Goal: Information Seeking & Learning: Learn about a topic

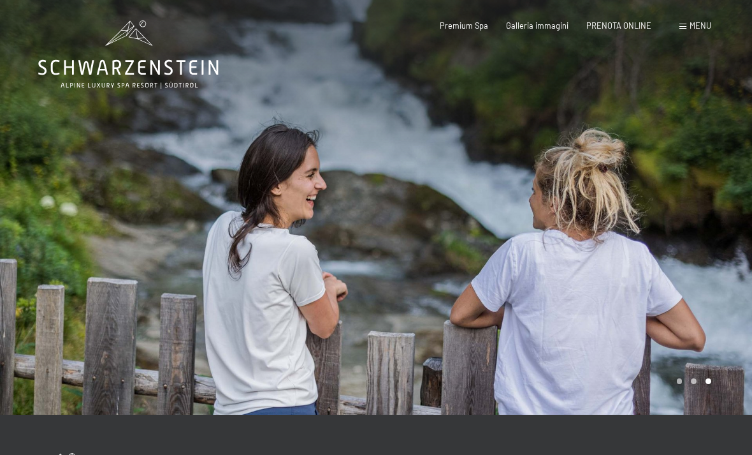
click at [683, 31] on div "Menu" at bounding box center [696, 25] width 32 height 11
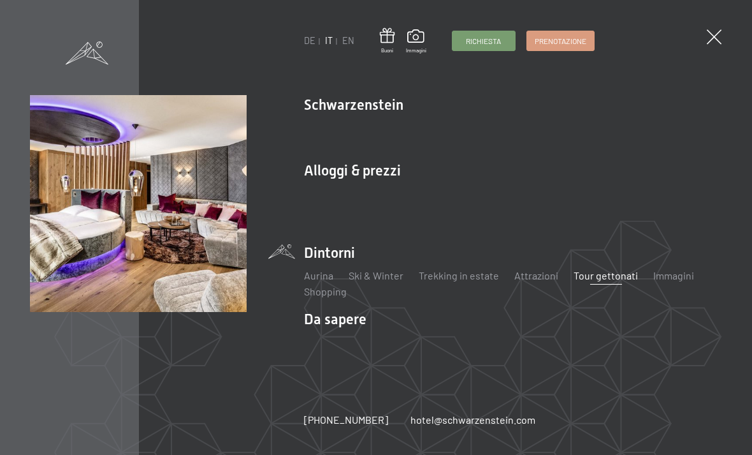
click at [427, 191] on link "Camere & prezzi" at bounding box center [417, 193] width 73 height 12
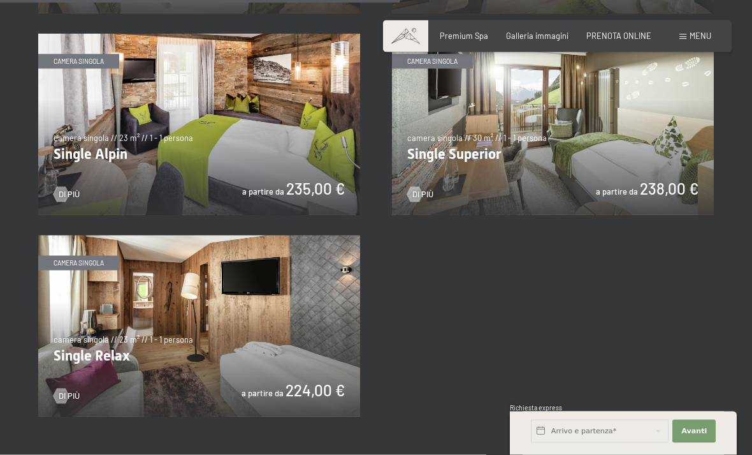
scroll to position [1656, 0]
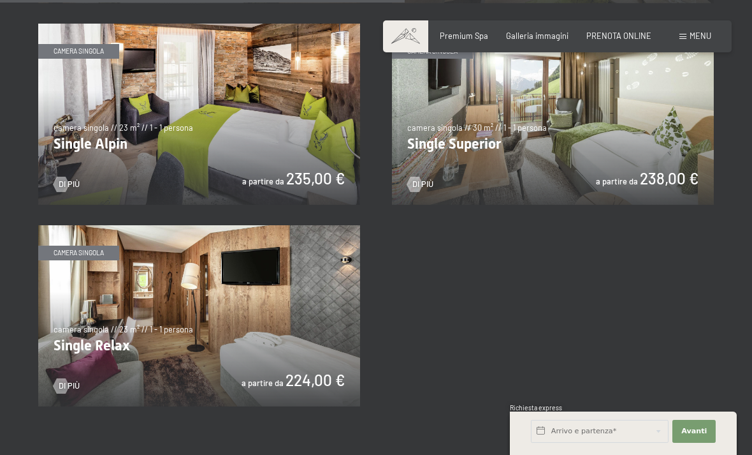
click at [151, 304] on img at bounding box center [199, 315] width 322 height 181
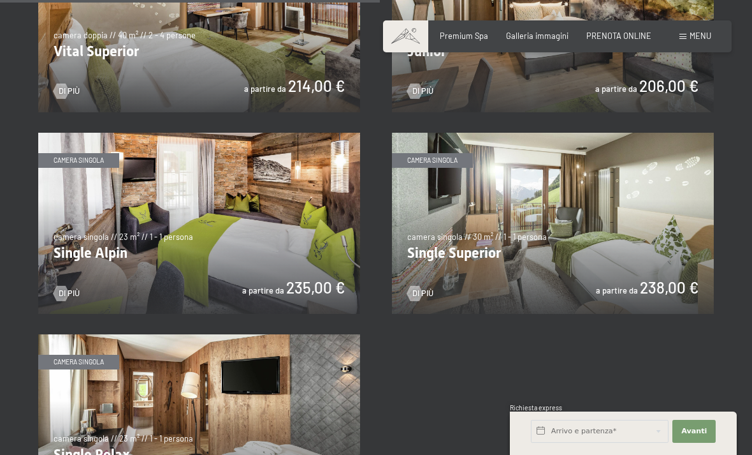
scroll to position [1551, 0]
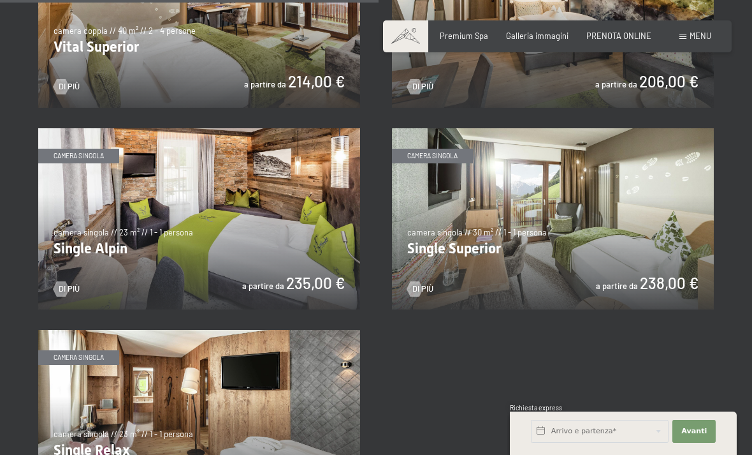
click at [687, 217] on img at bounding box center [553, 218] width 322 height 181
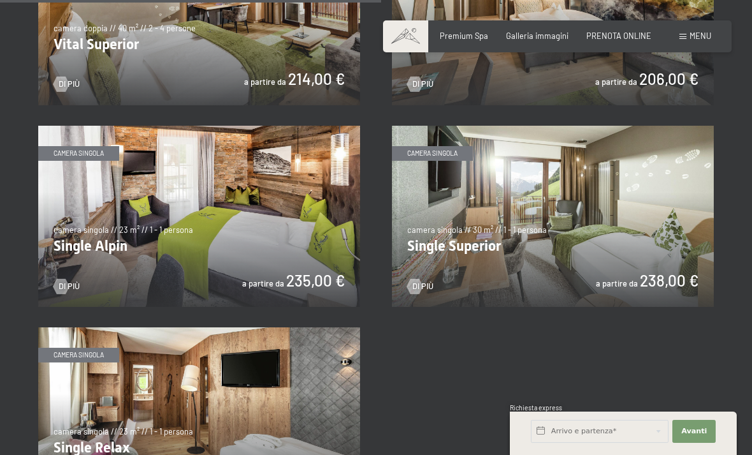
scroll to position [1564, 0]
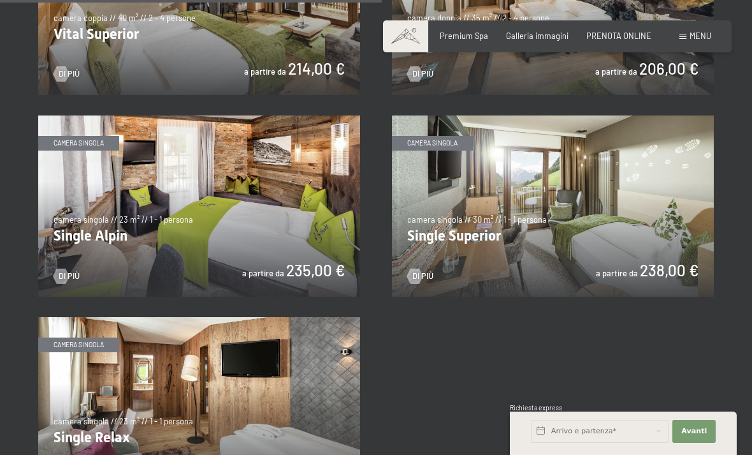
click at [256, 194] on img at bounding box center [199, 205] width 322 height 181
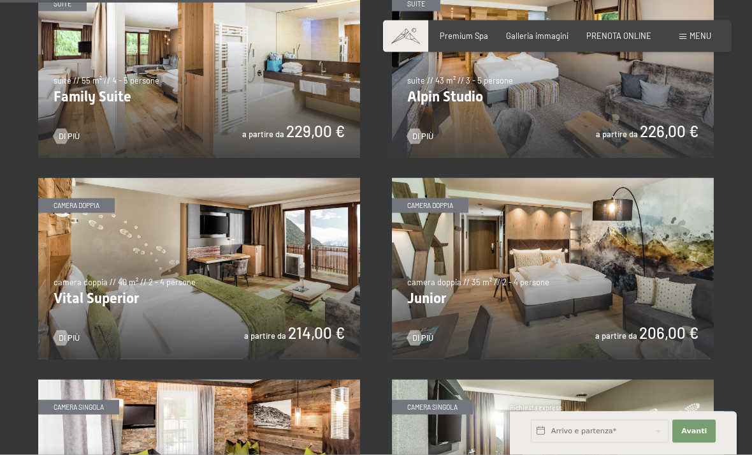
scroll to position [1301, 0]
click at [594, 236] on img at bounding box center [553, 267] width 322 height 181
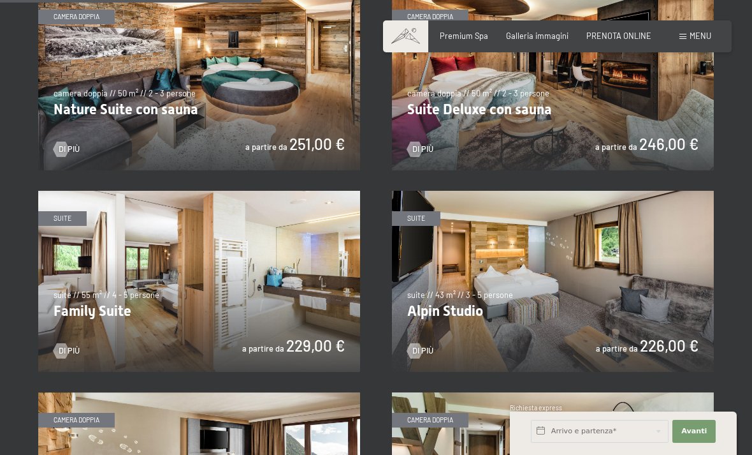
scroll to position [1136, 0]
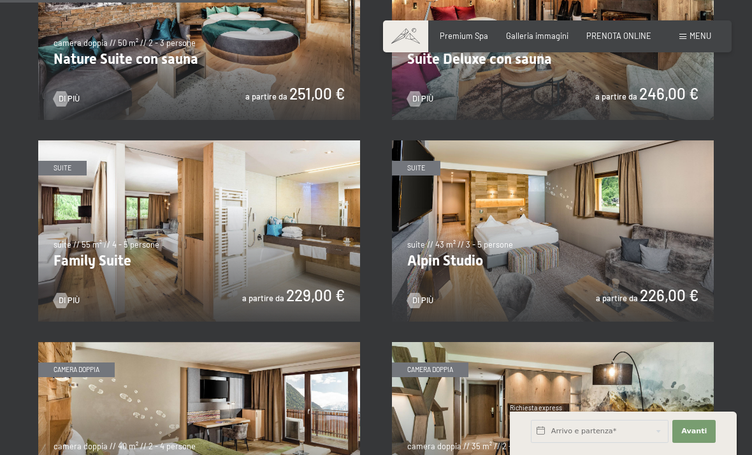
click at [285, 412] on img at bounding box center [199, 432] width 322 height 181
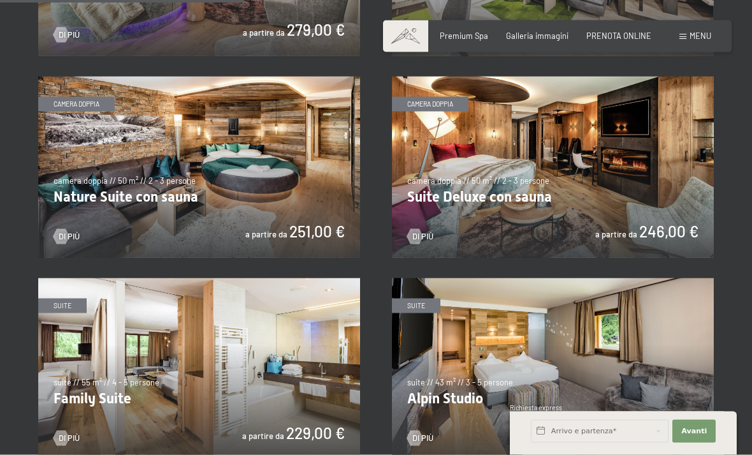
scroll to position [1005, 0]
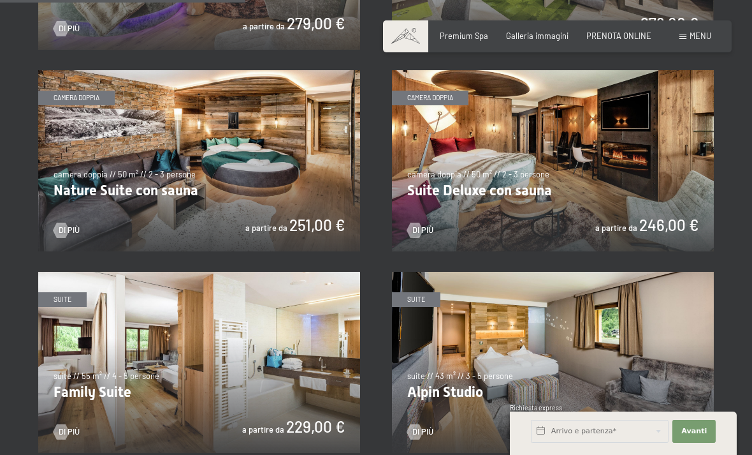
click at [465, 366] on img at bounding box center [553, 362] width 322 height 181
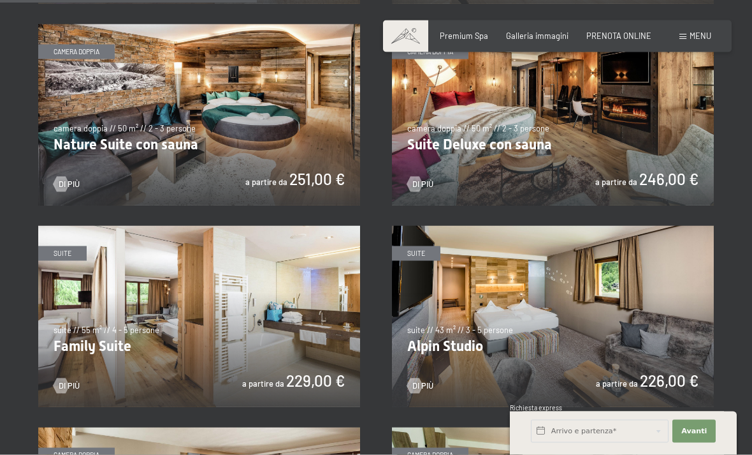
scroll to position [1053, 0]
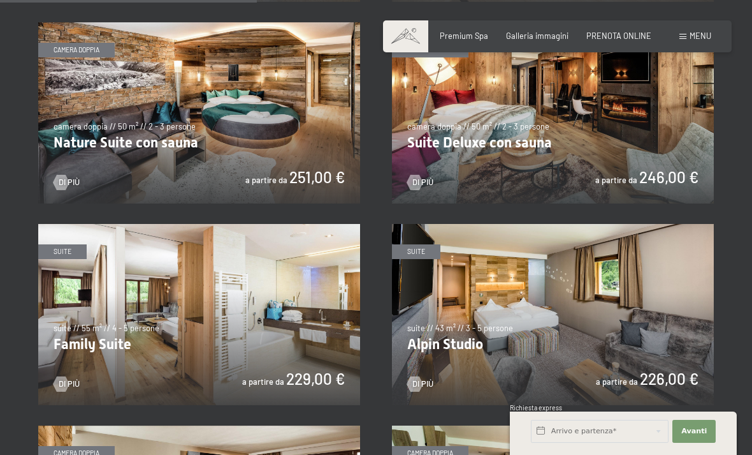
click at [326, 252] on img at bounding box center [199, 314] width 322 height 181
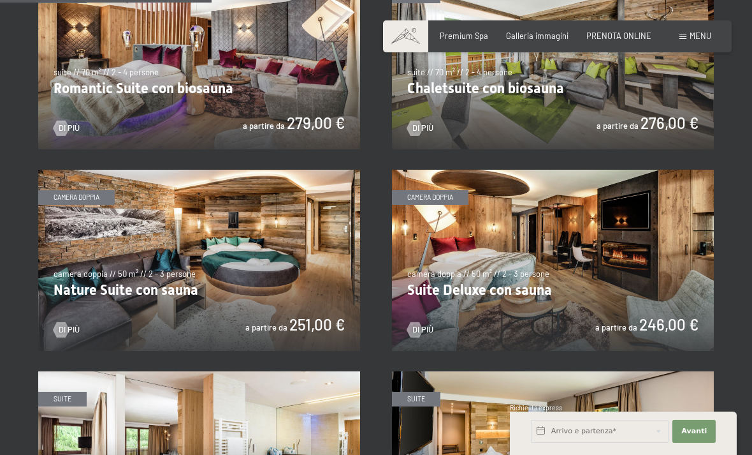
scroll to position [945, 0]
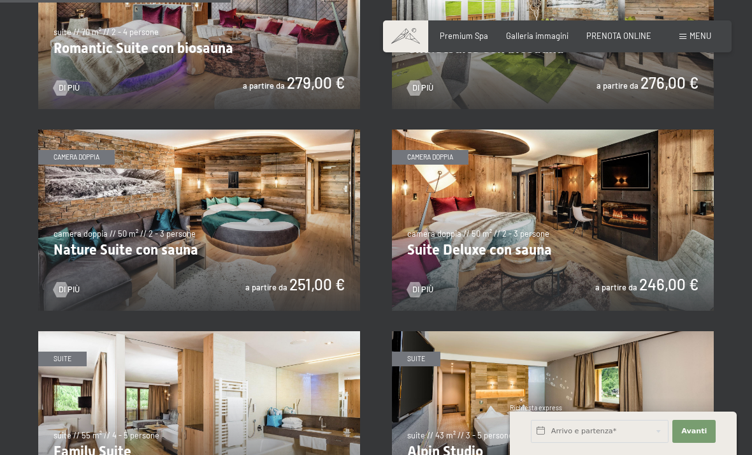
click at [674, 233] on img at bounding box center [553, 219] width 322 height 181
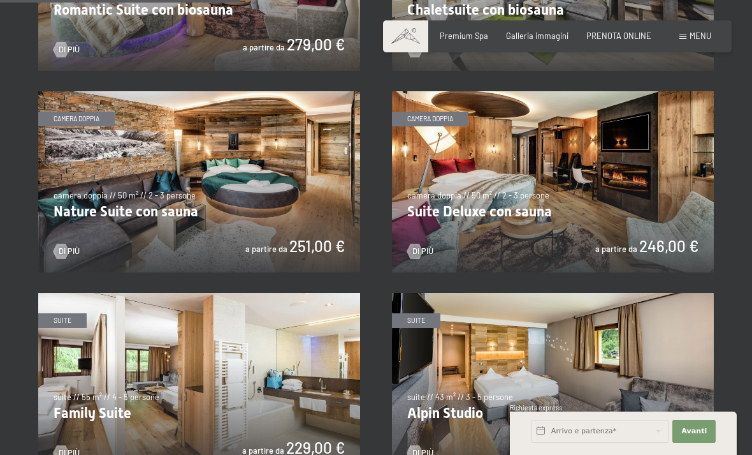
scroll to position [984, 0]
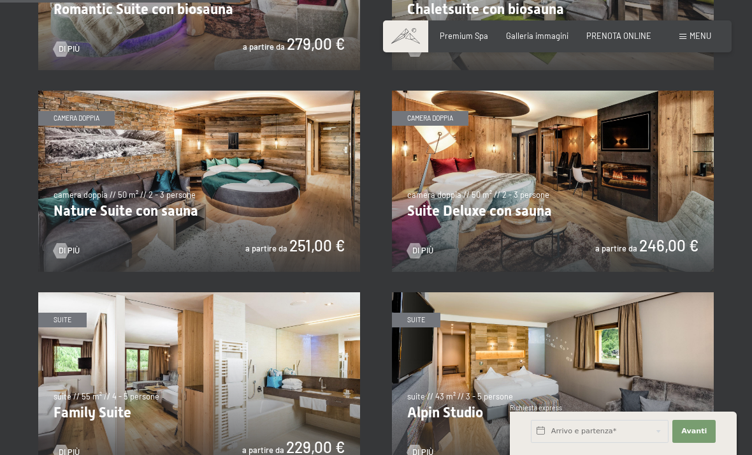
click at [284, 162] on img at bounding box center [199, 181] width 322 height 181
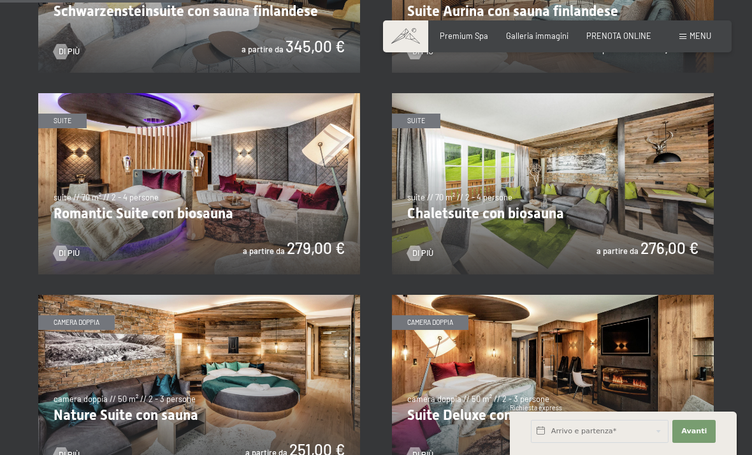
scroll to position [779, 0]
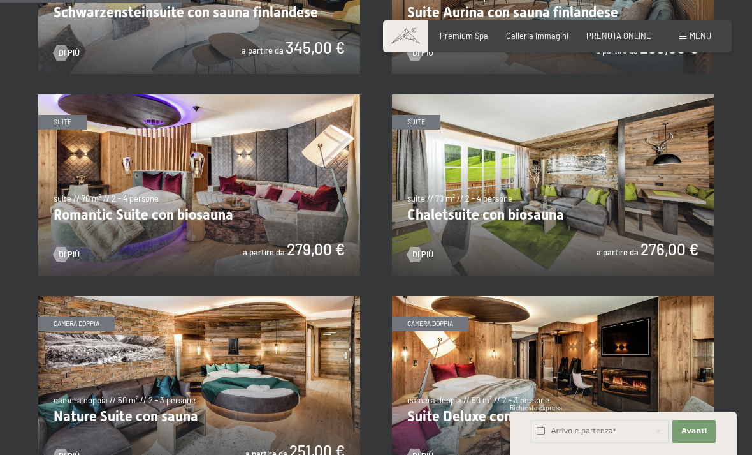
click at [460, 197] on img at bounding box center [553, 184] width 322 height 181
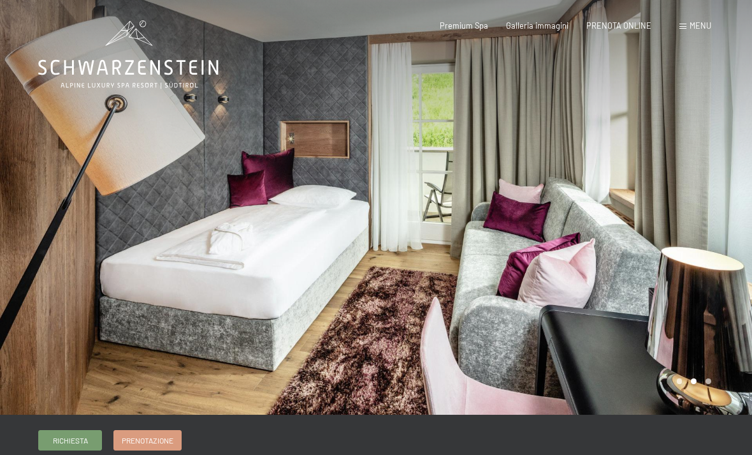
click at [678, 190] on div at bounding box center [564, 207] width 376 height 414
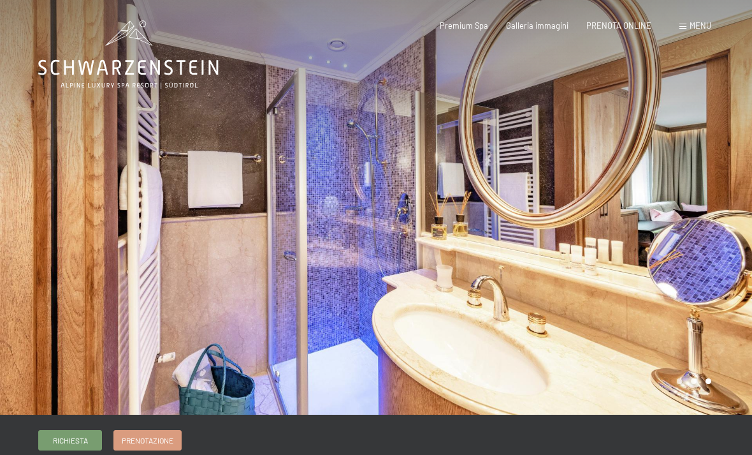
click at [673, 226] on div at bounding box center [564, 207] width 376 height 414
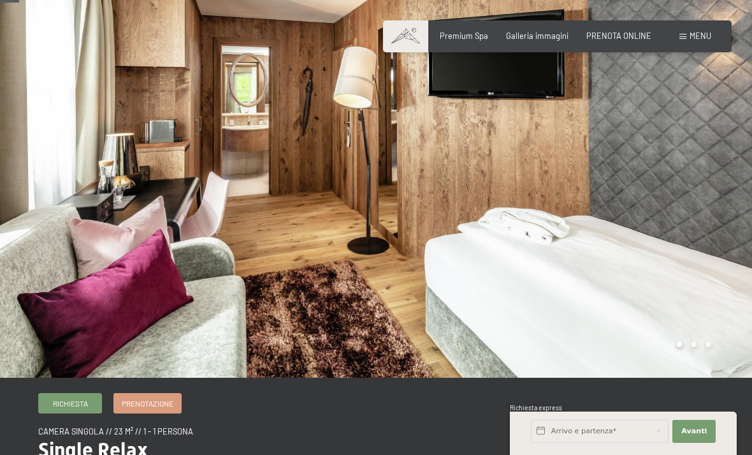
scroll to position [38, 0]
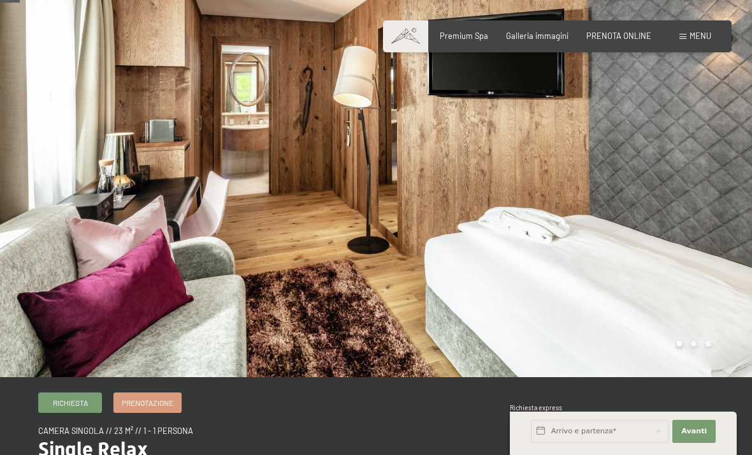
click at [706, 205] on div at bounding box center [564, 169] width 376 height 414
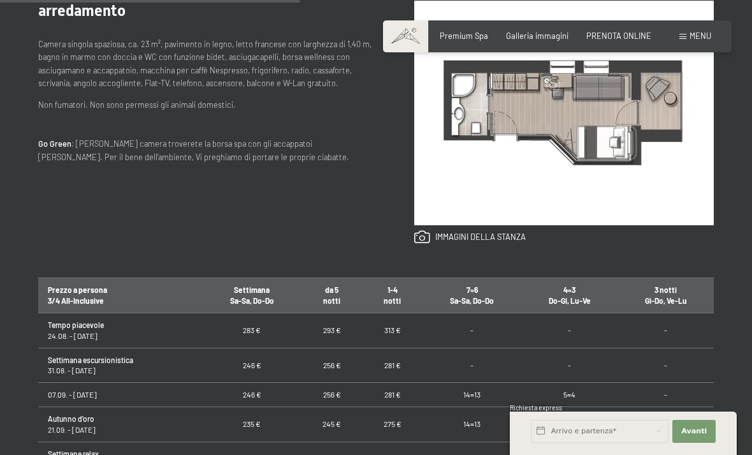
scroll to position [546, 0]
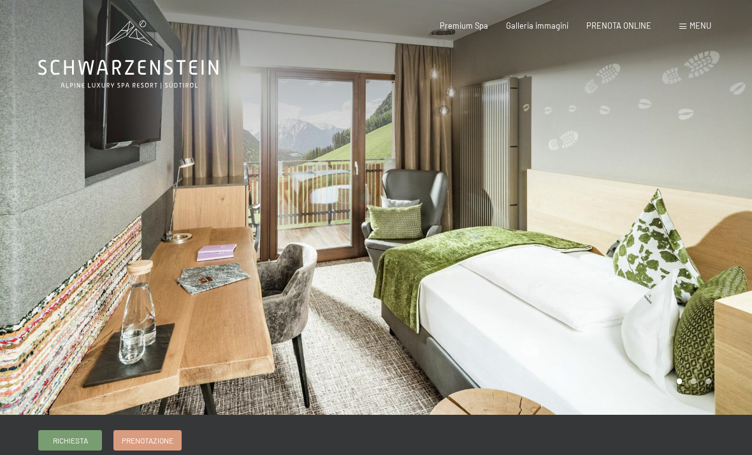
scroll to position [2, 0]
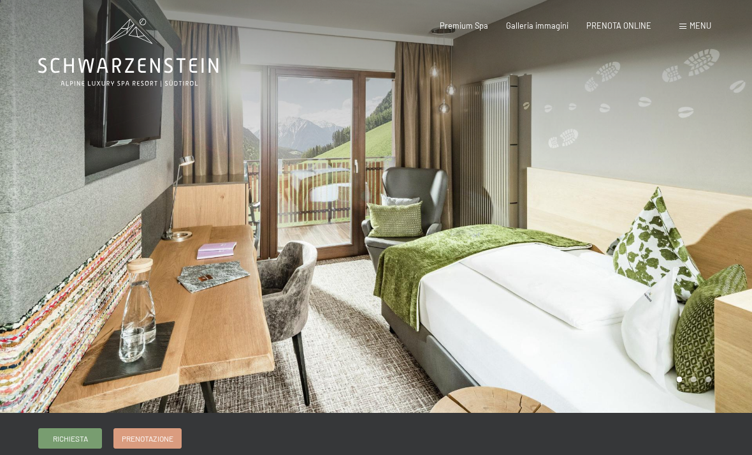
click at [688, 190] on div at bounding box center [564, 205] width 376 height 414
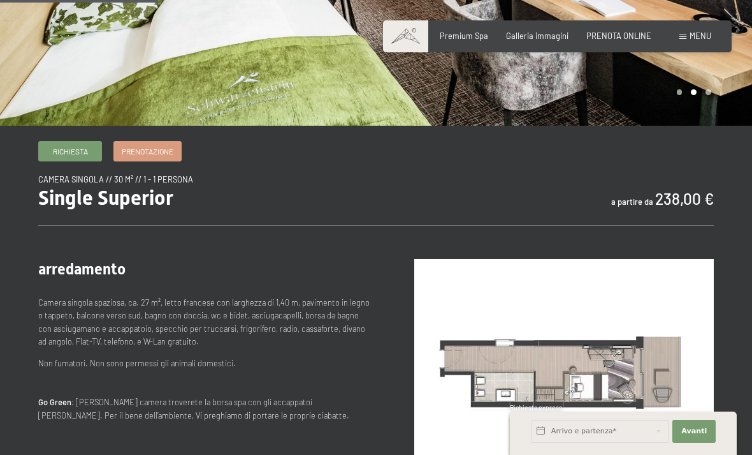
scroll to position [289, 0]
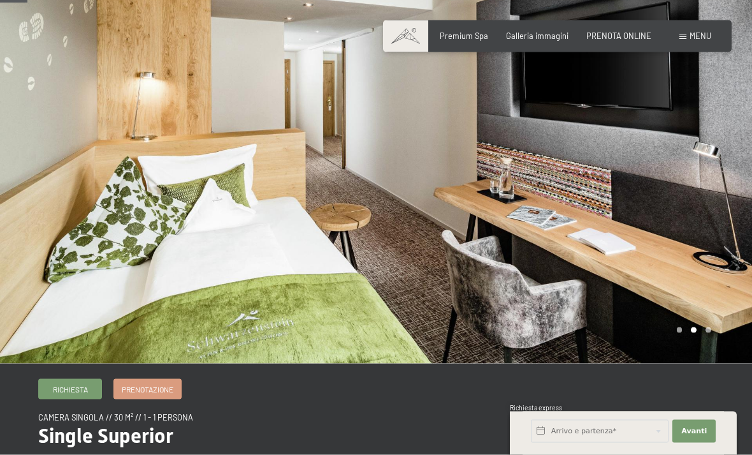
click at [691, 200] on div at bounding box center [564, 156] width 376 height 414
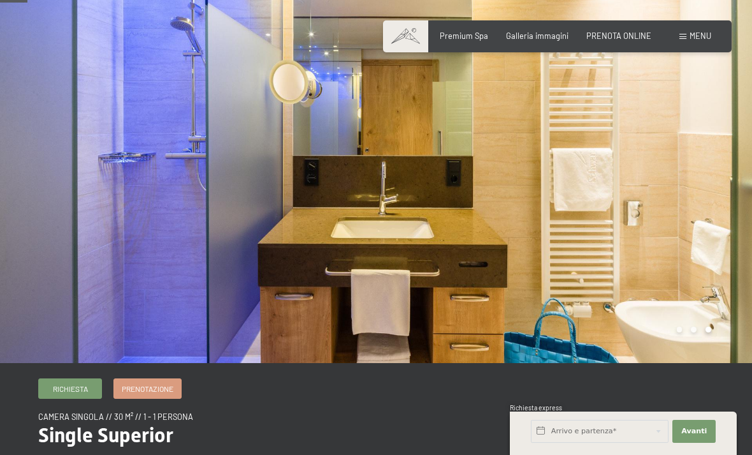
click at [712, 251] on div at bounding box center [564, 155] width 376 height 414
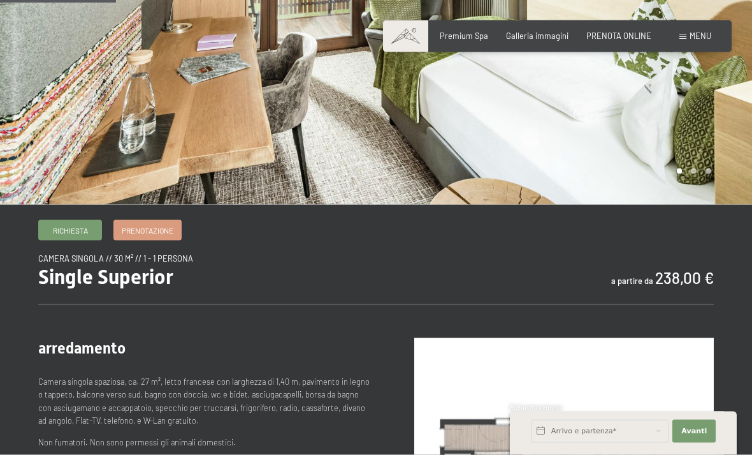
scroll to position [212, 0]
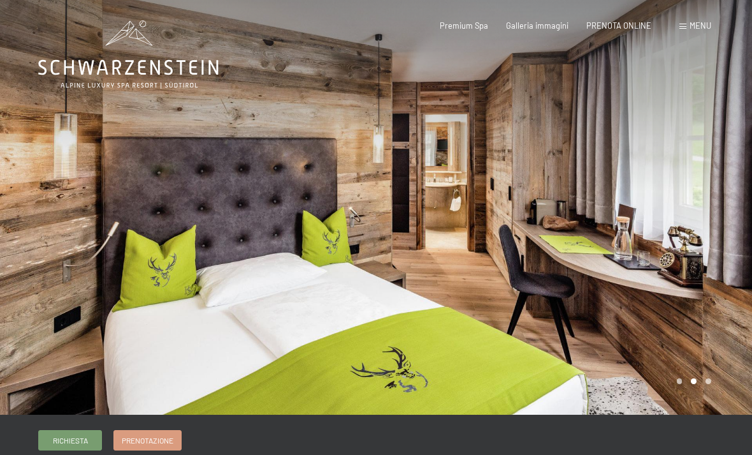
click at [13, 185] on div at bounding box center [188, 207] width 376 height 414
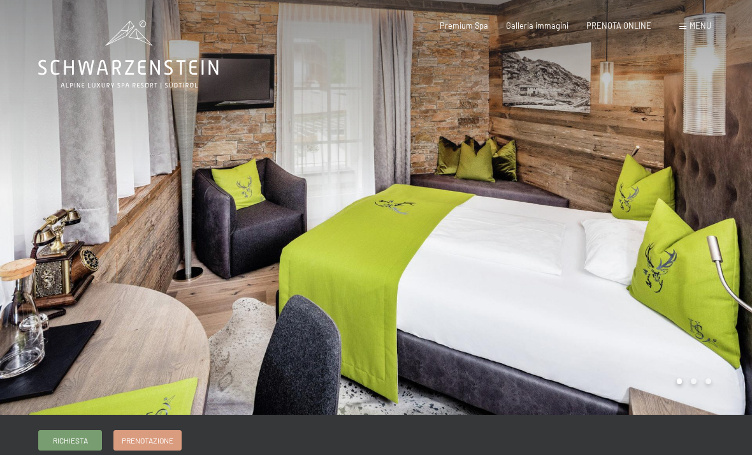
click at [676, 211] on div at bounding box center [564, 207] width 376 height 414
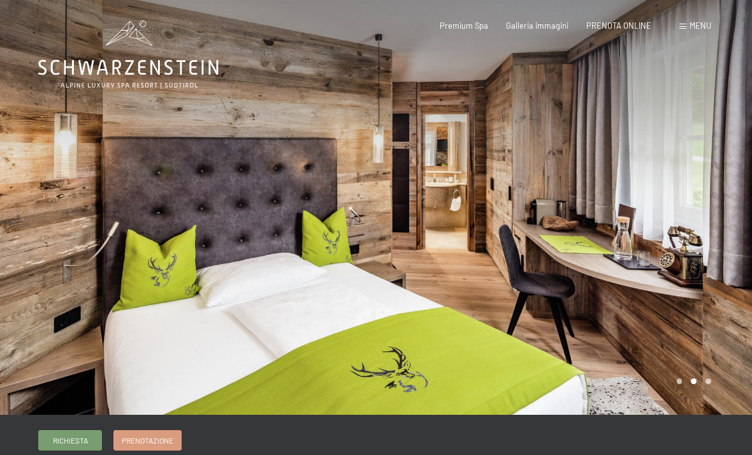
click at [706, 119] on div at bounding box center [564, 207] width 376 height 414
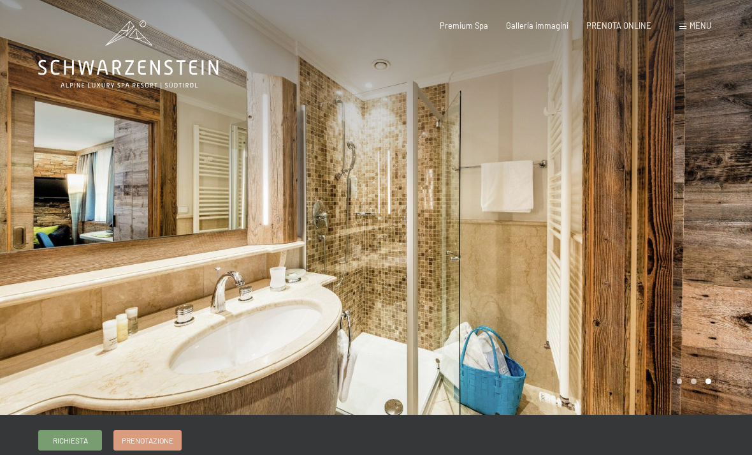
click at [706, 127] on div at bounding box center [564, 207] width 376 height 414
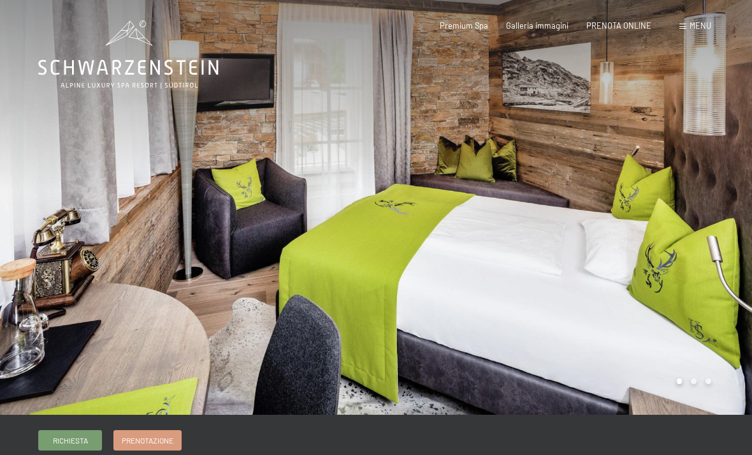
click at [42, 145] on div at bounding box center [188, 207] width 376 height 414
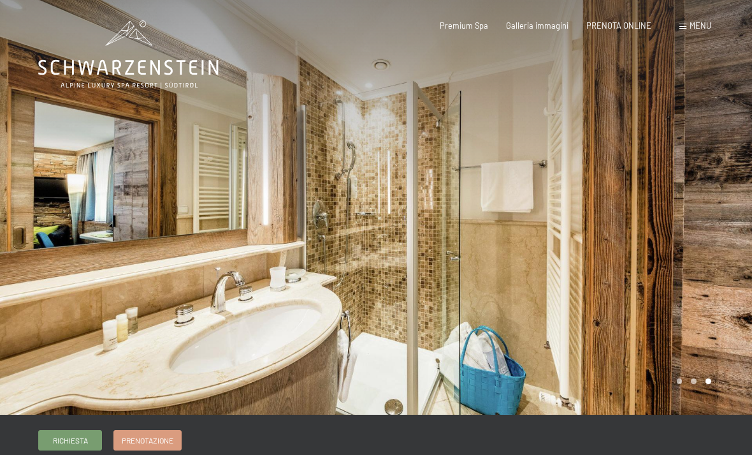
click at [710, 140] on div at bounding box center [564, 207] width 376 height 414
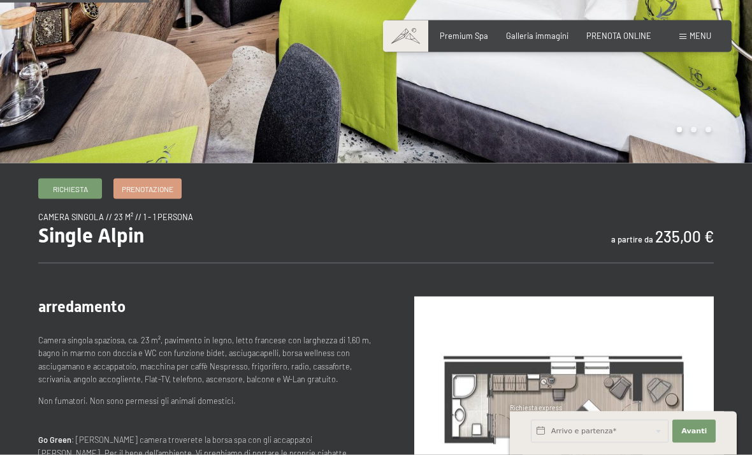
scroll to position [231, 0]
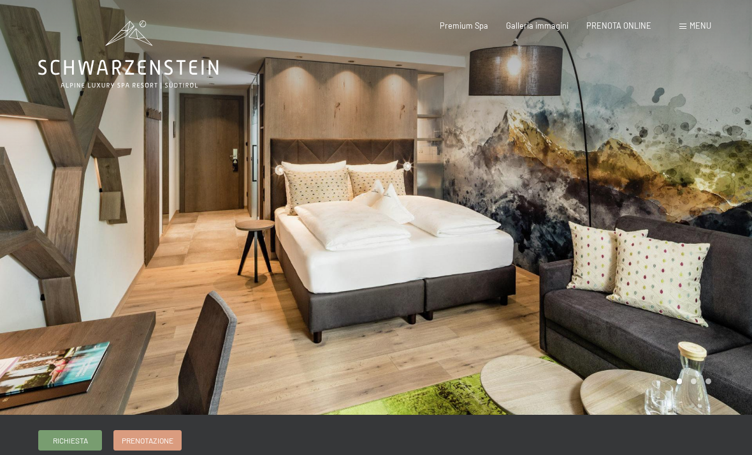
click at [685, 247] on div at bounding box center [564, 207] width 376 height 414
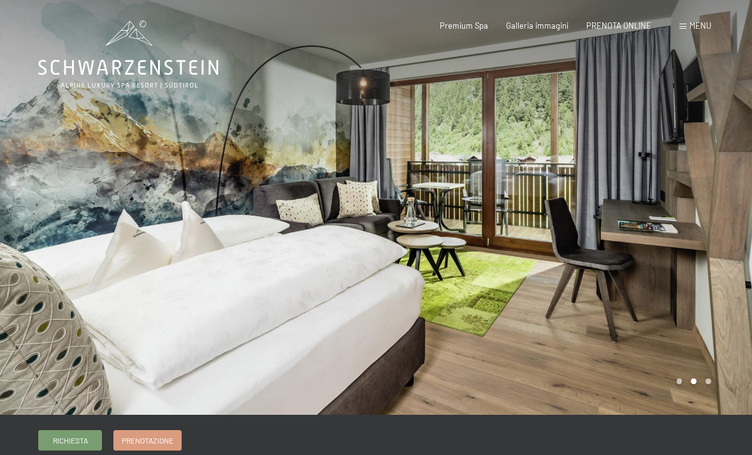
click at [723, 196] on div at bounding box center [564, 207] width 376 height 414
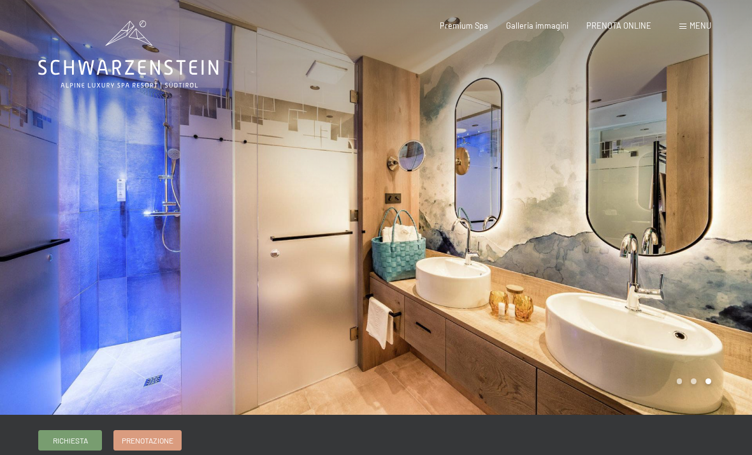
click at [673, 338] on div at bounding box center [564, 207] width 376 height 414
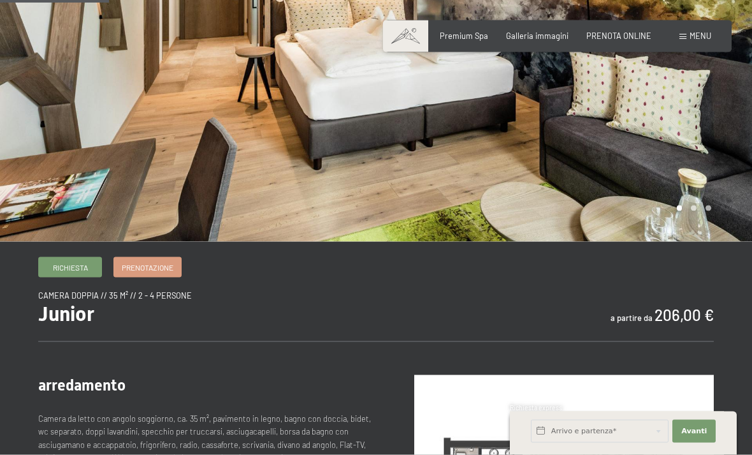
scroll to position [170, 0]
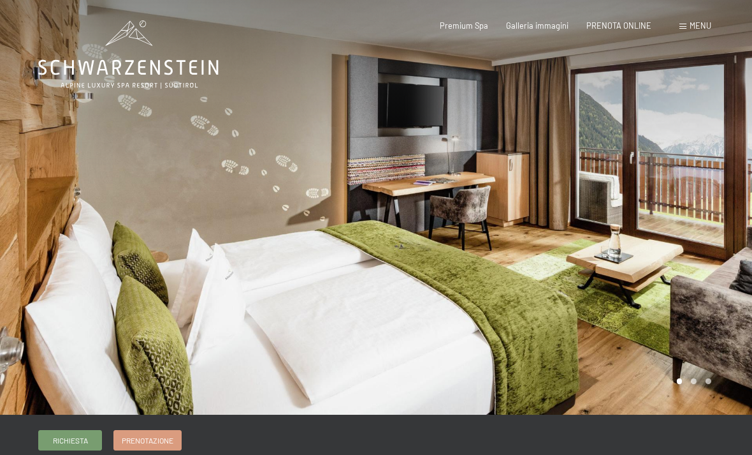
click at [653, 196] on div at bounding box center [564, 207] width 376 height 414
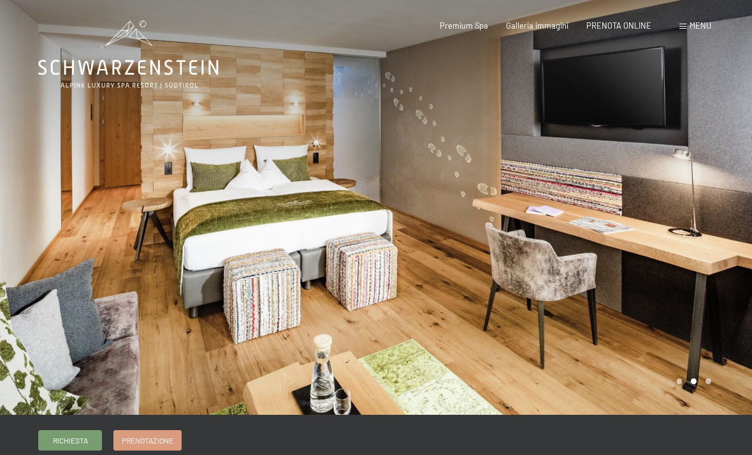
click at [713, 196] on div at bounding box center [564, 207] width 376 height 414
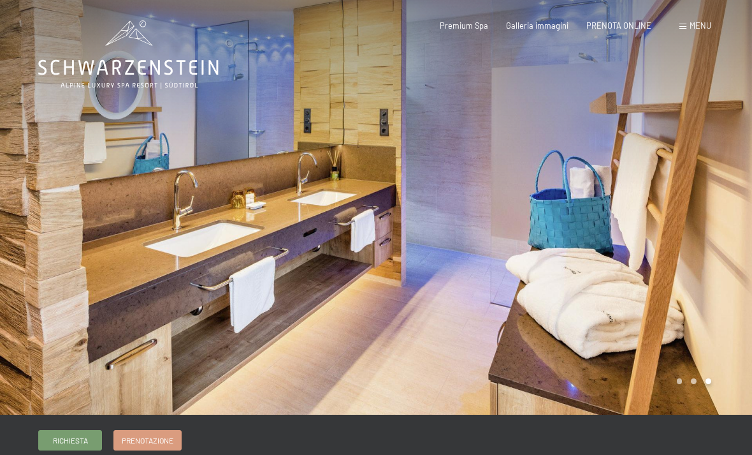
click at [676, 221] on div at bounding box center [564, 207] width 376 height 414
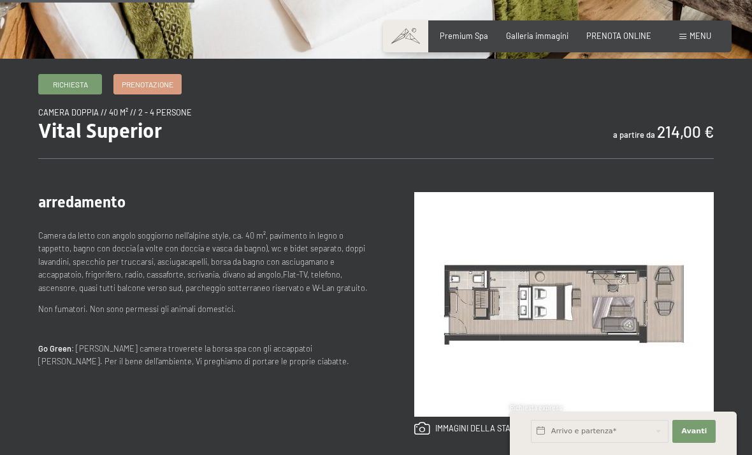
click at [750, 291] on div "Richiesta Prenotazione camera doppia // 40 m² // 2 - 4 persone Vital Superior a…" at bounding box center [376, 429] width 752 height 710
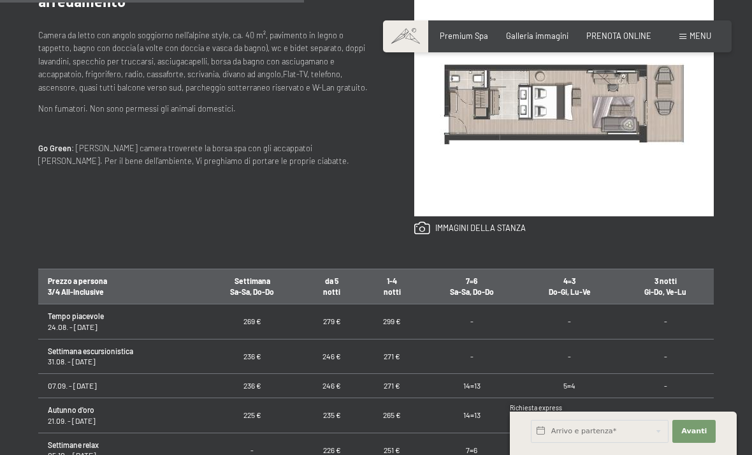
scroll to position [555, 0]
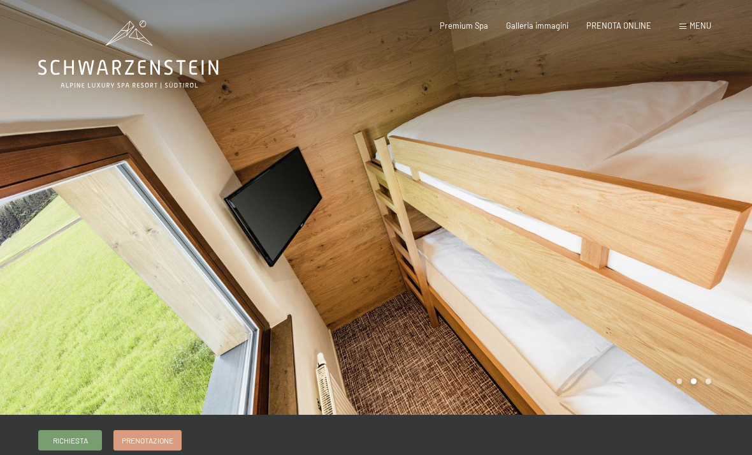
click at [222, 252] on div at bounding box center [188, 207] width 376 height 414
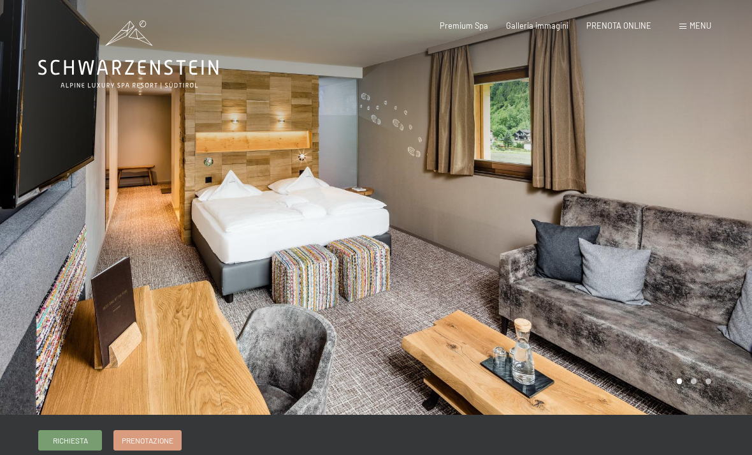
click at [713, 216] on div at bounding box center [564, 207] width 376 height 414
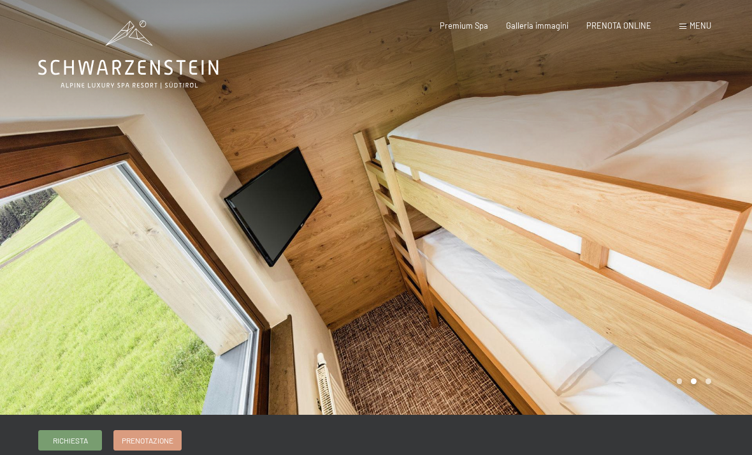
click at [696, 239] on div at bounding box center [564, 207] width 376 height 414
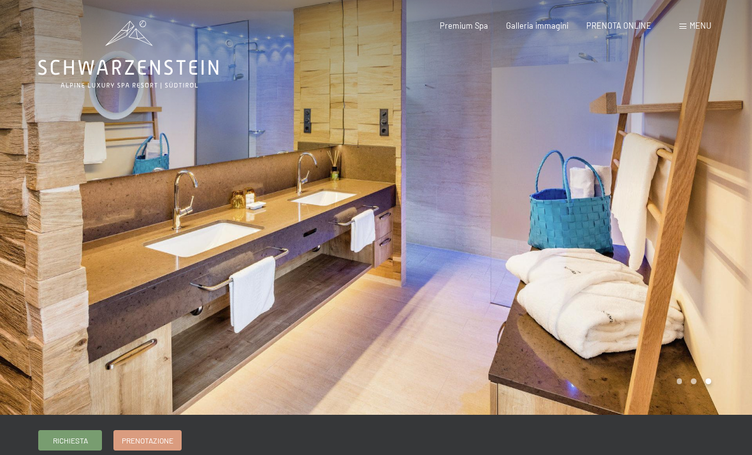
click at [722, 216] on div at bounding box center [564, 207] width 376 height 414
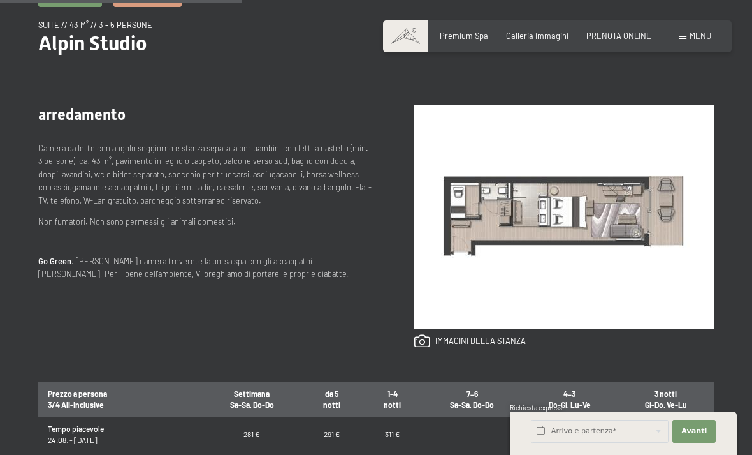
scroll to position [438, 0]
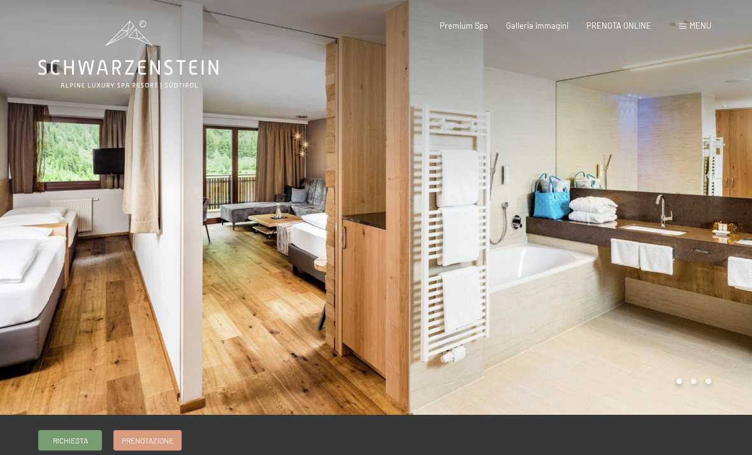
click at [734, 175] on div at bounding box center [564, 207] width 376 height 414
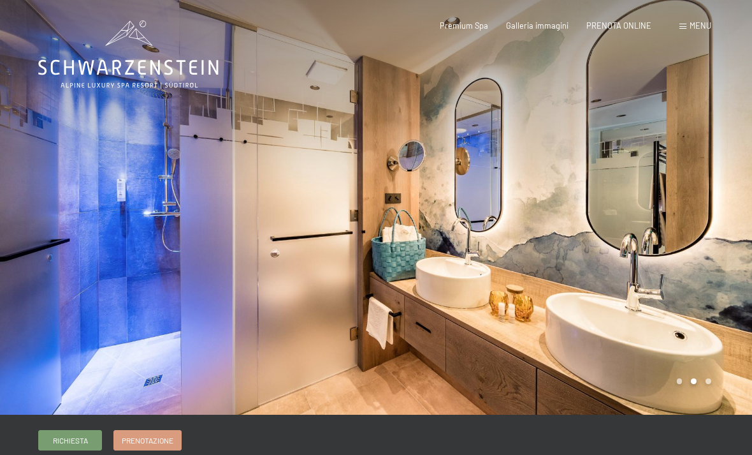
click at [723, 197] on div at bounding box center [564, 207] width 376 height 414
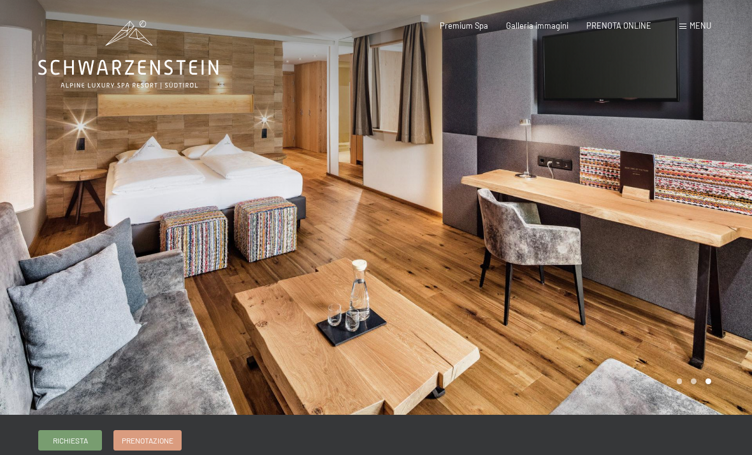
click at [710, 230] on div at bounding box center [564, 207] width 376 height 414
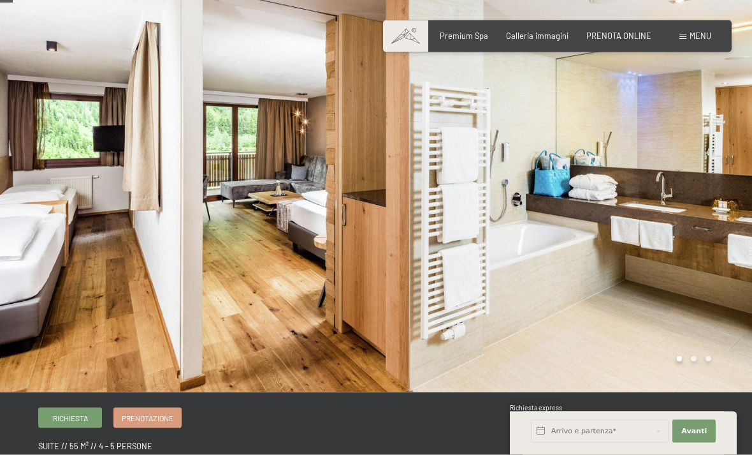
click at [734, 195] on div at bounding box center [564, 185] width 376 height 414
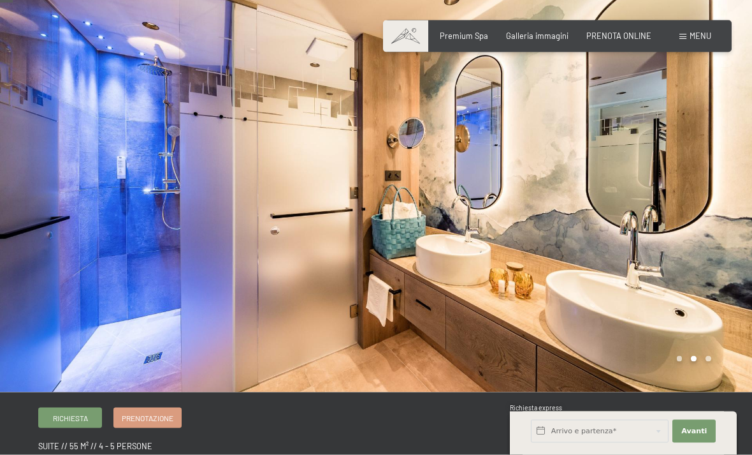
scroll to position [23, 0]
click at [719, 199] on div at bounding box center [564, 184] width 376 height 414
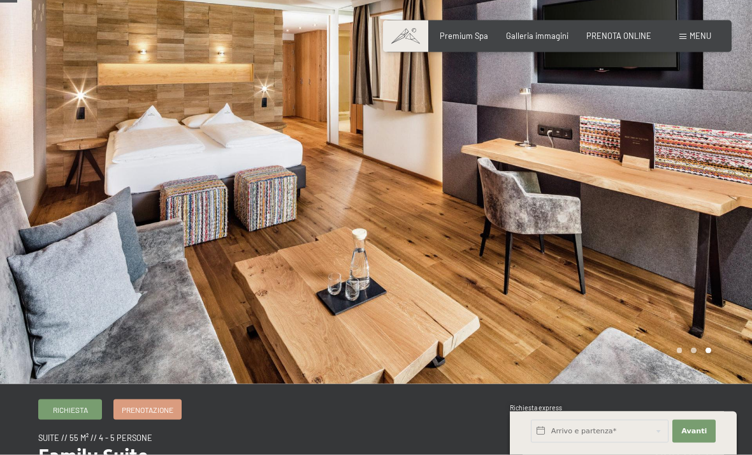
scroll to position [31, 0]
click at [726, 221] on div at bounding box center [564, 176] width 376 height 414
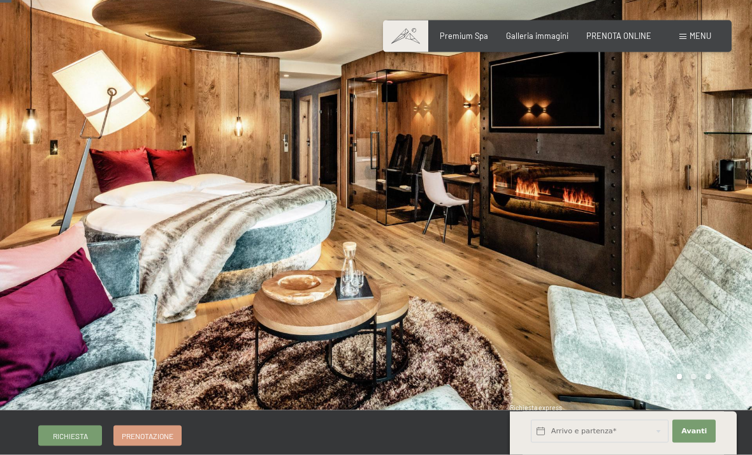
scroll to position [4, 0]
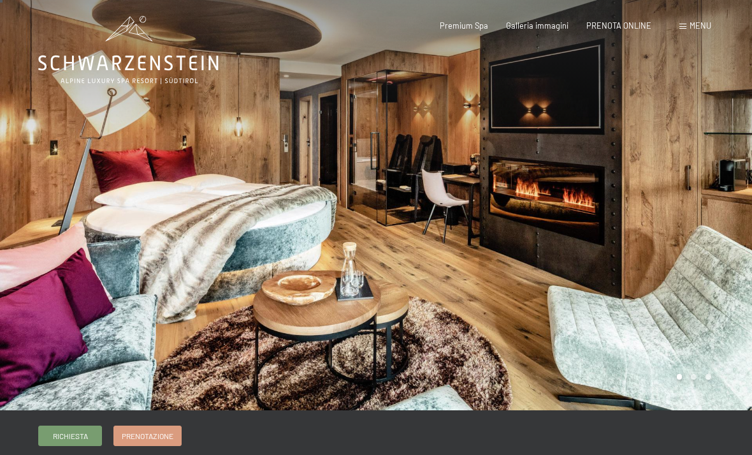
click at [680, 212] on div at bounding box center [564, 203] width 376 height 414
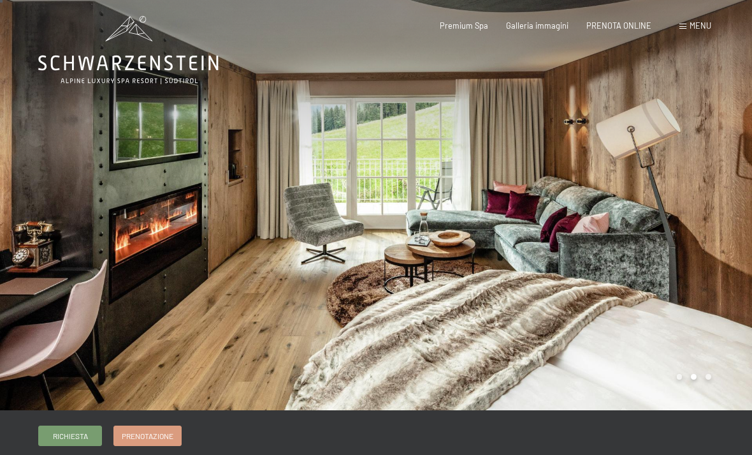
click at [423, 266] on div at bounding box center [564, 203] width 376 height 414
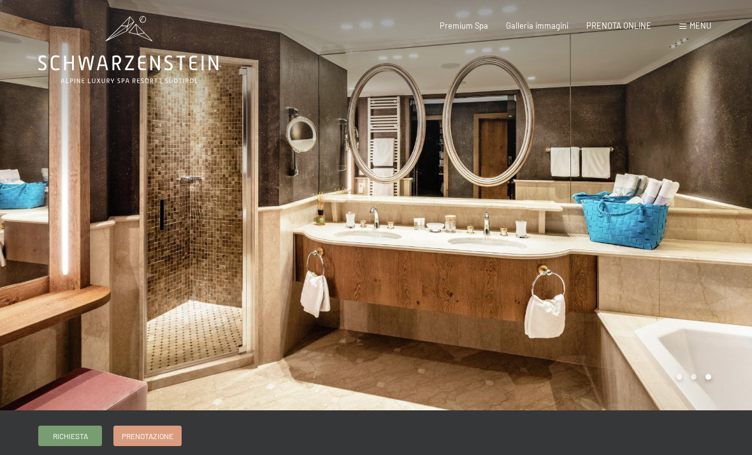
scroll to position [0, 0]
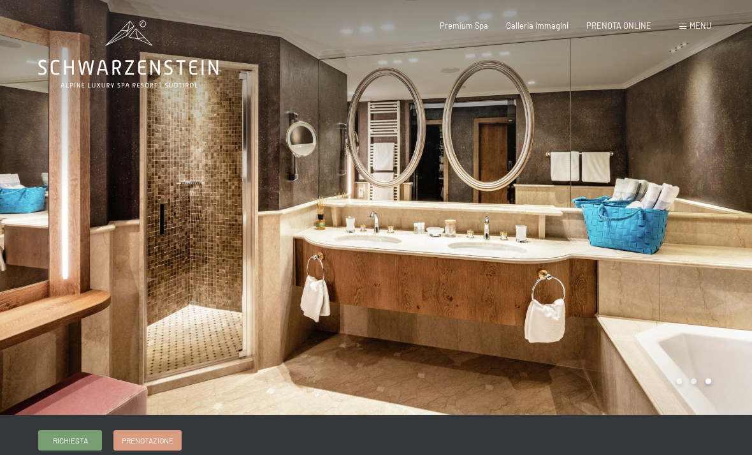
click at [300, 208] on div at bounding box center [188, 207] width 376 height 414
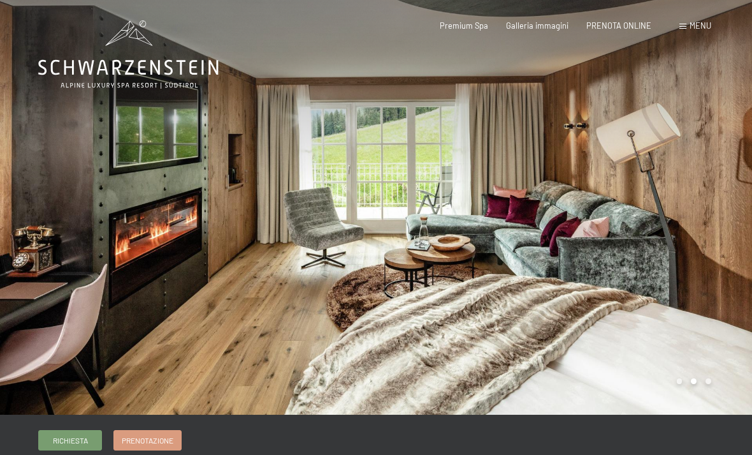
click at [353, 182] on div at bounding box center [188, 207] width 376 height 414
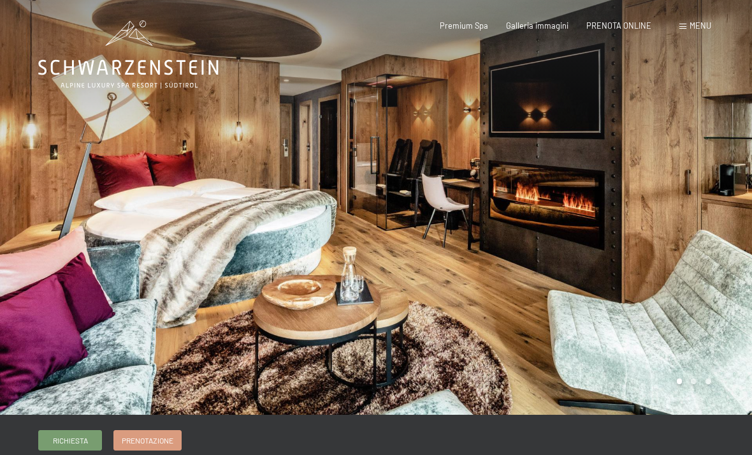
click at [690, 200] on div at bounding box center [564, 207] width 376 height 414
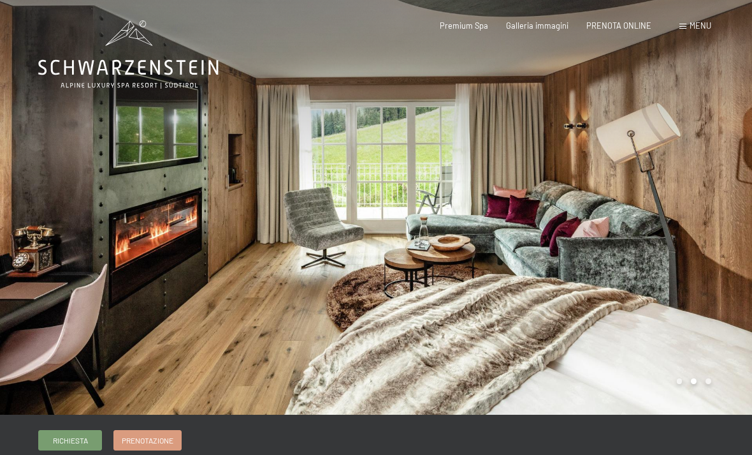
click at [720, 142] on div at bounding box center [564, 207] width 376 height 414
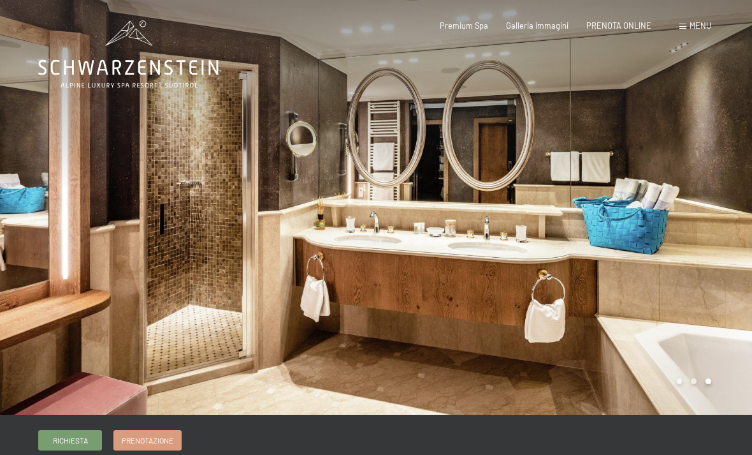
click at [703, 198] on div at bounding box center [564, 207] width 376 height 414
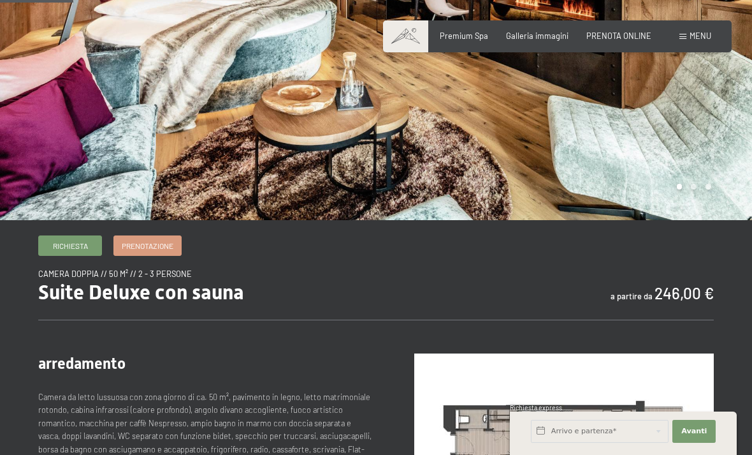
scroll to position [99, 0]
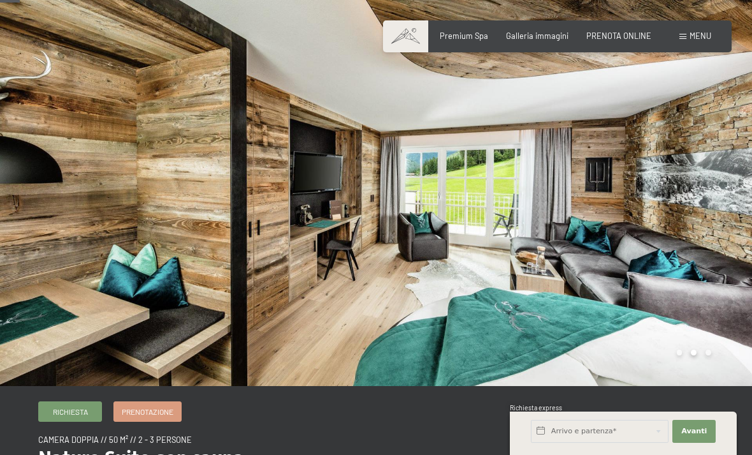
scroll to position [26, 0]
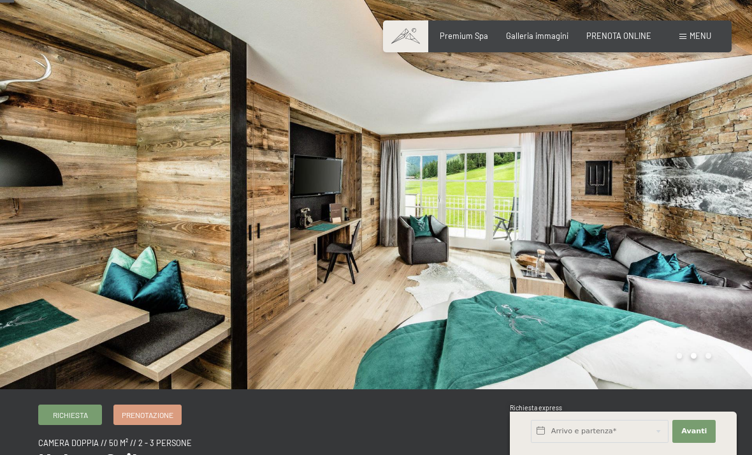
click at [128, 242] on div at bounding box center [188, 181] width 376 height 414
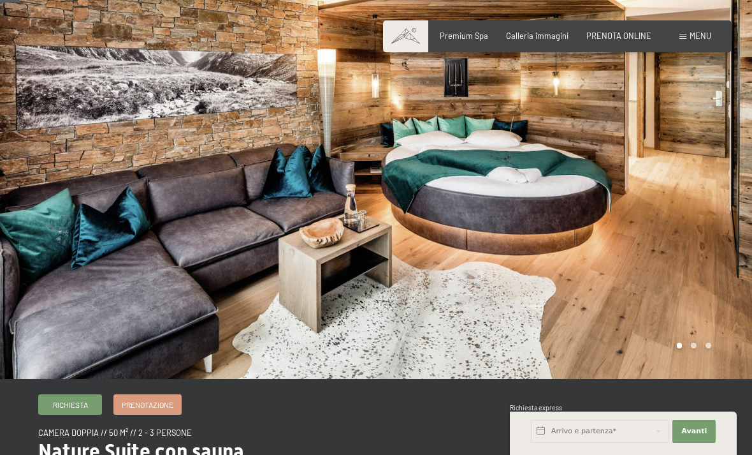
scroll to position [38, 0]
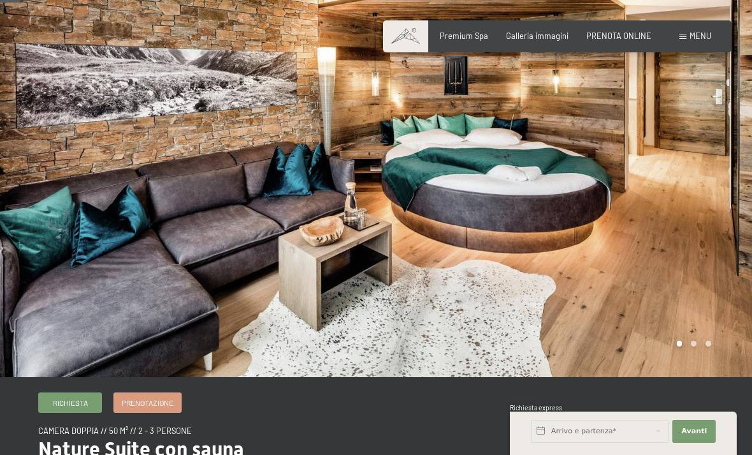
click at [694, 196] on div at bounding box center [564, 169] width 376 height 414
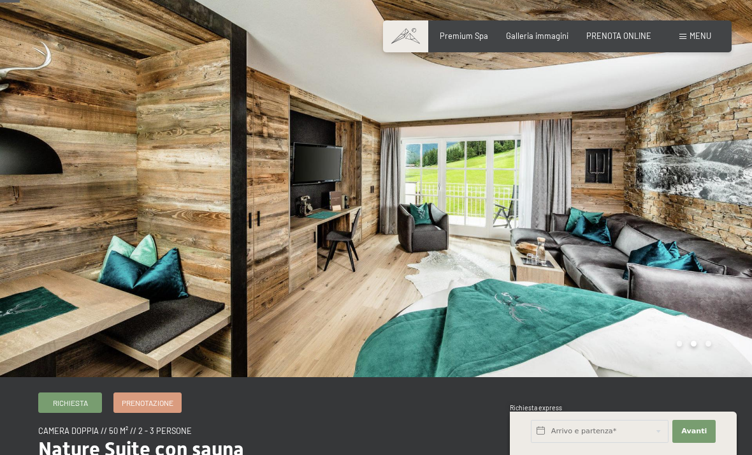
click at [710, 206] on div at bounding box center [564, 169] width 376 height 414
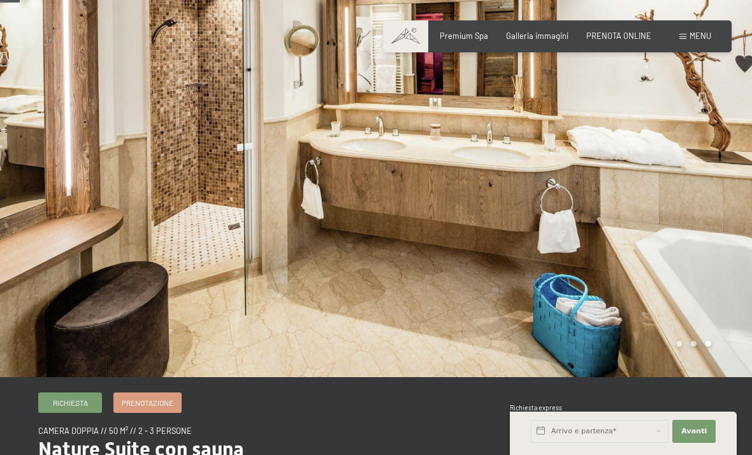
click at [710, 208] on div at bounding box center [564, 169] width 376 height 414
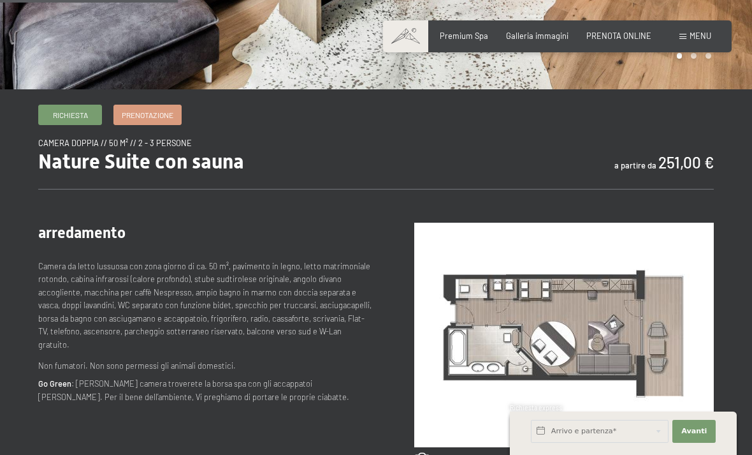
scroll to position [325, 0]
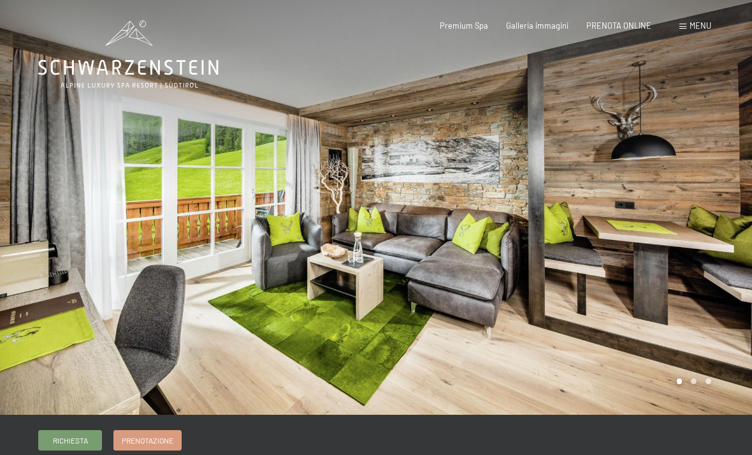
click at [659, 240] on div at bounding box center [564, 207] width 376 height 414
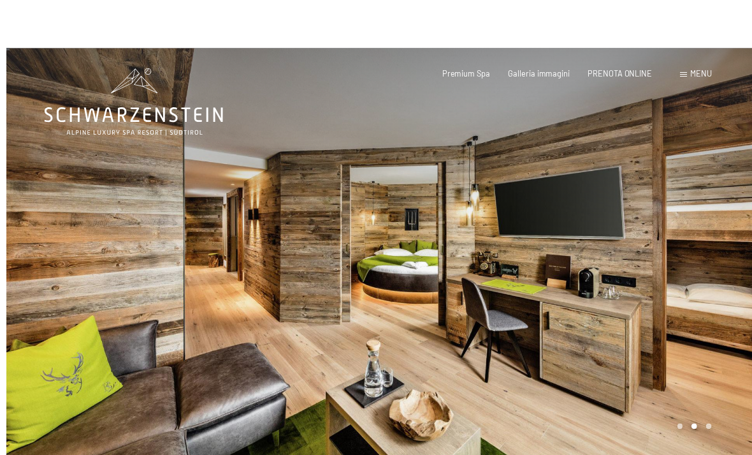
scroll to position [1, 0]
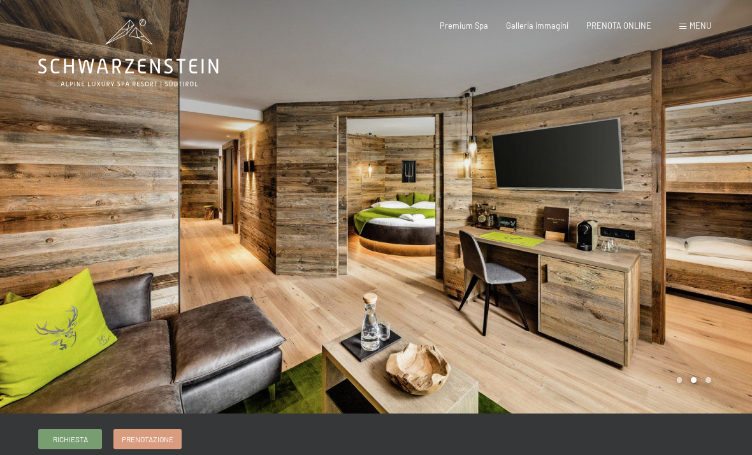
click at [262, 232] on div at bounding box center [188, 206] width 376 height 414
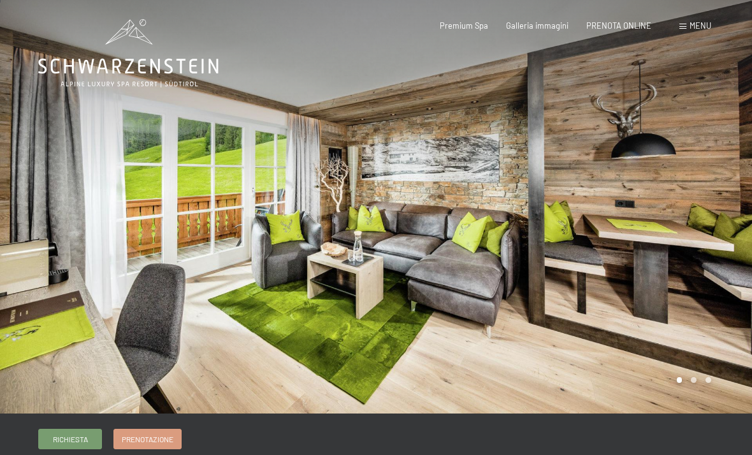
click at [731, 226] on div at bounding box center [564, 206] width 376 height 414
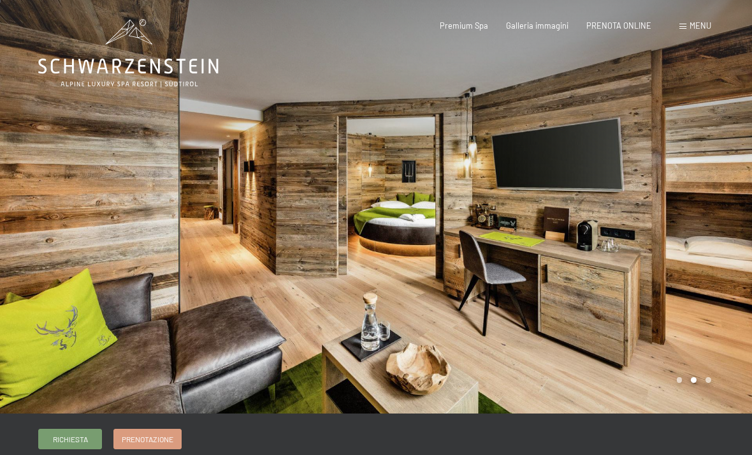
click at [748, 215] on div at bounding box center [564, 206] width 376 height 414
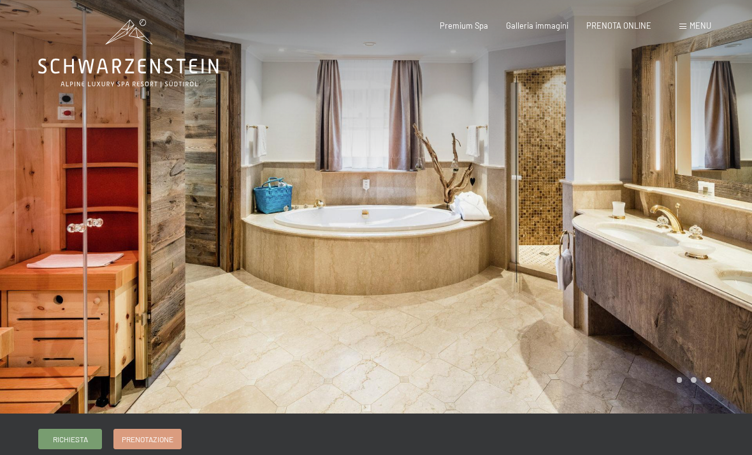
click at [700, 233] on div at bounding box center [564, 206] width 376 height 414
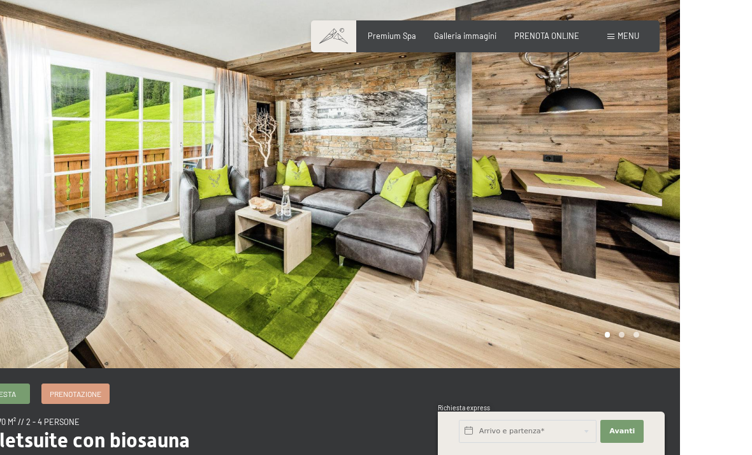
scroll to position [64, 0]
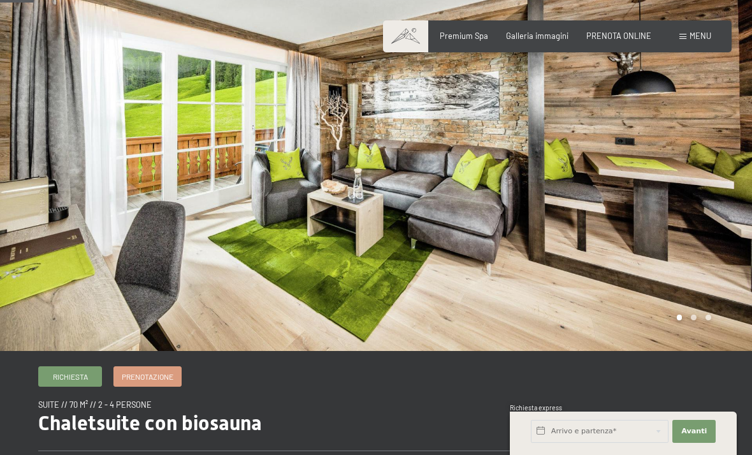
click at [705, 36] on span "Menu" at bounding box center [701, 36] width 22 height 10
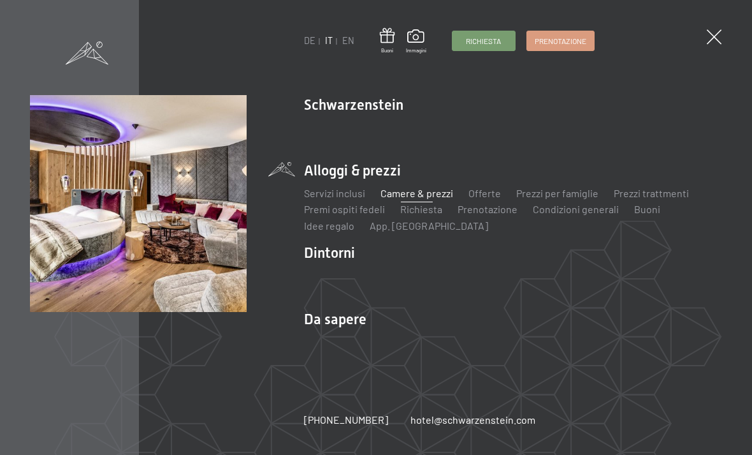
click at [412, 190] on link "Camere & prezzi" at bounding box center [417, 193] width 73 height 12
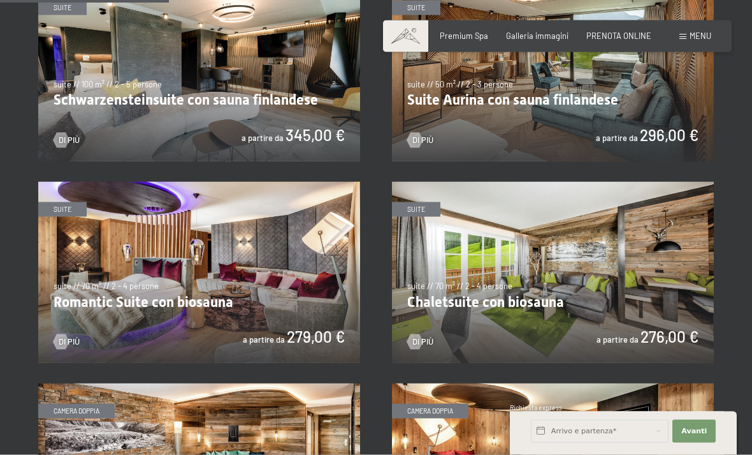
scroll to position [692, 0]
click at [178, 310] on img at bounding box center [199, 271] width 322 height 181
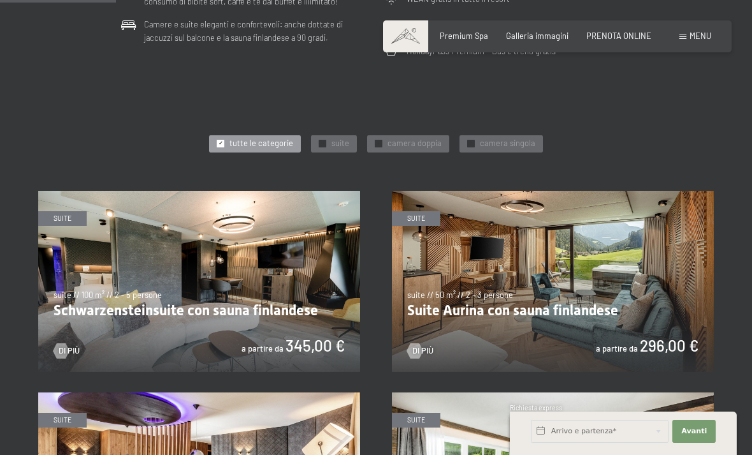
scroll to position [482, 0]
click at [633, 260] on img at bounding box center [553, 280] width 322 height 181
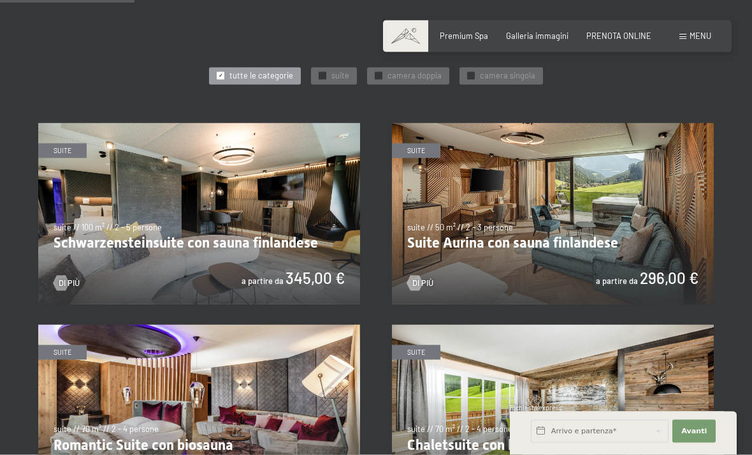
scroll to position [550, 0]
click at [103, 252] on img at bounding box center [199, 212] width 322 height 181
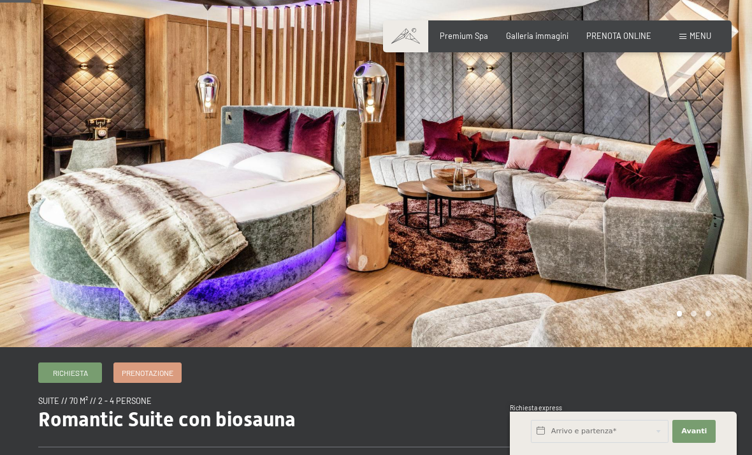
scroll to position [53, 0]
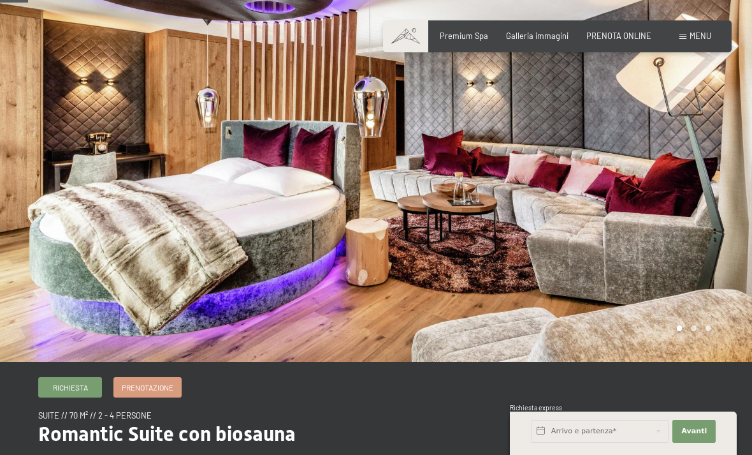
click at [668, 164] on div at bounding box center [564, 154] width 376 height 414
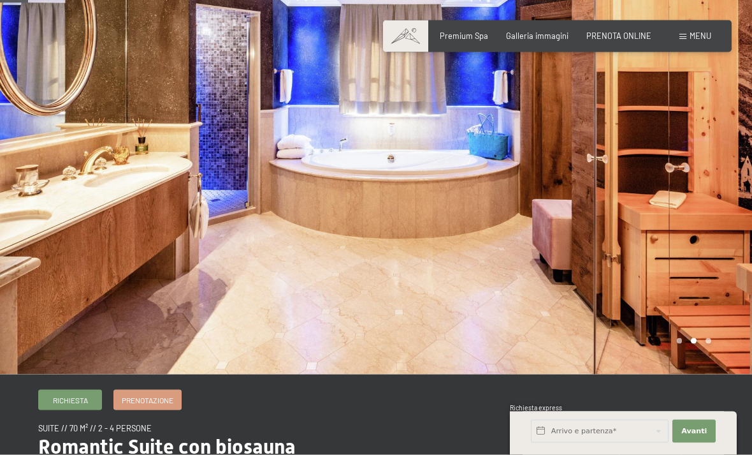
scroll to position [0, 0]
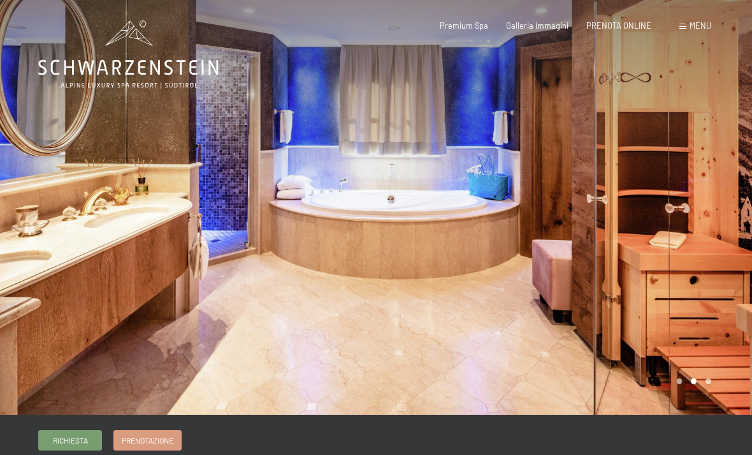
click at [729, 205] on div at bounding box center [564, 207] width 376 height 414
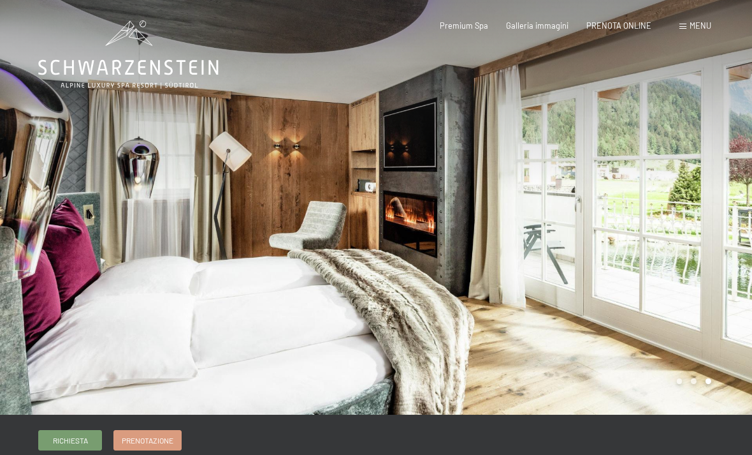
click at [700, 248] on div at bounding box center [564, 207] width 376 height 414
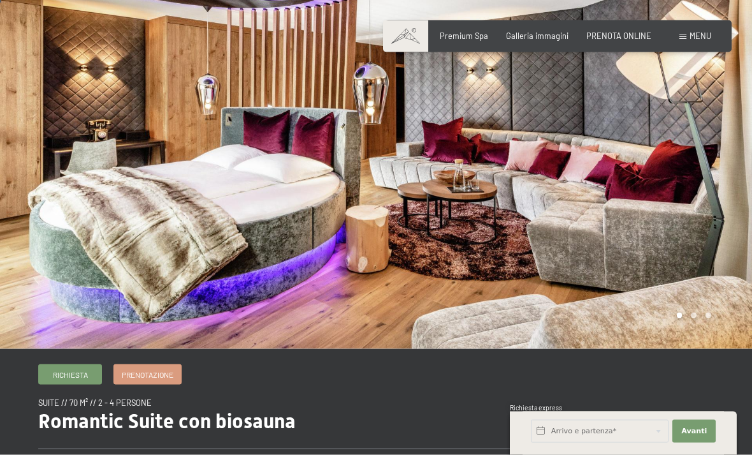
scroll to position [69, 0]
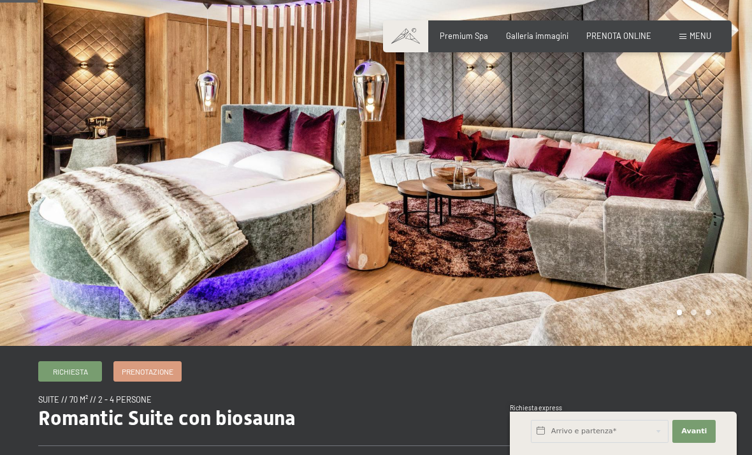
click at [234, 186] on div at bounding box center [188, 138] width 376 height 414
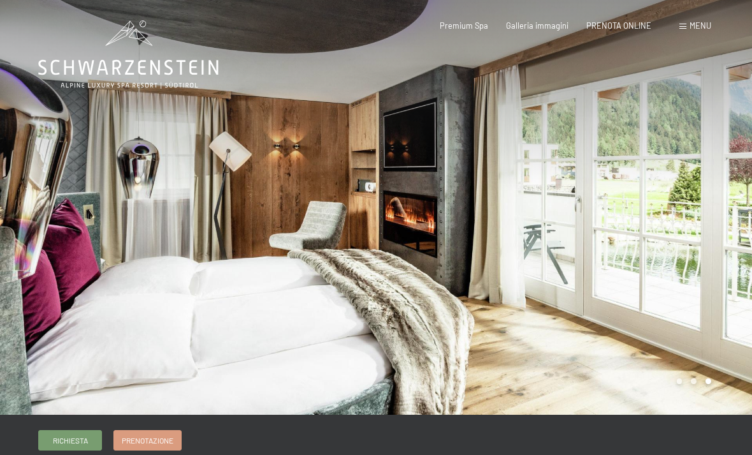
scroll to position [8, 0]
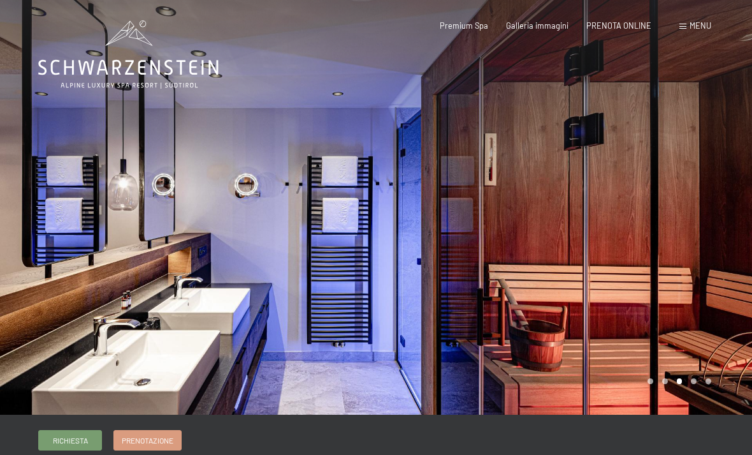
click at [120, 228] on div at bounding box center [188, 207] width 376 height 414
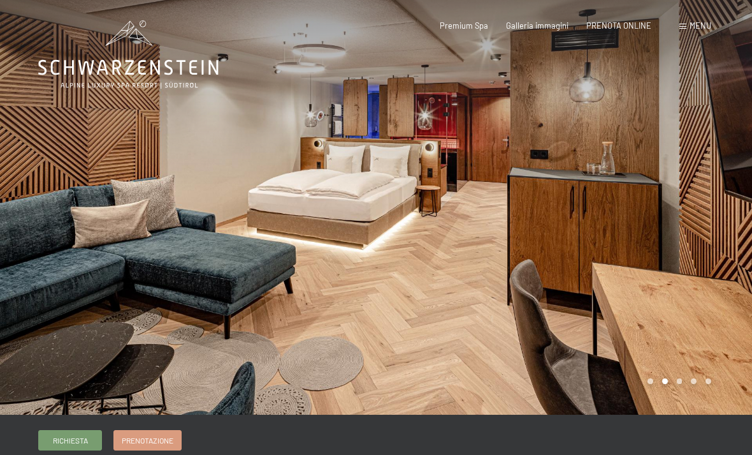
click at [128, 235] on div at bounding box center [188, 207] width 376 height 414
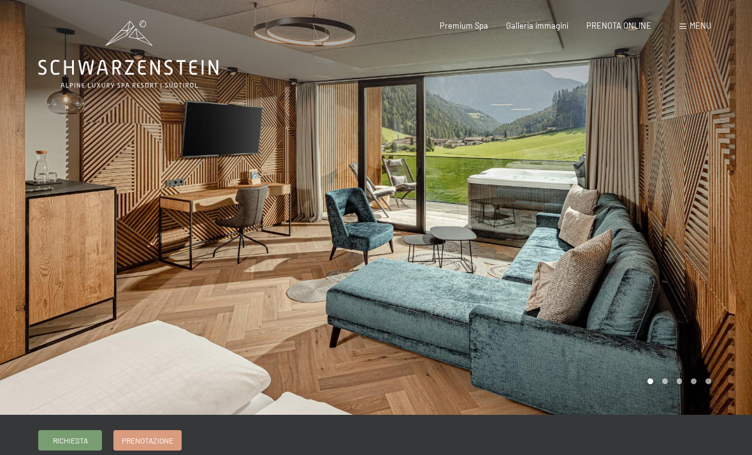
click at [659, 263] on div at bounding box center [564, 207] width 376 height 414
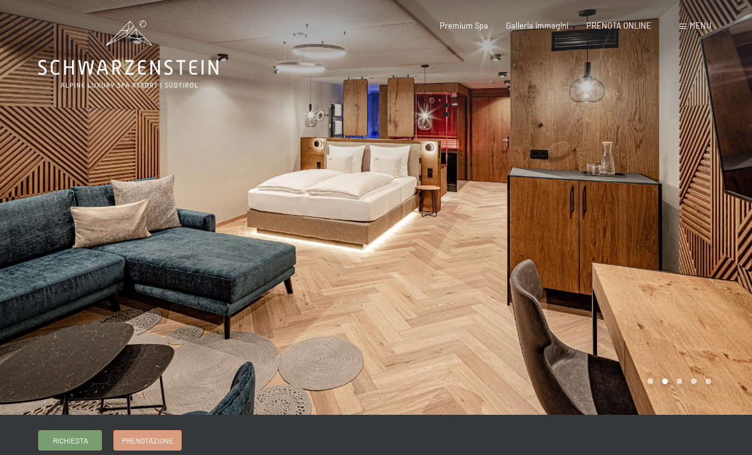
click at [687, 277] on div at bounding box center [564, 207] width 376 height 414
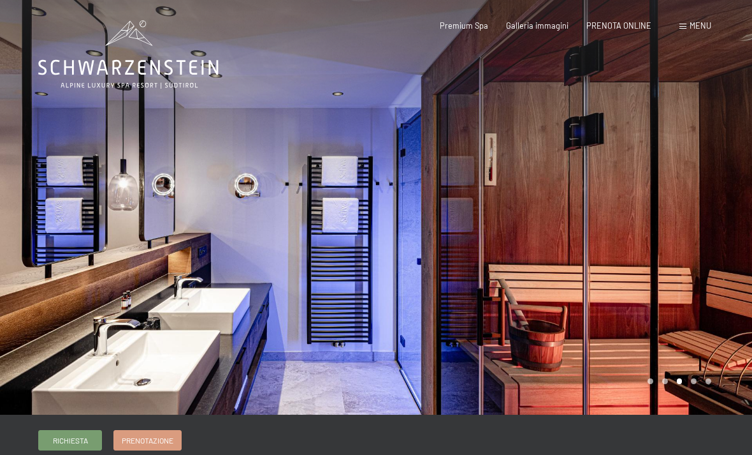
click at [712, 245] on div at bounding box center [564, 207] width 376 height 414
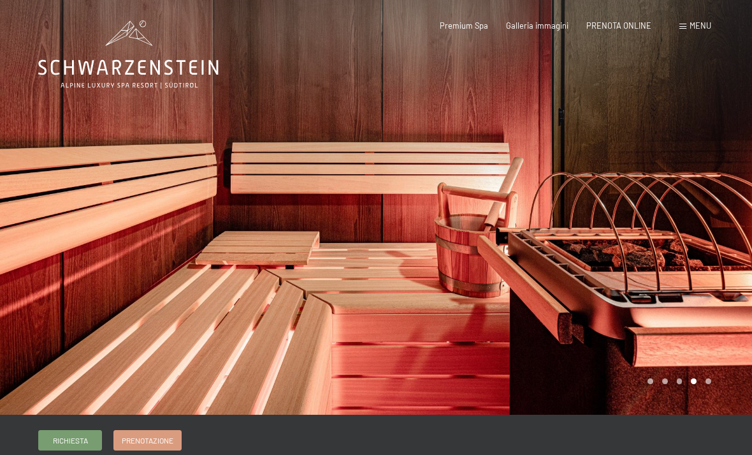
click at [704, 246] on div at bounding box center [564, 207] width 376 height 414
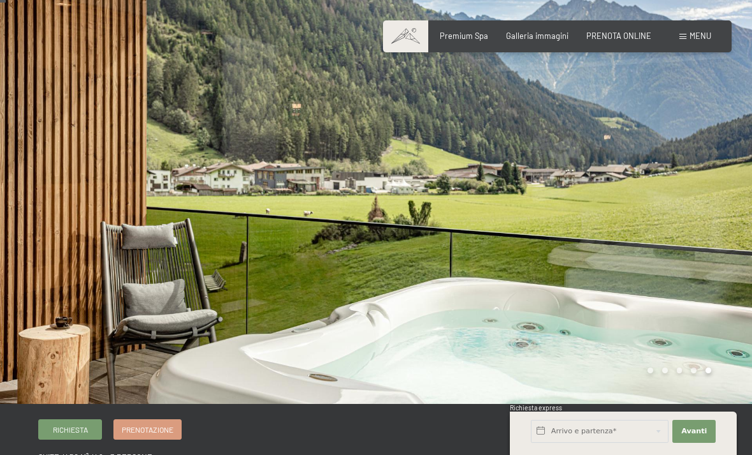
click at [711, 246] on div at bounding box center [564, 196] width 376 height 414
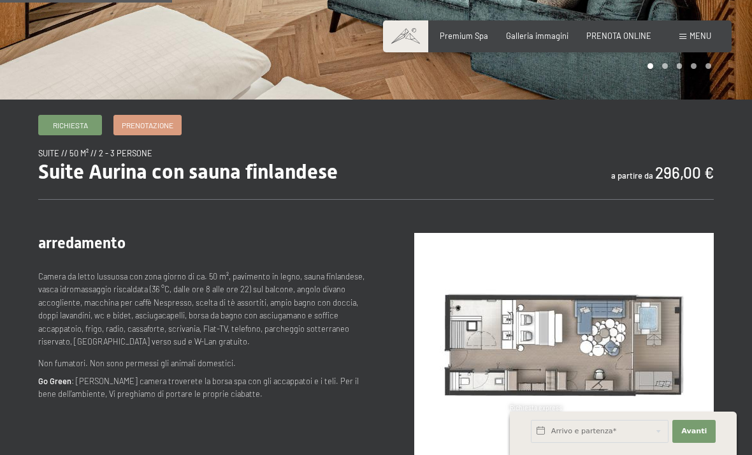
scroll to position [346, 0]
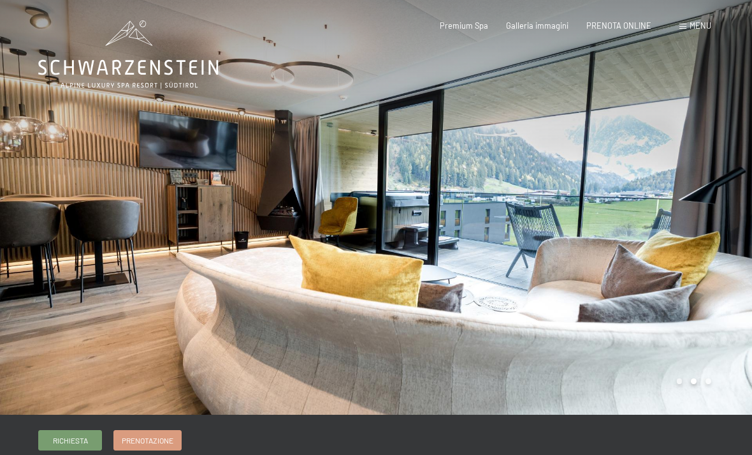
click at [214, 298] on div at bounding box center [188, 207] width 376 height 414
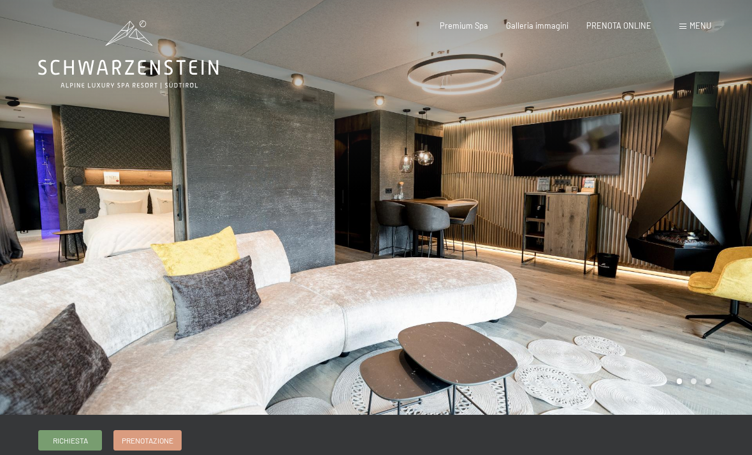
click at [685, 270] on div at bounding box center [564, 207] width 376 height 414
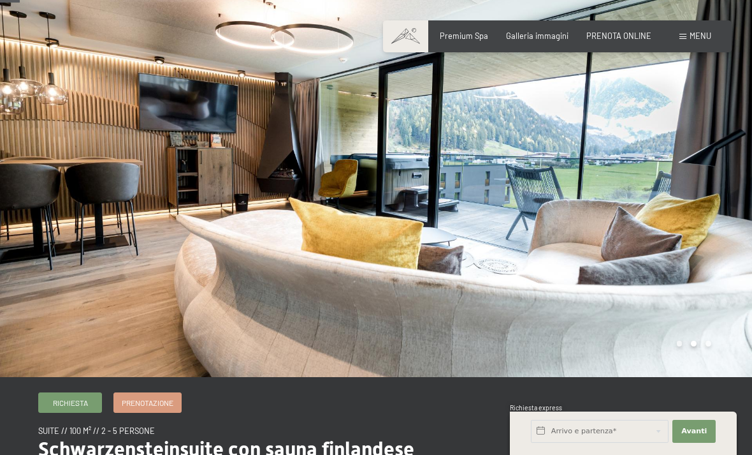
scroll to position [26, 0]
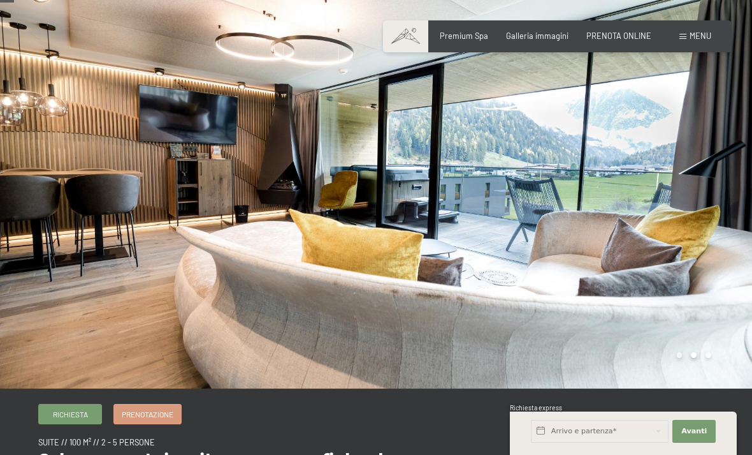
click at [717, 247] on div at bounding box center [564, 181] width 376 height 414
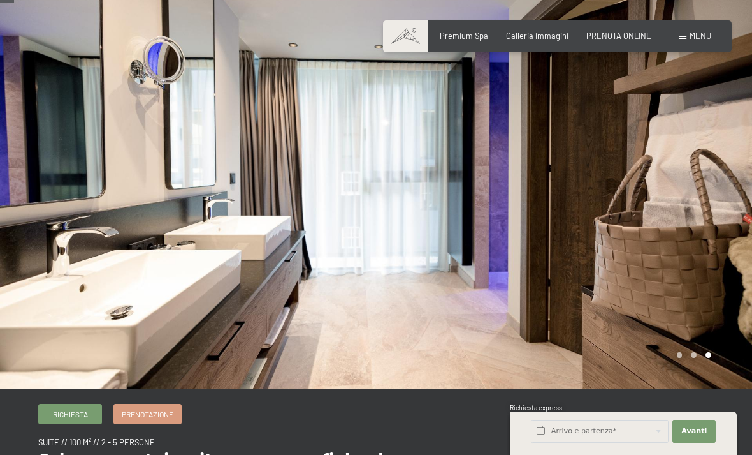
click at [720, 274] on div at bounding box center [564, 181] width 376 height 414
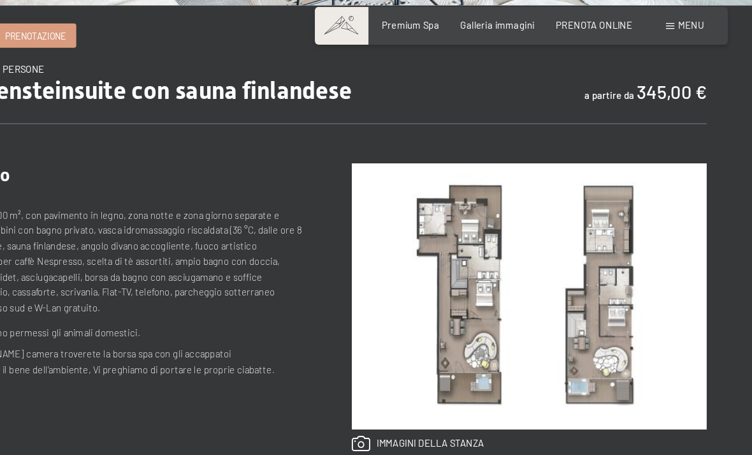
scroll to position [395, 0]
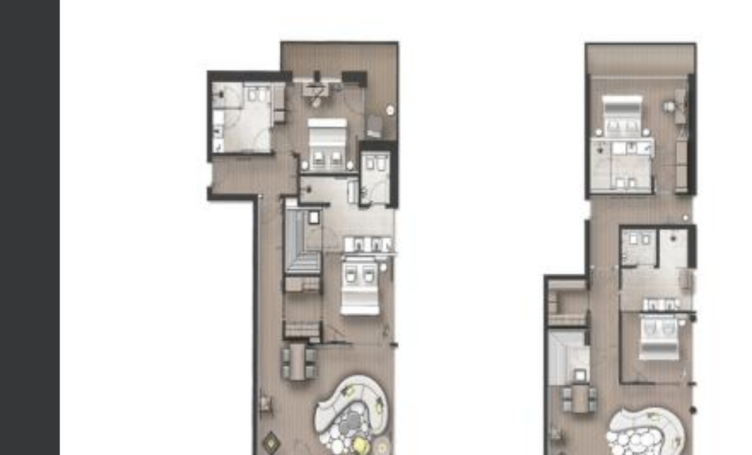
click at [414, 152] on img at bounding box center [564, 264] width 300 height 224
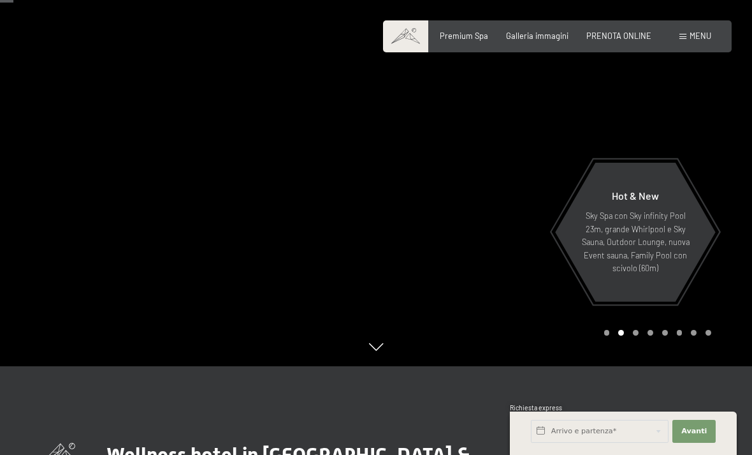
scroll to position [89, 0]
click at [210, 184] on div at bounding box center [188, 138] width 376 height 455
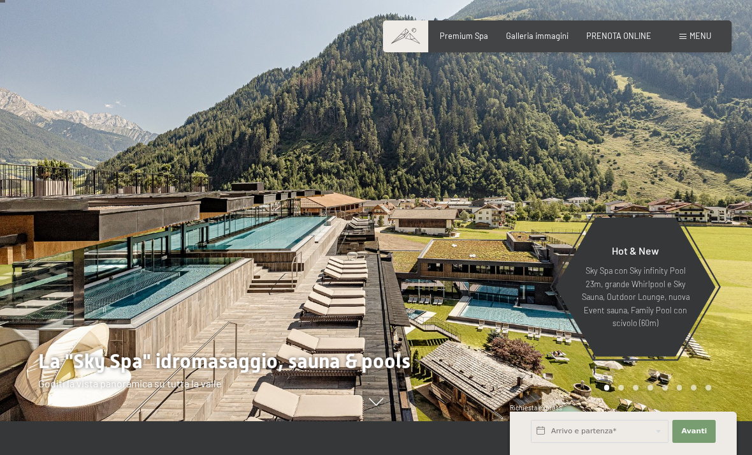
scroll to position [33, 0]
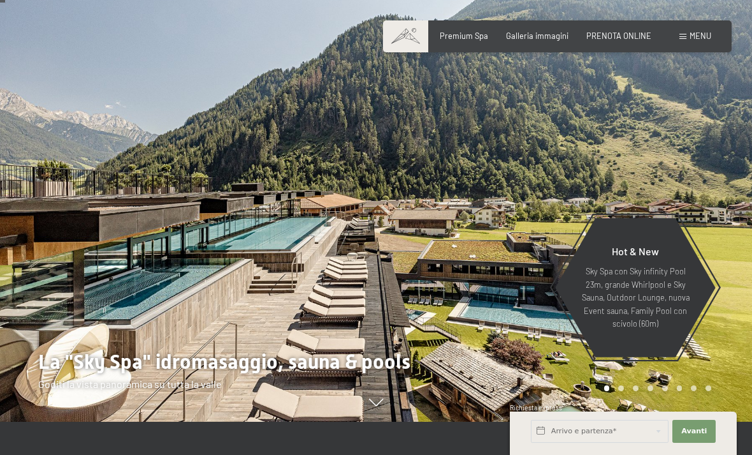
click at [692, 39] on span "Menu" at bounding box center [701, 36] width 22 height 10
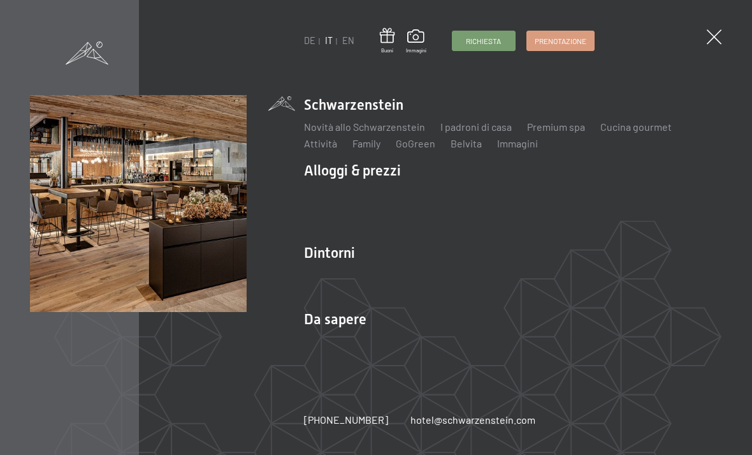
click at [388, 135] on li "Schwarzenstein Novità allo Schwarzenstein I padroni di casa Premium spa Cucina …" at bounding box center [513, 122] width 418 height 55
click at [386, 133] on link "Novità allo Schwarzenstein" at bounding box center [364, 126] width 121 height 12
click at [703, 24] on div "DE IT EN Buoni Immagini Richiesta Prenotazione DE IT EN Schwarzenstein Novità a…" at bounding box center [376, 227] width 752 height 455
click at [716, 40] on span at bounding box center [714, 36] width 15 height 15
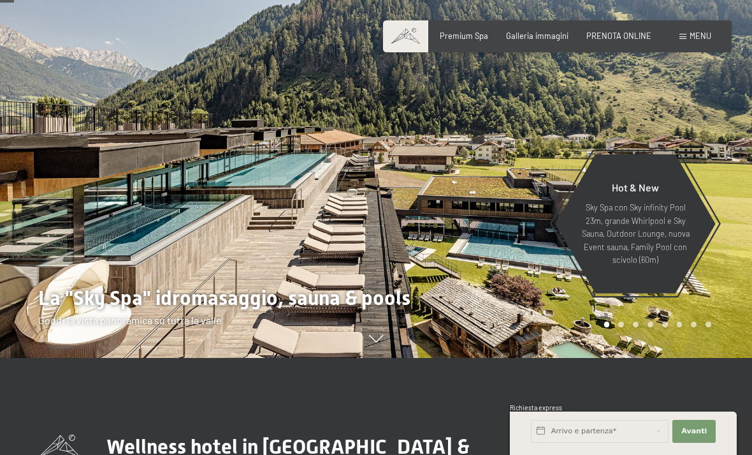
scroll to position [94, 0]
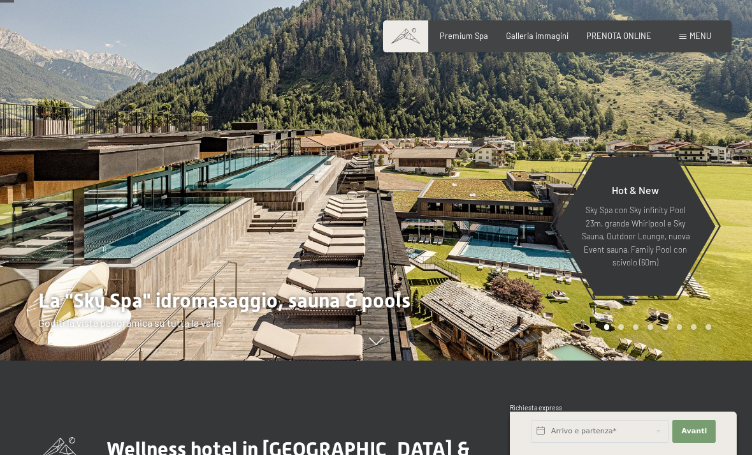
click at [687, 248] on p "Sky Spa con Sky infinity Pool 23m, grande Whirlpool e Sky Sauna, Outdoor Lounge…" at bounding box center [635, 235] width 111 height 65
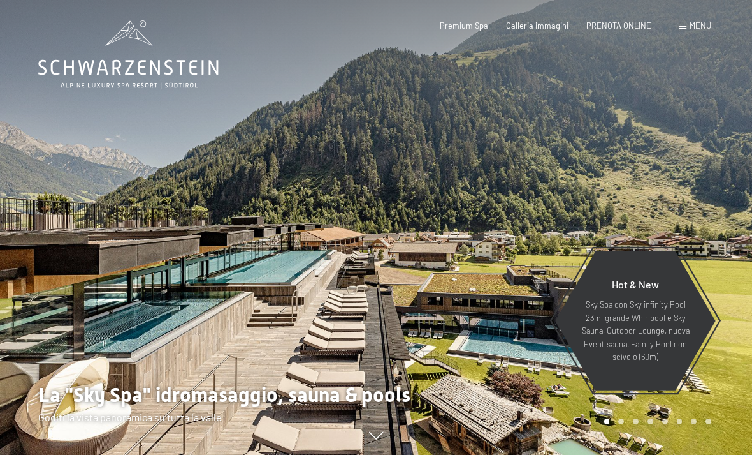
click at [715, 230] on div at bounding box center [564, 227] width 376 height 455
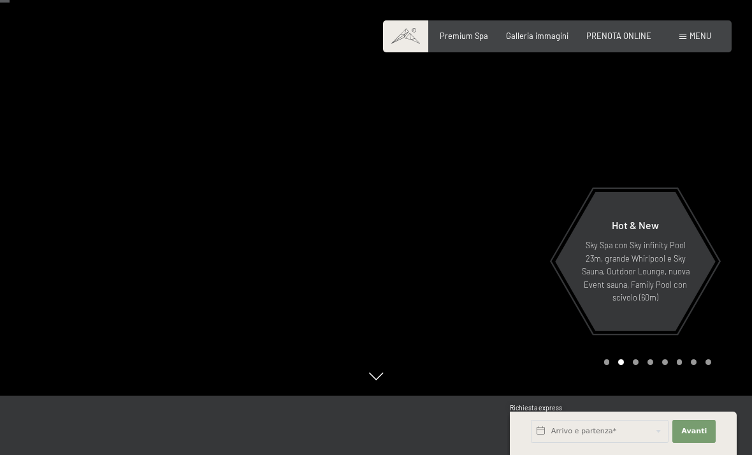
scroll to position [54, 0]
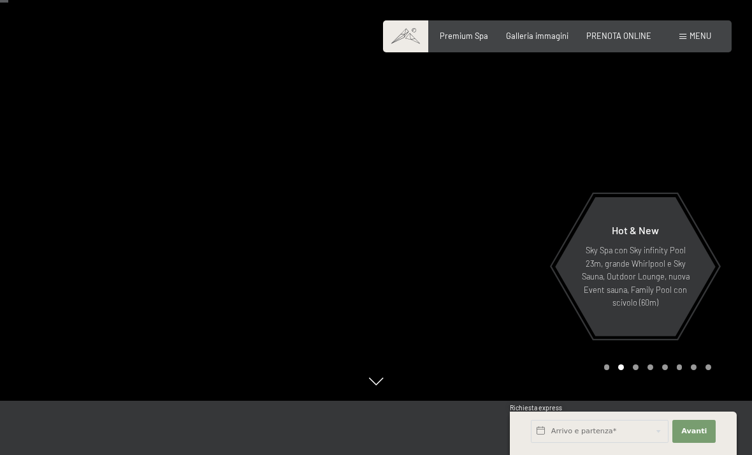
click at [734, 329] on div at bounding box center [564, 173] width 376 height 455
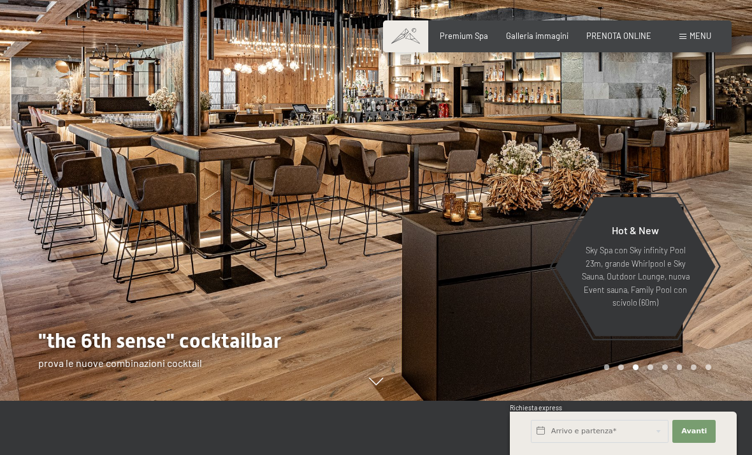
click at [108, 317] on div at bounding box center [188, 173] width 376 height 455
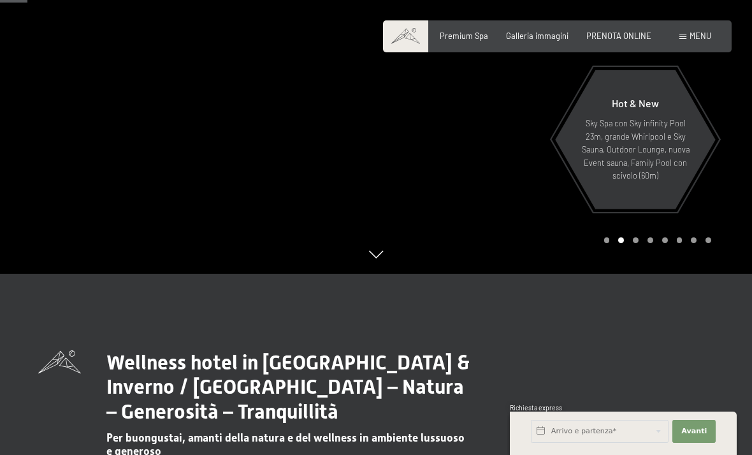
scroll to position [182, 0]
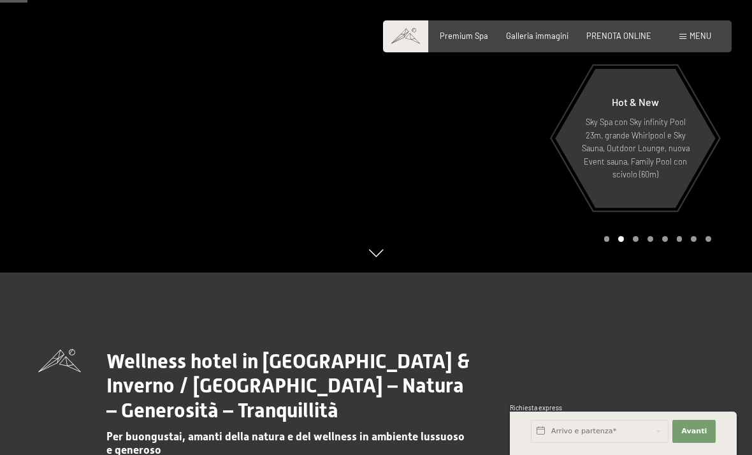
click at [699, 187] on div "Hot & New Sky Spa con Sky infinity Pool 23m, grande Whirlpool e Sky Sauna, Outd…" at bounding box center [636, 138] width 162 height 136
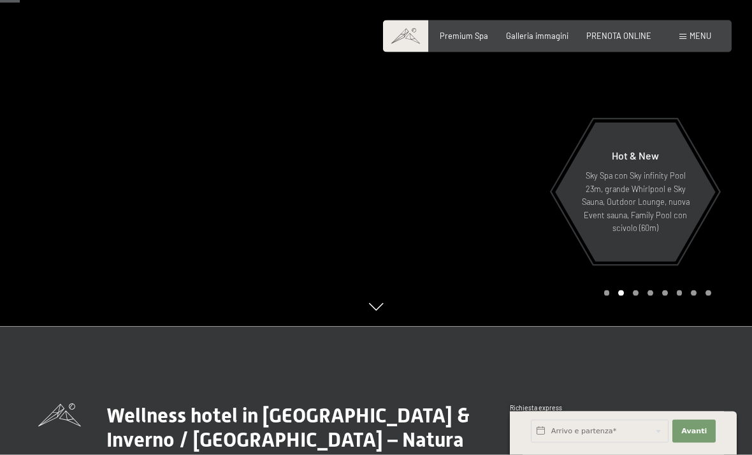
scroll to position [108, 0]
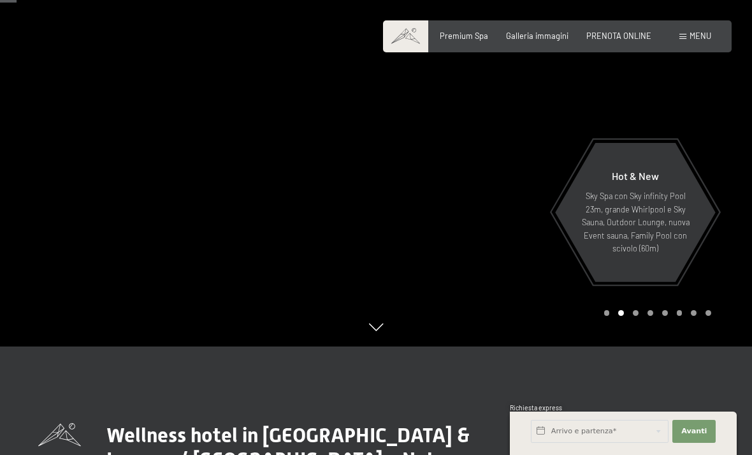
click at [727, 282] on div at bounding box center [564, 119] width 376 height 455
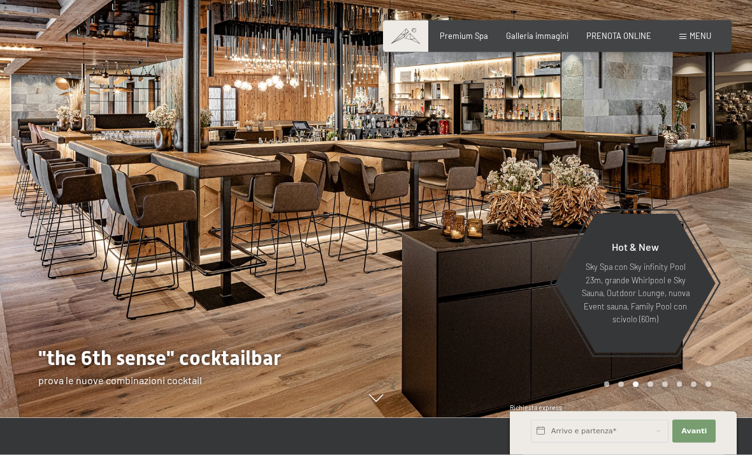
scroll to position [38, 0]
click at [722, 224] on div at bounding box center [564, 189] width 376 height 455
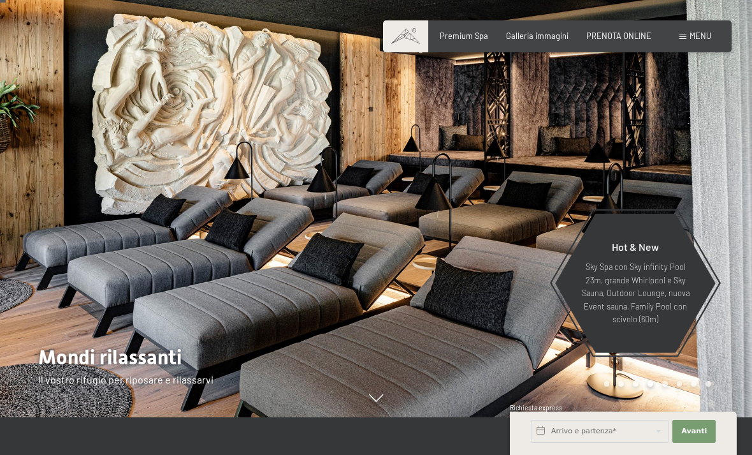
click at [693, 222] on div at bounding box center [564, 189] width 376 height 455
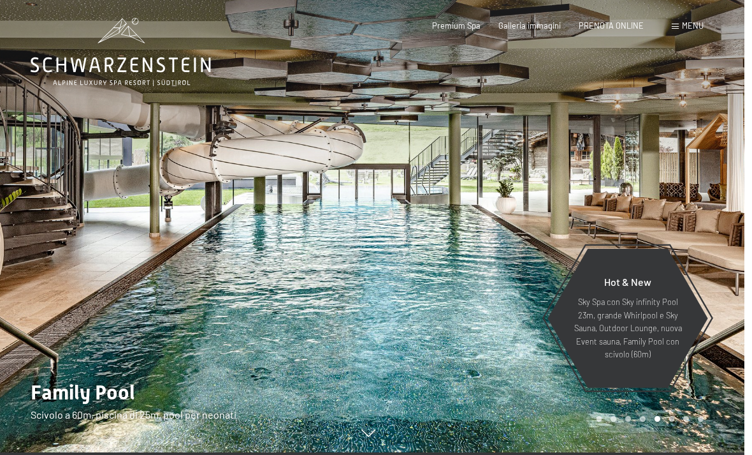
scroll to position [24, 0]
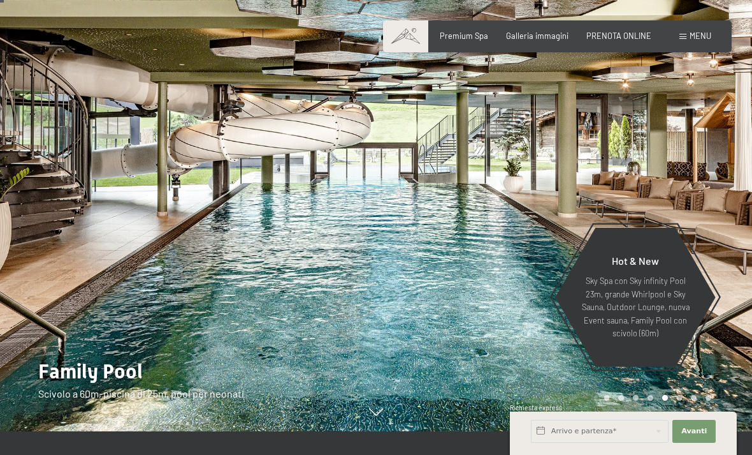
click at [614, 195] on div at bounding box center [564, 203] width 376 height 455
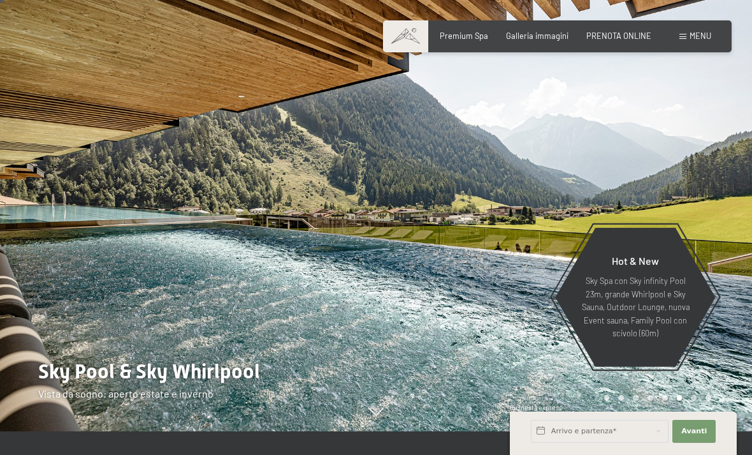
click at [684, 182] on div at bounding box center [564, 203] width 376 height 455
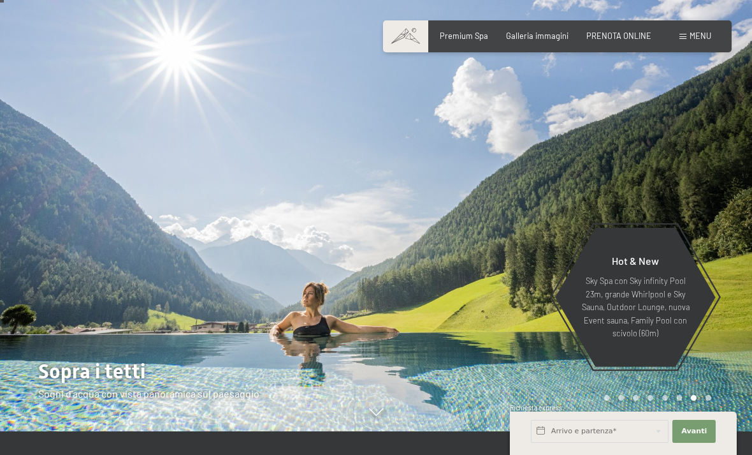
click at [623, 179] on div at bounding box center [564, 203] width 376 height 455
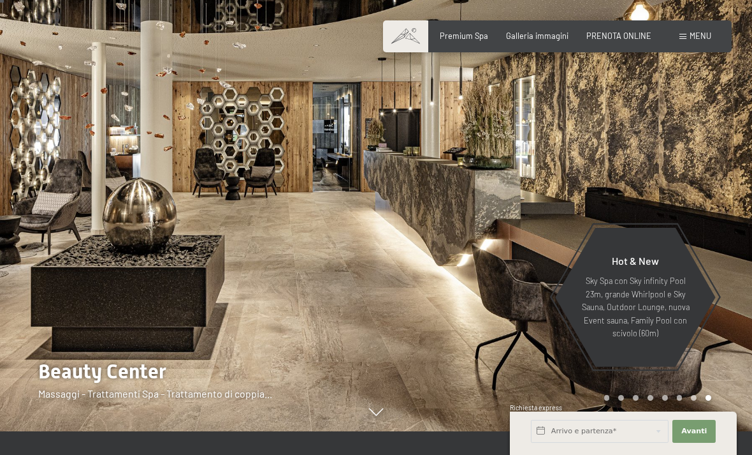
click at [662, 189] on div at bounding box center [564, 203] width 376 height 455
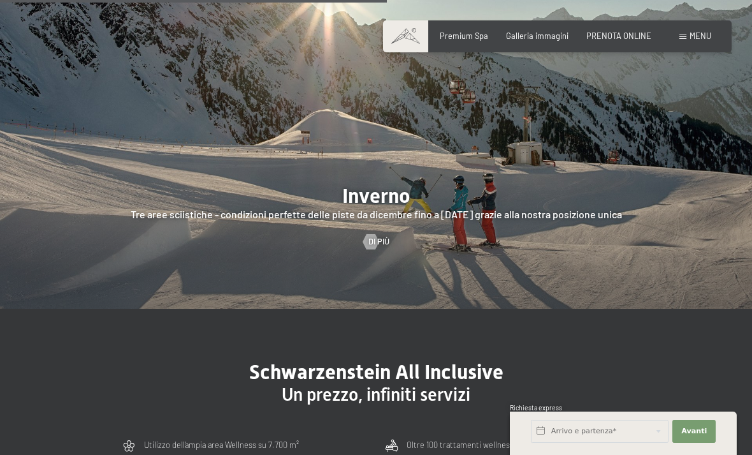
scroll to position [2343, 0]
click at [372, 249] on div at bounding box center [371, 240] width 9 height 15
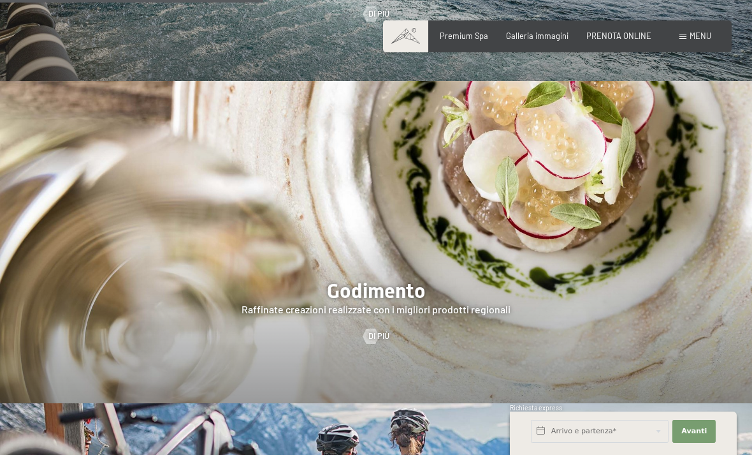
scroll to position [1601, 0]
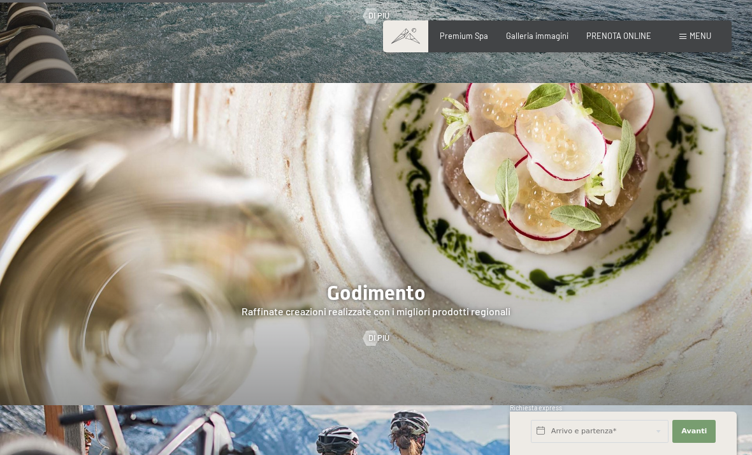
click at [375, 388] on div at bounding box center [376, 244] width 752 height 322
click at [374, 346] on div at bounding box center [371, 337] width 9 height 15
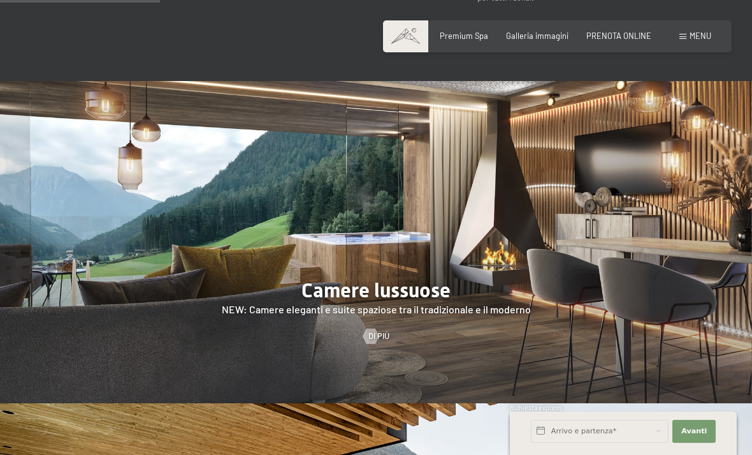
scroll to position [958, 0]
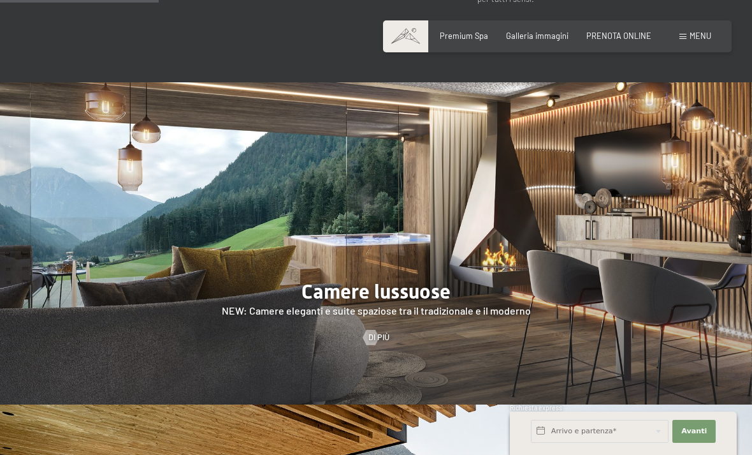
click at [367, 345] on div at bounding box center [371, 337] width 9 height 15
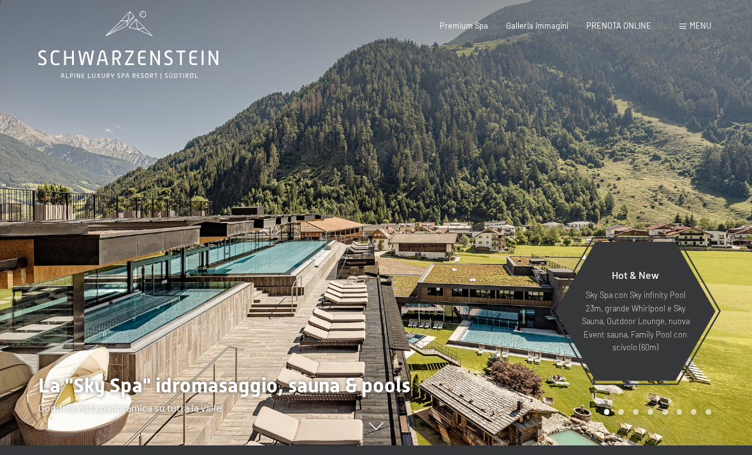
scroll to position [0, 0]
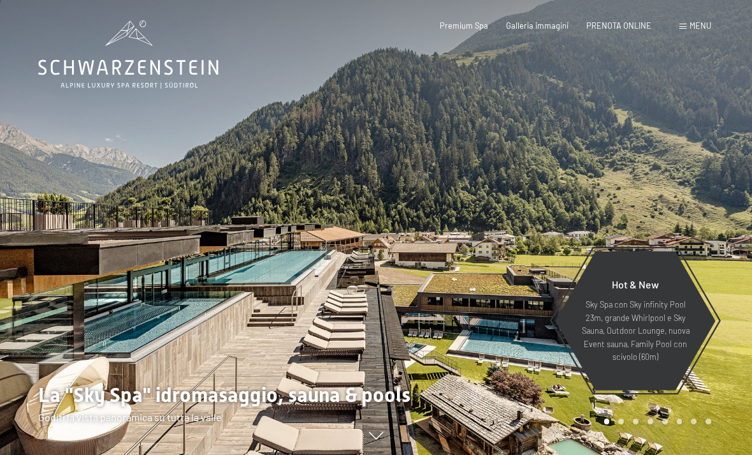
click at [696, 29] on span "Menu" at bounding box center [701, 25] width 22 height 10
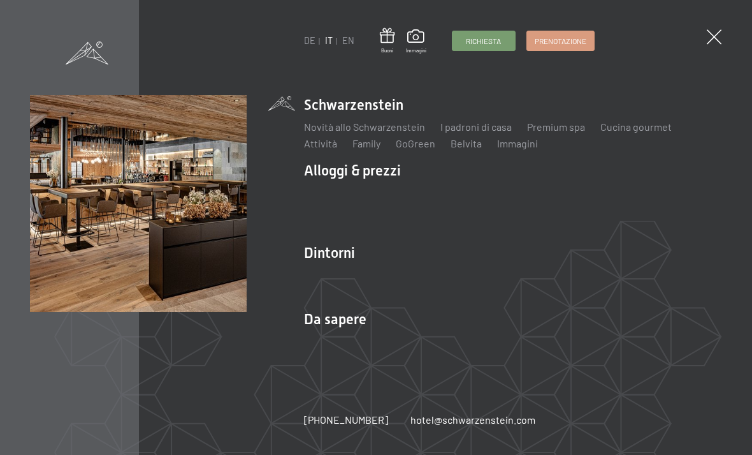
click at [381, 127] on link "Novità allo Schwarzenstein" at bounding box center [364, 126] width 121 height 12
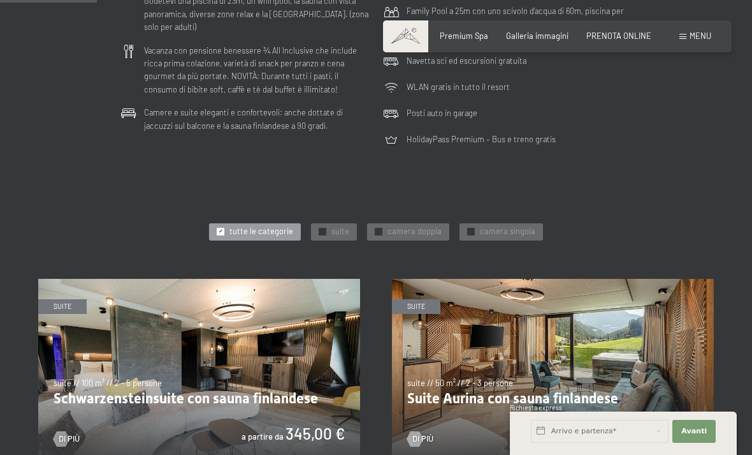
scroll to position [396, 0]
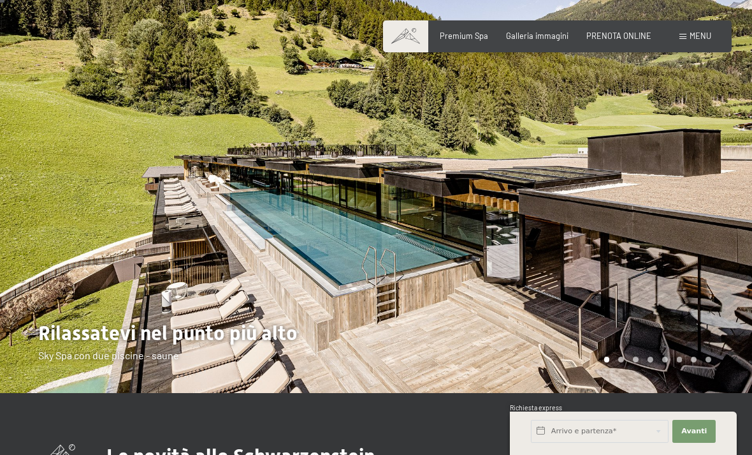
click at [694, 230] on div at bounding box center [564, 185] width 376 height 414
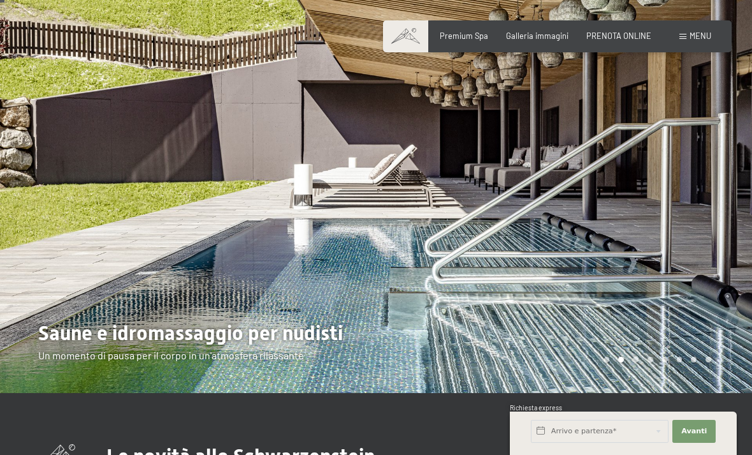
click at [731, 258] on div at bounding box center [564, 185] width 376 height 414
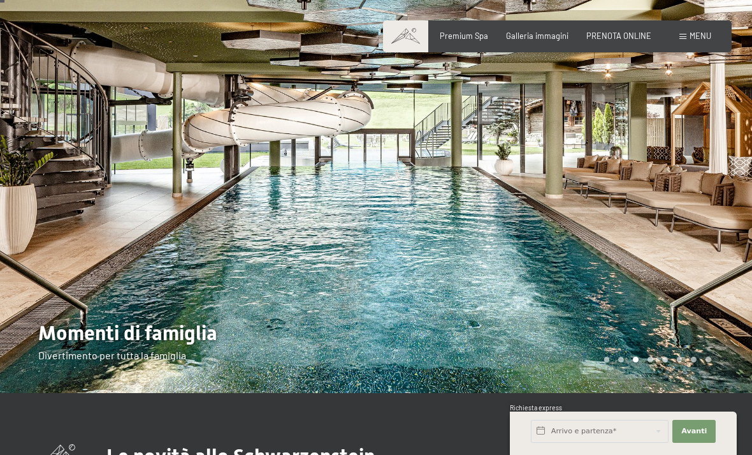
click at [723, 263] on div at bounding box center [564, 185] width 376 height 414
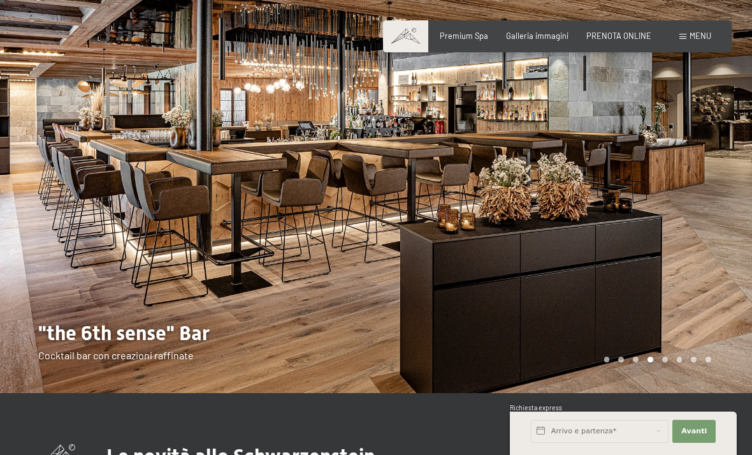
click at [719, 220] on div at bounding box center [564, 185] width 376 height 414
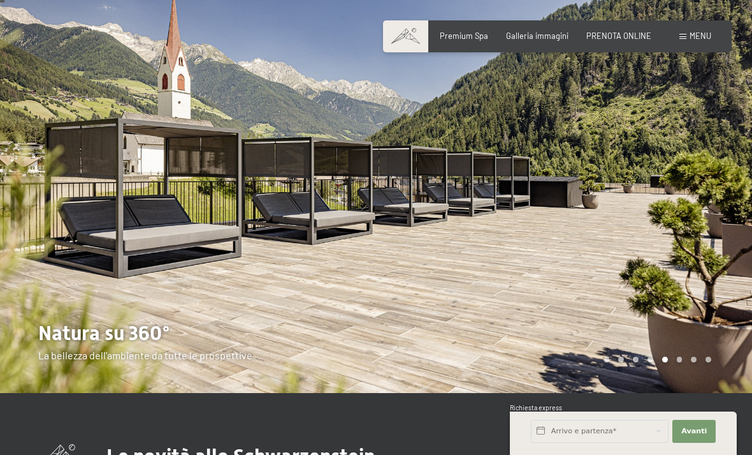
click at [739, 240] on div at bounding box center [564, 185] width 376 height 414
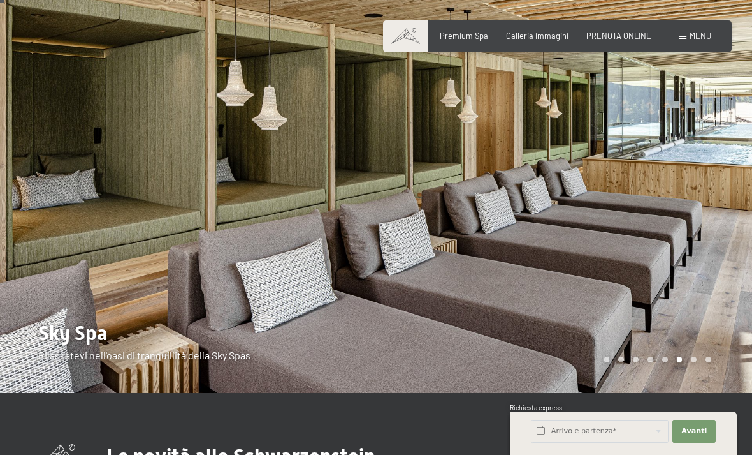
click at [726, 251] on div at bounding box center [564, 185] width 376 height 414
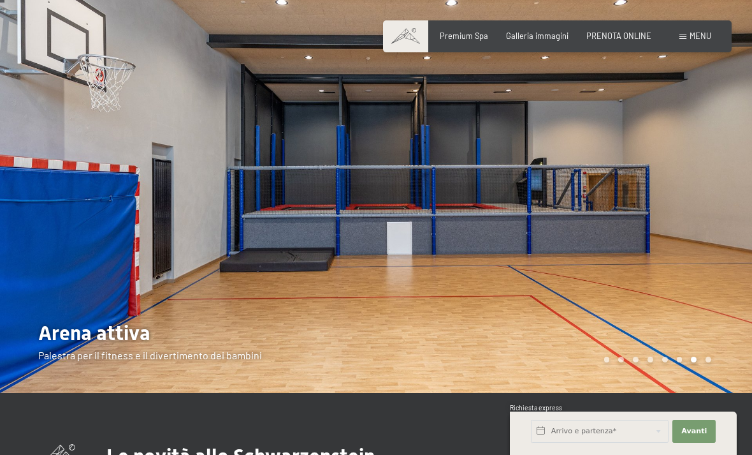
click at [747, 254] on div at bounding box center [564, 185] width 376 height 414
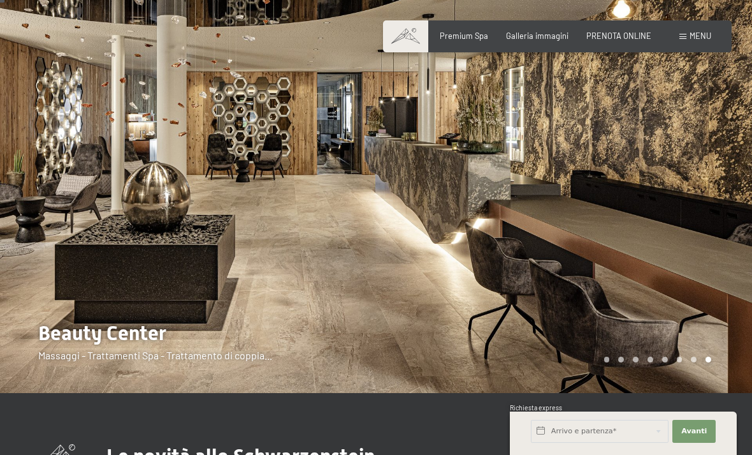
click at [729, 256] on div at bounding box center [564, 185] width 376 height 414
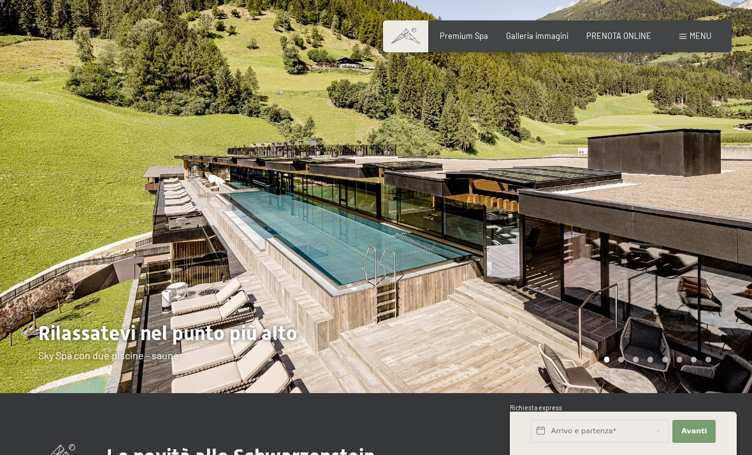
click at [735, 256] on div at bounding box center [564, 185] width 376 height 414
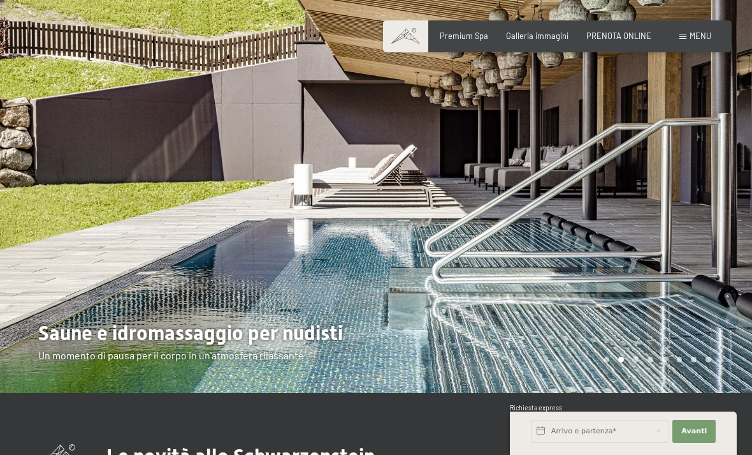
click at [267, 262] on div at bounding box center [188, 185] width 376 height 414
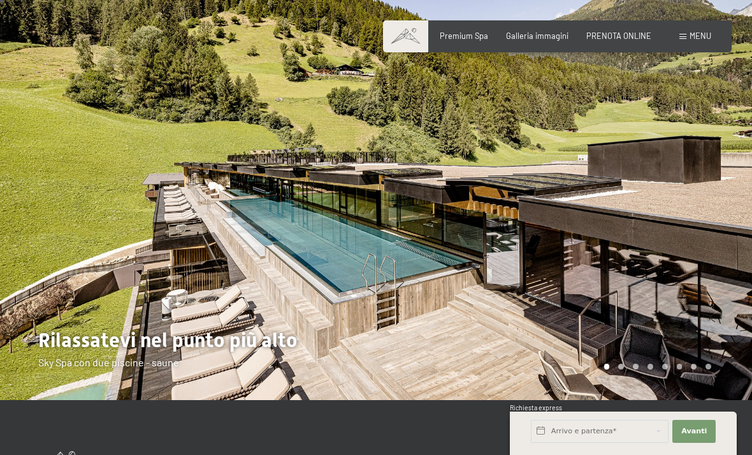
scroll to position [16, 0]
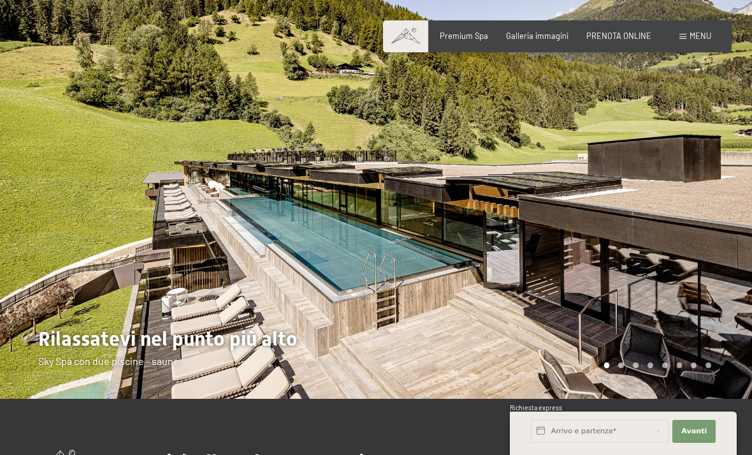
click at [686, 31] on div "Menu" at bounding box center [696, 36] width 32 height 11
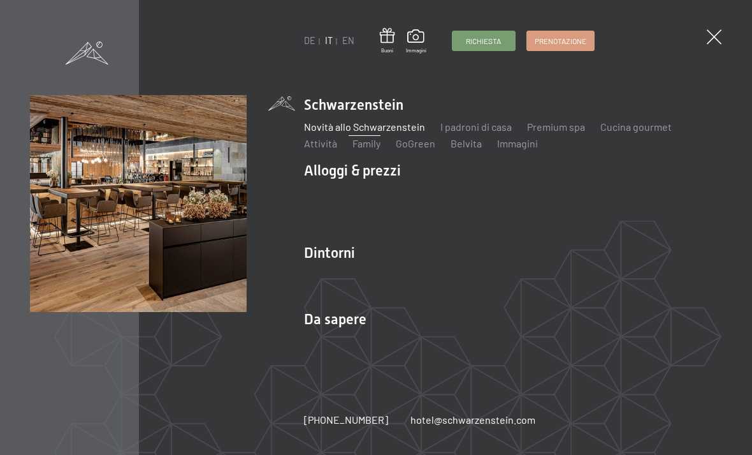
click at [455, 123] on link "I padroni di casa" at bounding box center [476, 126] width 71 height 12
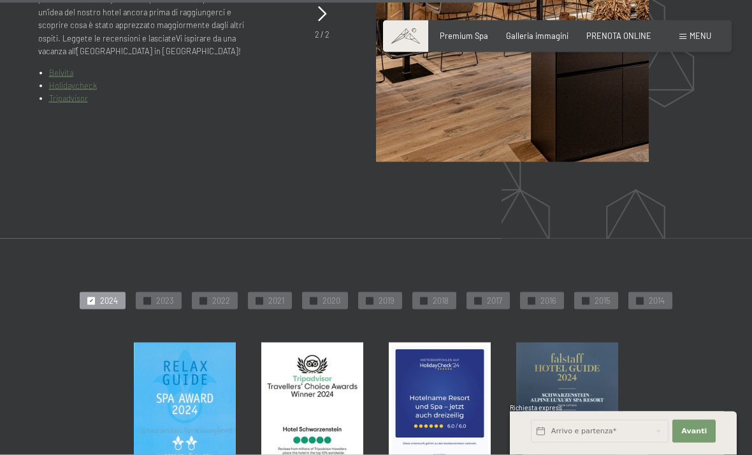
scroll to position [2326, 0]
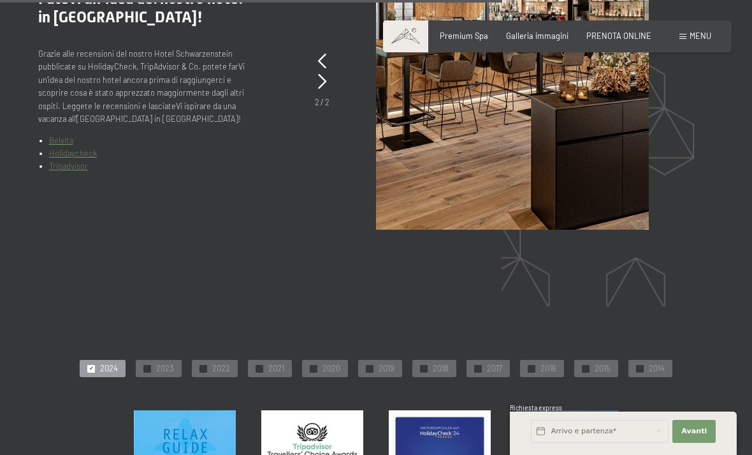
click at [684, 34] on span at bounding box center [683, 37] width 7 height 6
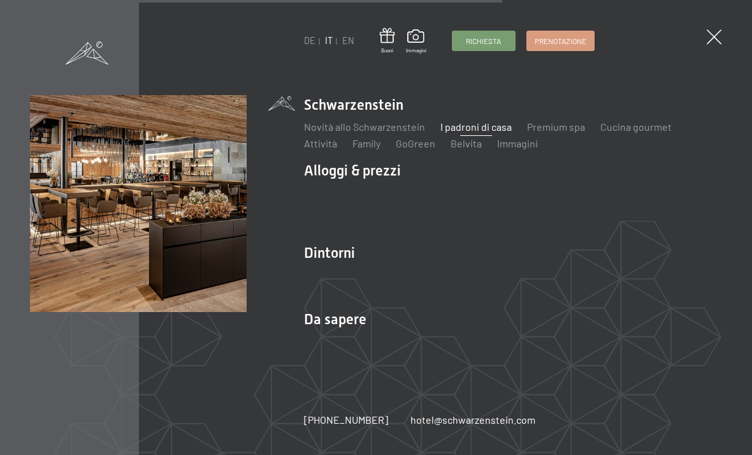
click at [558, 126] on link "Premium spa" at bounding box center [556, 126] width 58 height 12
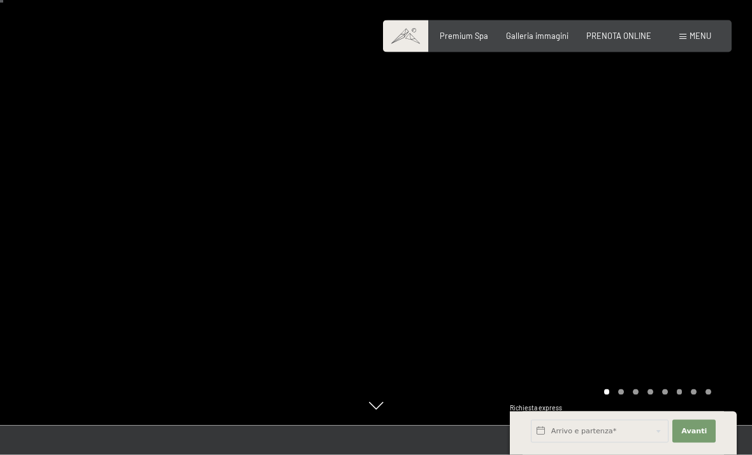
scroll to position [31, 0]
click at [654, 288] on div at bounding box center [564, 196] width 376 height 455
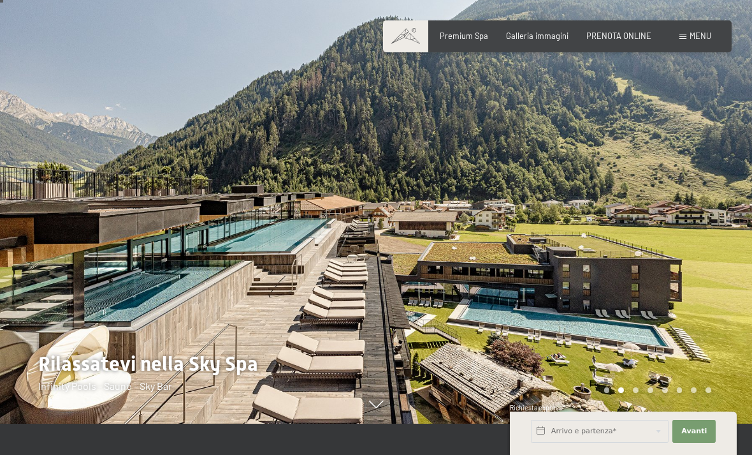
click at [720, 255] on div at bounding box center [564, 196] width 376 height 455
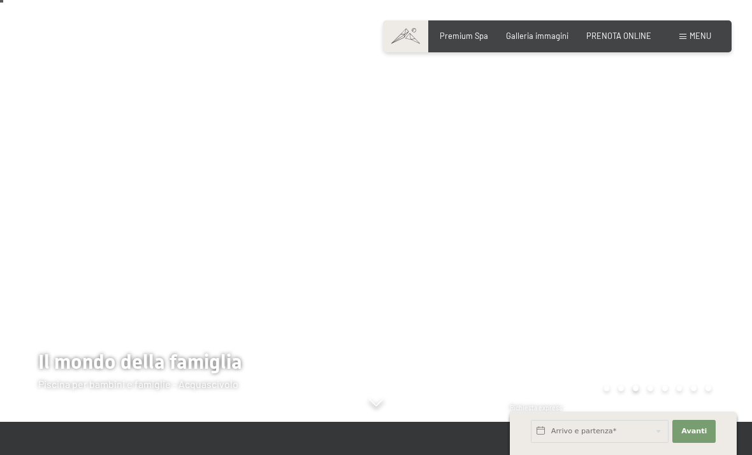
scroll to position [34, 0]
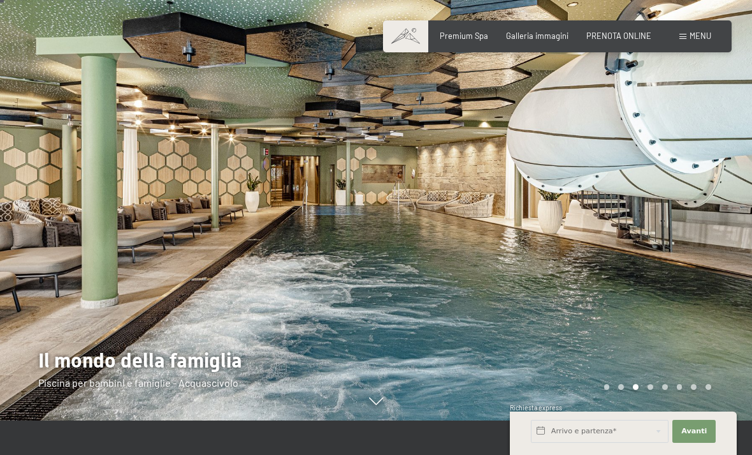
click at [731, 264] on div at bounding box center [564, 193] width 376 height 455
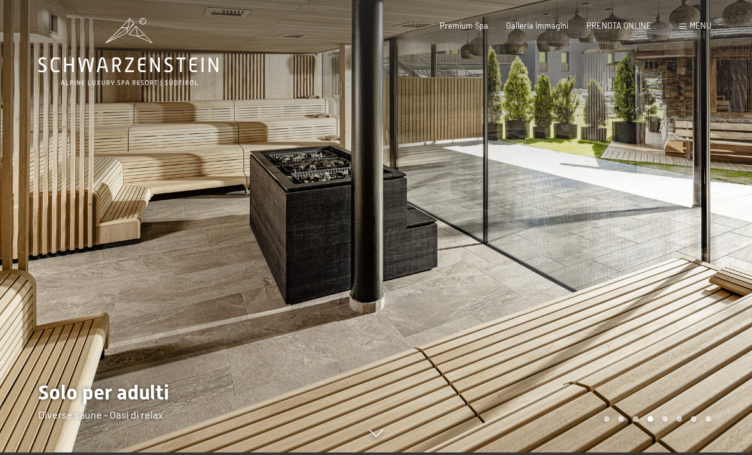
scroll to position [0, 0]
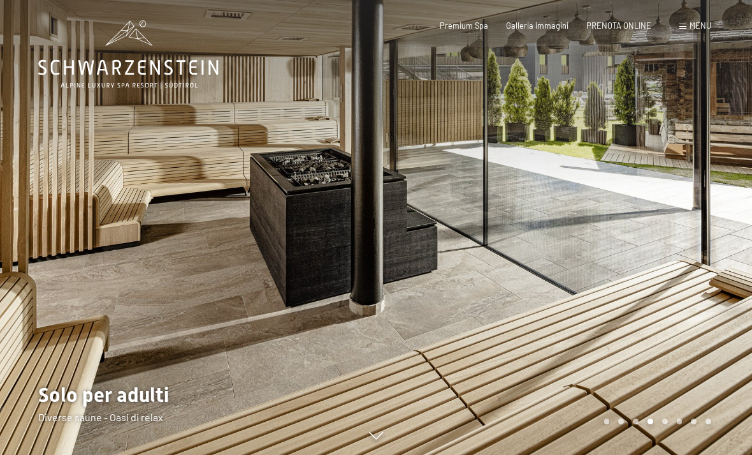
click at [715, 291] on div at bounding box center [564, 227] width 376 height 455
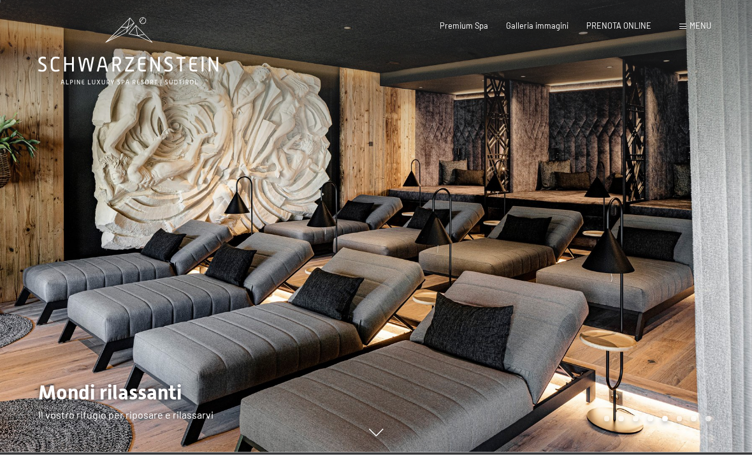
scroll to position [5, 0]
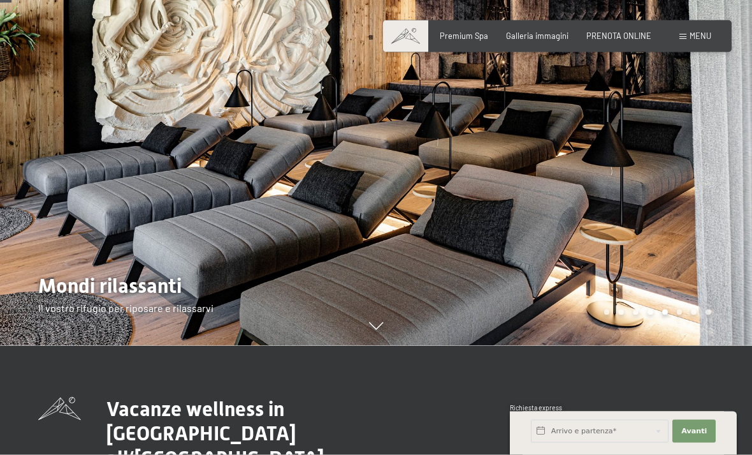
click at [702, 236] on div at bounding box center [564, 118] width 376 height 455
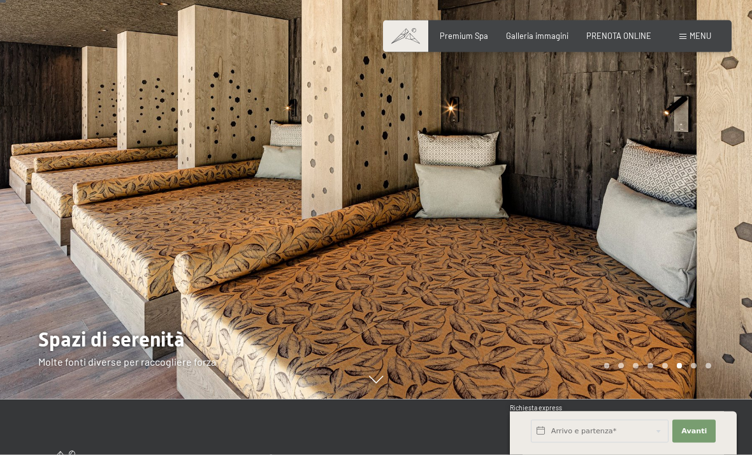
scroll to position [50, 0]
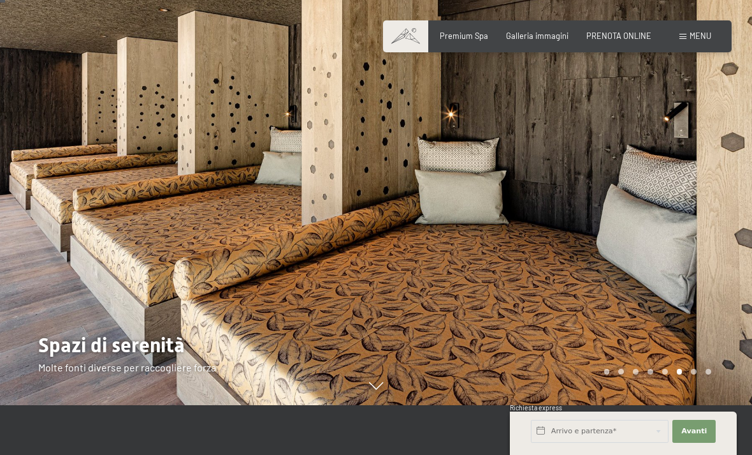
click at [706, 266] on div at bounding box center [564, 177] width 376 height 455
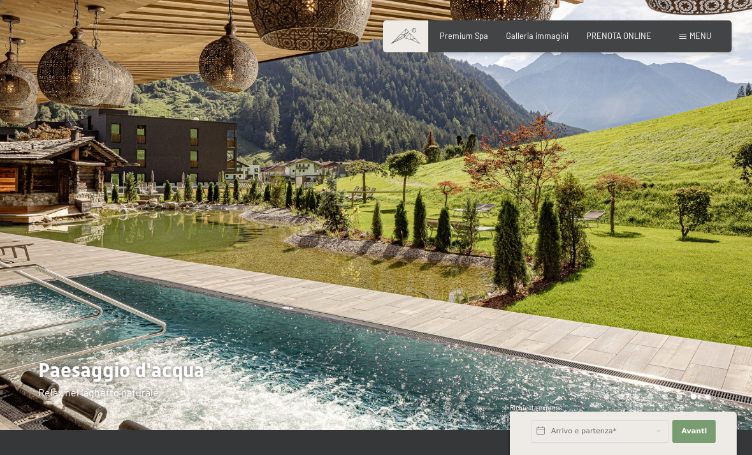
scroll to position [26, 0]
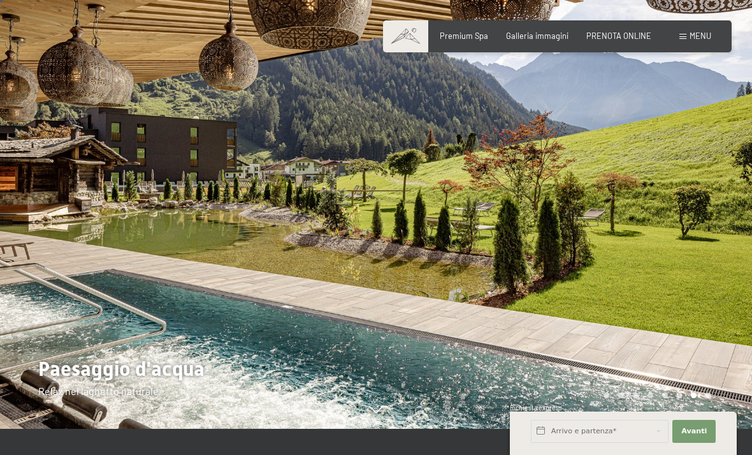
click at [722, 287] on div at bounding box center [564, 201] width 376 height 455
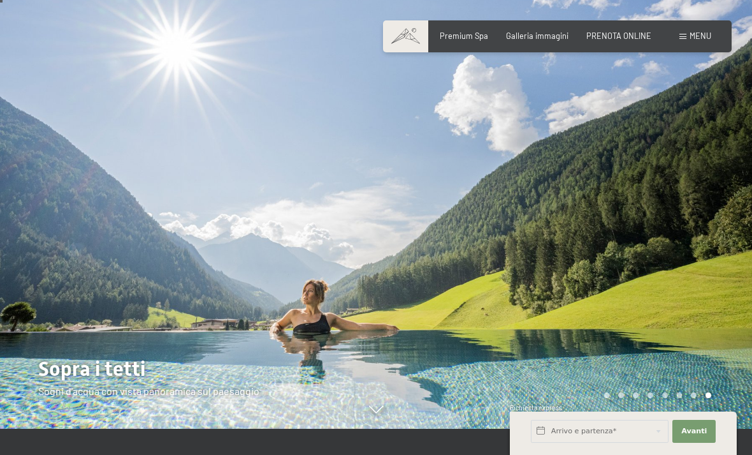
click at [262, 310] on div at bounding box center [188, 201] width 376 height 455
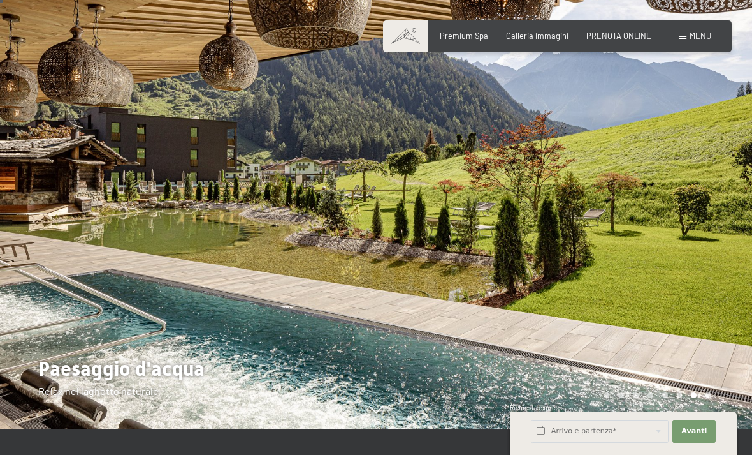
click at [725, 188] on div at bounding box center [564, 201] width 376 height 455
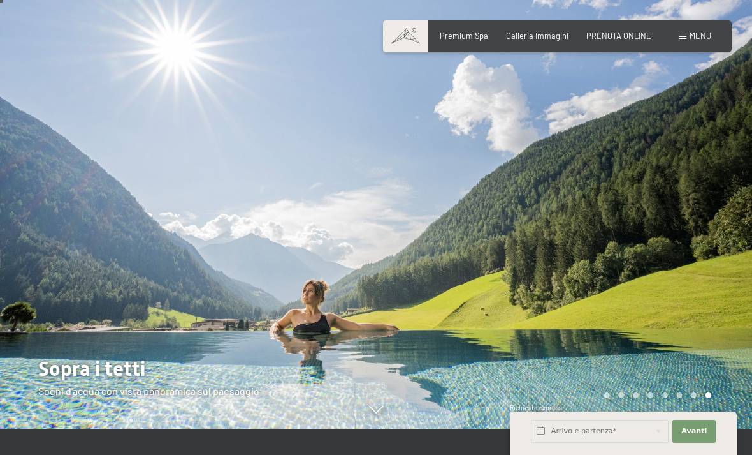
click at [36, 300] on div at bounding box center [188, 201] width 376 height 455
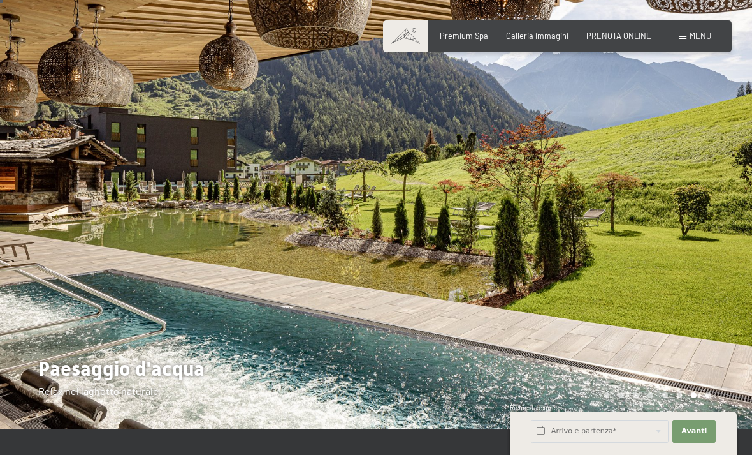
click at [722, 233] on div at bounding box center [564, 201] width 376 height 455
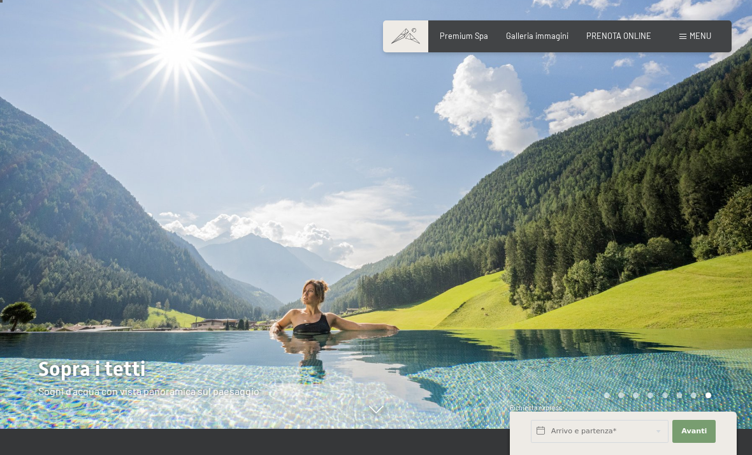
click at [738, 263] on div at bounding box center [564, 201] width 376 height 455
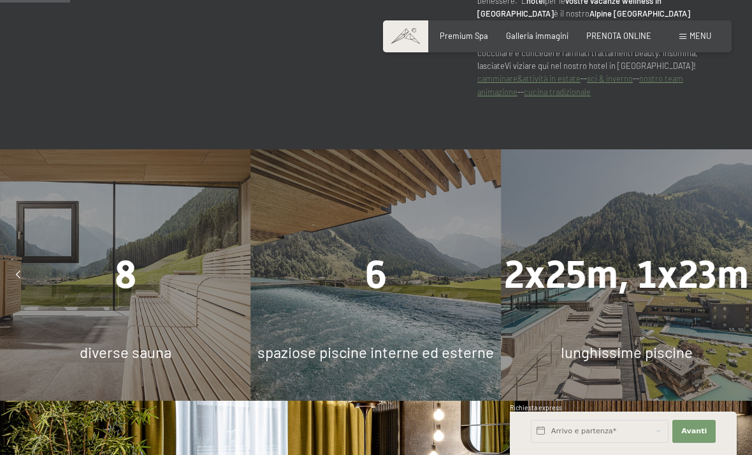
scroll to position [677, 0]
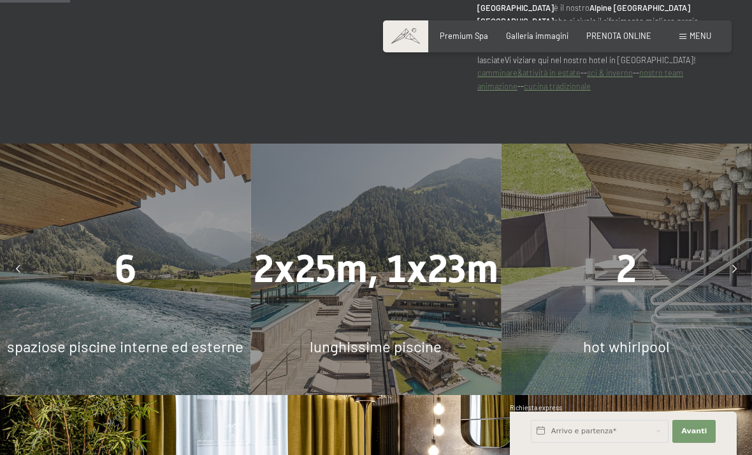
click at [29, 270] on div at bounding box center [18, 258] width 26 height 26
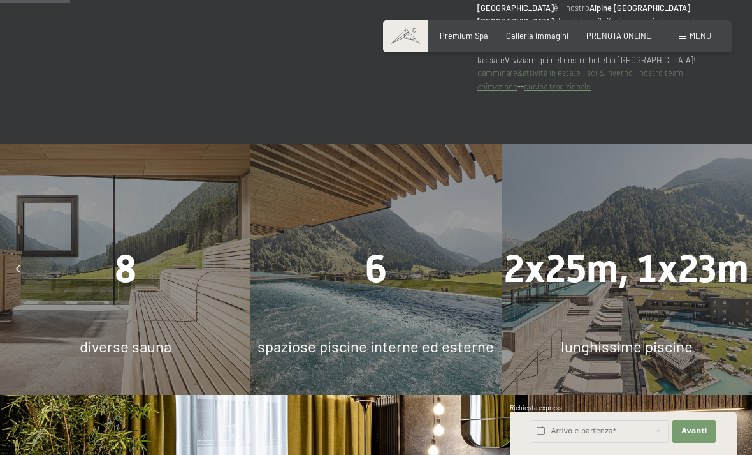
click at [351, 370] on div "6 spaziose piscine interne ed esterne" at bounding box center [376, 257] width 251 height 251
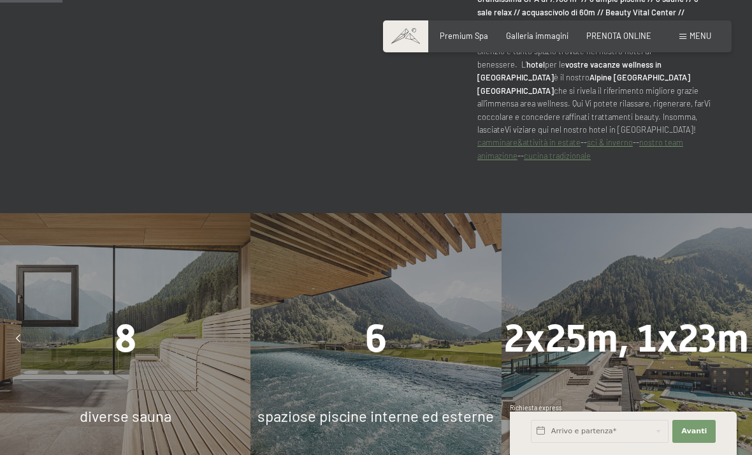
scroll to position [741, 0]
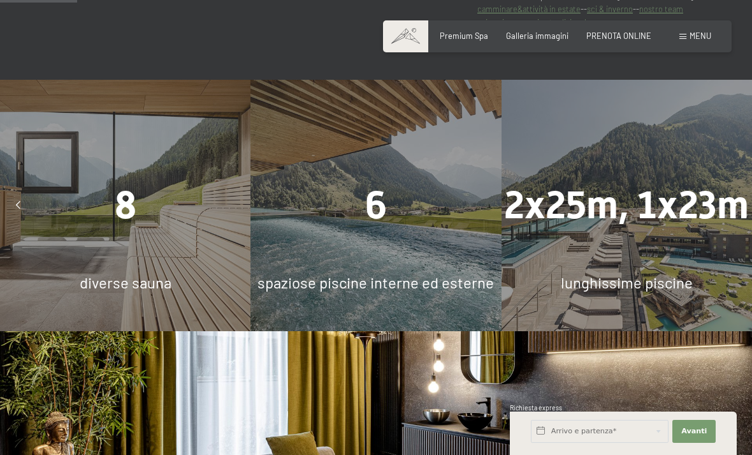
click at [728, 207] on div at bounding box center [735, 194] width 26 height 26
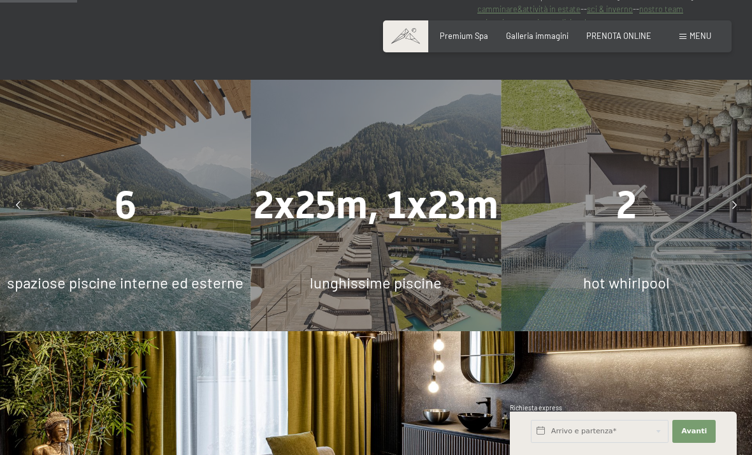
click at [733, 198] on icon at bounding box center [735, 194] width 4 height 8
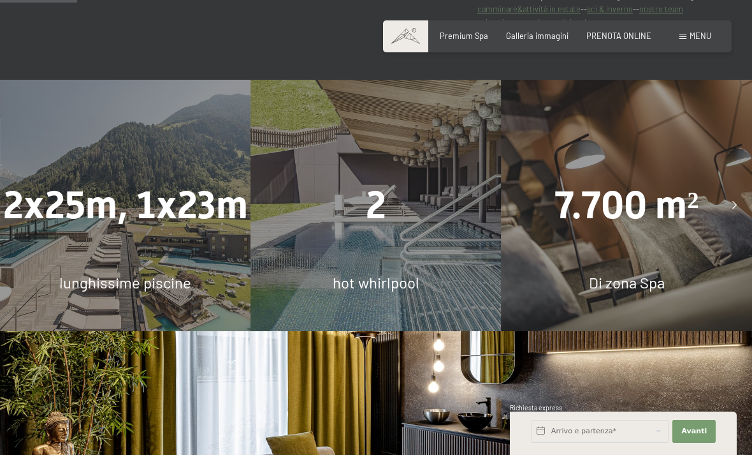
click at [733, 207] on div at bounding box center [735, 194] width 26 height 26
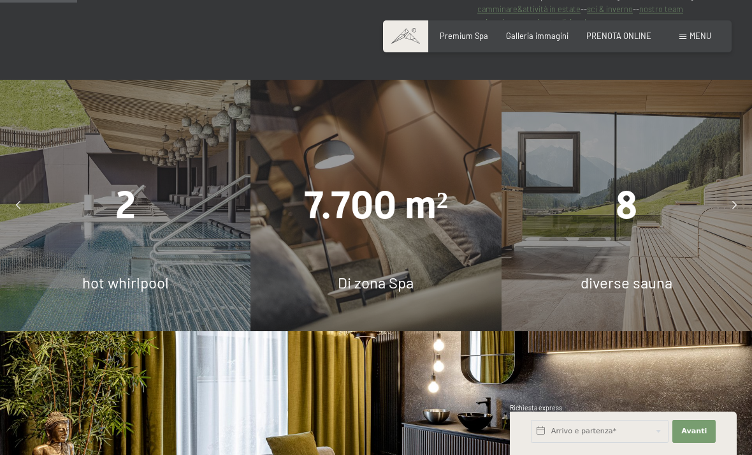
click at [743, 207] on div at bounding box center [735, 194] width 26 height 26
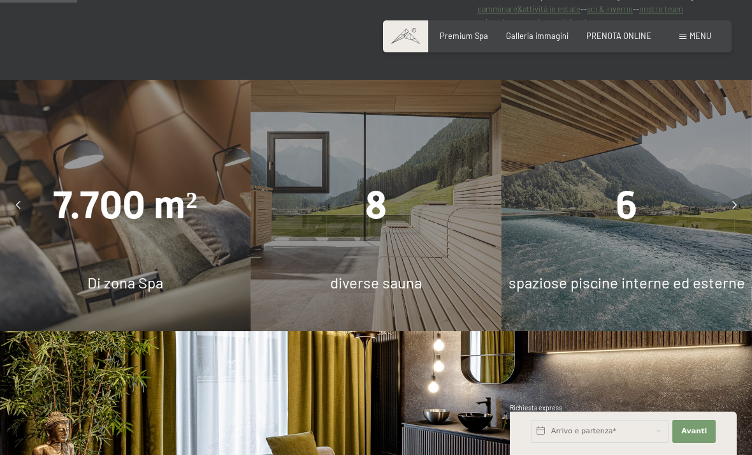
click at [745, 207] on div at bounding box center [735, 194] width 26 height 26
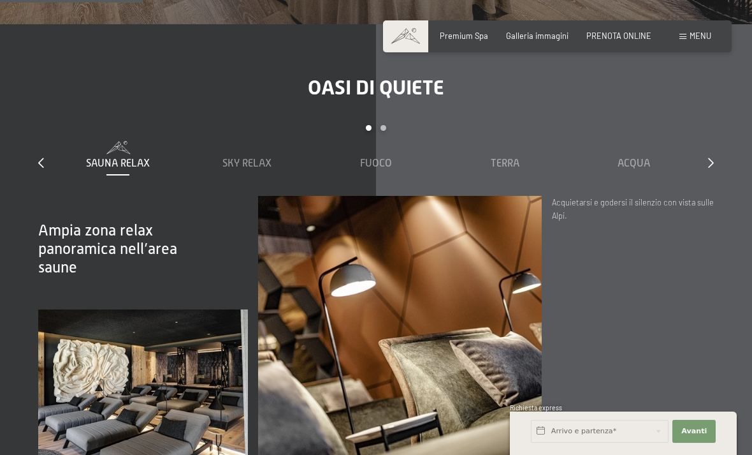
scroll to position [1370, 0]
click at [722, 183] on div "Oasi di quiete slide 1 to 5 of 7 Sauna relax Sky Relax Fuoco Terra Acqua Aria S…" at bounding box center [376, 265] width 752 height 405
click at [708, 182] on div "slide 1 to 5 of 7 Sauna relax Sky Relax Fuoco Terra Acqua Aria Settimo Cielo" at bounding box center [376, 148] width 676 height 71
click at [710, 156] on icon at bounding box center [711, 150] width 6 height 10
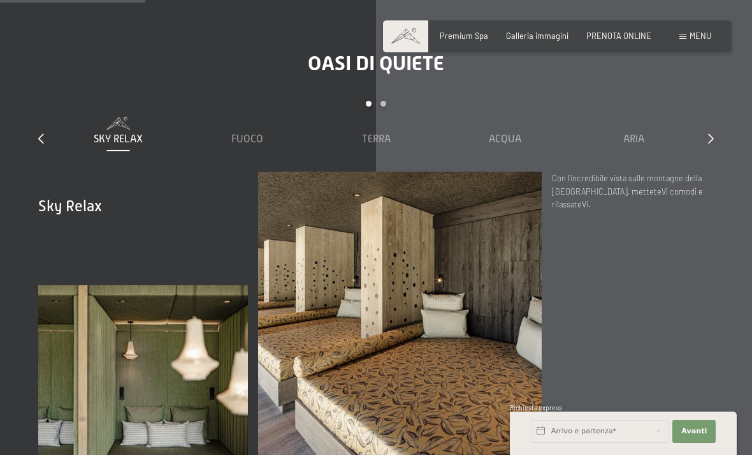
scroll to position [1395, 0]
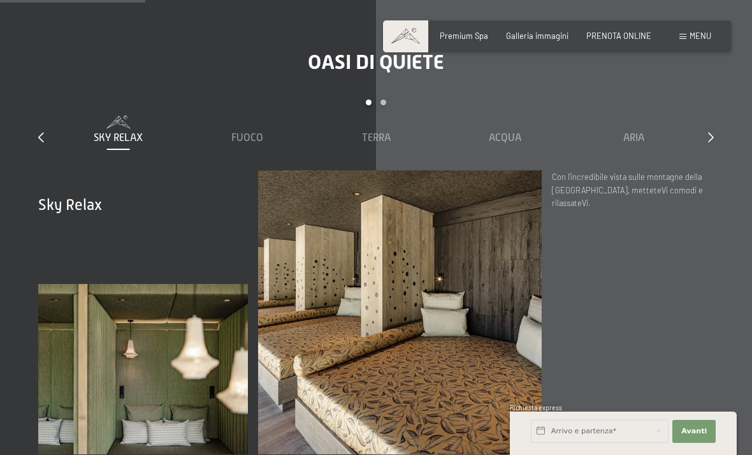
click at [713, 133] on div at bounding box center [711, 126] width 6 height 14
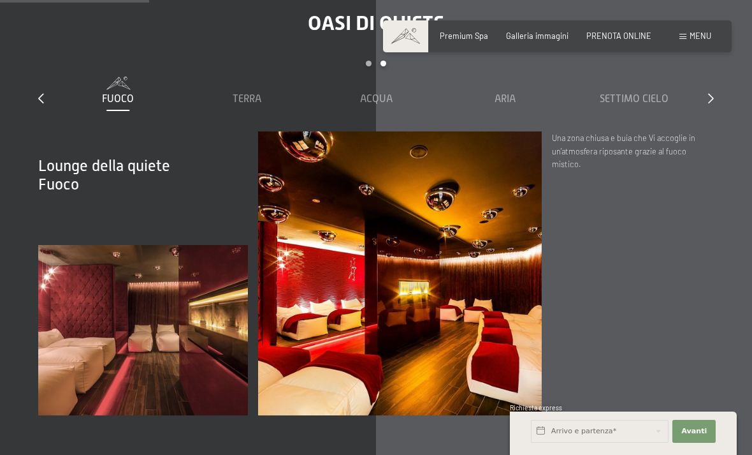
scroll to position [1434, 0]
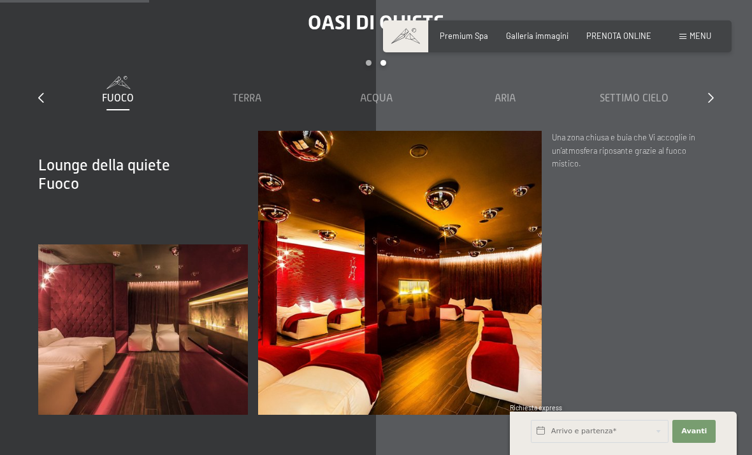
click at [709, 91] on icon at bounding box center [711, 86] width 6 height 10
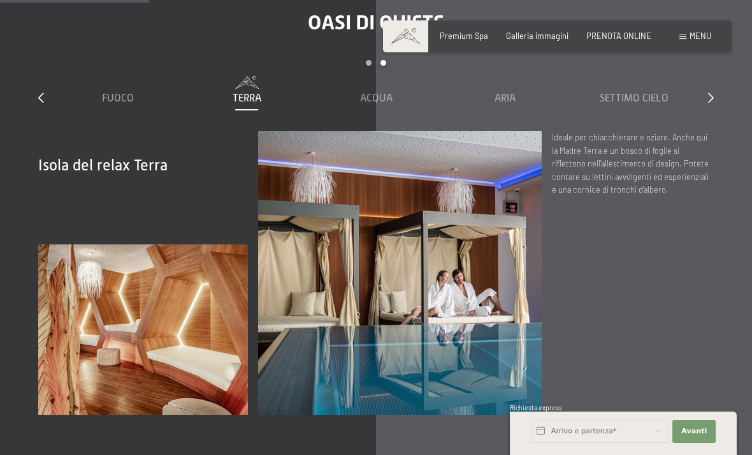
click at [717, 102] on div "Oasi di quiete slide 3 to 7 of 7 Sauna relax Sky Relax Fuoco Terra Acqua Aria S…" at bounding box center [376, 201] width 752 height 405
click at [708, 91] on icon at bounding box center [711, 86] width 6 height 10
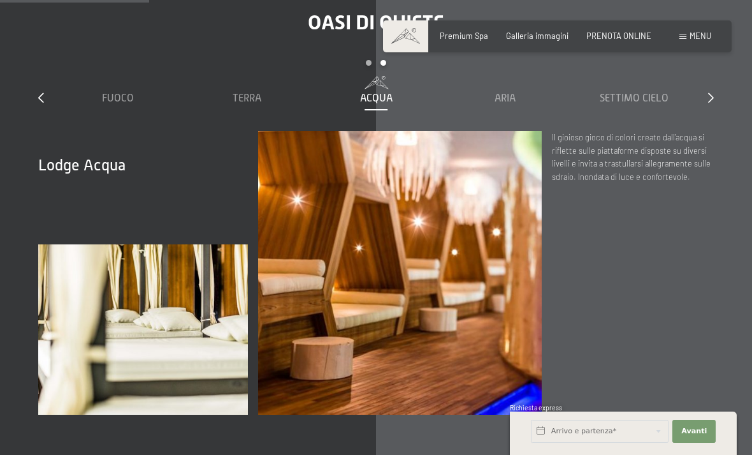
click at [708, 91] on icon at bounding box center [711, 86] width 6 height 10
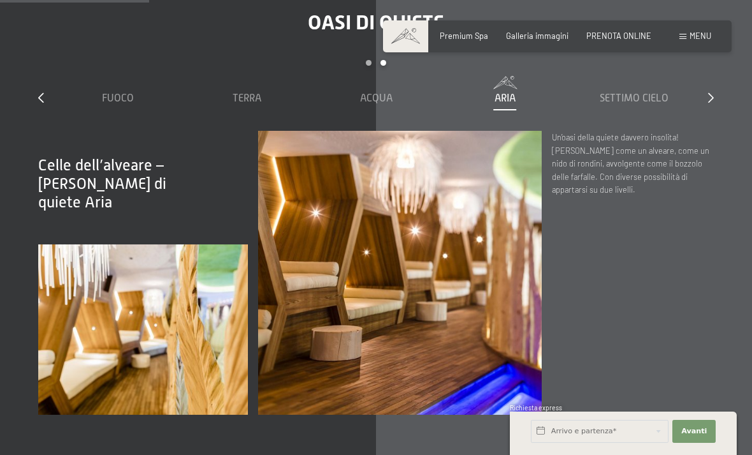
click at [713, 91] on icon at bounding box center [711, 86] width 6 height 10
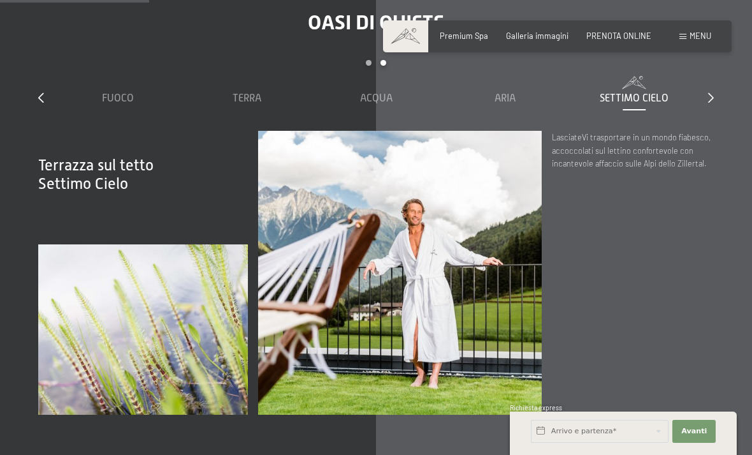
click at [708, 91] on icon at bounding box center [711, 86] width 6 height 10
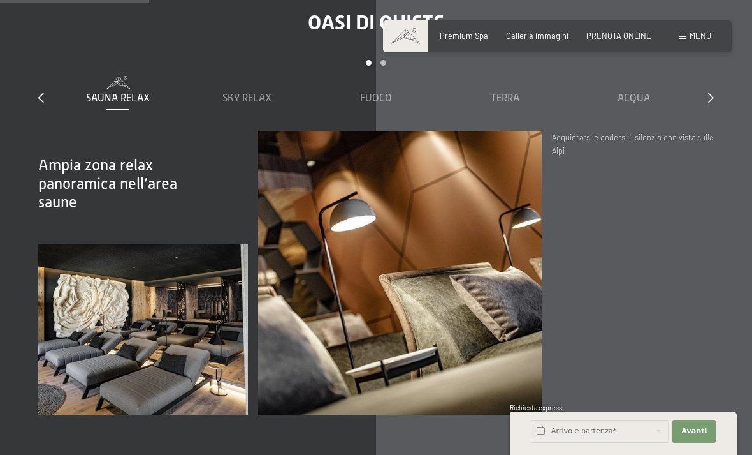
click at [712, 91] on icon at bounding box center [711, 86] width 6 height 10
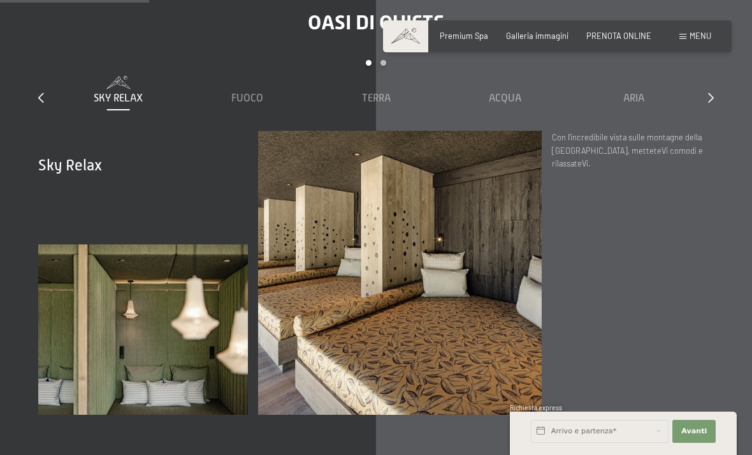
click at [42, 94] on div at bounding box center [41, 87] width 6 height 14
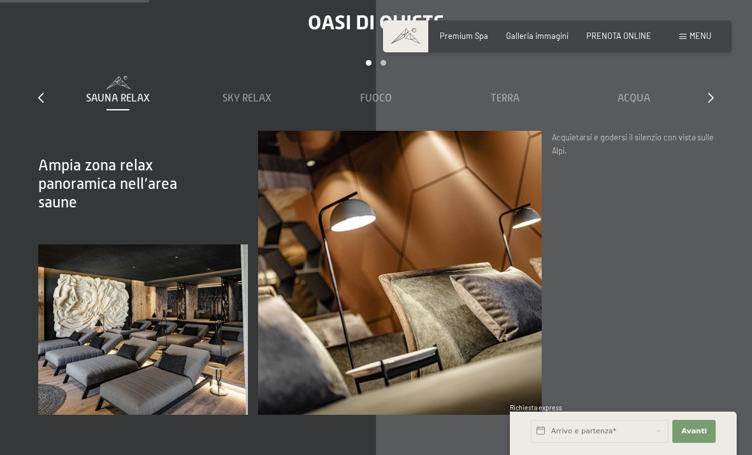
click at [688, 33] on div "Menu" at bounding box center [696, 36] width 32 height 11
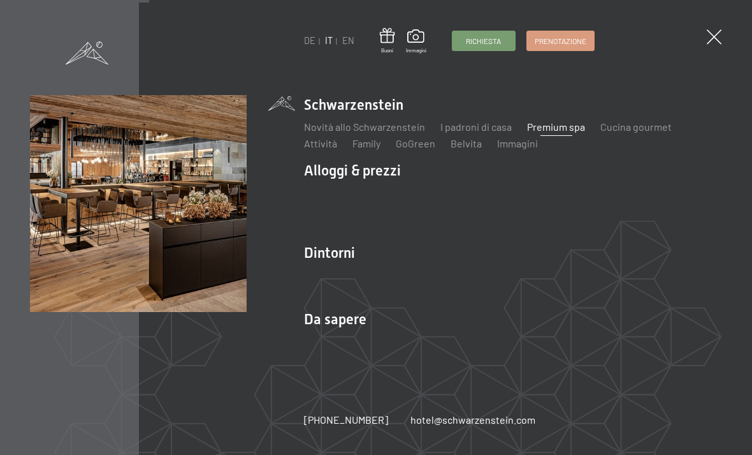
click at [643, 133] on link "Cucina gourmet" at bounding box center [636, 126] width 71 height 12
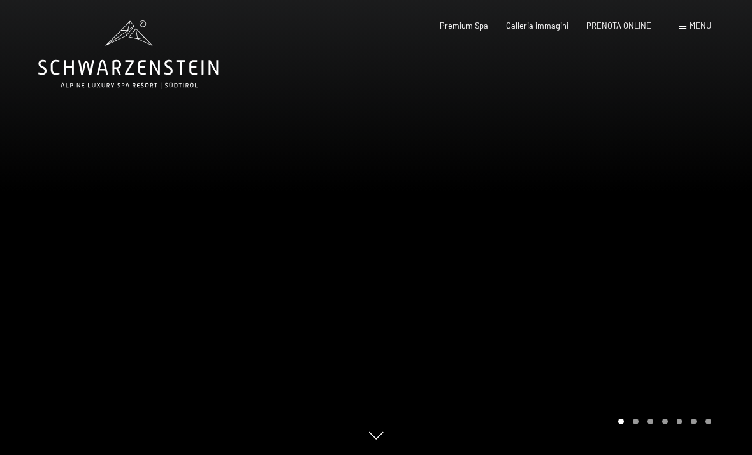
click at [696, 286] on div at bounding box center [564, 227] width 376 height 455
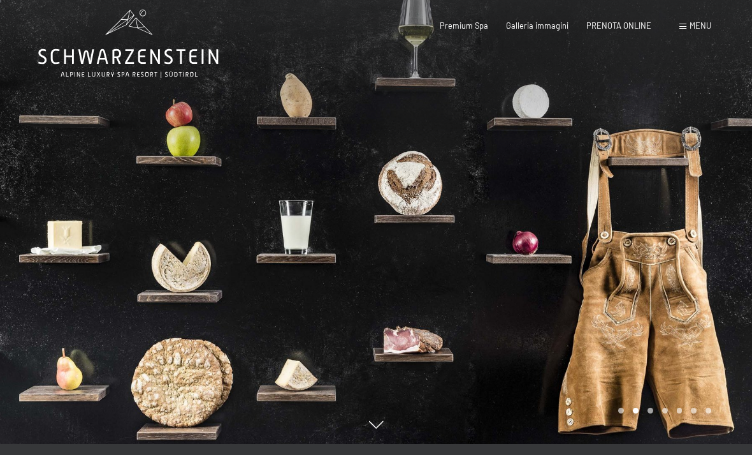
scroll to position [22, 0]
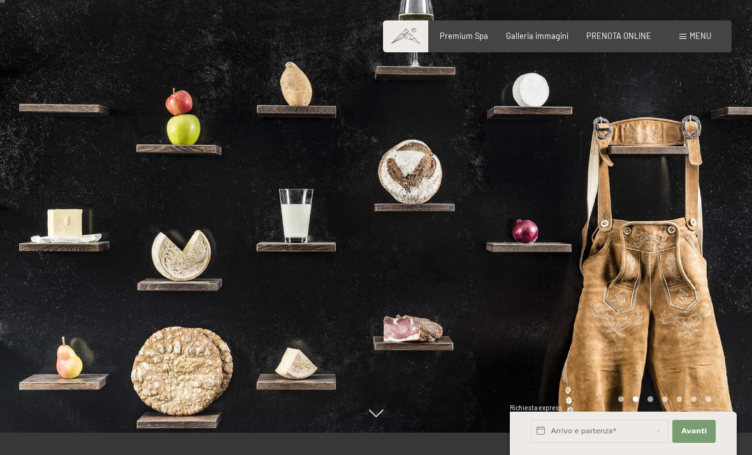
click at [704, 314] on div at bounding box center [564, 205] width 376 height 455
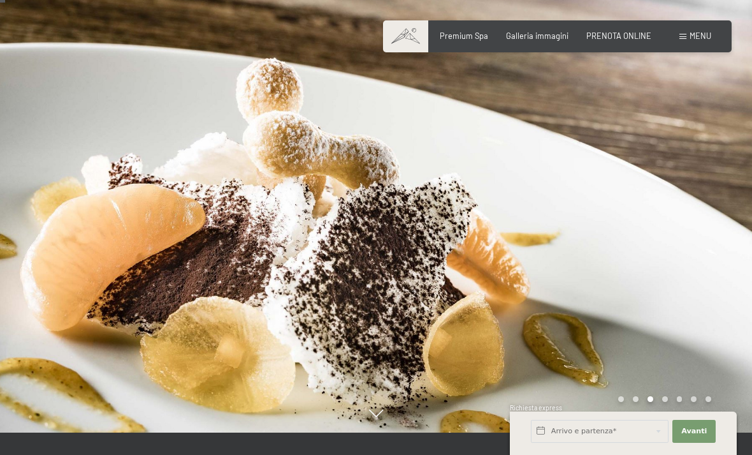
click at [706, 321] on div at bounding box center [564, 205] width 376 height 455
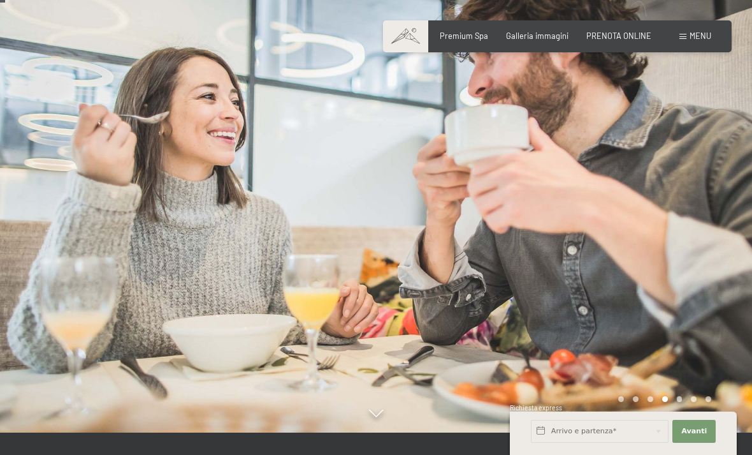
click at [220, 327] on div at bounding box center [188, 205] width 376 height 455
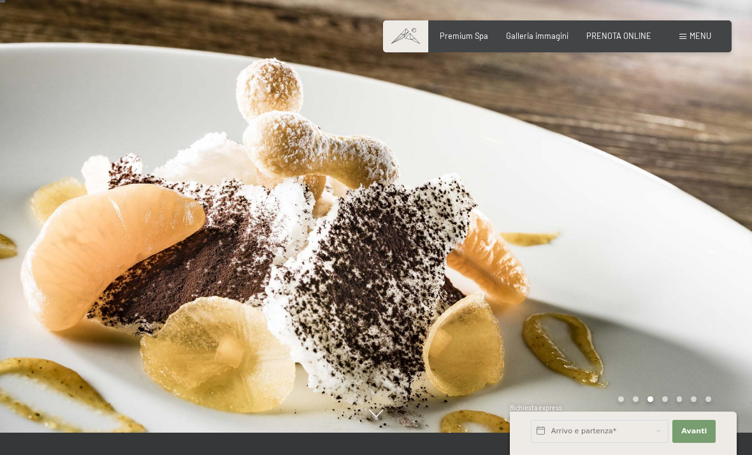
click at [717, 288] on div at bounding box center [564, 205] width 376 height 455
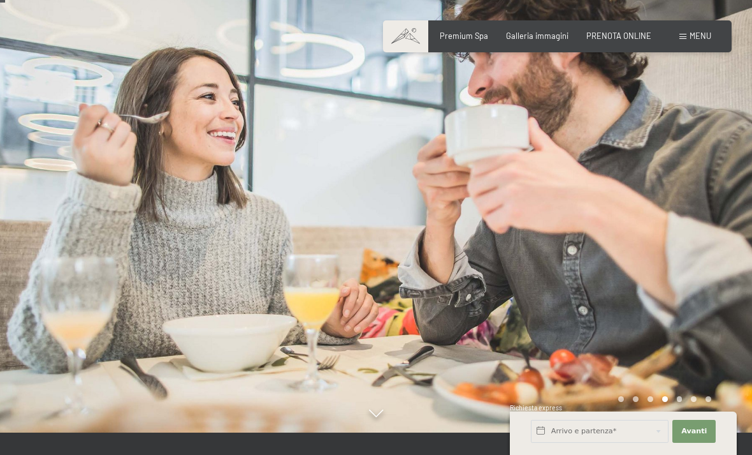
click at [725, 275] on div at bounding box center [564, 205] width 376 height 455
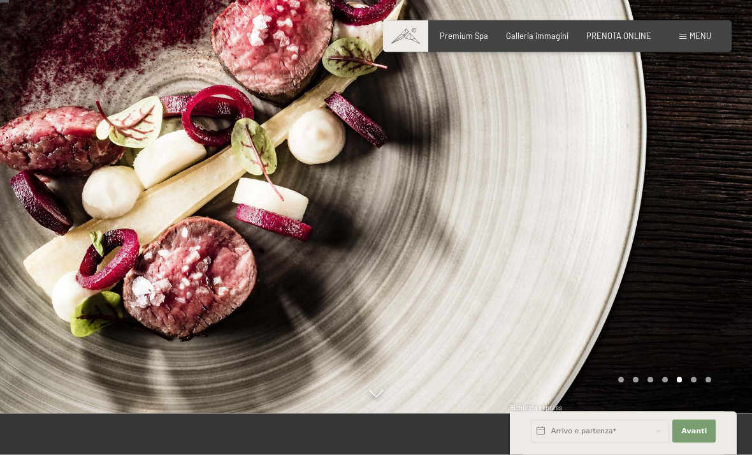
scroll to position [38, 0]
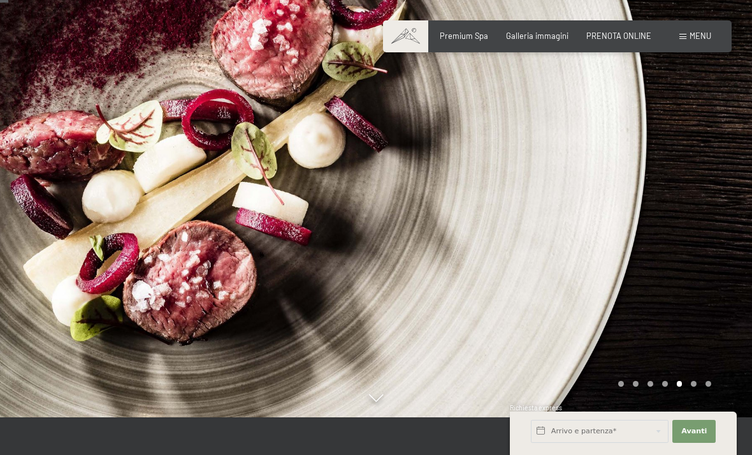
click at [705, 238] on div at bounding box center [564, 189] width 376 height 455
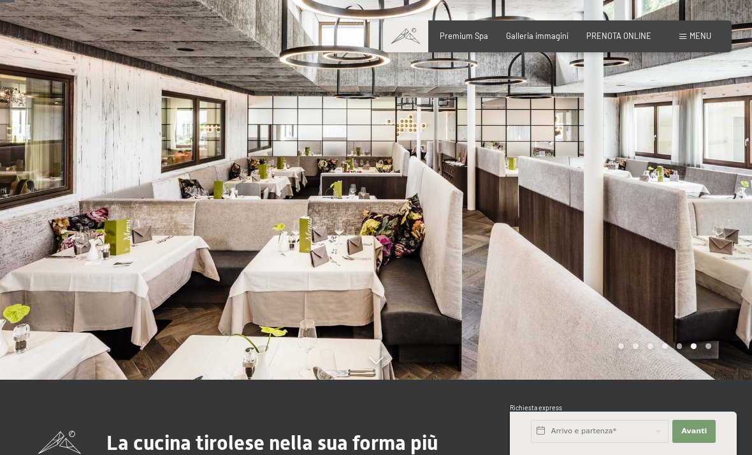
scroll to position [59, 0]
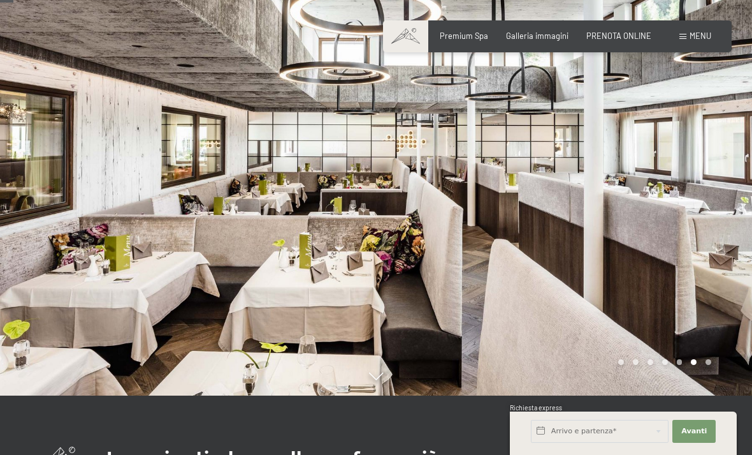
click at [708, 228] on div at bounding box center [564, 168] width 376 height 455
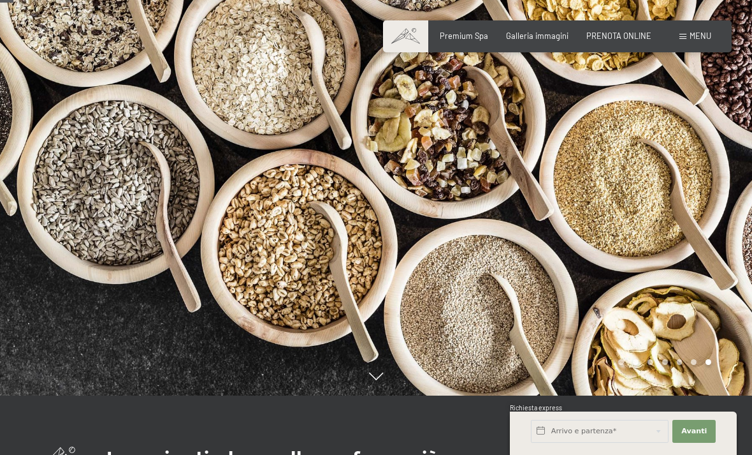
click at [38, 201] on div at bounding box center [188, 168] width 376 height 455
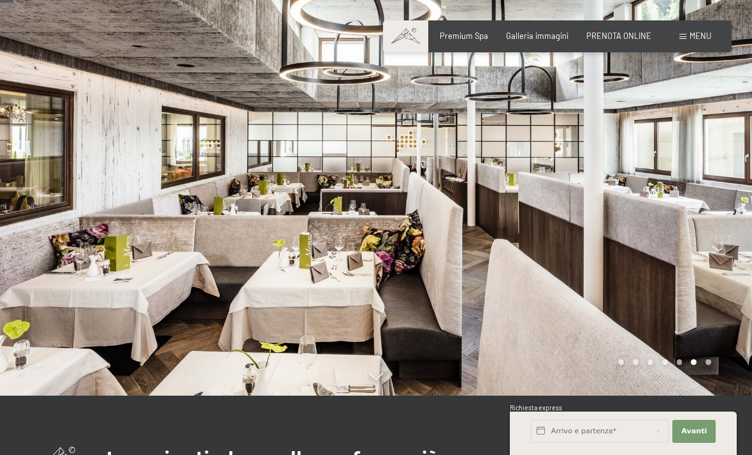
click at [668, 224] on div at bounding box center [564, 168] width 376 height 455
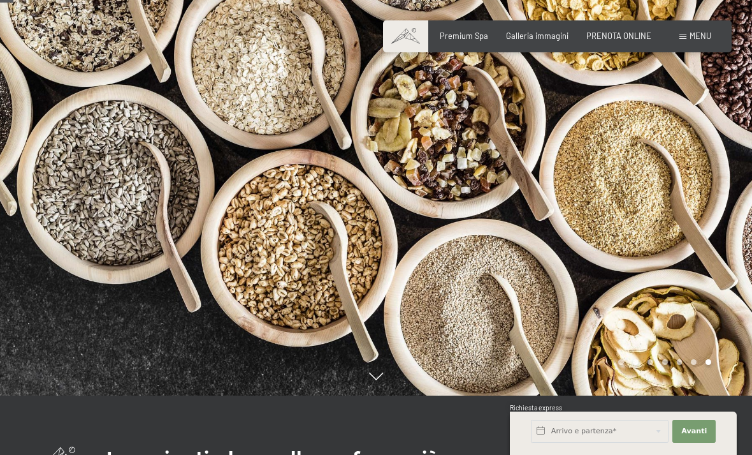
click at [712, 231] on div at bounding box center [564, 168] width 376 height 455
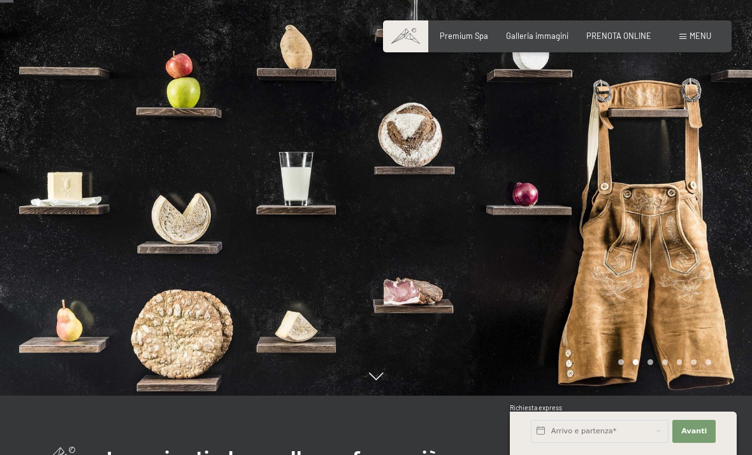
click at [685, 38] on span at bounding box center [683, 37] width 7 height 6
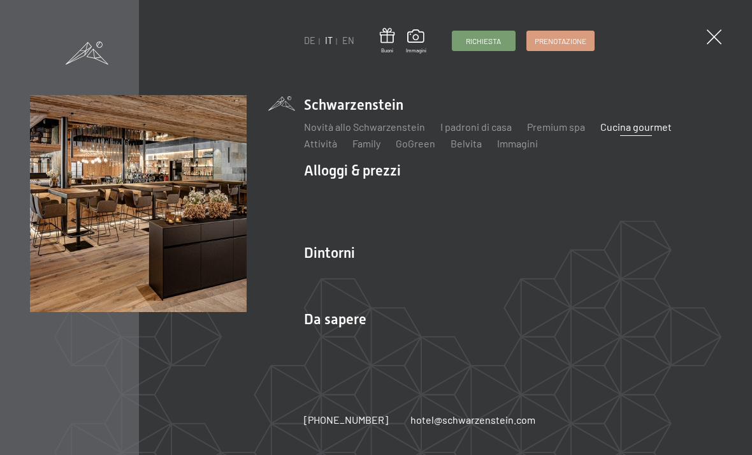
click at [326, 144] on link "Attività" at bounding box center [320, 143] width 33 height 12
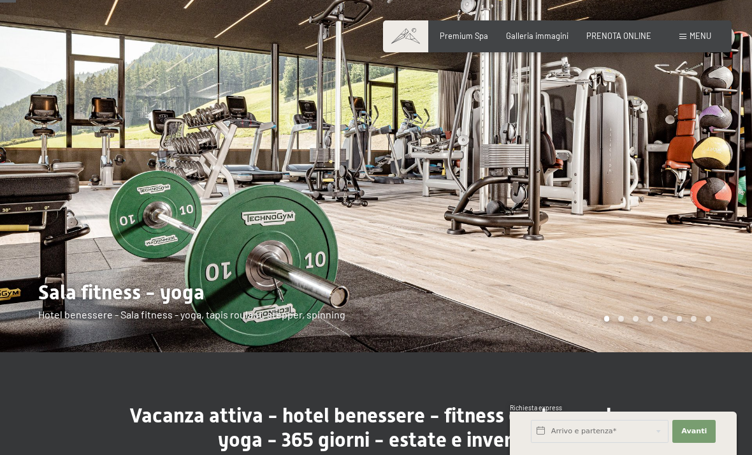
click at [682, 153] on div at bounding box center [564, 145] width 376 height 414
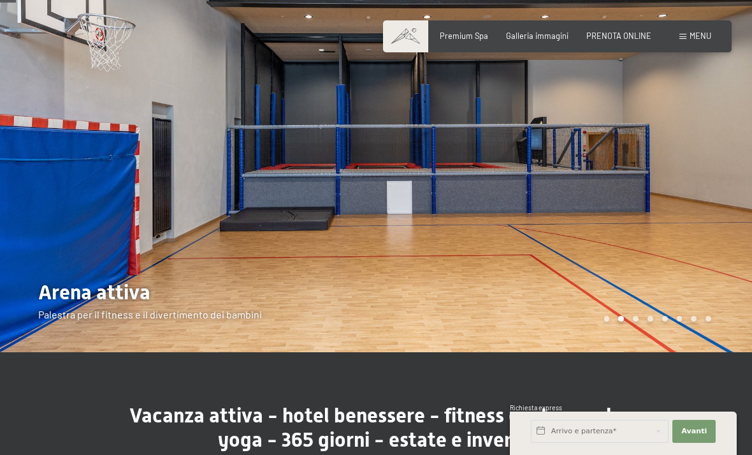
click at [147, 195] on div at bounding box center [188, 145] width 376 height 414
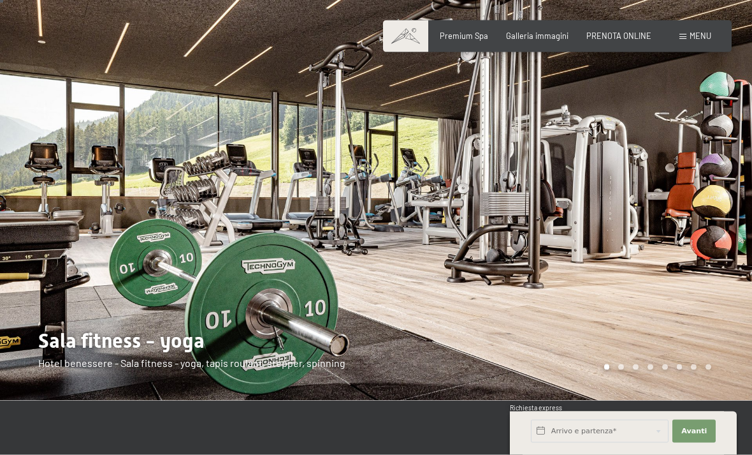
scroll to position [5, 0]
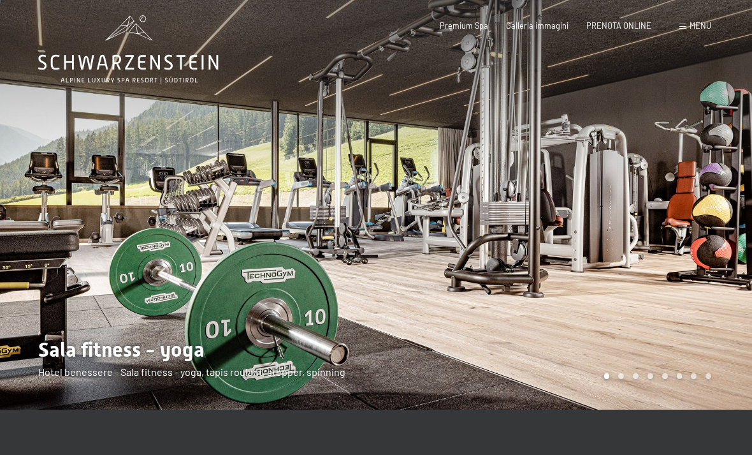
click at [717, 293] on div at bounding box center [564, 202] width 376 height 414
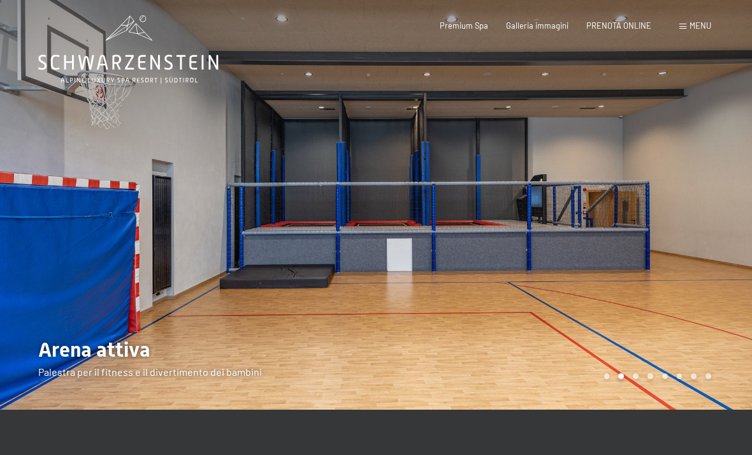
click at [668, 224] on div at bounding box center [564, 202] width 376 height 414
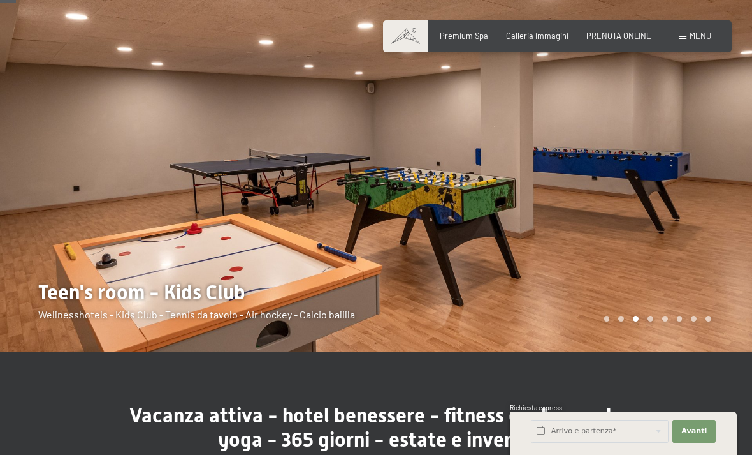
scroll to position [64, 0]
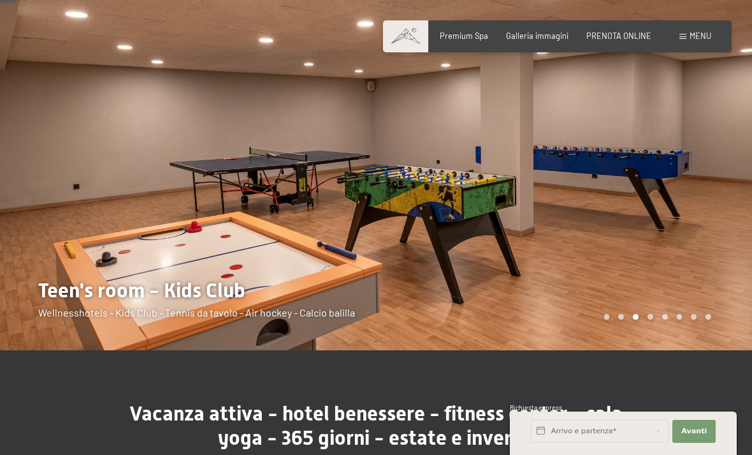
click at [35, 183] on div at bounding box center [188, 143] width 376 height 414
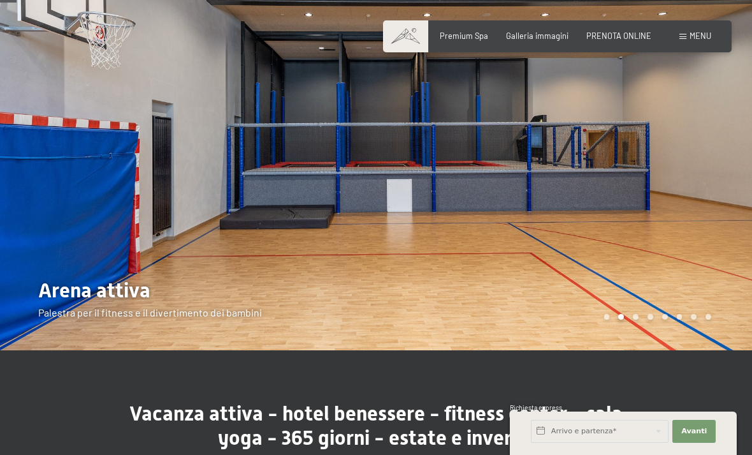
click at [691, 202] on div at bounding box center [564, 143] width 376 height 414
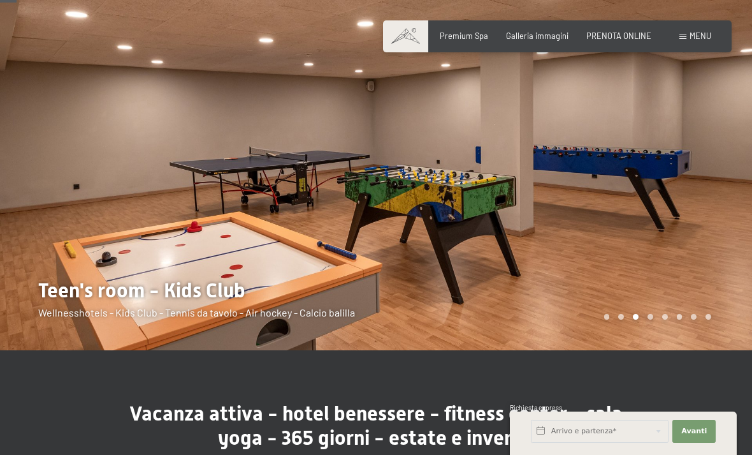
click at [708, 217] on div at bounding box center [564, 143] width 376 height 414
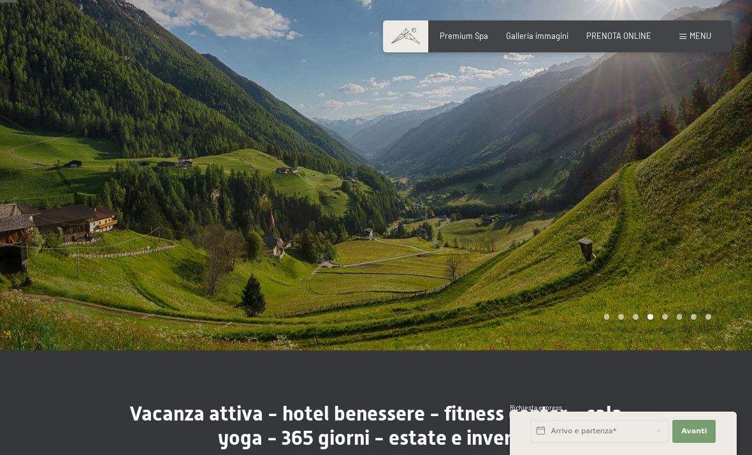
click at [701, 237] on div at bounding box center [564, 143] width 376 height 414
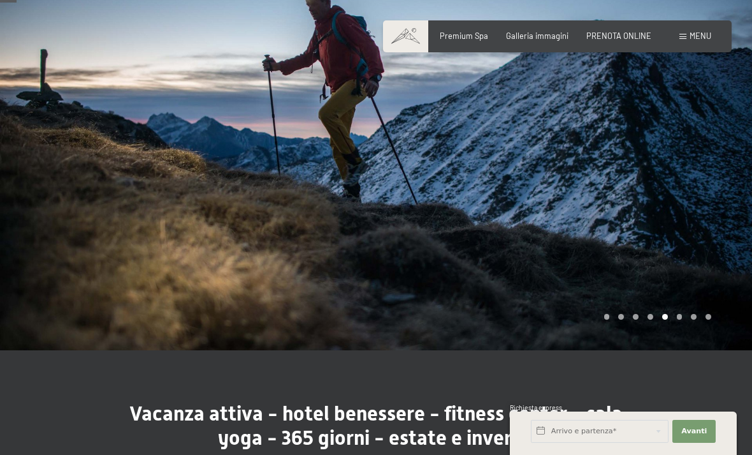
click at [706, 235] on div at bounding box center [564, 143] width 376 height 414
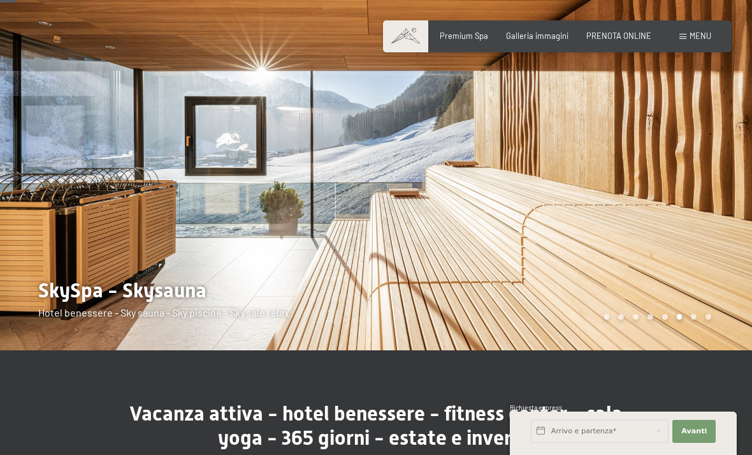
click at [703, 197] on div at bounding box center [564, 143] width 376 height 414
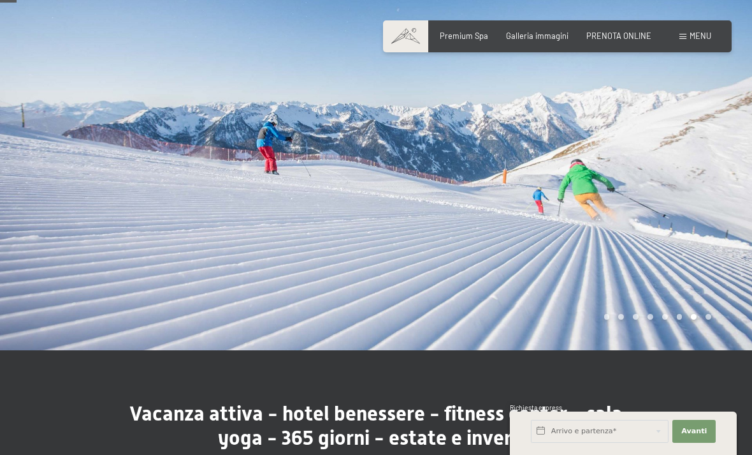
click at [695, 210] on div at bounding box center [564, 143] width 376 height 414
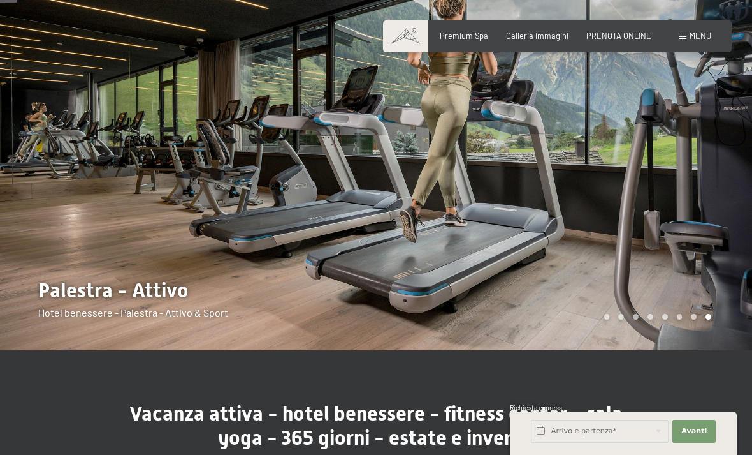
click at [590, 261] on div at bounding box center [564, 143] width 376 height 414
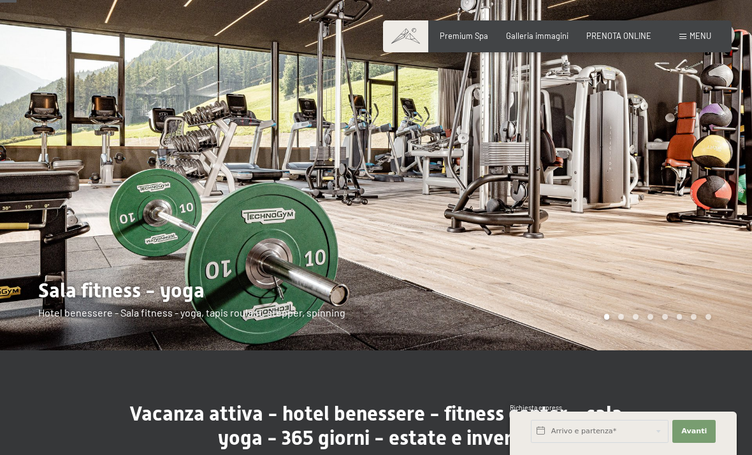
click at [532, 219] on div at bounding box center [564, 143] width 376 height 414
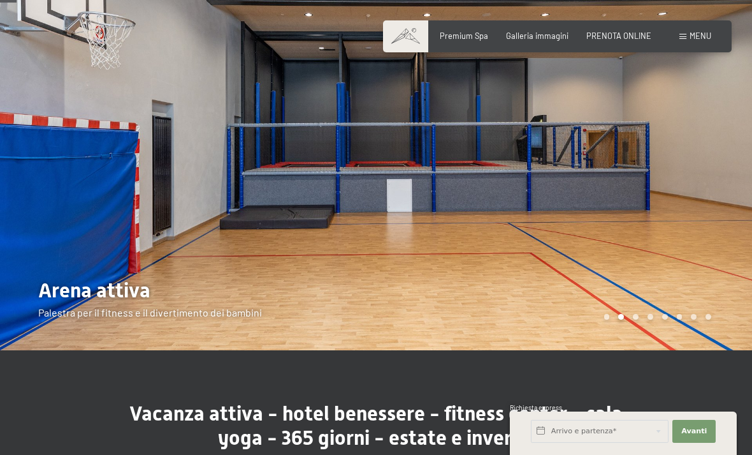
click at [701, 37] on span "Menu" at bounding box center [701, 36] width 22 height 10
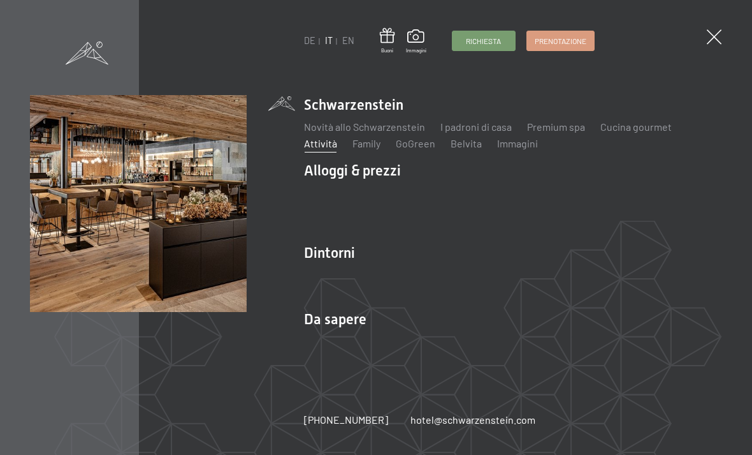
click at [377, 133] on link "Novità allo Schwarzenstein" at bounding box center [364, 126] width 121 height 12
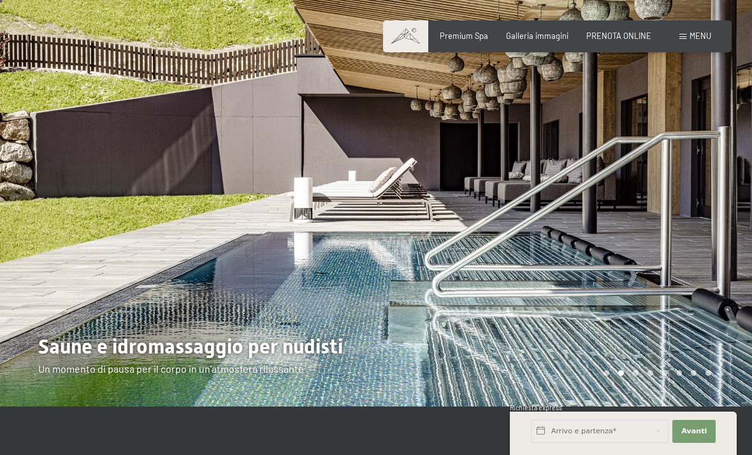
click at [716, 238] on div at bounding box center [564, 199] width 376 height 414
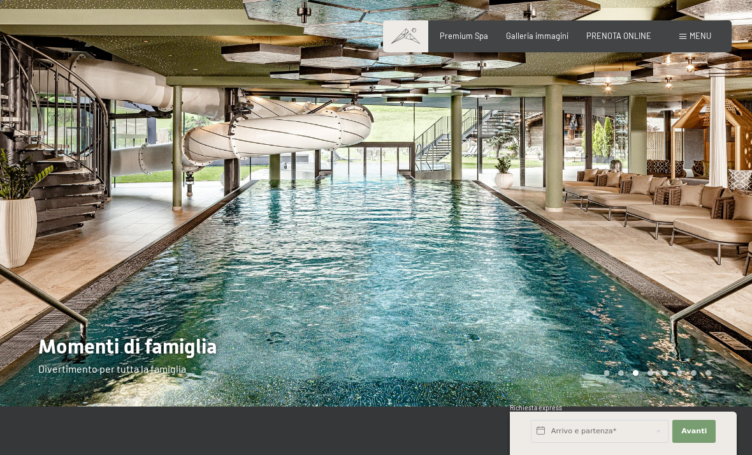
click at [1, 193] on div at bounding box center [188, 199] width 376 height 414
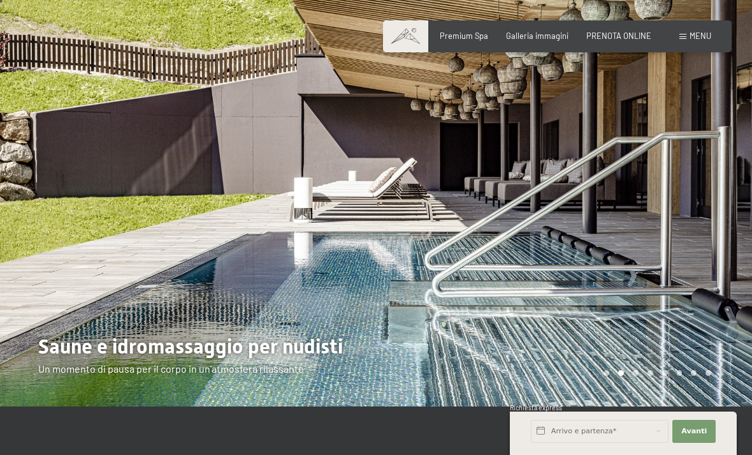
click at [50, 257] on div at bounding box center [188, 199] width 376 height 414
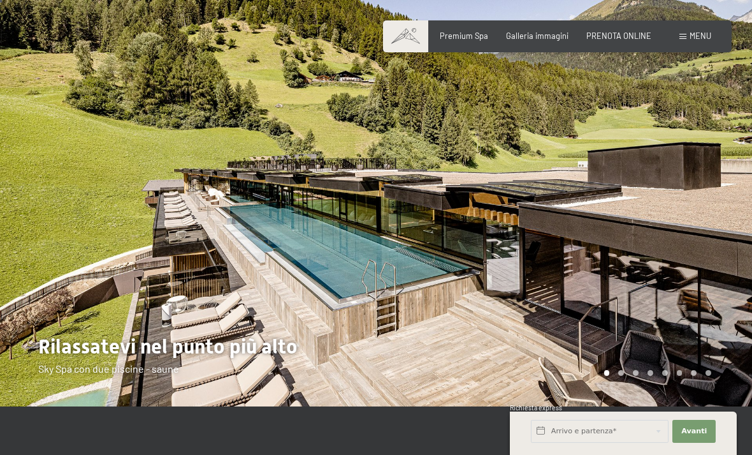
click at [671, 261] on div at bounding box center [564, 199] width 376 height 414
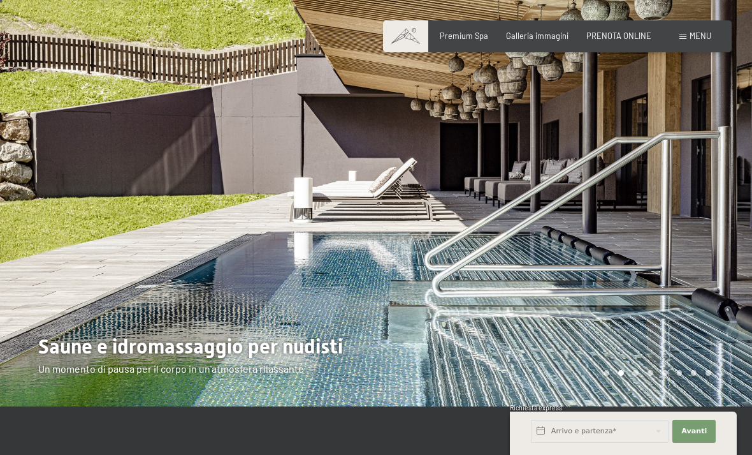
click at [713, 240] on div at bounding box center [564, 199] width 376 height 414
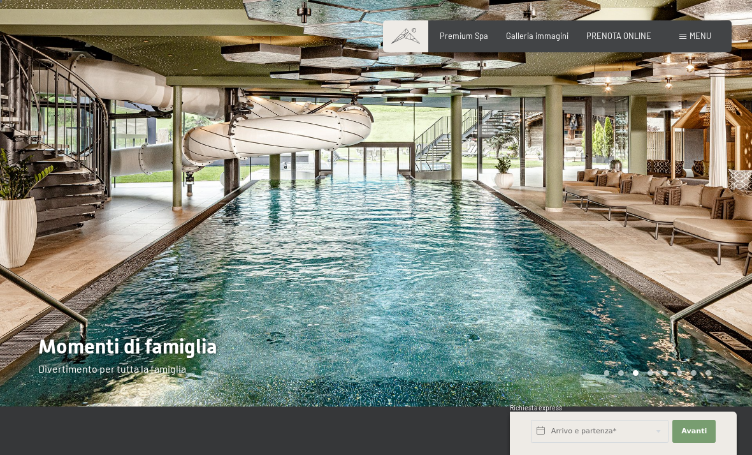
click at [706, 272] on div at bounding box center [564, 199] width 376 height 414
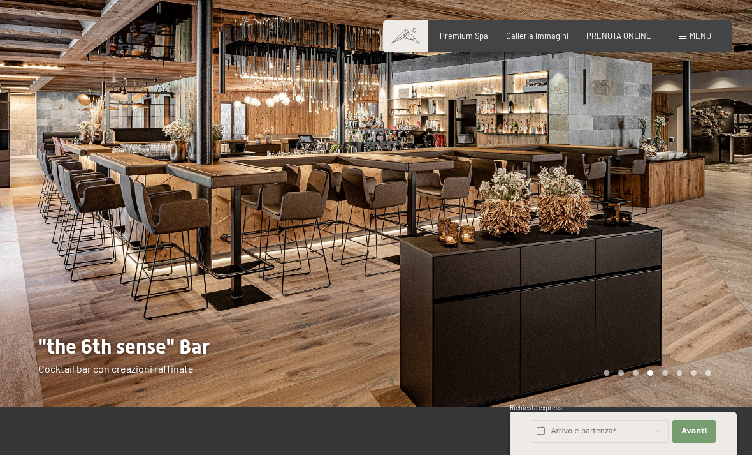
click at [647, 262] on div at bounding box center [564, 199] width 376 height 414
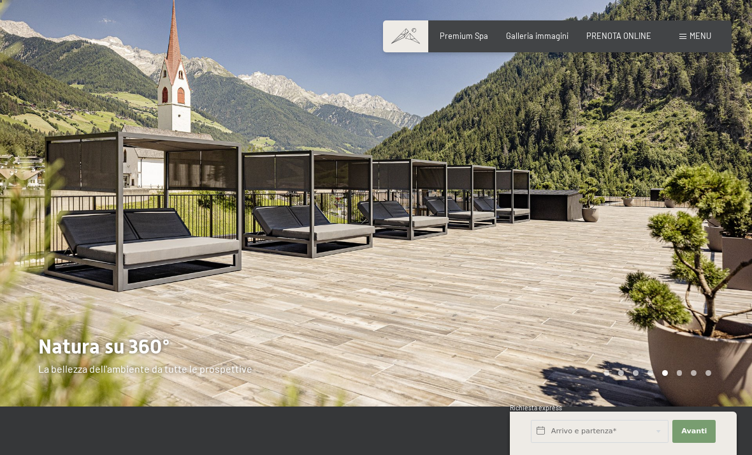
click at [736, 237] on div at bounding box center [564, 199] width 376 height 414
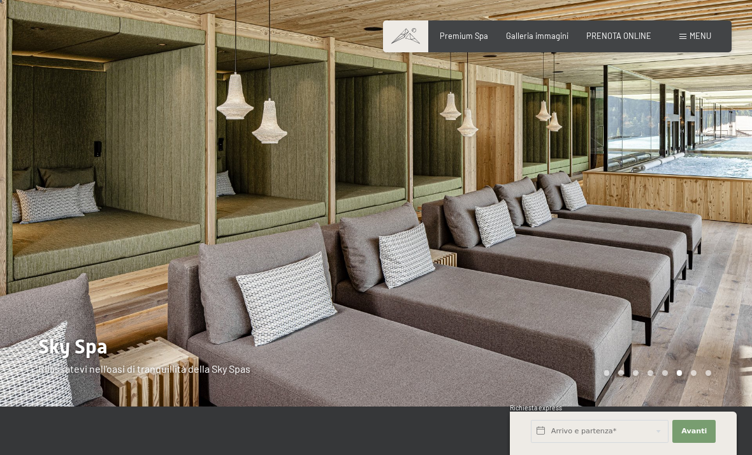
click at [734, 252] on div at bounding box center [564, 199] width 376 height 414
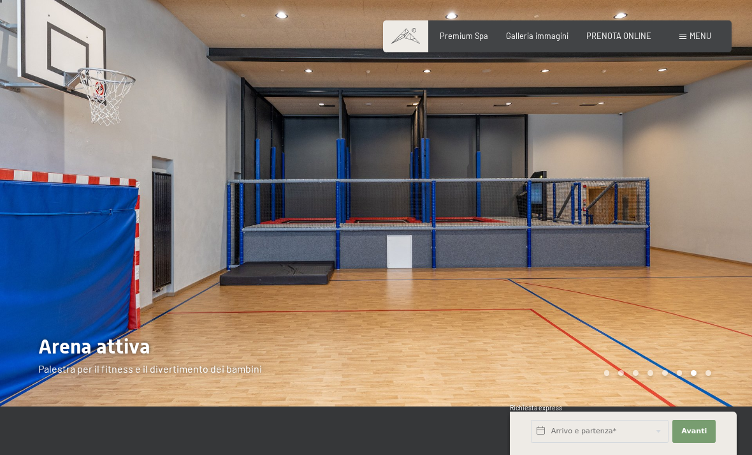
click at [715, 268] on div at bounding box center [564, 199] width 376 height 414
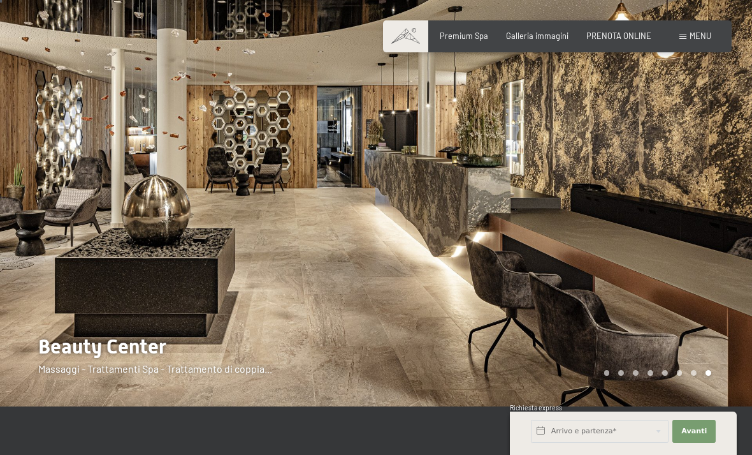
click at [693, 31] on span "Menu" at bounding box center [701, 36] width 22 height 10
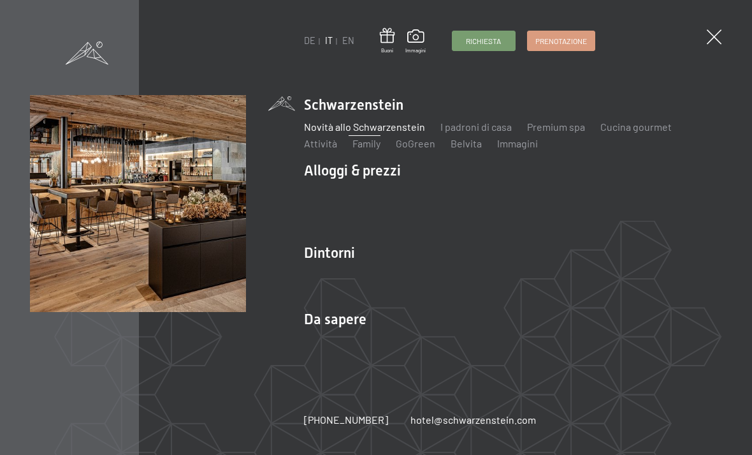
click at [491, 133] on link "I padroni di casa" at bounding box center [476, 126] width 71 height 12
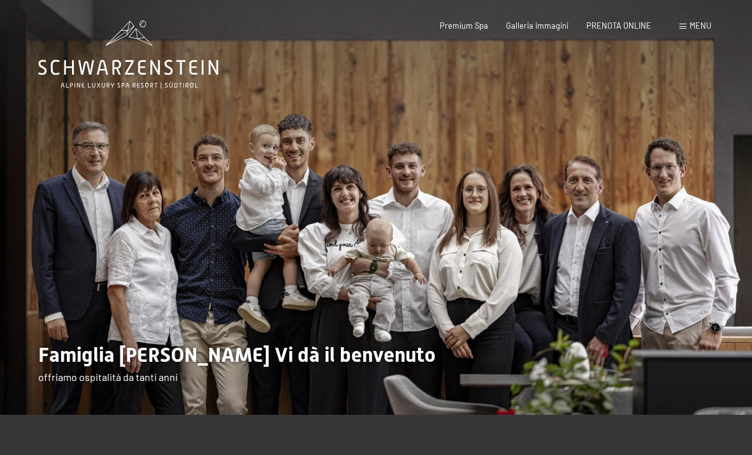
click at [683, 30] on div "Menu" at bounding box center [696, 25] width 32 height 11
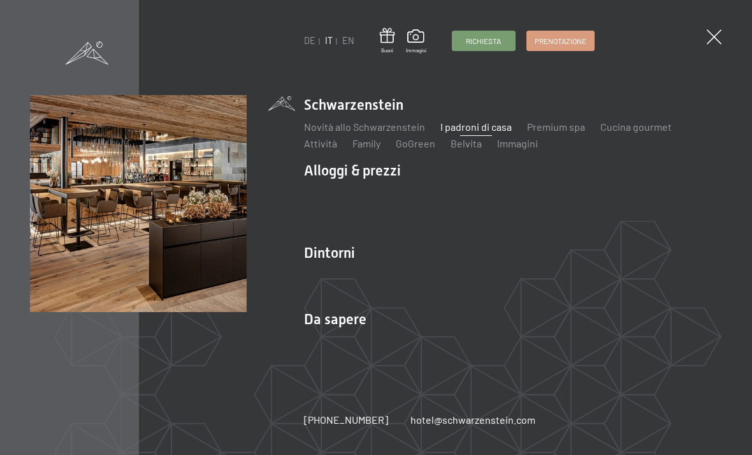
click at [456, 131] on link "I padroni di casa" at bounding box center [476, 126] width 71 height 12
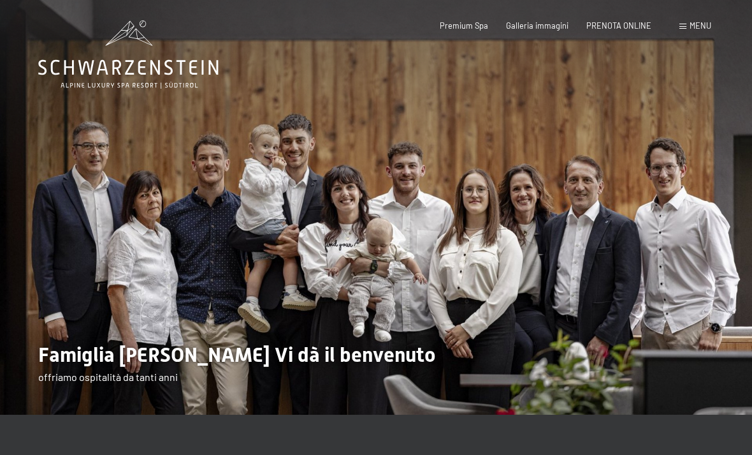
click at [682, 29] on div "Menu" at bounding box center [696, 25] width 32 height 11
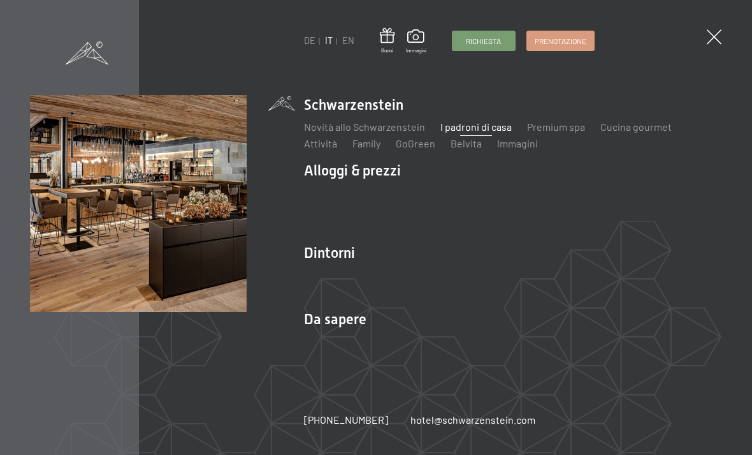
click at [543, 133] on link "Premium spa" at bounding box center [556, 126] width 58 height 12
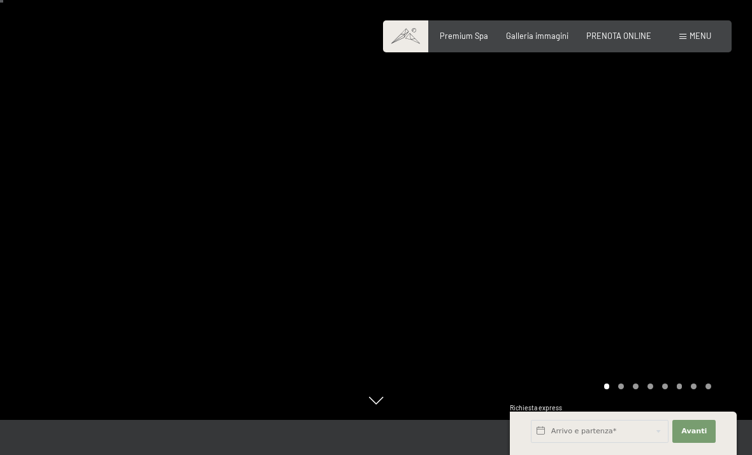
scroll to position [38, 0]
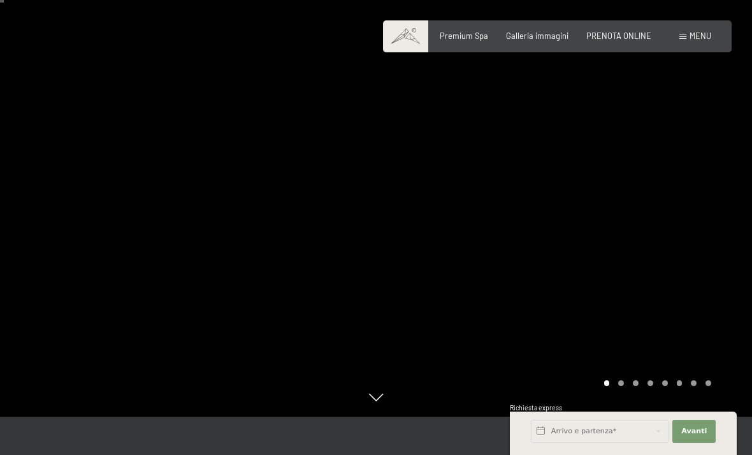
click at [701, 186] on div at bounding box center [564, 189] width 376 height 455
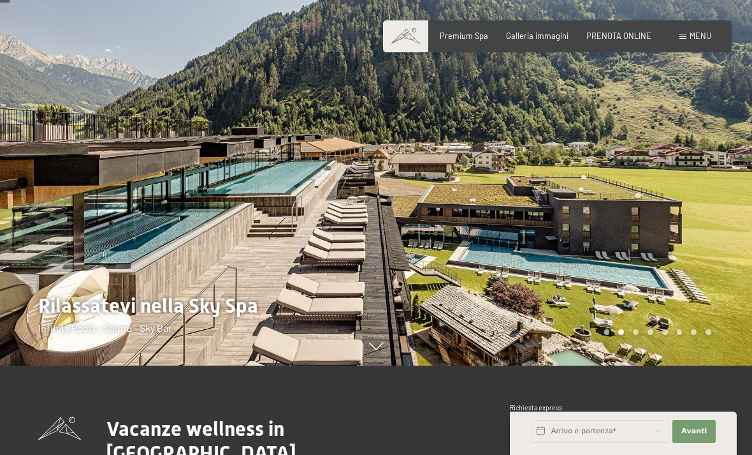
scroll to position [91, 0]
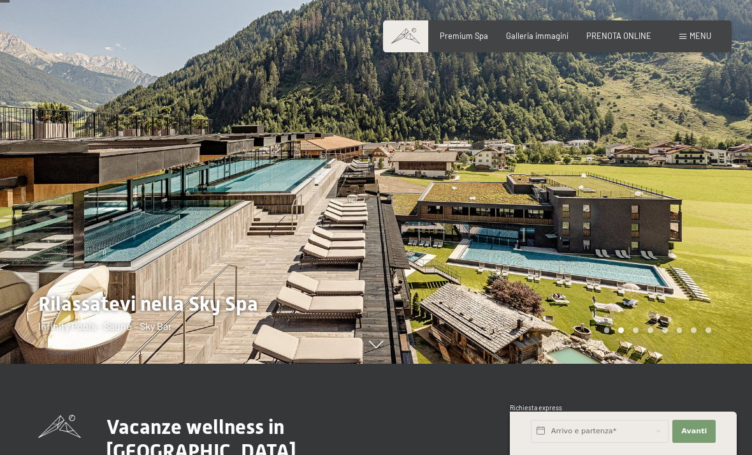
click at [715, 216] on div at bounding box center [564, 136] width 376 height 455
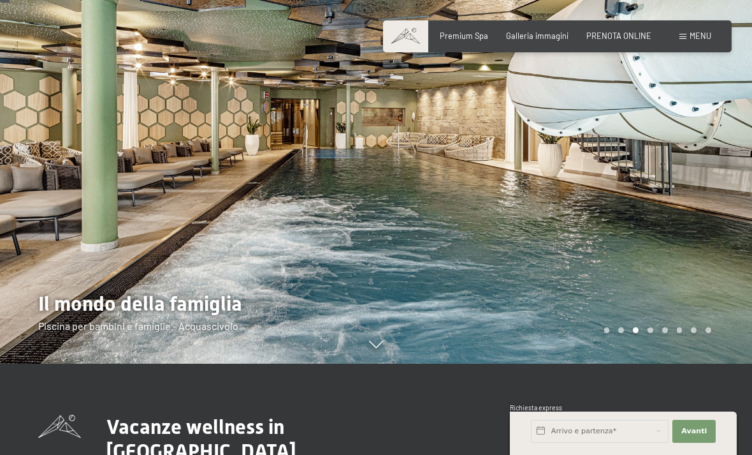
click at [706, 248] on div at bounding box center [564, 136] width 376 height 455
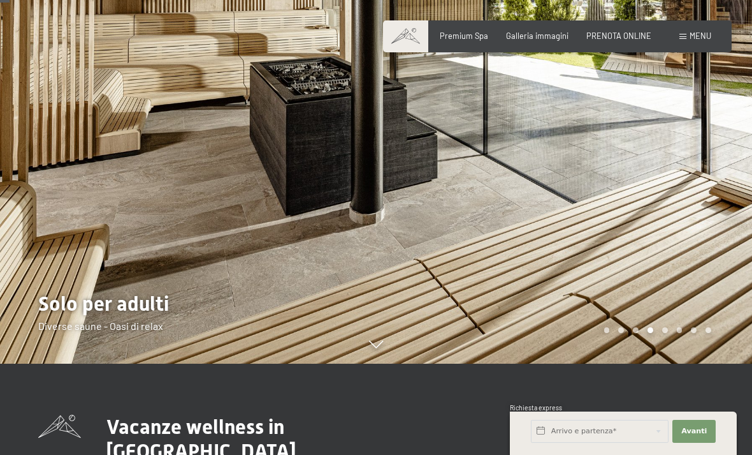
click at [725, 257] on div at bounding box center [564, 136] width 376 height 455
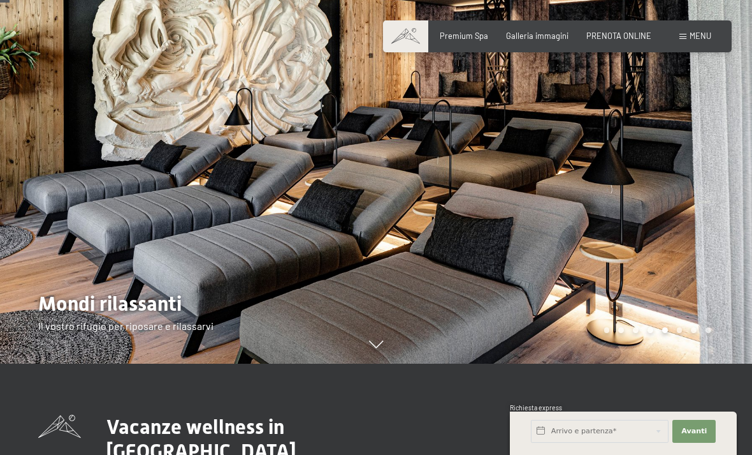
click at [673, 245] on div at bounding box center [564, 136] width 376 height 455
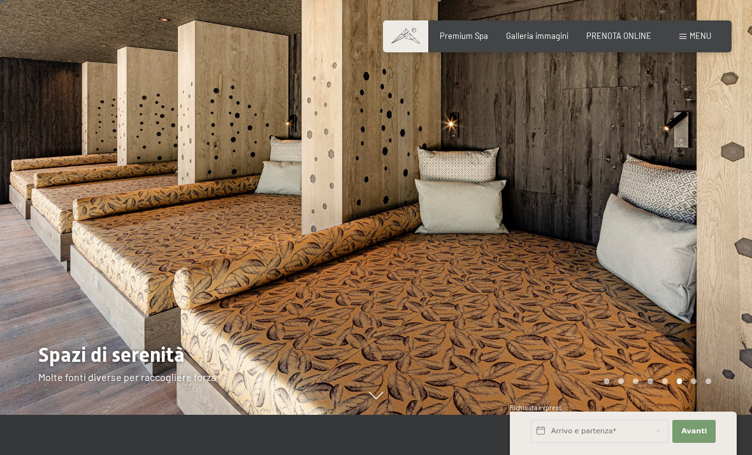
scroll to position [41, 0]
click at [728, 287] on div at bounding box center [564, 186] width 376 height 455
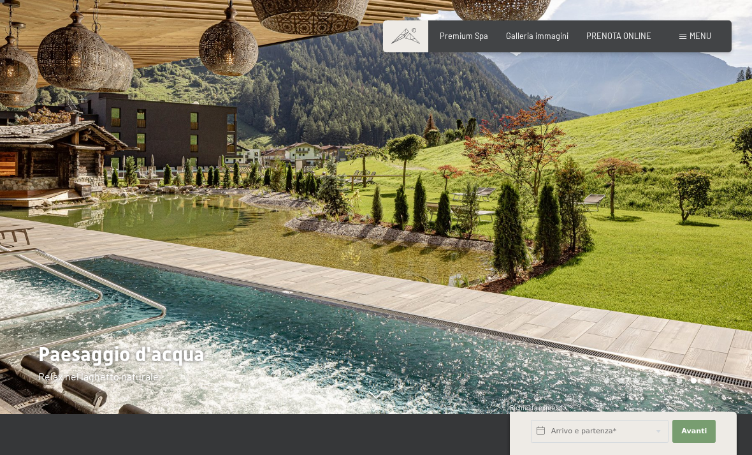
click at [735, 285] on div at bounding box center [564, 186] width 376 height 455
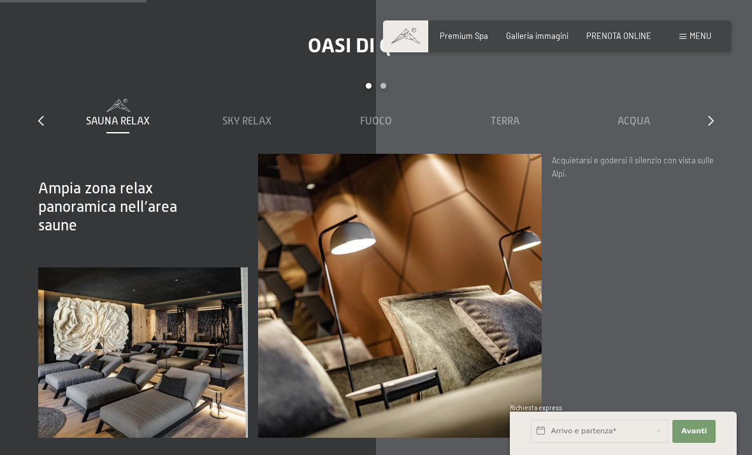
scroll to position [1409, 0]
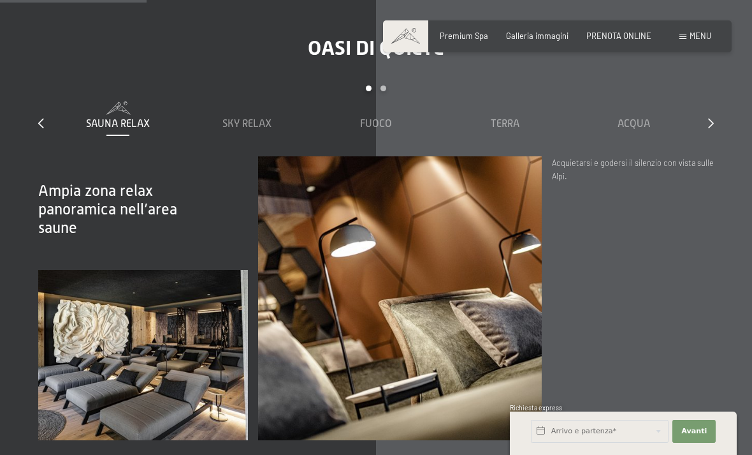
click at [711, 128] on icon at bounding box center [711, 123] width 6 height 10
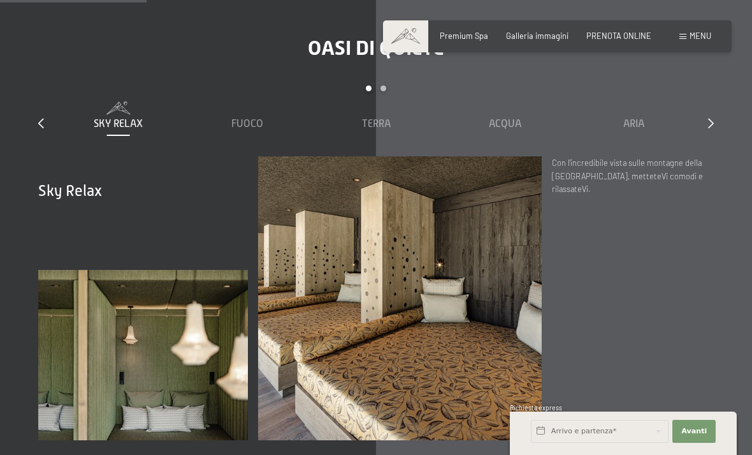
click at [713, 128] on icon at bounding box center [711, 123] width 6 height 10
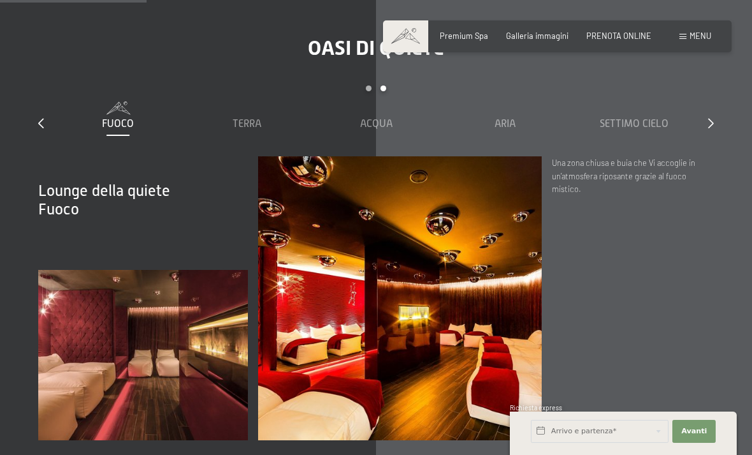
click at [722, 119] on div "Oasi di quiete slide 3 to 7 of 7 Sauna relax Sky Relax Fuoco Terra Acqua Aria S…" at bounding box center [376, 238] width 752 height 405
click at [716, 131] on div "Oasi di quiete slide 3 to 7 of 7 Sauna relax Sky Relax Fuoco Terra Acqua Aria S…" at bounding box center [376, 238] width 752 height 405
click at [705, 138] on div "slide 3 to 7 of 7 Sauna relax Sky Relax Fuoco Terra Acqua Aria Settimo Cielo" at bounding box center [376, 120] width 676 height 71
click at [708, 128] on icon at bounding box center [711, 123] width 6 height 10
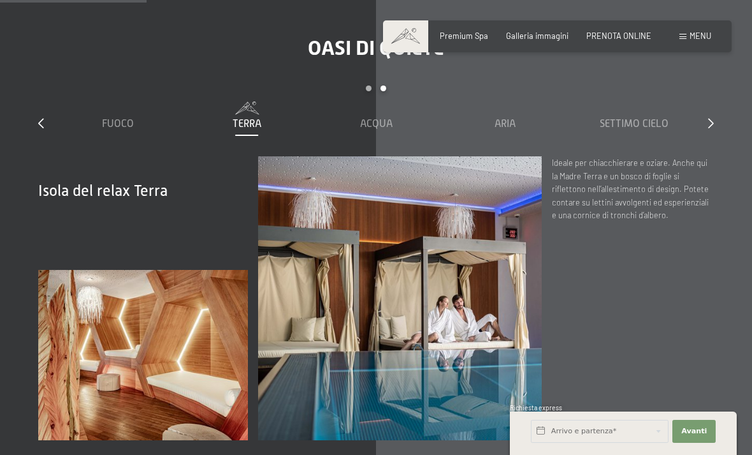
click at [712, 128] on icon at bounding box center [711, 123] width 6 height 10
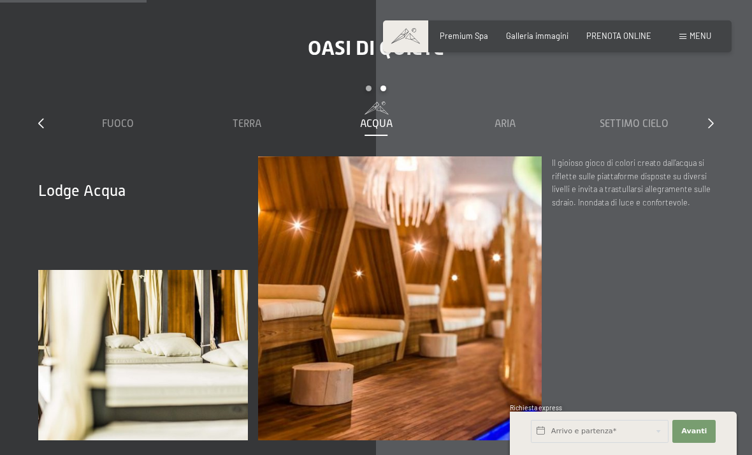
click at [726, 151] on div "Oasi di quiete slide 3 to 7 of 7 Sauna relax Sky Relax Fuoco Terra Acqua Aria S…" at bounding box center [376, 238] width 752 height 405
click at [710, 131] on div at bounding box center [711, 124] width 6 height 14
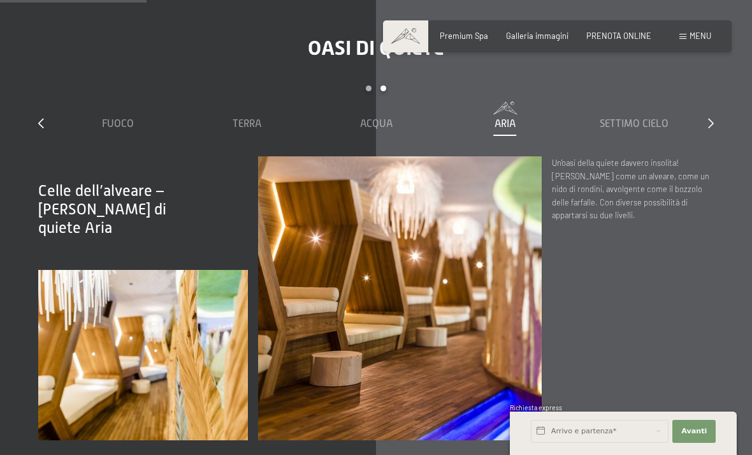
click at [712, 128] on icon at bounding box center [711, 123] width 6 height 10
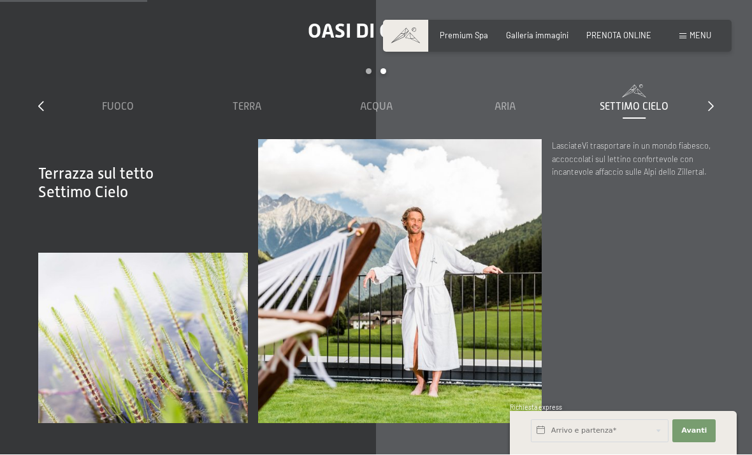
click at [713, 112] on div at bounding box center [711, 107] width 6 height 14
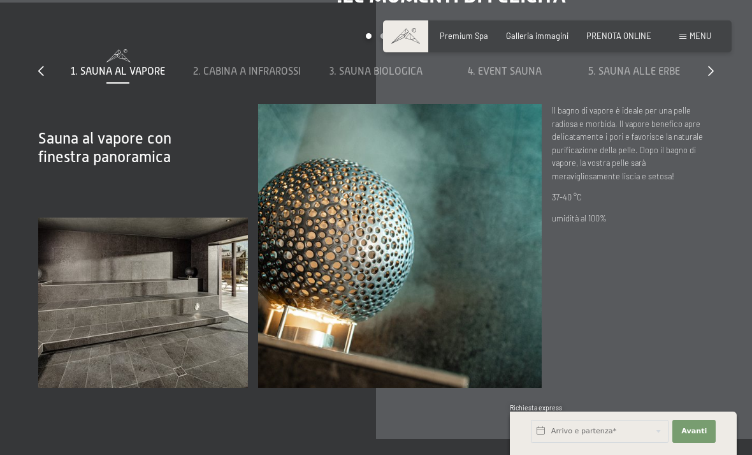
scroll to position [3214, 0]
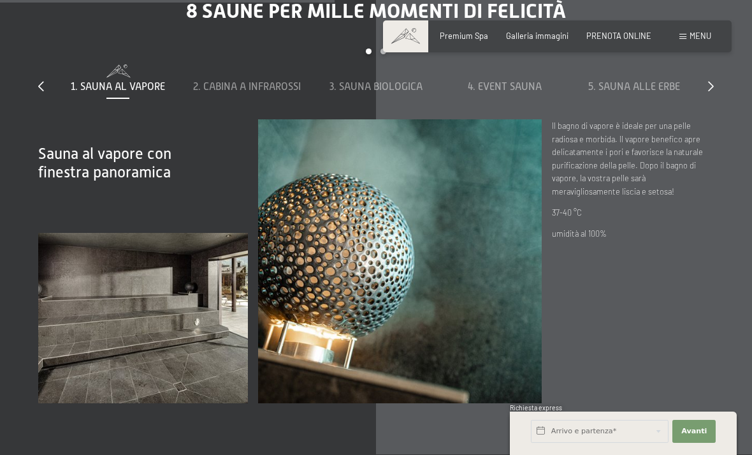
click at [717, 135] on div "8 saune per mille momenti di felicità slide 1 to 5 of 8 1. Sauna al vapore 2. C…" at bounding box center [376, 201] width 752 height 405
click at [708, 94] on div at bounding box center [711, 87] width 6 height 14
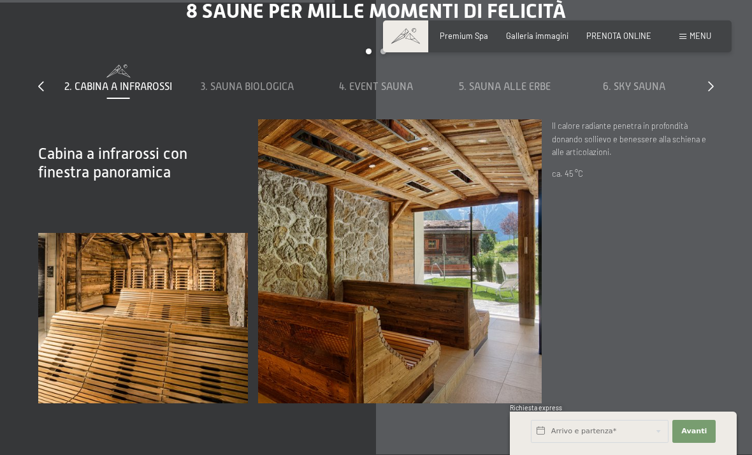
click at [698, 94] on div "1. Sauna al vapore 2. Cabina a infrarossi 3. Sauna biologica 4. Event Sauna 5. …" at bounding box center [441, 78] width 1032 height 29
click at [687, 94] on div "6. Sky Sauna" at bounding box center [634, 87] width 119 height 14
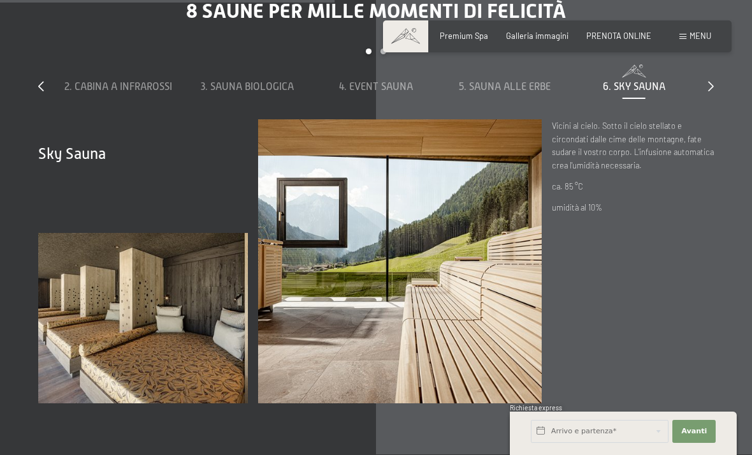
click at [709, 91] on icon at bounding box center [711, 86] width 6 height 10
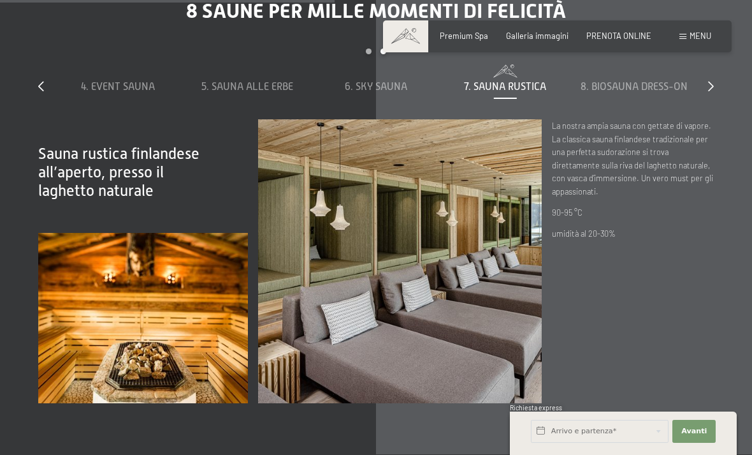
click at [719, 136] on div "8 saune per mille momenti di felicità slide 4 to 8 of 8 1. Sauna al vapore 2. C…" at bounding box center [376, 201] width 752 height 405
click at [713, 91] on icon at bounding box center [711, 86] width 6 height 10
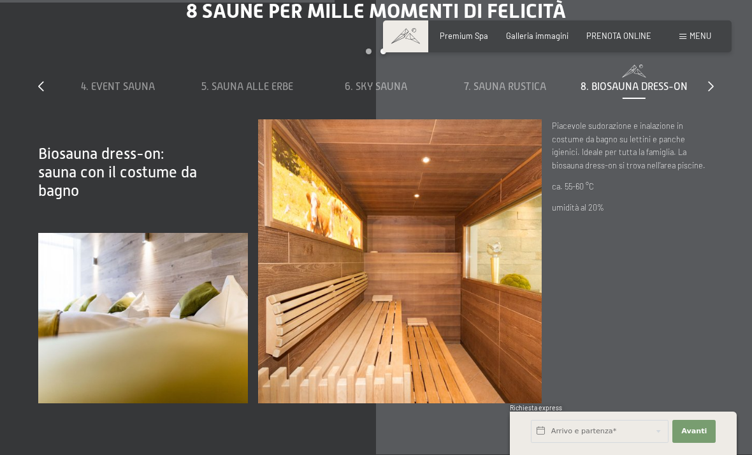
click at [713, 91] on icon at bounding box center [711, 86] width 6 height 10
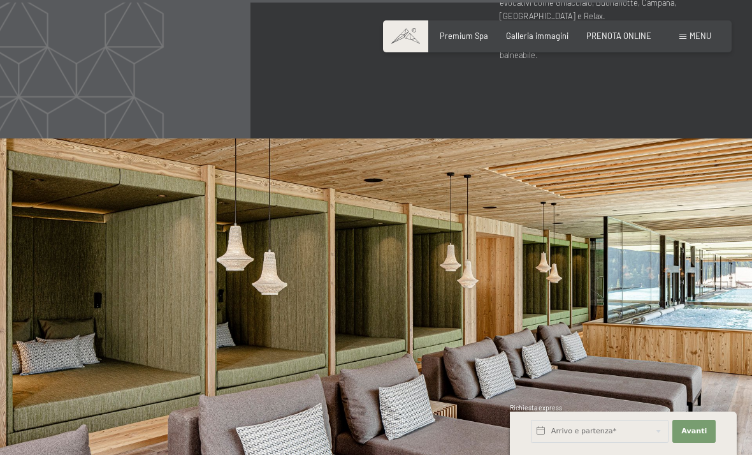
scroll to position [5191, 0]
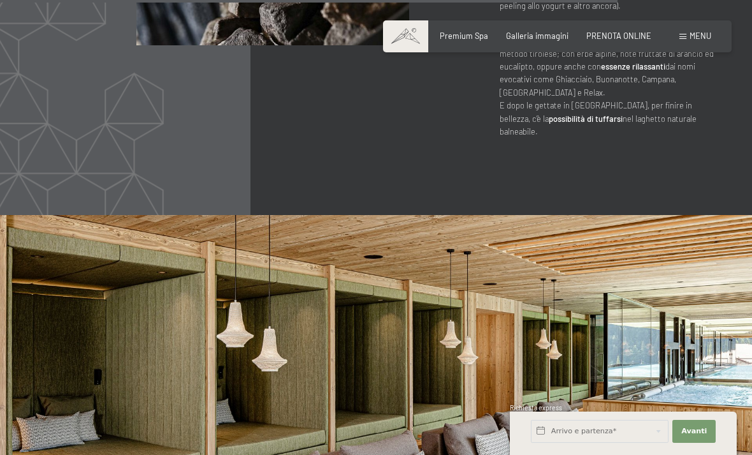
click at [690, 41] on div "Menu" at bounding box center [696, 36] width 32 height 11
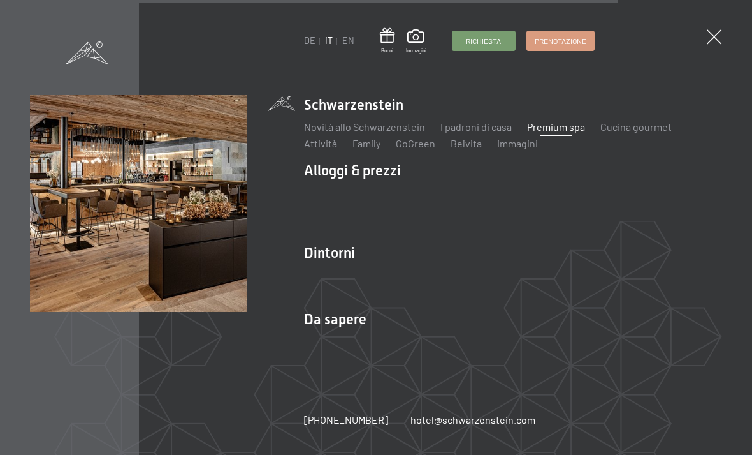
click at [636, 125] on link "Cucina gourmet" at bounding box center [636, 126] width 71 height 12
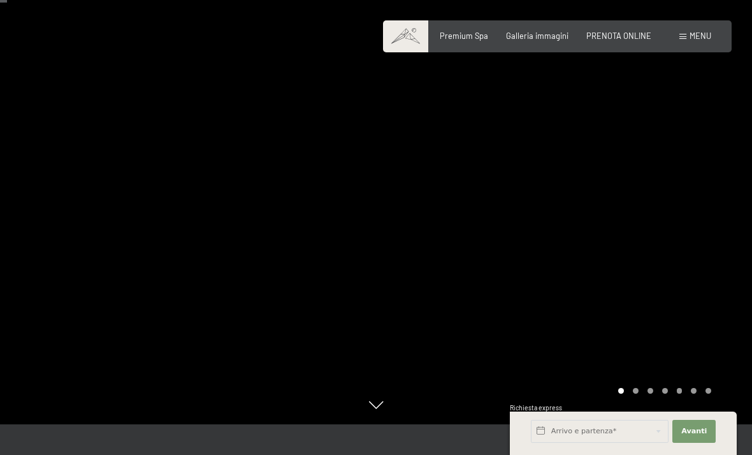
click at [703, 197] on div at bounding box center [564, 196] width 376 height 455
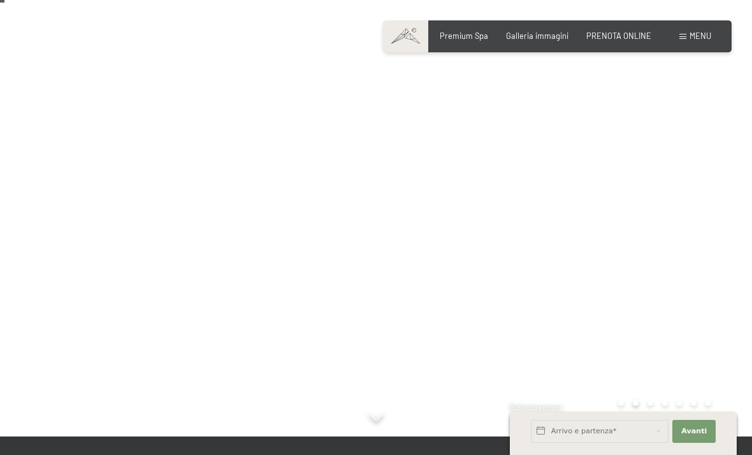
scroll to position [19, 0]
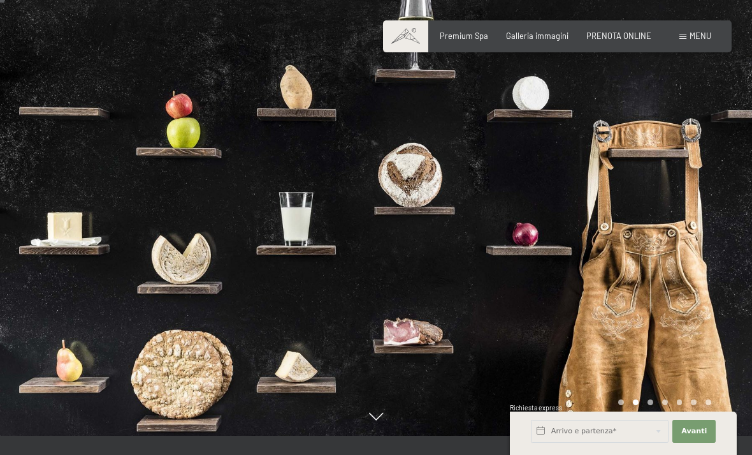
click at [713, 289] on div at bounding box center [564, 208] width 376 height 455
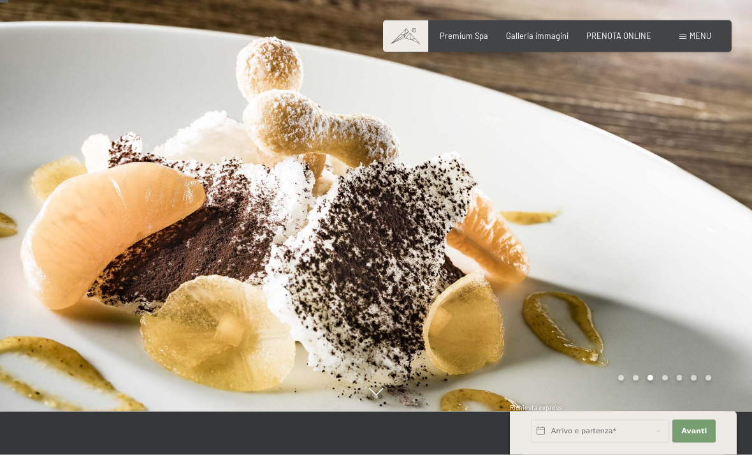
scroll to position [45, 0]
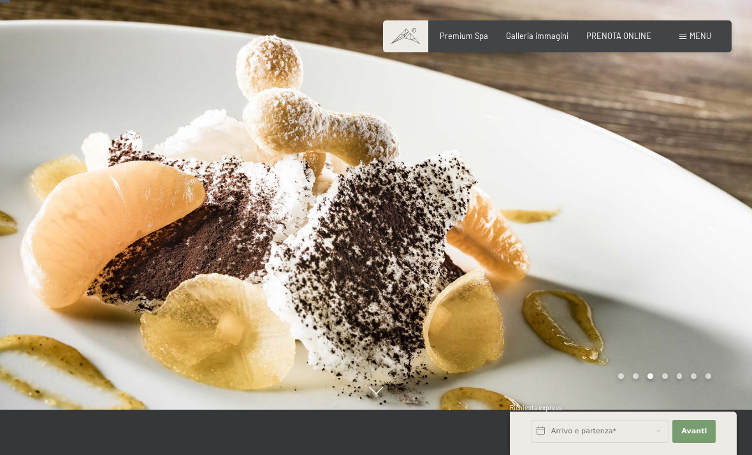
click at [701, 255] on div at bounding box center [564, 182] width 376 height 455
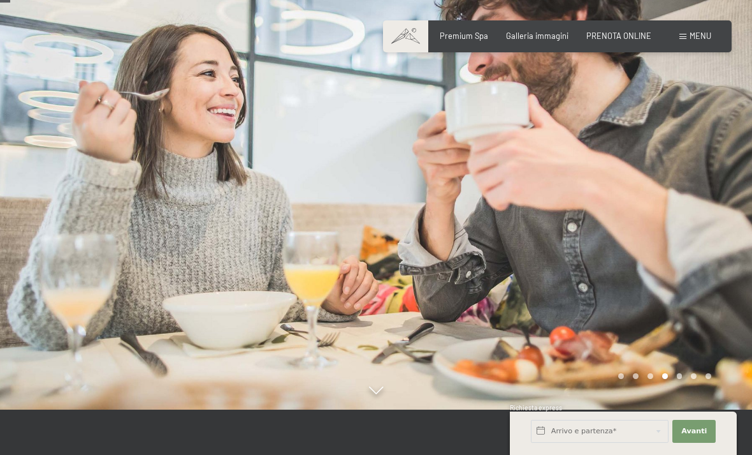
click at [699, 275] on div at bounding box center [564, 182] width 376 height 455
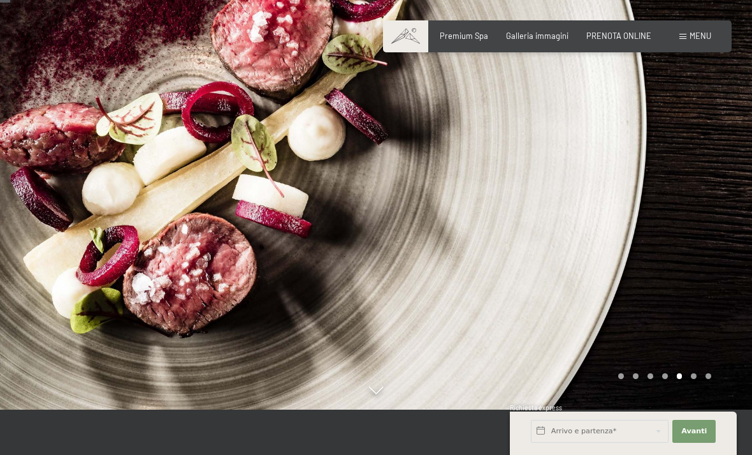
click at [701, 274] on div at bounding box center [564, 182] width 376 height 455
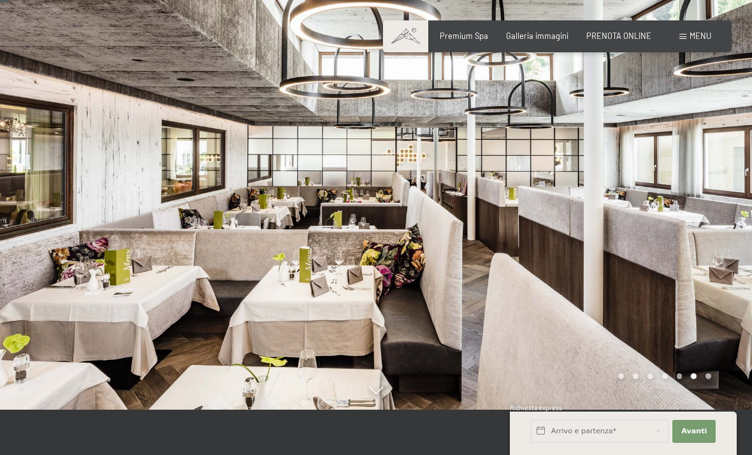
click at [721, 261] on div at bounding box center [564, 182] width 376 height 455
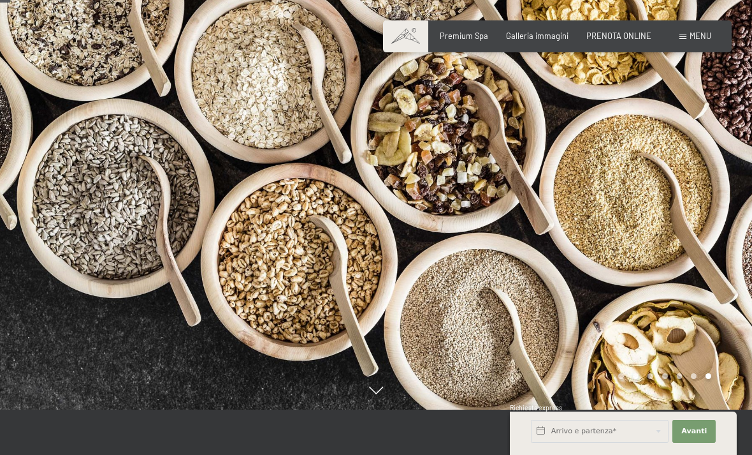
click at [701, 303] on div at bounding box center [564, 182] width 376 height 455
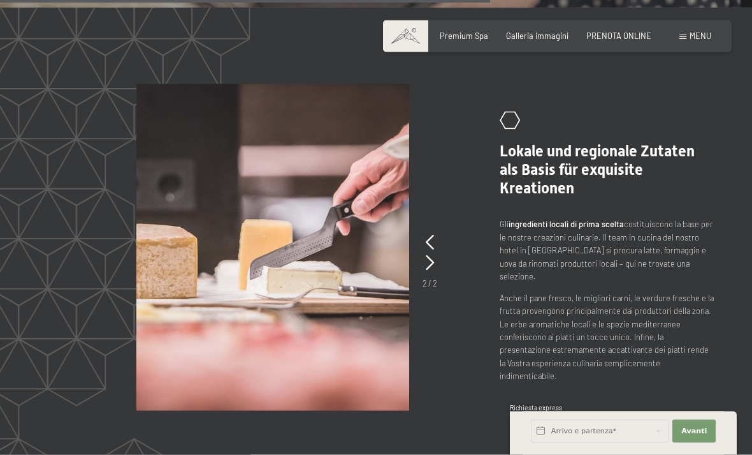
scroll to position [1934, 0]
click at [441, 275] on picture at bounding box center [305, 247] width 338 height 326
click at [434, 249] on icon at bounding box center [430, 241] width 8 height 15
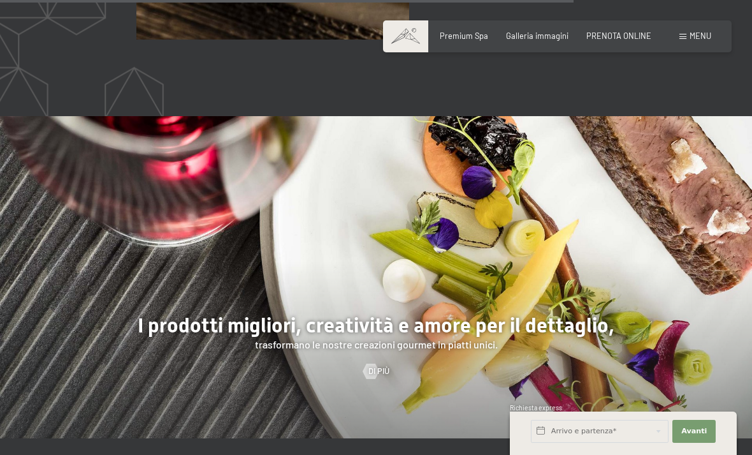
scroll to position [2305, 0]
click at [710, 32] on span "Menu" at bounding box center [701, 36] width 22 height 10
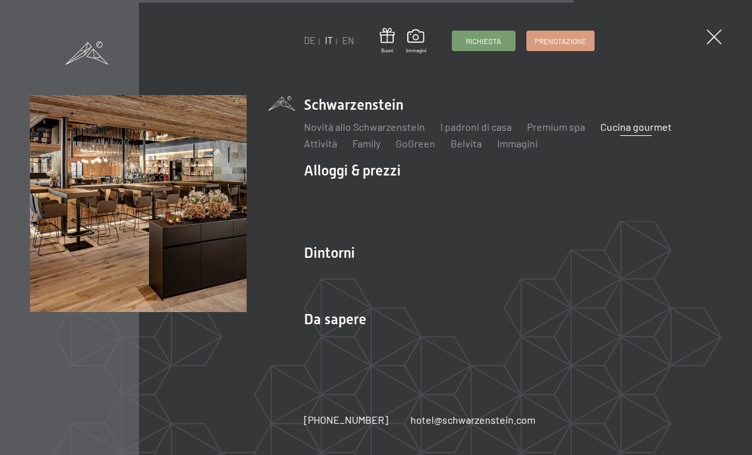
click at [328, 149] on link "Attività" at bounding box center [320, 143] width 33 height 12
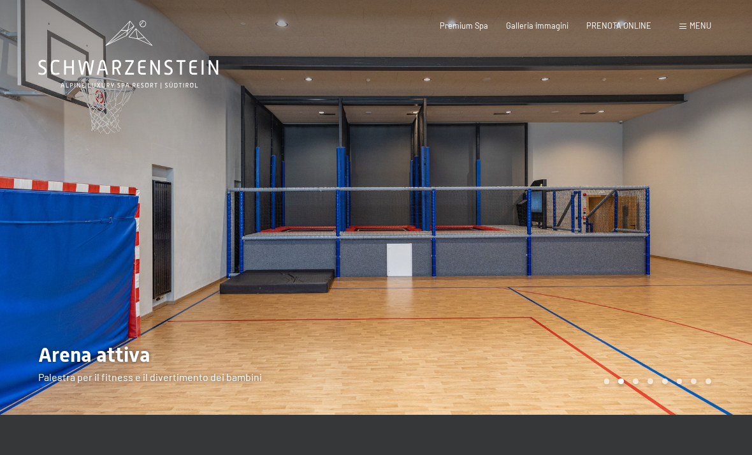
click at [41, 177] on div at bounding box center [188, 207] width 376 height 414
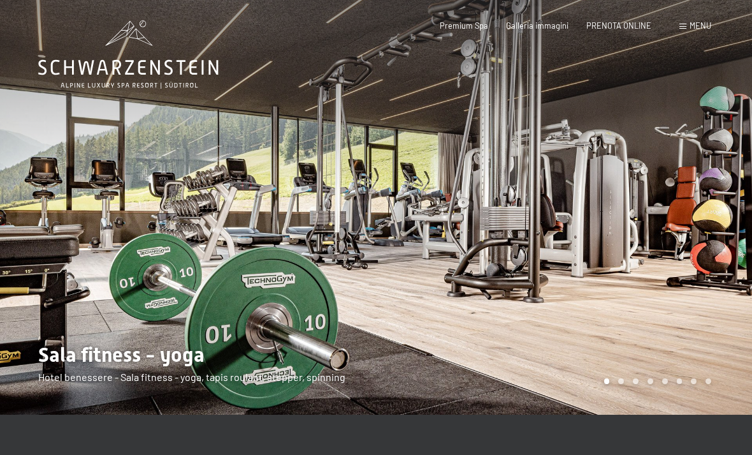
click at [728, 174] on div at bounding box center [564, 207] width 376 height 414
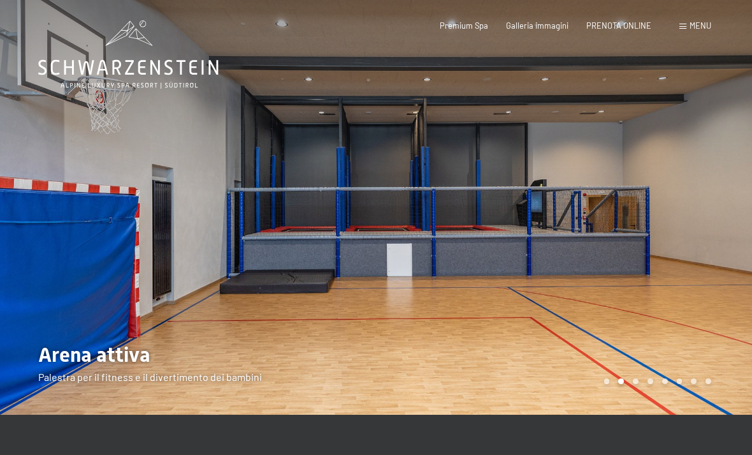
click at [671, 193] on div at bounding box center [564, 207] width 376 height 414
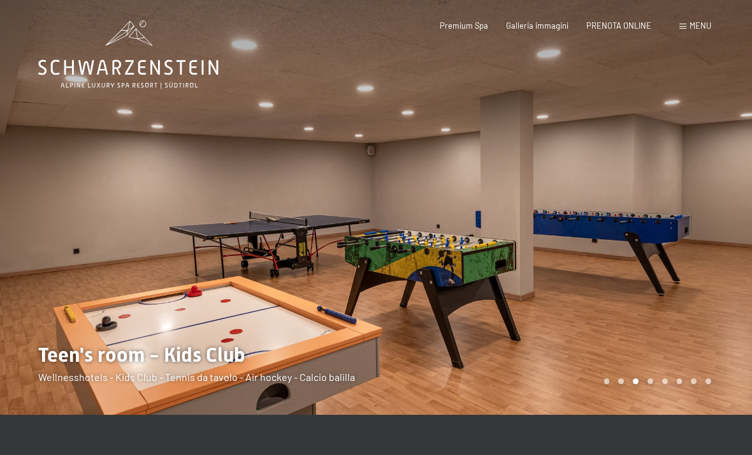
click at [699, 241] on div at bounding box center [564, 207] width 376 height 414
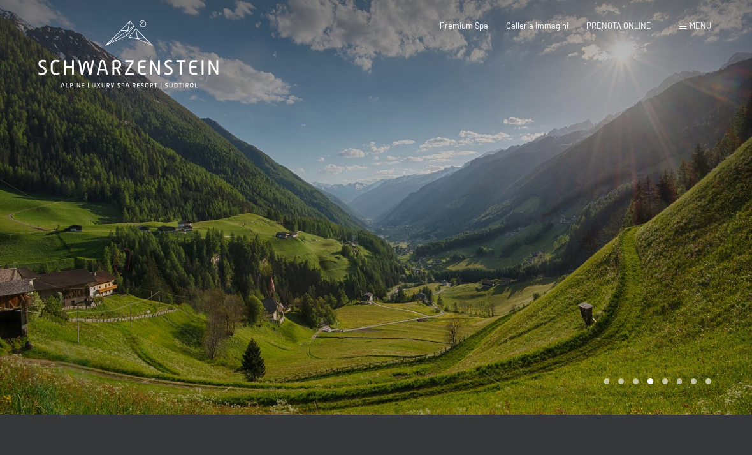
click at [718, 213] on div at bounding box center [564, 207] width 376 height 414
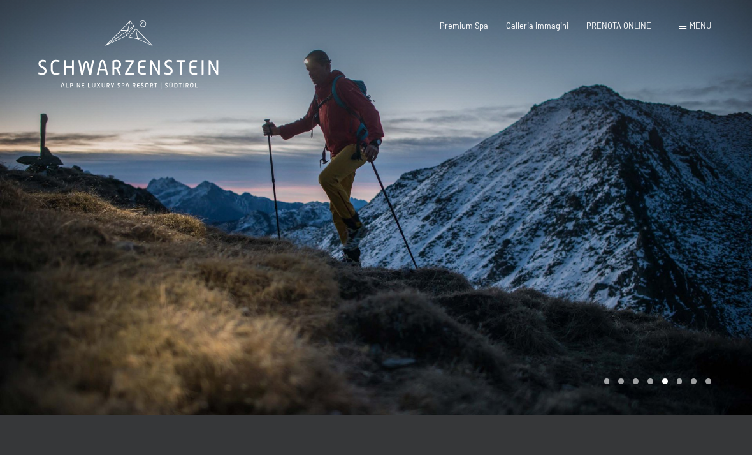
click at [690, 240] on div at bounding box center [564, 207] width 376 height 414
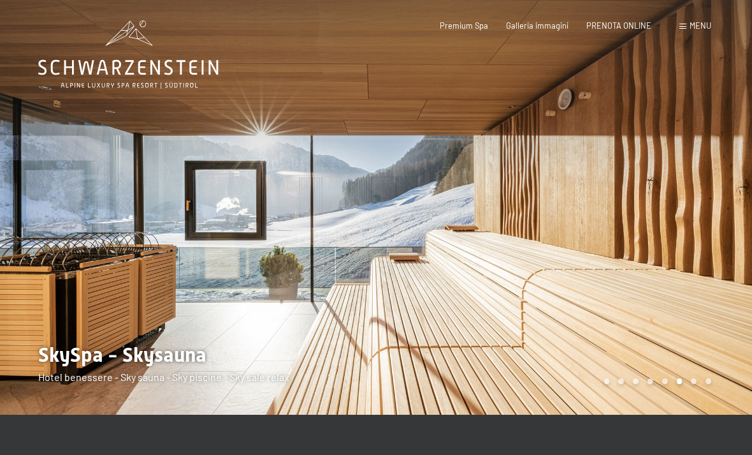
click at [715, 227] on div at bounding box center [564, 207] width 376 height 414
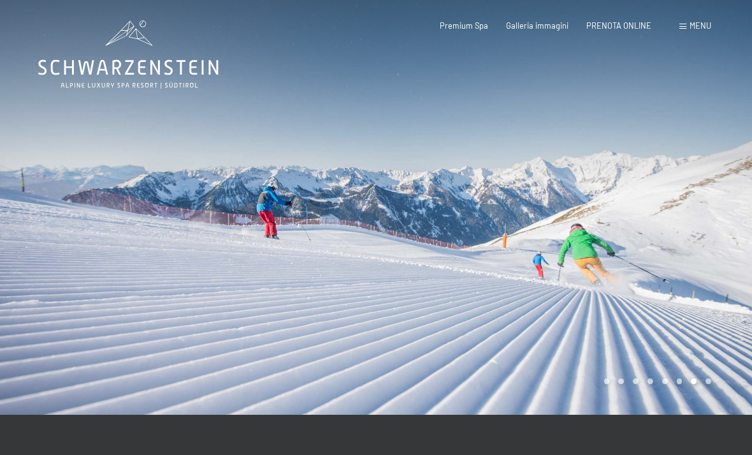
click at [700, 255] on div at bounding box center [564, 207] width 376 height 414
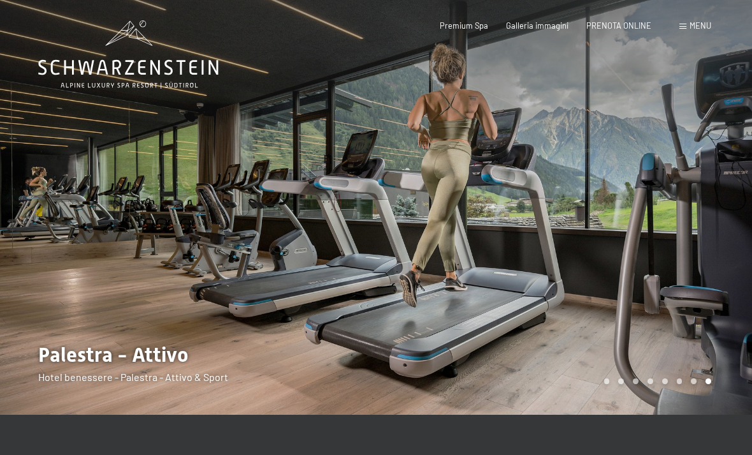
click at [714, 268] on div at bounding box center [564, 207] width 376 height 414
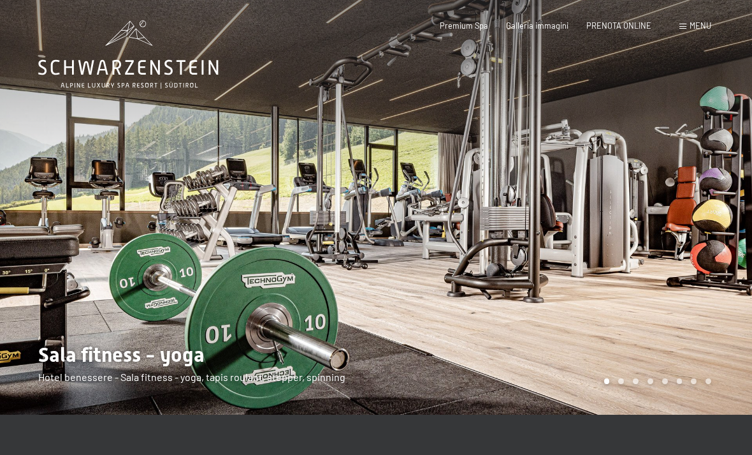
click at [689, 274] on div at bounding box center [564, 207] width 376 height 414
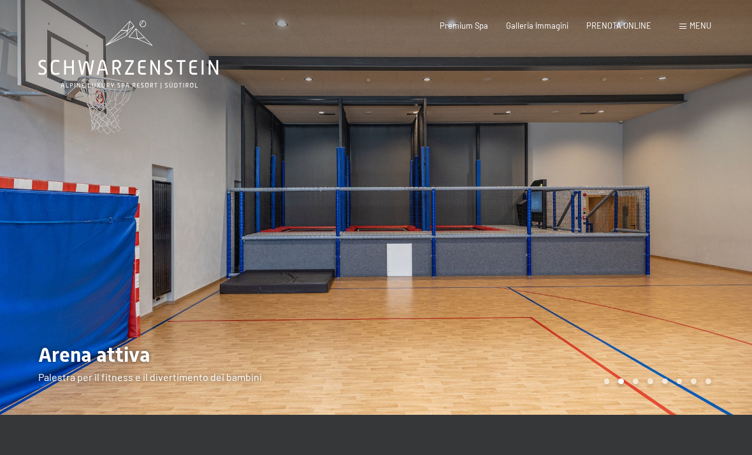
click at [160, 259] on div at bounding box center [188, 207] width 376 height 414
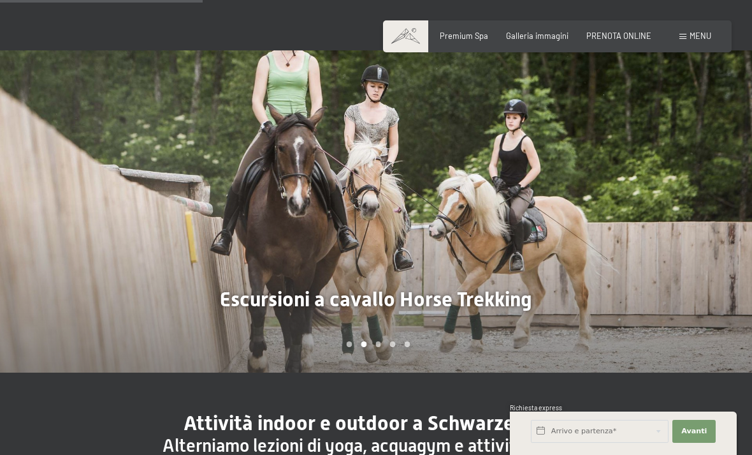
scroll to position [777, 0]
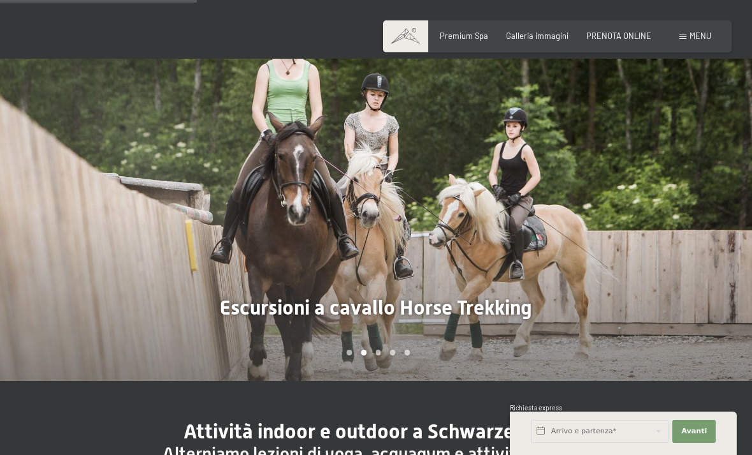
click at [711, 200] on div at bounding box center [564, 220] width 376 height 322
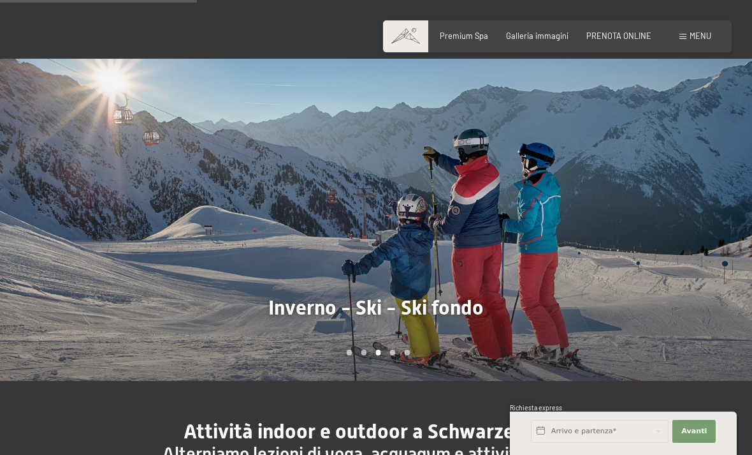
click at [704, 235] on div at bounding box center [564, 220] width 376 height 322
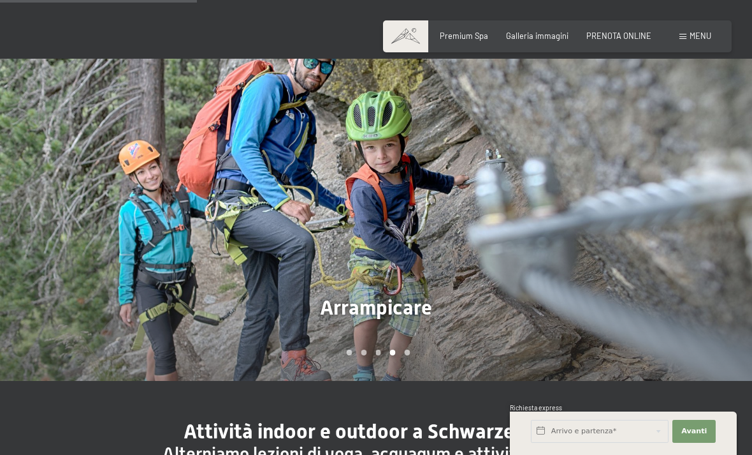
click at [732, 235] on div at bounding box center [564, 220] width 376 height 322
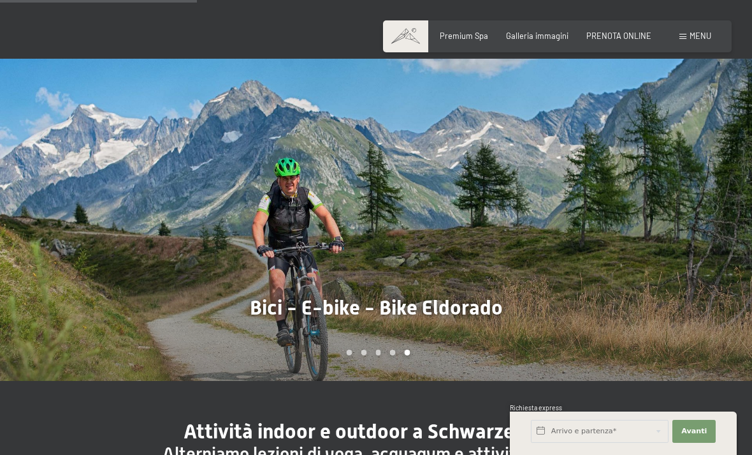
click at [733, 245] on div at bounding box center [564, 220] width 376 height 322
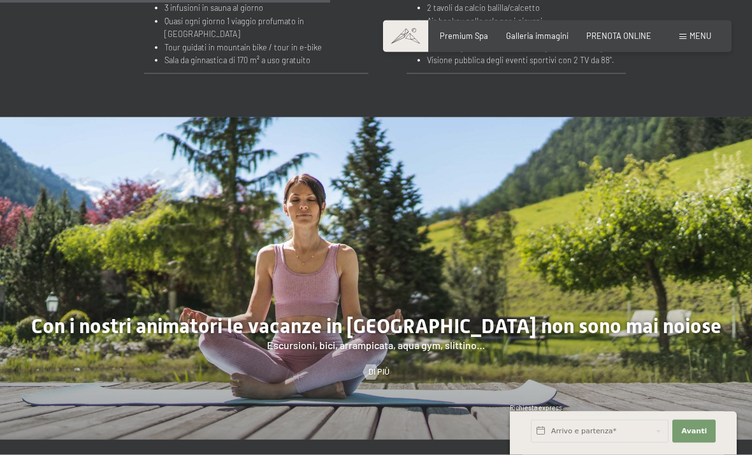
scroll to position [1213, 0]
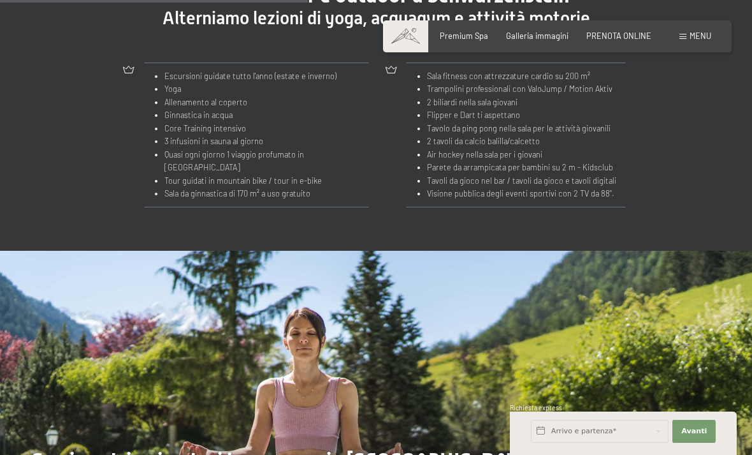
click at [688, 41] on div "Menu" at bounding box center [696, 36] width 32 height 11
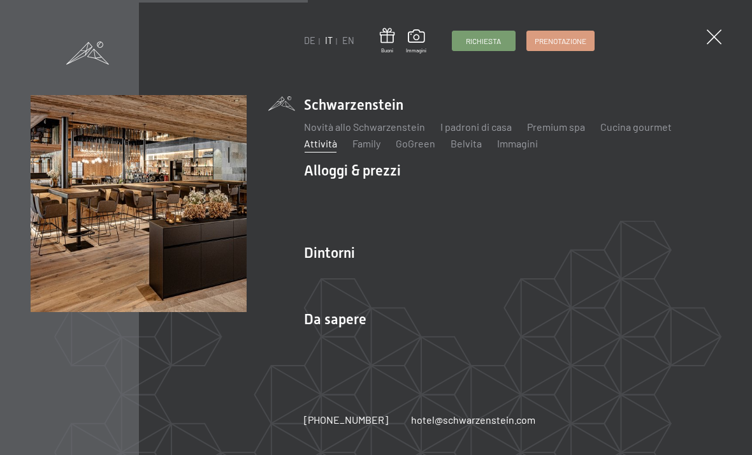
click at [374, 143] on link "Family" at bounding box center [367, 143] width 28 height 12
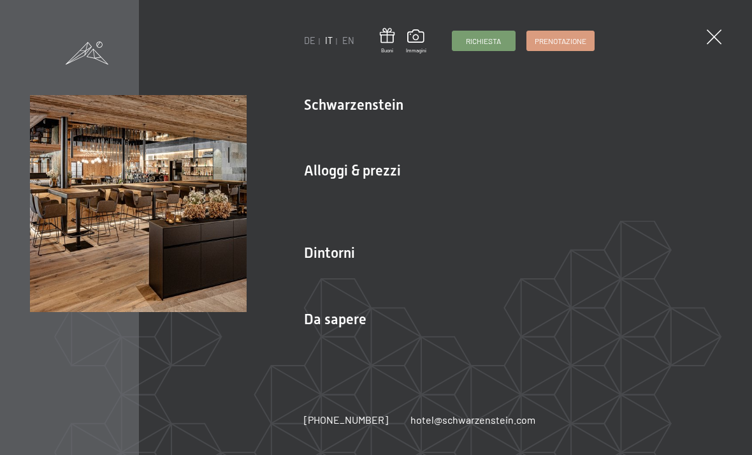
click at [425, 143] on link "GoGreen" at bounding box center [416, 143] width 40 height 12
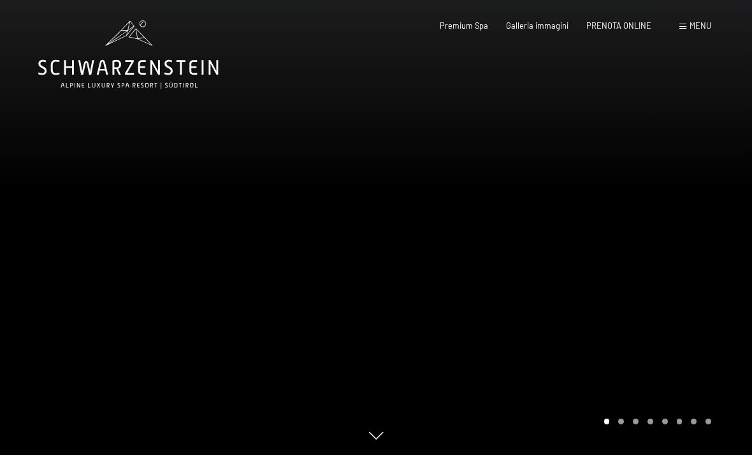
scroll to position [1, 0]
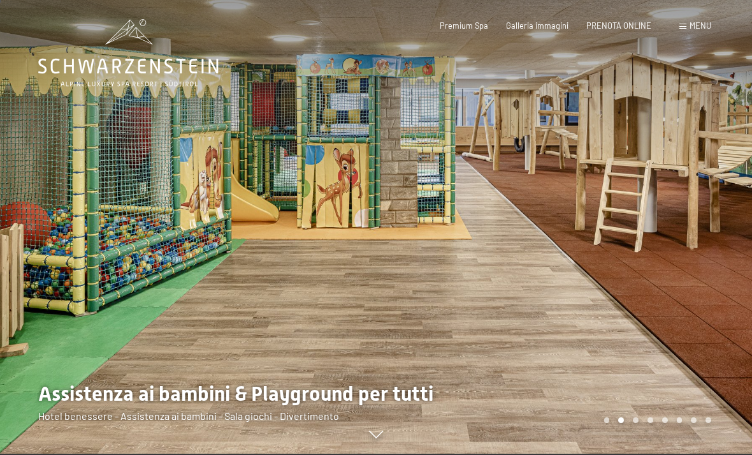
click at [41, 238] on div at bounding box center [188, 226] width 376 height 455
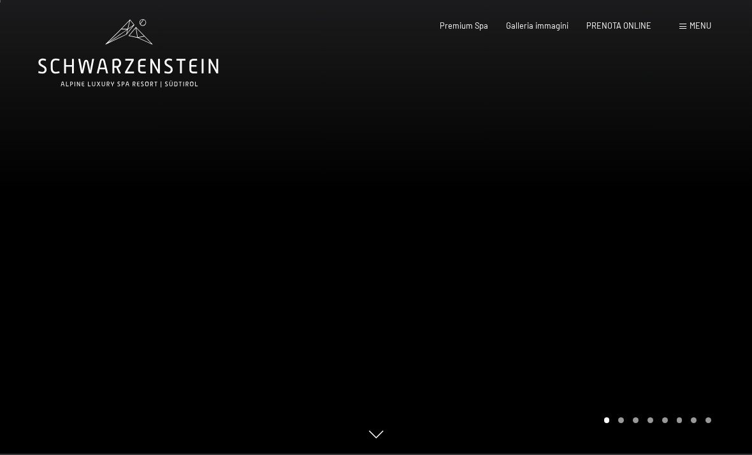
click at [722, 252] on div at bounding box center [564, 226] width 376 height 455
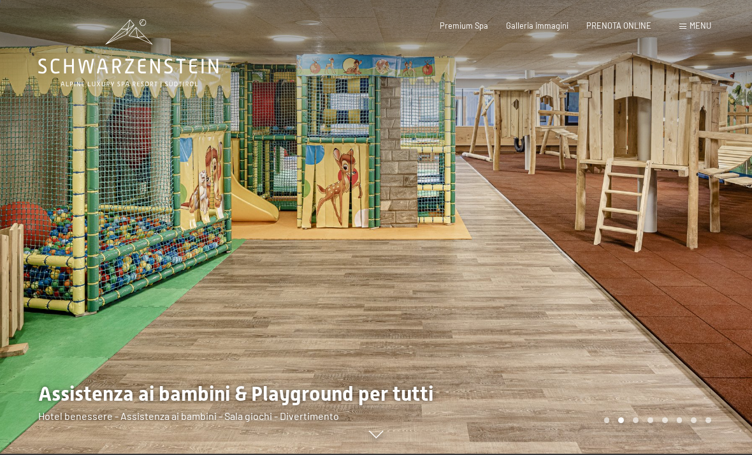
click at [712, 242] on div at bounding box center [564, 226] width 376 height 455
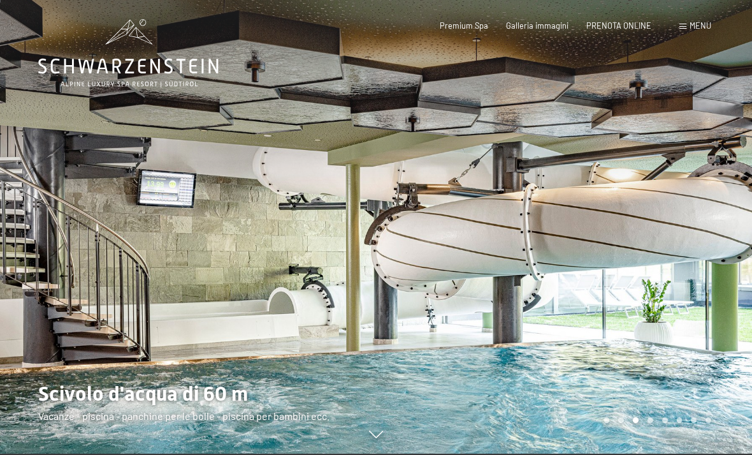
scroll to position [0, 0]
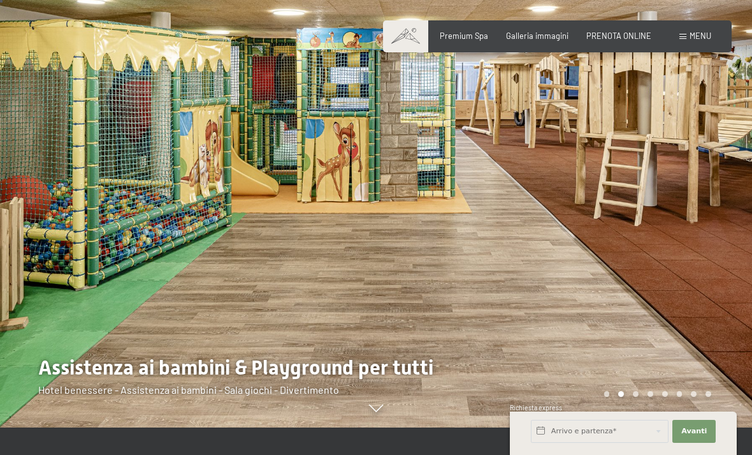
scroll to position [24, 0]
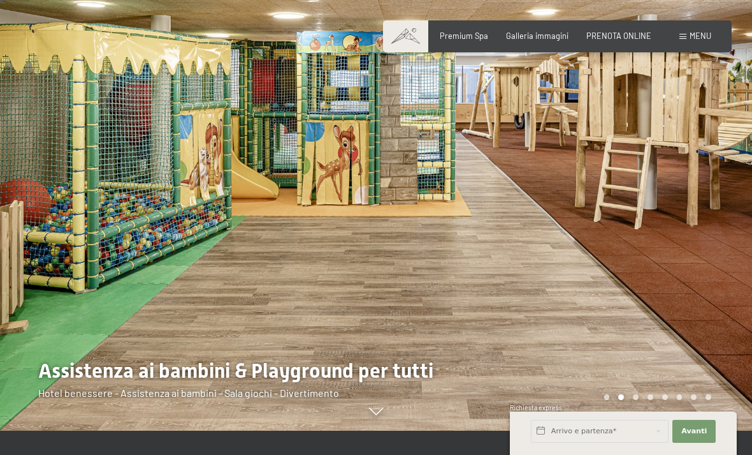
click at [680, 246] on div at bounding box center [564, 203] width 376 height 455
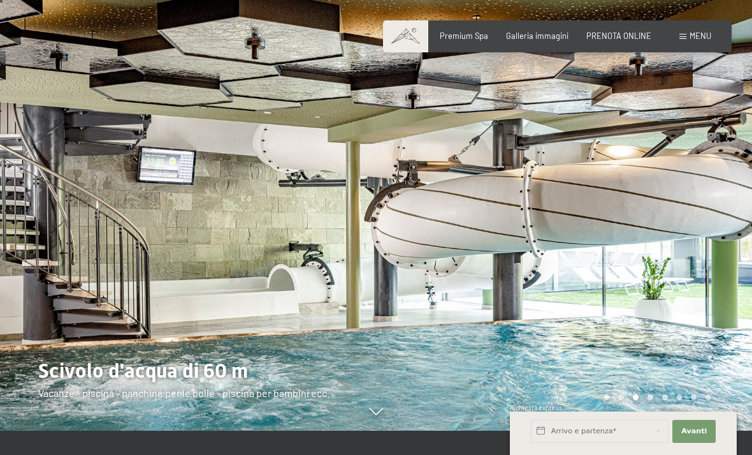
click at [691, 240] on div at bounding box center [564, 203] width 376 height 455
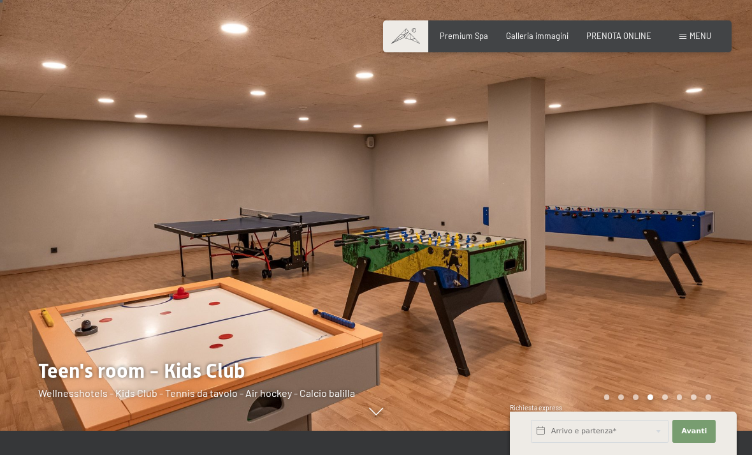
click at [657, 261] on div at bounding box center [564, 203] width 376 height 455
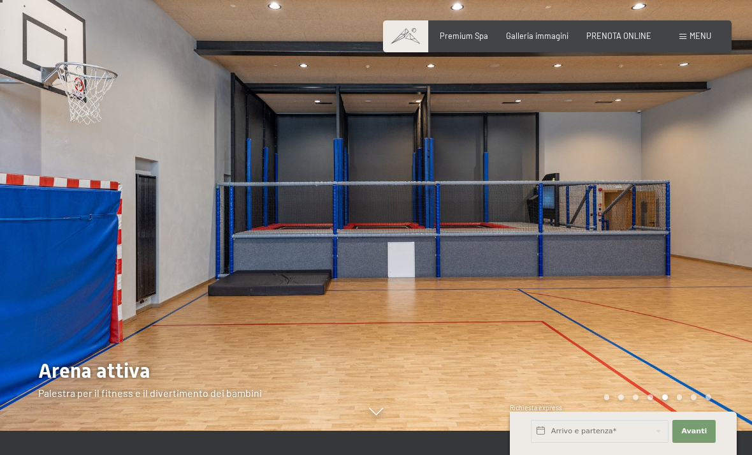
click at [673, 208] on div at bounding box center [564, 203] width 376 height 455
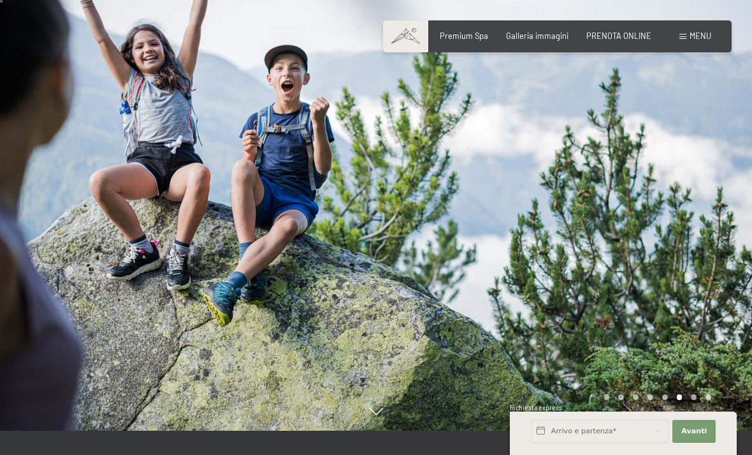
click at [29, 224] on div at bounding box center [188, 203] width 376 height 455
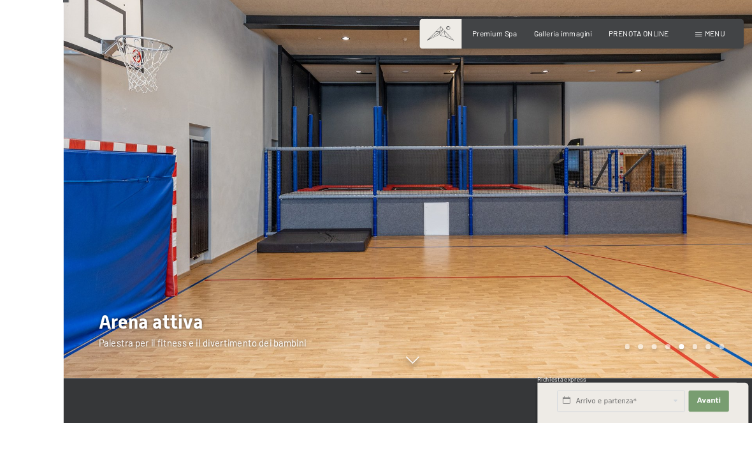
scroll to position [55, 0]
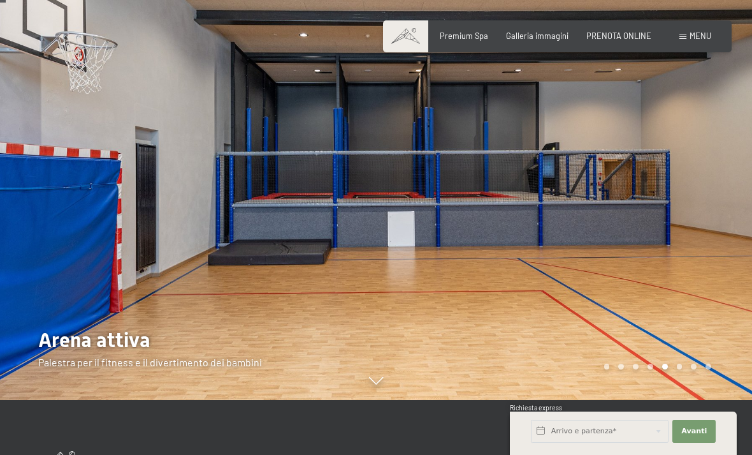
click at [657, 186] on div at bounding box center [564, 172] width 376 height 455
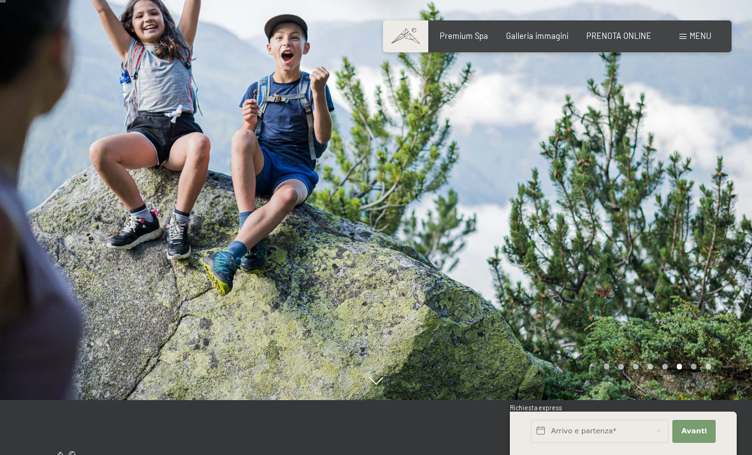
click at [692, 184] on div at bounding box center [564, 172] width 376 height 455
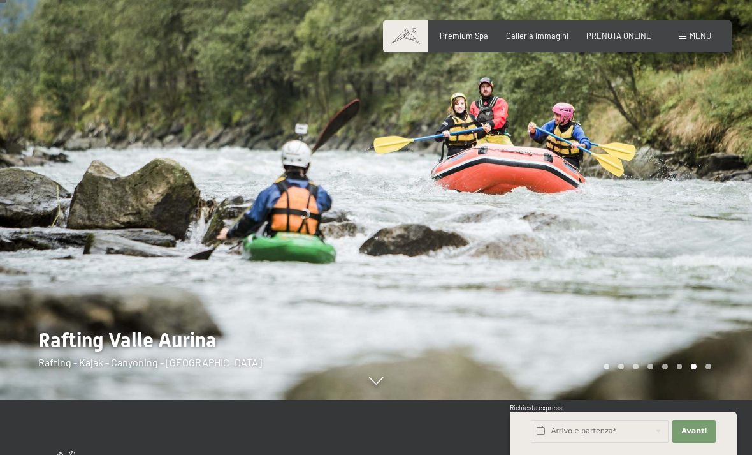
click at [727, 235] on div at bounding box center [564, 172] width 376 height 455
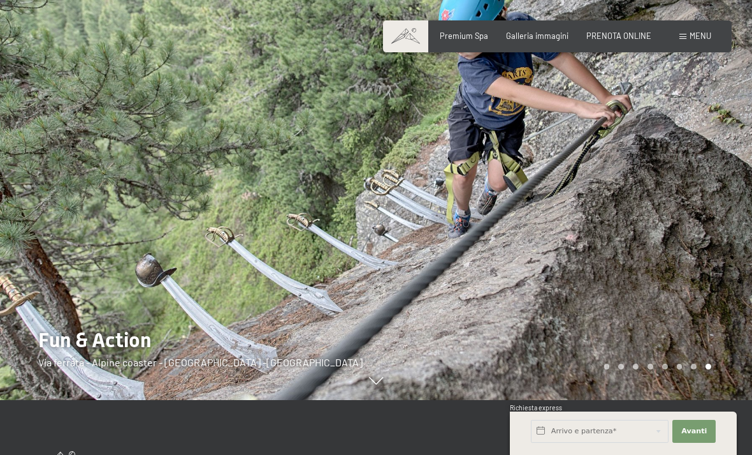
click at [30, 173] on div at bounding box center [188, 172] width 376 height 455
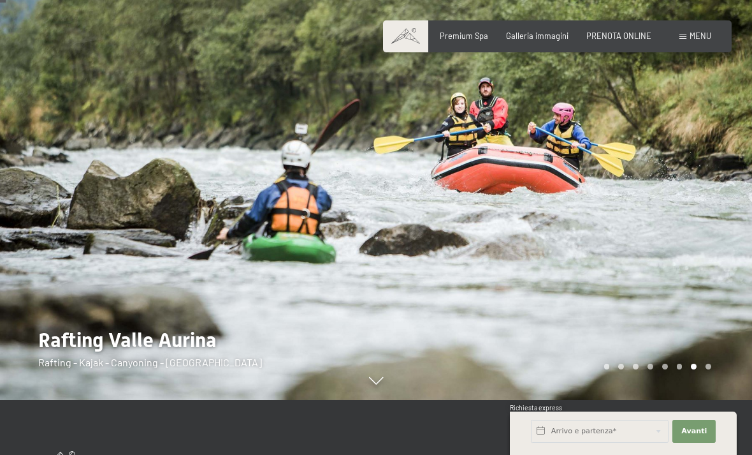
click at [709, 246] on div at bounding box center [564, 172] width 376 height 455
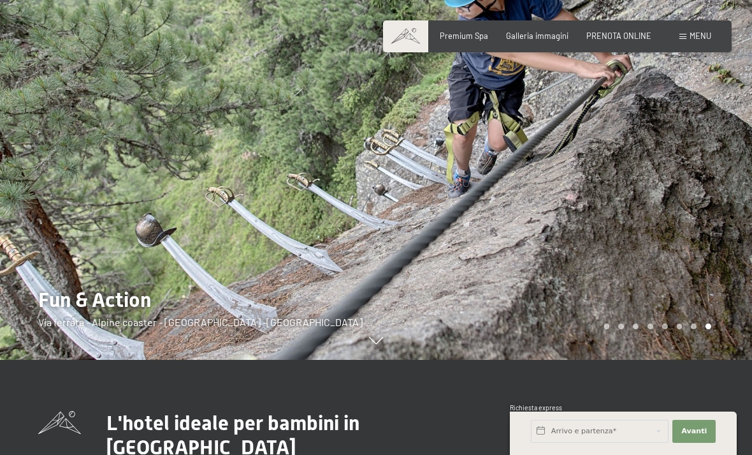
scroll to position [85, 0]
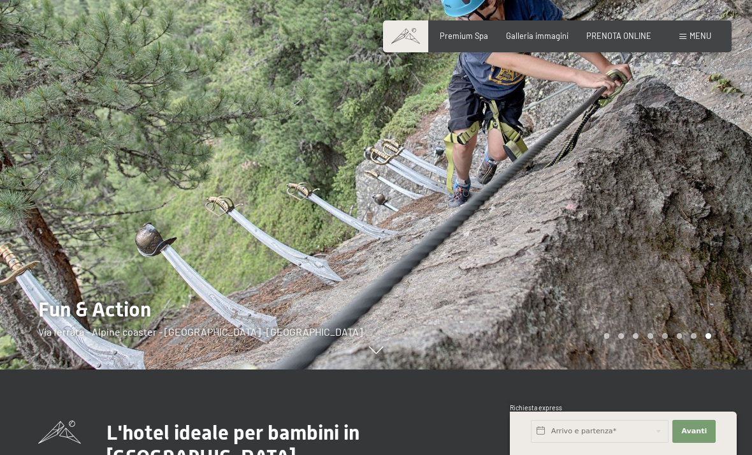
click at [690, 208] on div at bounding box center [564, 142] width 376 height 455
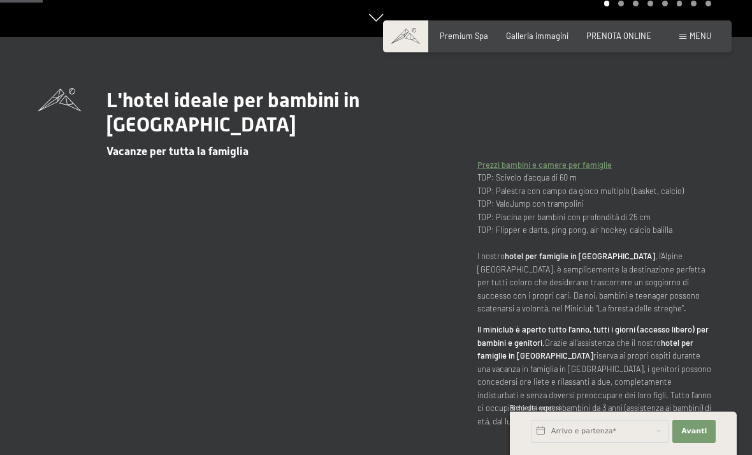
scroll to position [432, 0]
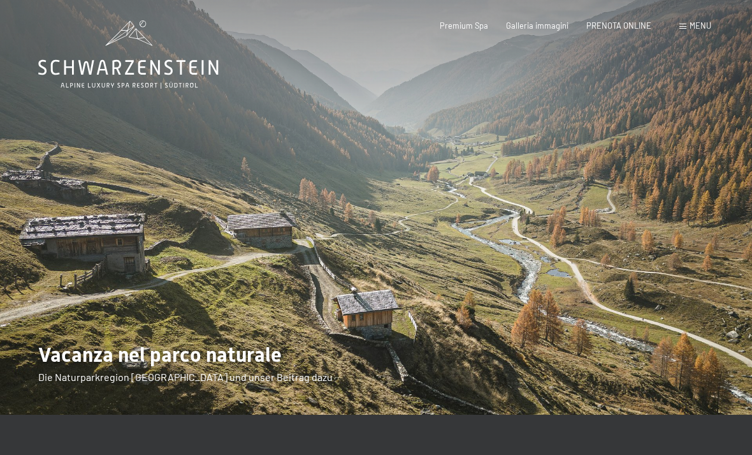
click at [694, 27] on span "Menu" at bounding box center [701, 25] width 22 height 10
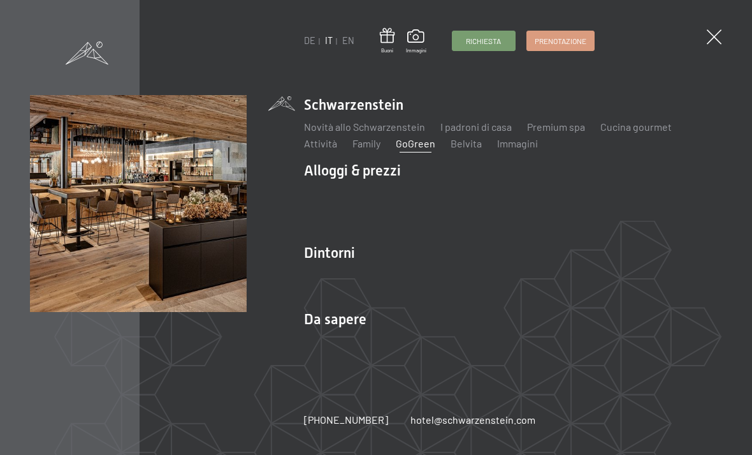
click at [472, 142] on link "Belvita" at bounding box center [466, 143] width 31 height 12
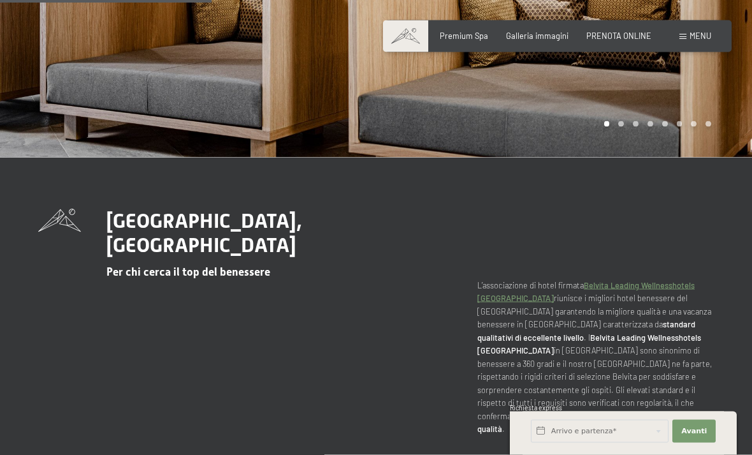
scroll to position [244, 0]
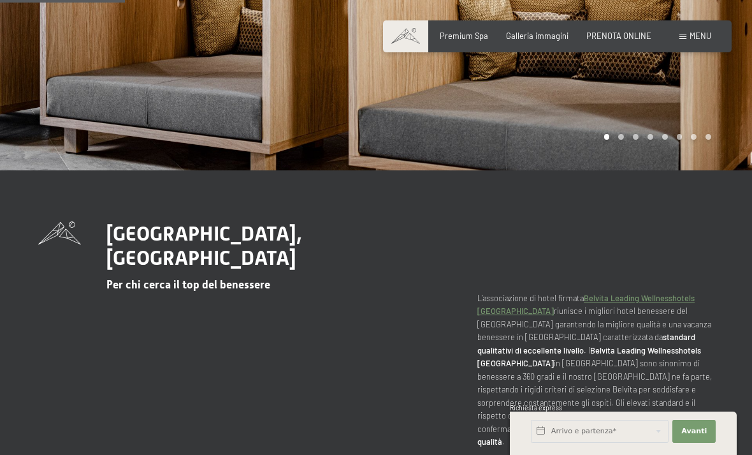
click at [696, 38] on span "Menu" at bounding box center [701, 36] width 22 height 10
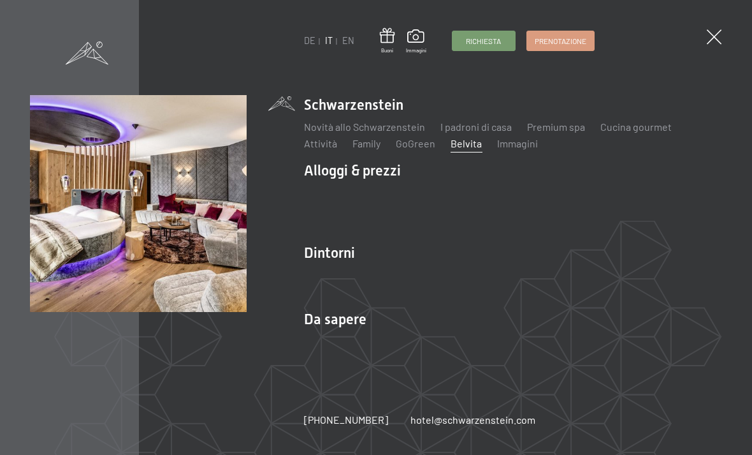
click at [348, 199] on link "Servizi inclusi" at bounding box center [334, 193] width 61 height 12
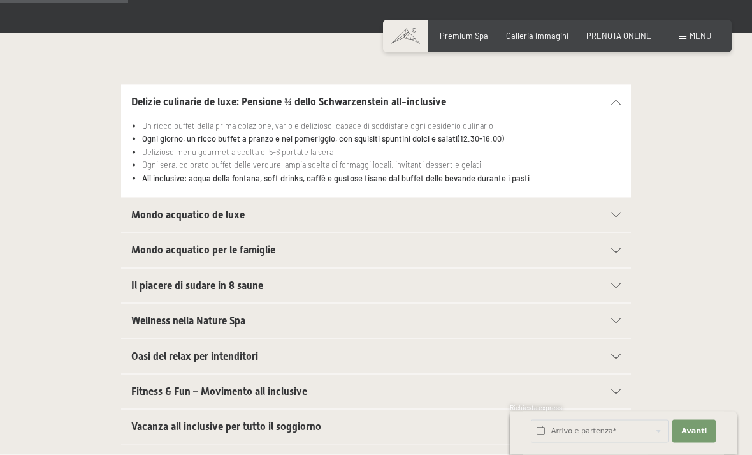
scroll to position [325, 0]
click at [686, 33] on div "Menu" at bounding box center [696, 36] width 32 height 11
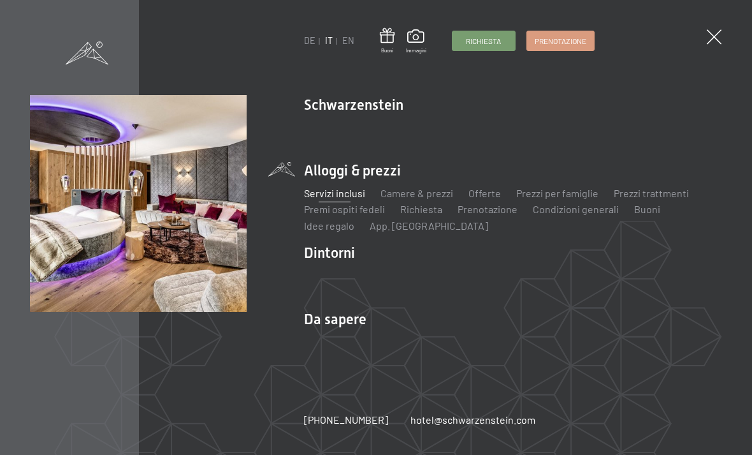
click at [404, 199] on link "Camere & prezzi" at bounding box center [417, 193] width 73 height 12
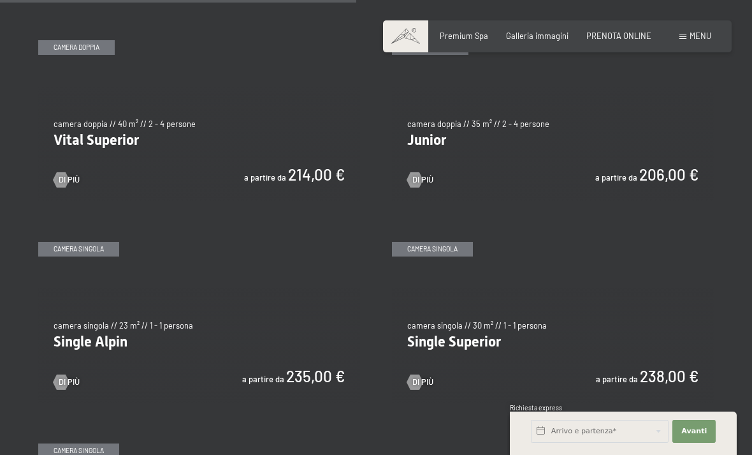
scroll to position [1459, 0]
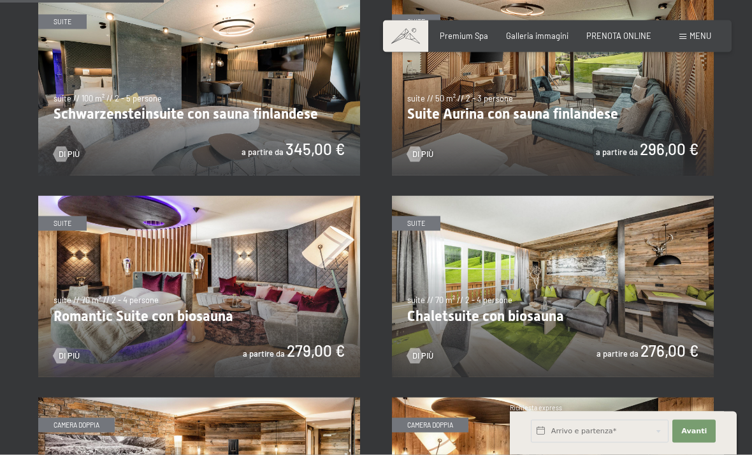
click at [697, 41] on div "Menu" at bounding box center [696, 36] width 32 height 11
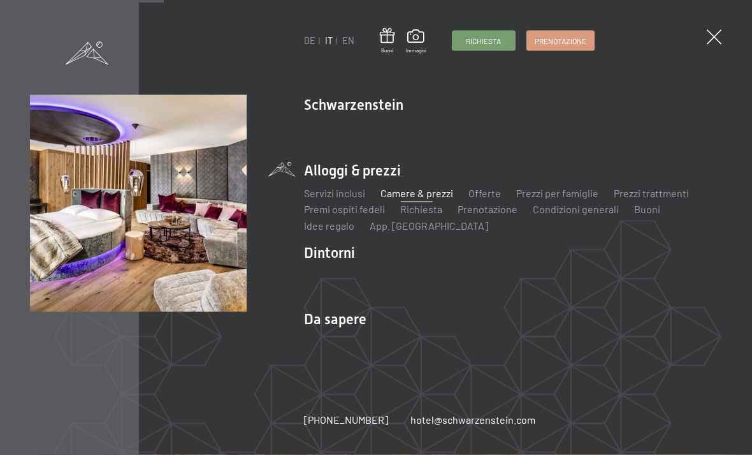
scroll to position [678, 0]
click at [486, 191] on link "Offerte" at bounding box center [485, 193] width 33 height 12
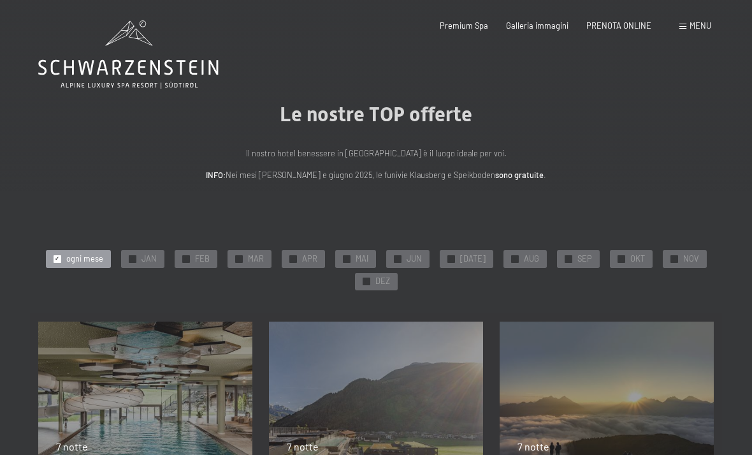
click at [682, 31] on div "Menu" at bounding box center [696, 25] width 32 height 11
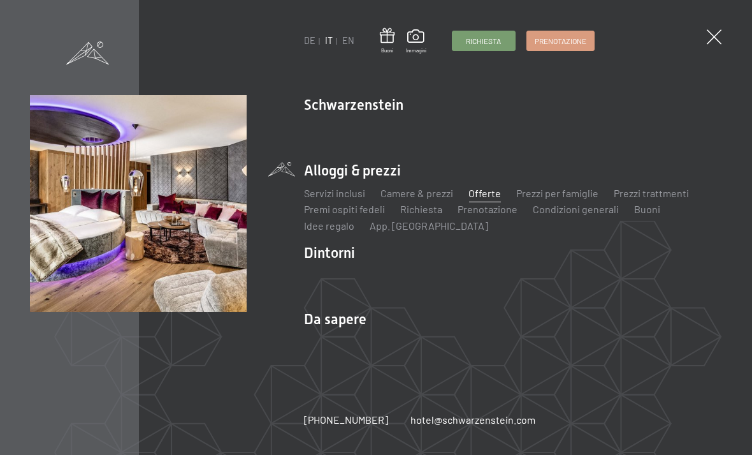
click at [569, 194] on link "Prezzi per famiglie" at bounding box center [557, 193] width 82 height 12
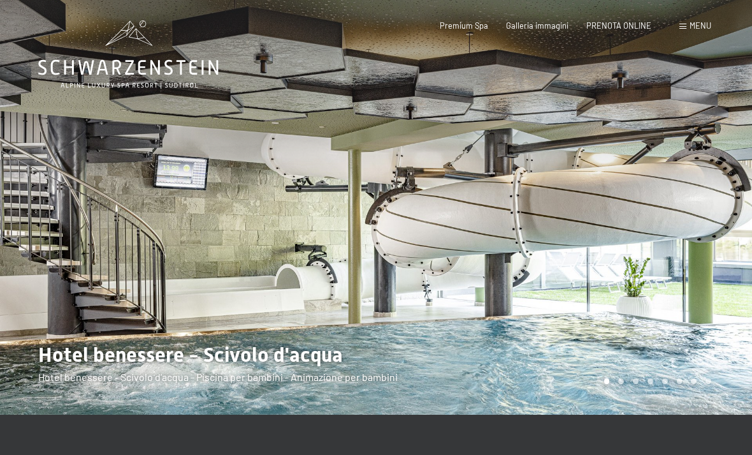
click at [708, 191] on div at bounding box center [564, 207] width 376 height 414
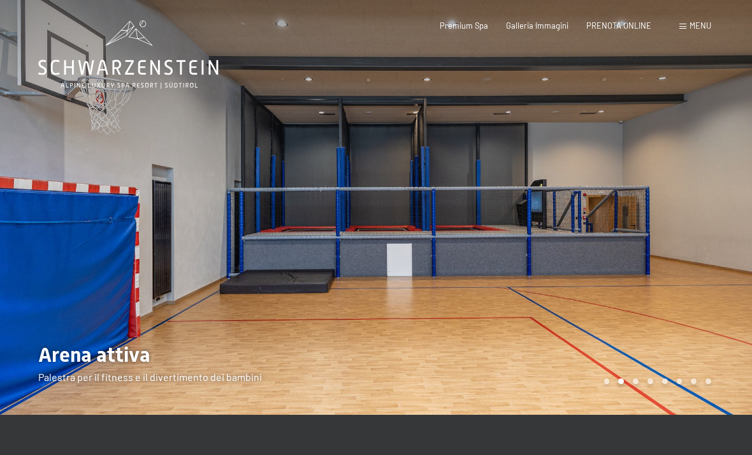
click at [720, 184] on div at bounding box center [564, 207] width 376 height 414
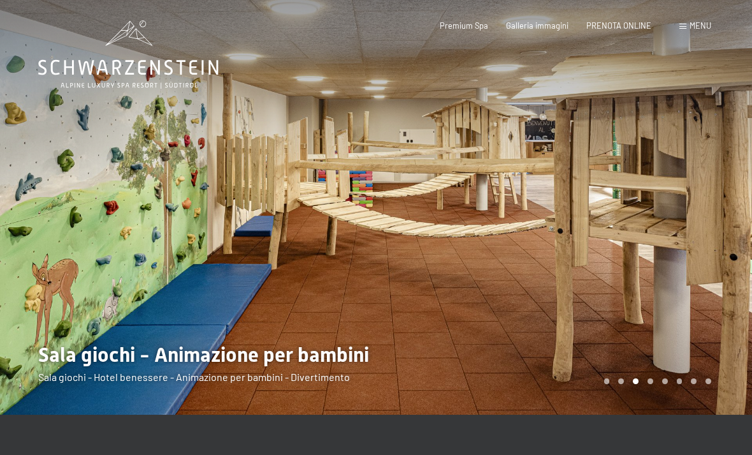
click at [714, 211] on div at bounding box center [564, 207] width 376 height 414
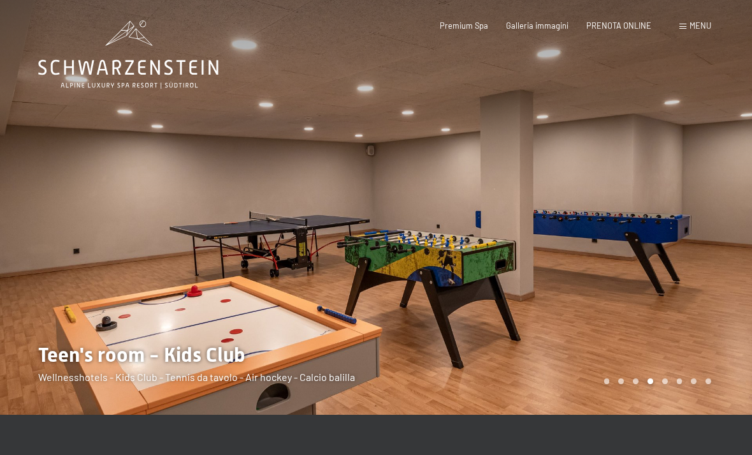
click at [708, 198] on div at bounding box center [564, 207] width 376 height 414
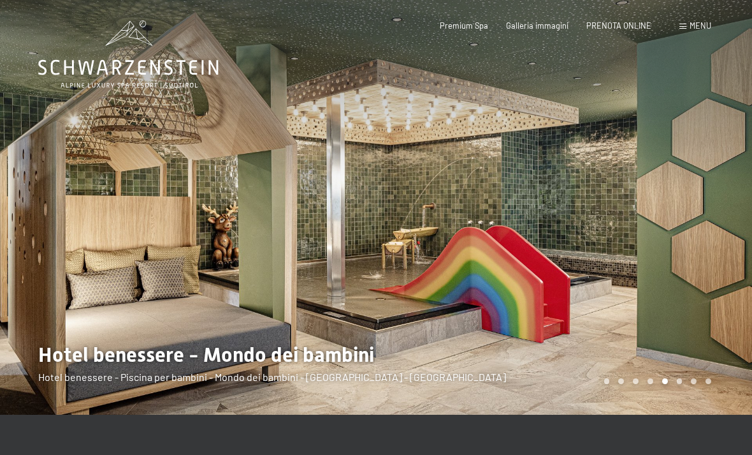
click at [736, 192] on div at bounding box center [564, 207] width 376 height 414
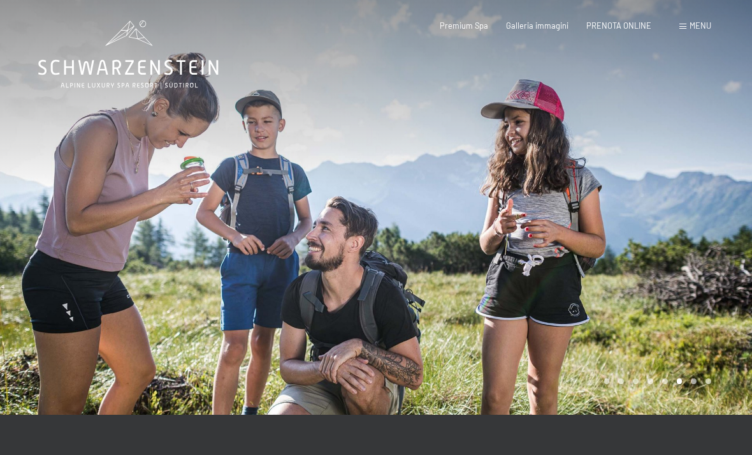
click at [728, 212] on div at bounding box center [564, 207] width 376 height 414
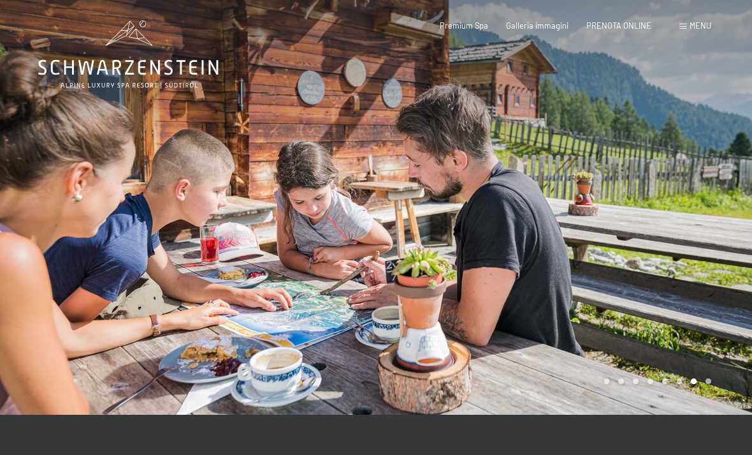
click at [708, 222] on div at bounding box center [564, 207] width 376 height 414
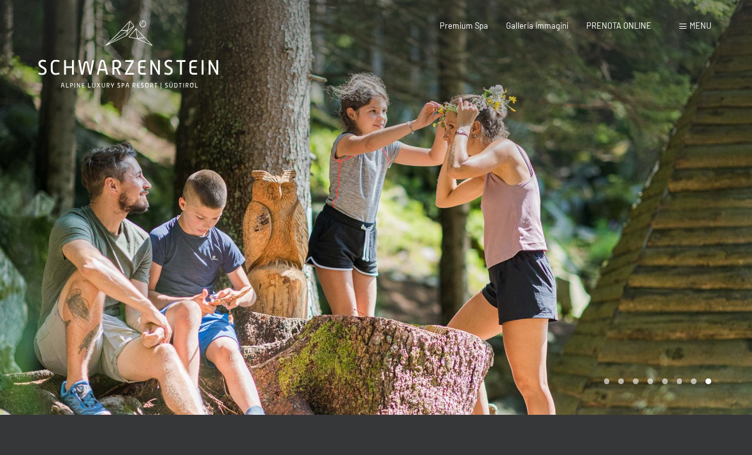
click at [711, 217] on div at bounding box center [564, 207] width 376 height 414
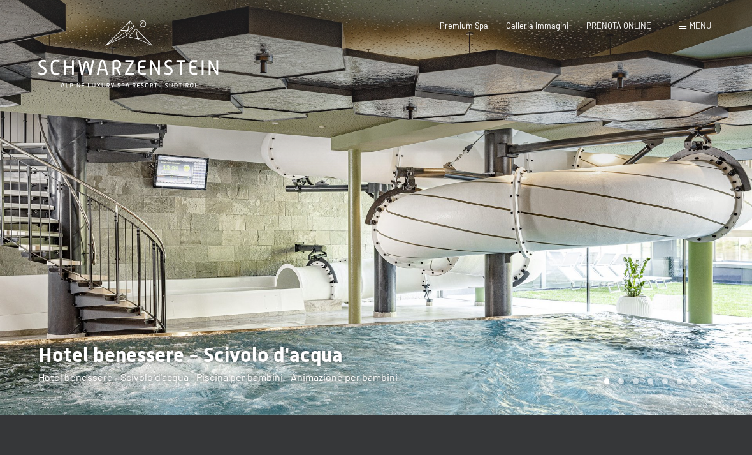
click at [693, 22] on span "Menu" at bounding box center [701, 25] width 22 height 10
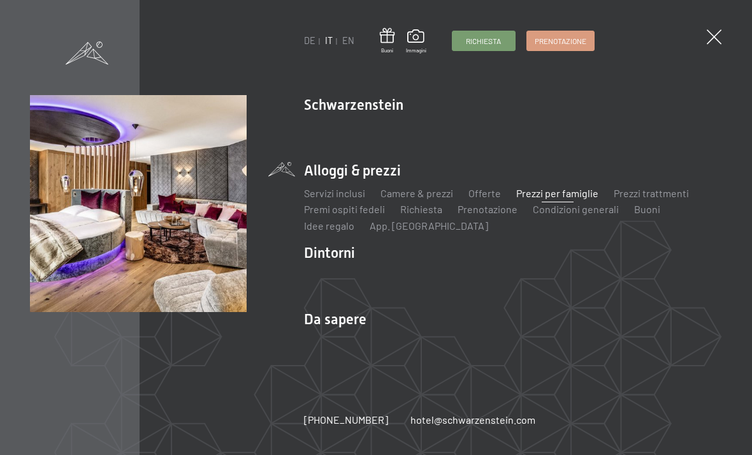
click at [650, 192] on link "Prezzi trattmenti" at bounding box center [651, 193] width 75 height 12
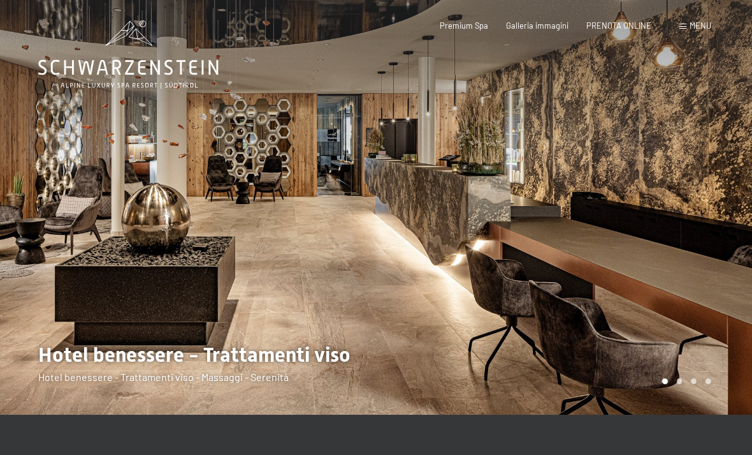
click at [682, 170] on div at bounding box center [564, 207] width 376 height 414
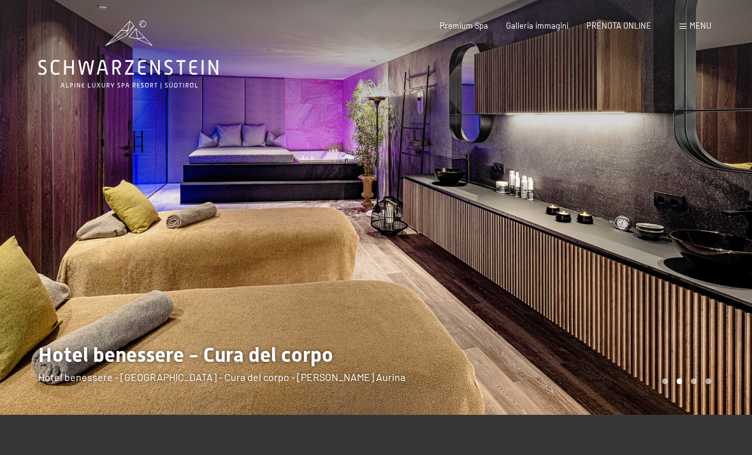
click at [736, 218] on div at bounding box center [564, 207] width 376 height 414
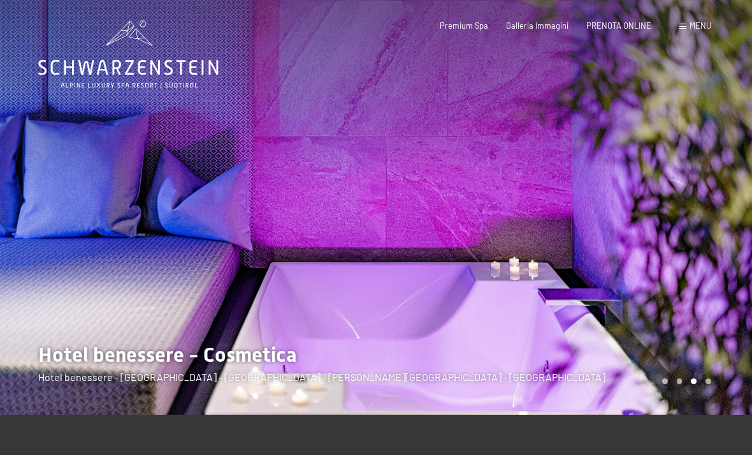
click at [748, 246] on div at bounding box center [564, 207] width 376 height 414
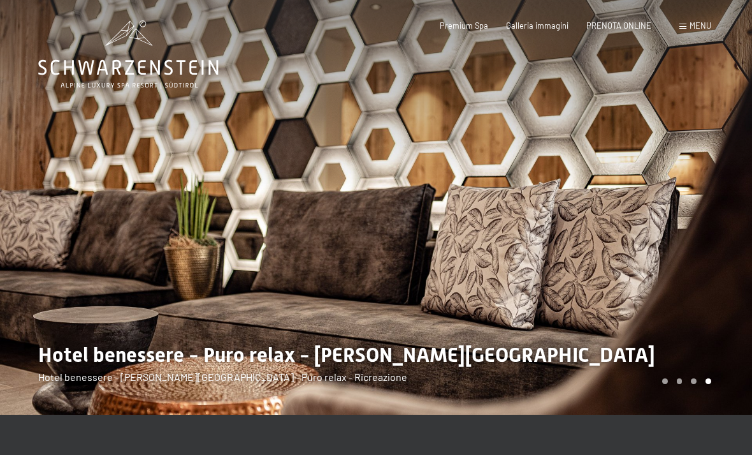
scroll to position [1, 0]
click at [696, 198] on div at bounding box center [564, 206] width 376 height 414
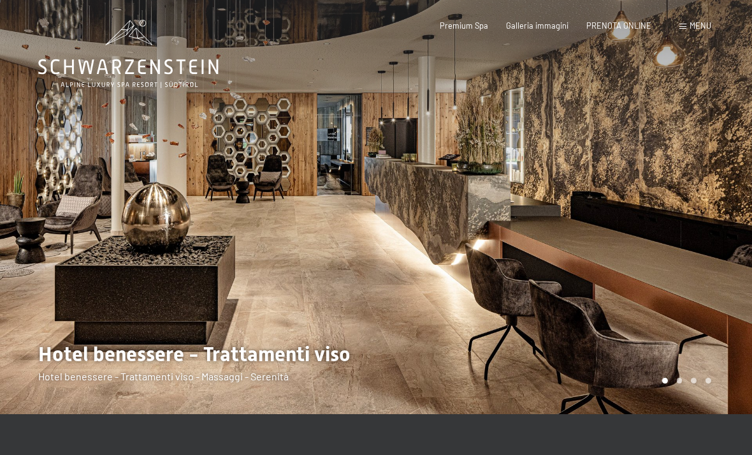
click at [701, 20] on div "Prenotazione Richiesta Premium Spa Galleria immagini PRENOTA ONLINE Menu DE IT …" at bounding box center [558, 25] width 308 height 11
click at [708, 31] on div "Menu" at bounding box center [696, 25] width 32 height 11
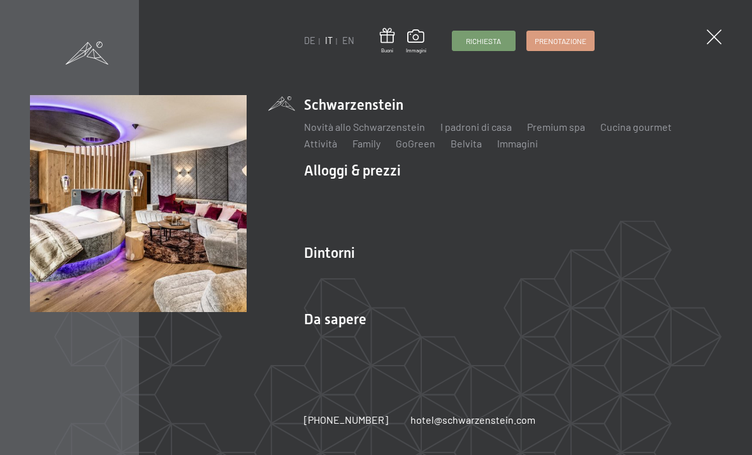
click at [435, 210] on link "Richiesta" at bounding box center [421, 209] width 42 height 12
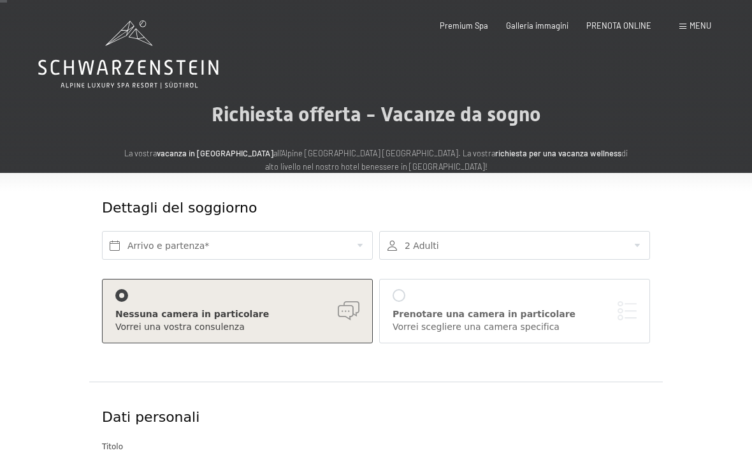
click at [687, 29] on div "Menu" at bounding box center [696, 25] width 32 height 11
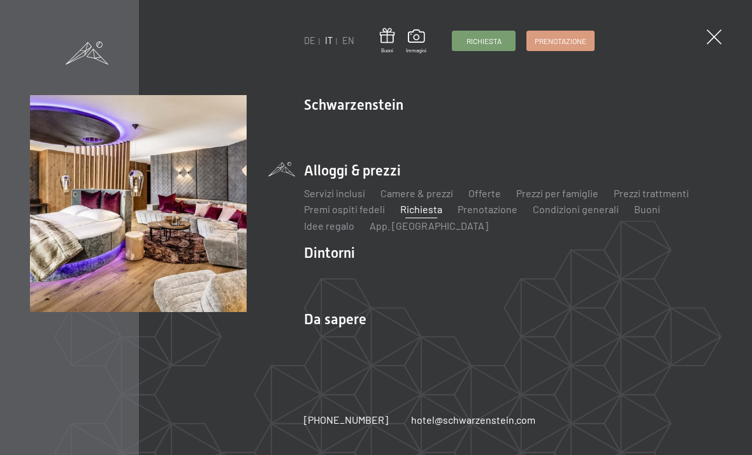
click at [489, 215] on link "Prenotazione" at bounding box center [488, 209] width 60 height 12
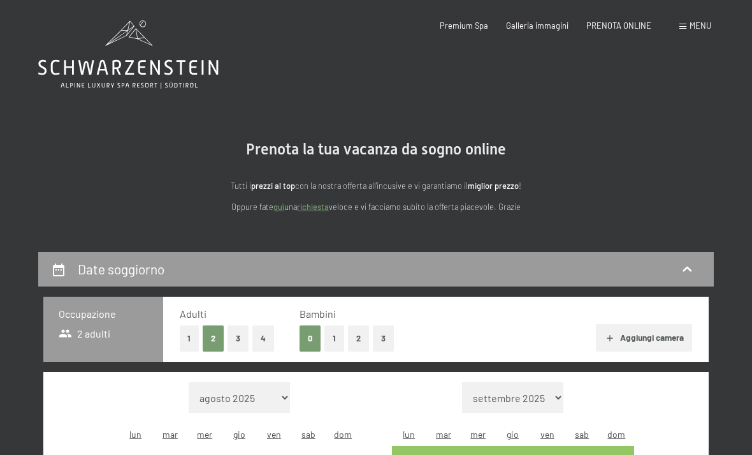
click at [705, 23] on span "Menu" at bounding box center [701, 25] width 22 height 10
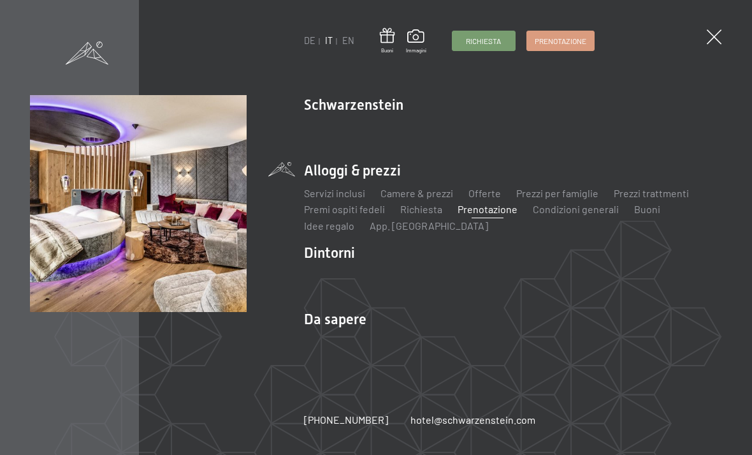
click at [575, 224] on ul "Servizi inclusi Camere & prezzi Lista Offerte Lista Prezzi per famiglie Prezzi …" at bounding box center [513, 209] width 418 height 47
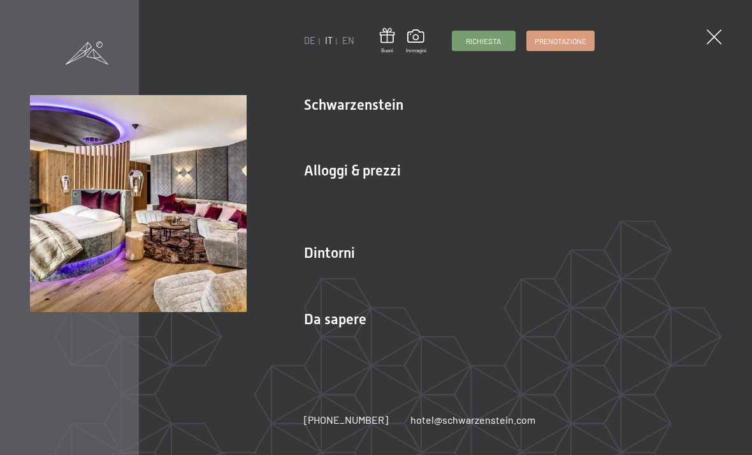
click at [586, 214] on link "Condizioni generali" at bounding box center [576, 209] width 86 height 12
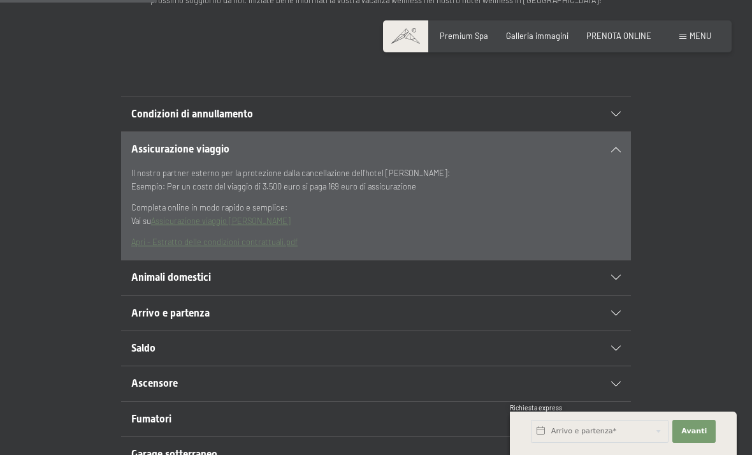
scroll to position [248, 0]
click at [584, 110] on div "Condizioni di annullamento" at bounding box center [376, 113] width 490 height 34
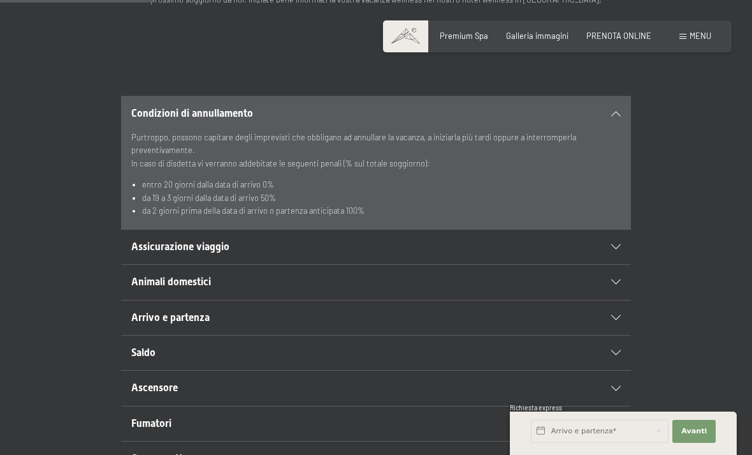
click at [619, 103] on div "Condizioni di annullamento" at bounding box center [376, 113] width 490 height 34
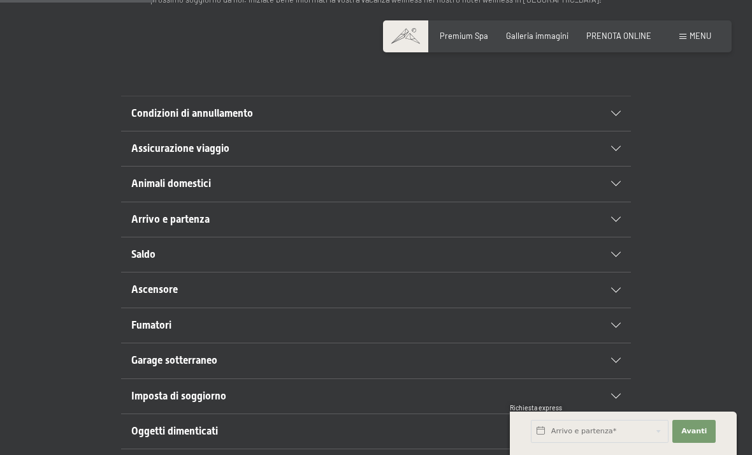
click at [479, 143] on h2 "Assicurazione viaggio" at bounding box center [351, 149] width 441 height 14
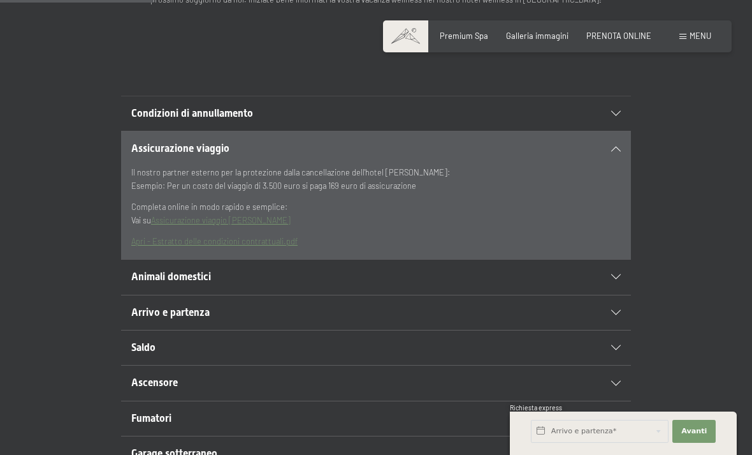
click at [598, 281] on div "Animali domestici" at bounding box center [376, 276] width 490 height 34
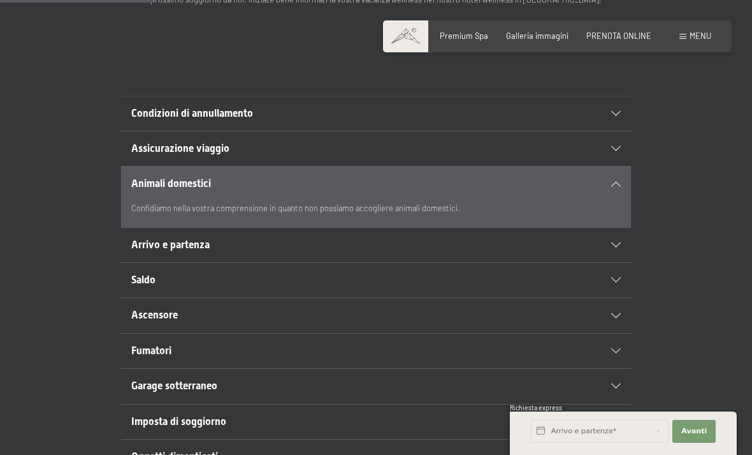
click at [604, 249] on div "Arrivo e partenza" at bounding box center [376, 245] width 490 height 34
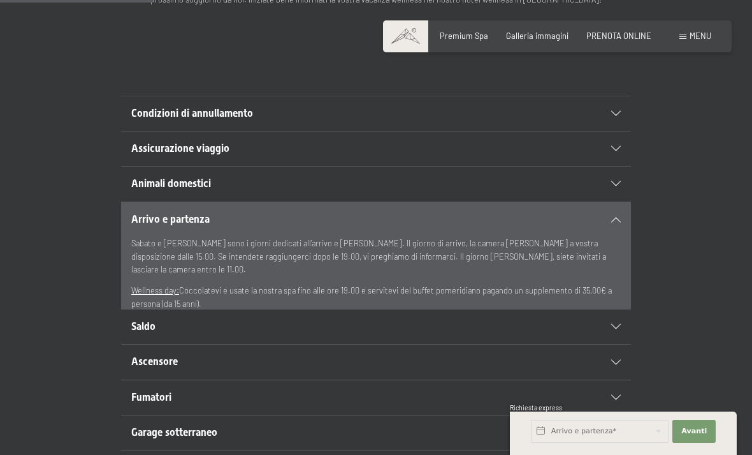
click at [620, 181] on icon at bounding box center [616, 183] width 10 height 5
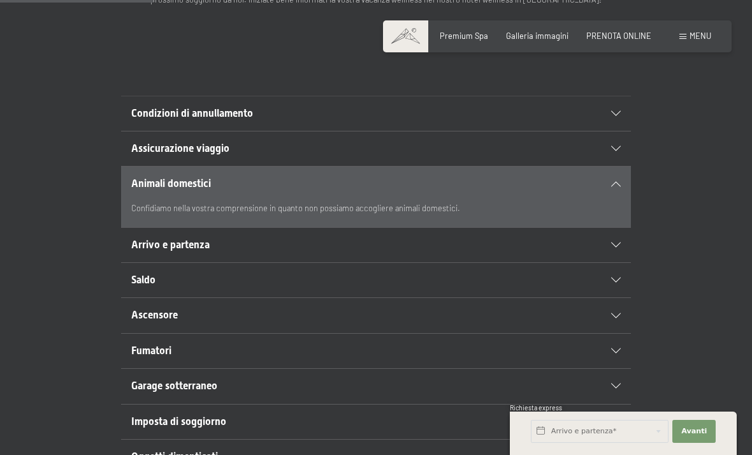
click at [619, 178] on div "Animali domestici" at bounding box center [376, 183] width 490 height 34
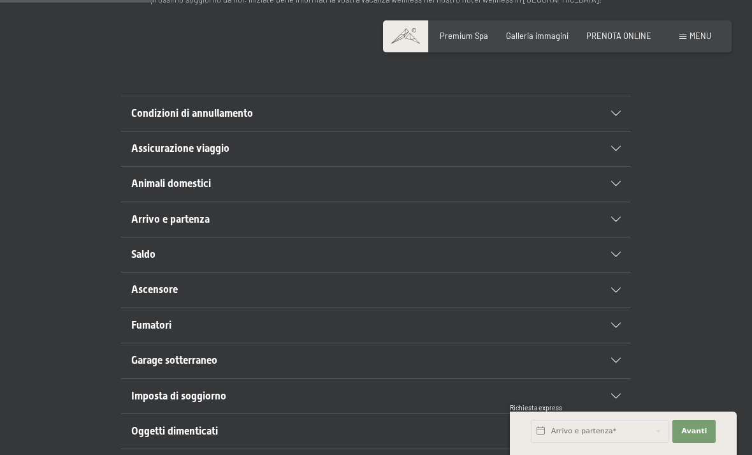
click at [240, 258] on h2 "Saldo" at bounding box center [351, 254] width 441 height 14
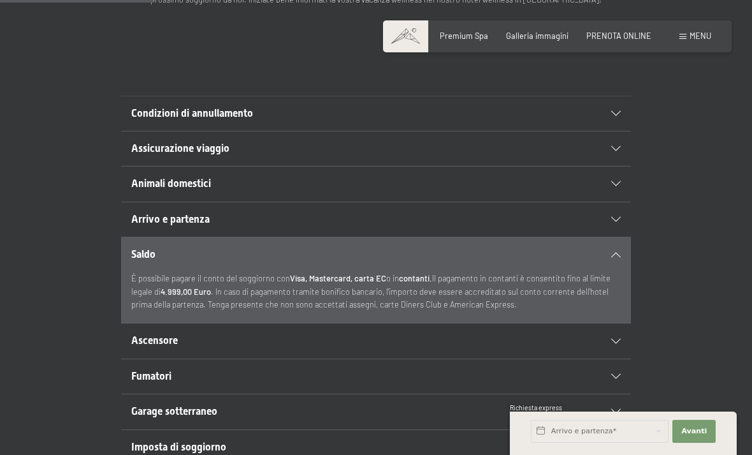
click at [610, 240] on div "Saldo" at bounding box center [376, 254] width 490 height 34
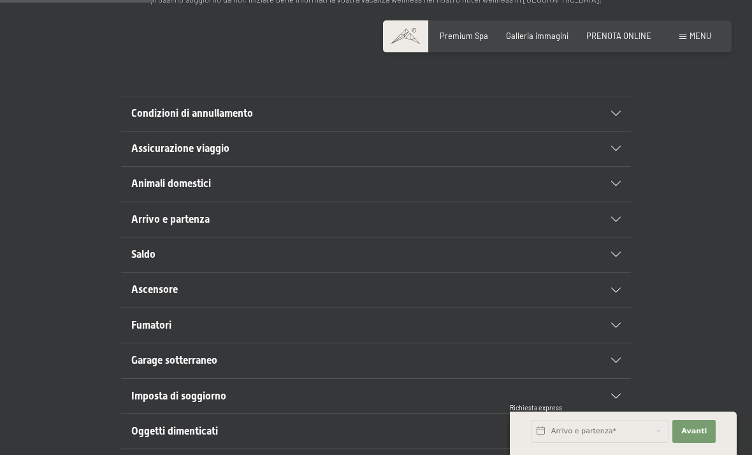
click at [582, 254] on div "Saldo" at bounding box center [376, 254] width 490 height 34
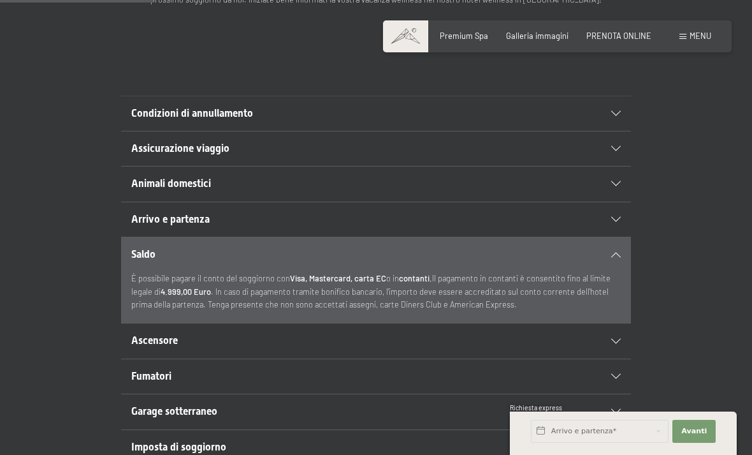
click at [615, 238] on div "Saldo" at bounding box center [376, 254] width 490 height 34
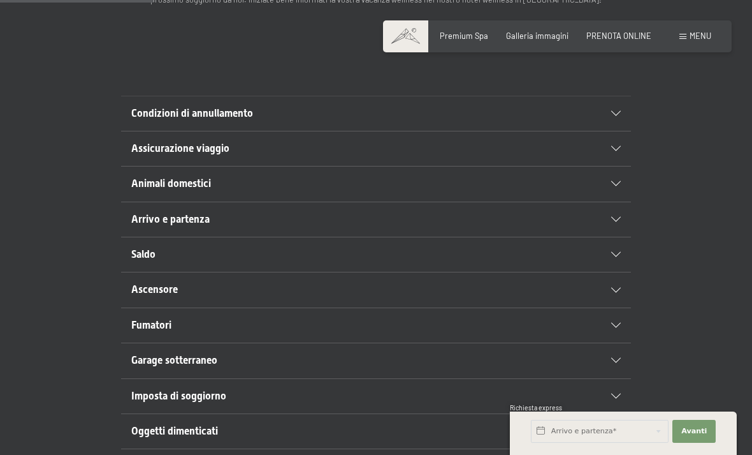
scroll to position [247, 0]
click at [138, 296] on div "Ascensore" at bounding box center [376, 290] width 490 height 34
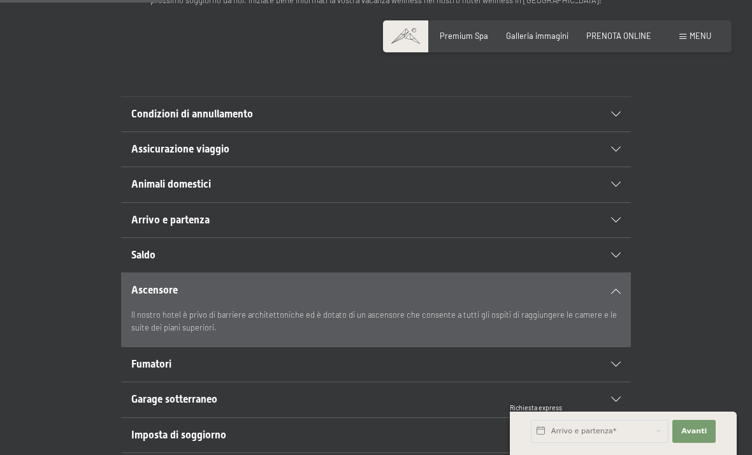
click at [615, 288] on icon at bounding box center [616, 290] width 10 height 5
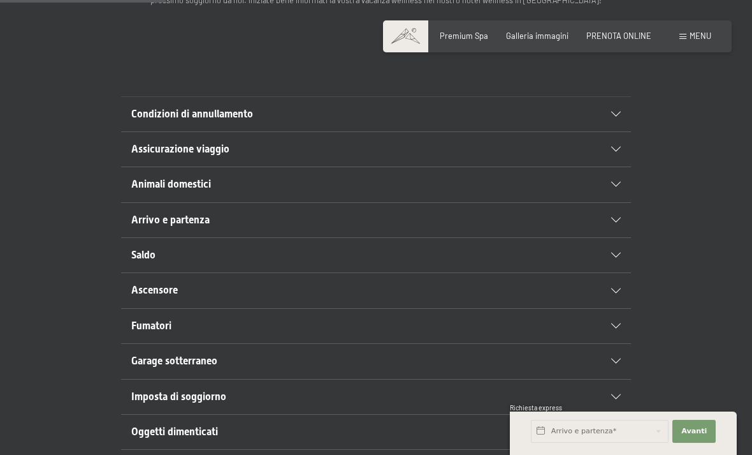
click at [319, 333] on div "Fumatori" at bounding box center [376, 326] width 490 height 34
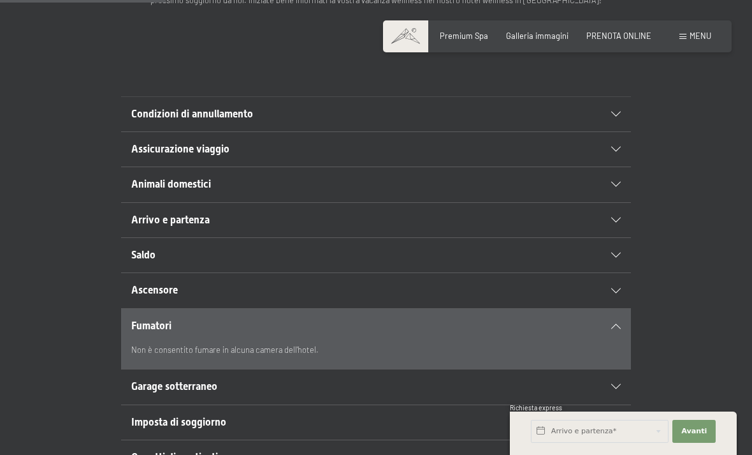
click at [620, 317] on div "Fumatori" at bounding box center [376, 326] width 490 height 34
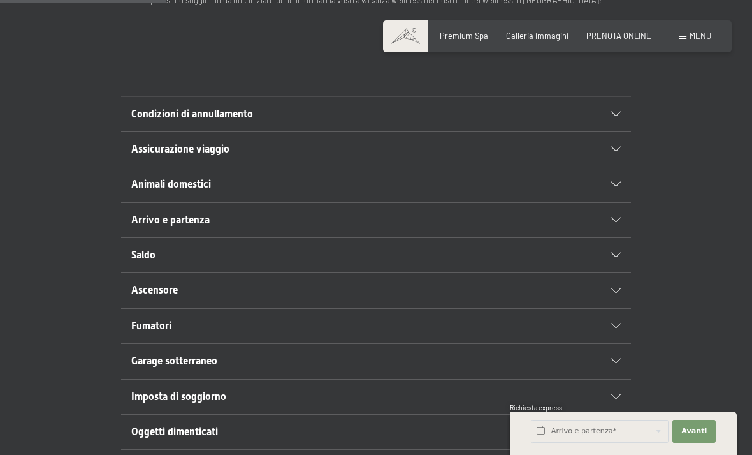
click at [289, 363] on h2 "Garage sotterraneo" at bounding box center [351, 361] width 441 height 14
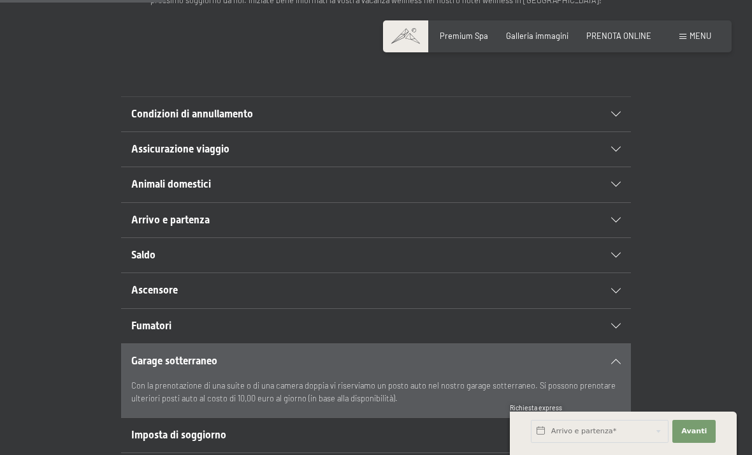
click at [614, 326] on div "Fumatori" at bounding box center [376, 326] width 490 height 34
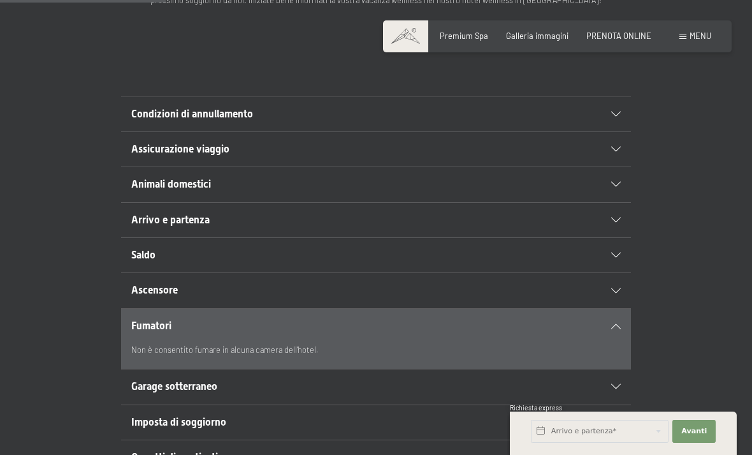
click at [620, 325] on icon at bounding box center [616, 325] width 10 height 5
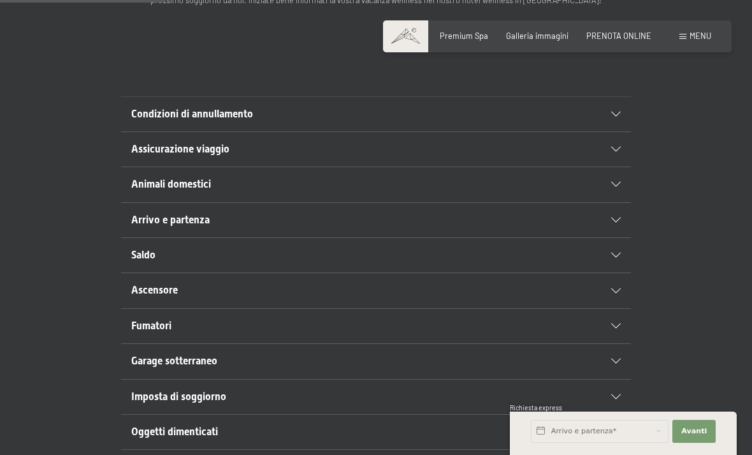
click at [614, 383] on div "Imposta di soggiorno" at bounding box center [376, 396] width 490 height 34
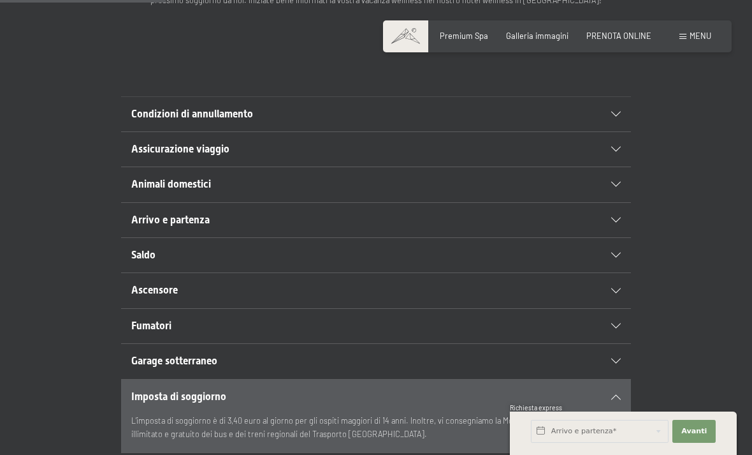
click at [619, 394] on icon at bounding box center [616, 396] width 10 height 5
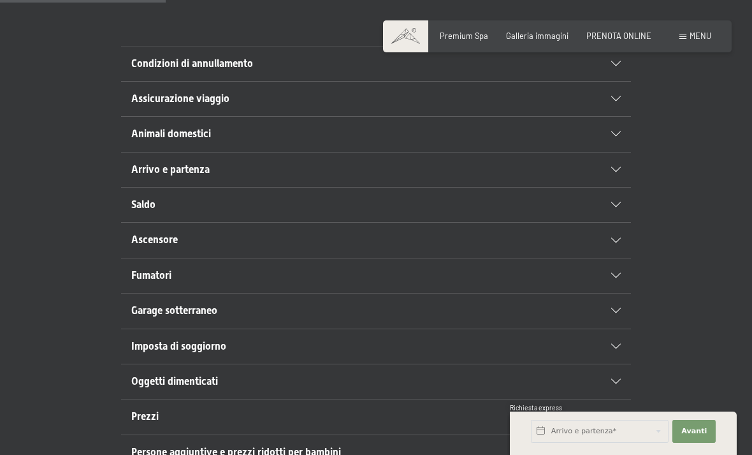
scroll to position [298, 0]
click at [576, 383] on div "Oggetti dimenticati" at bounding box center [376, 380] width 490 height 34
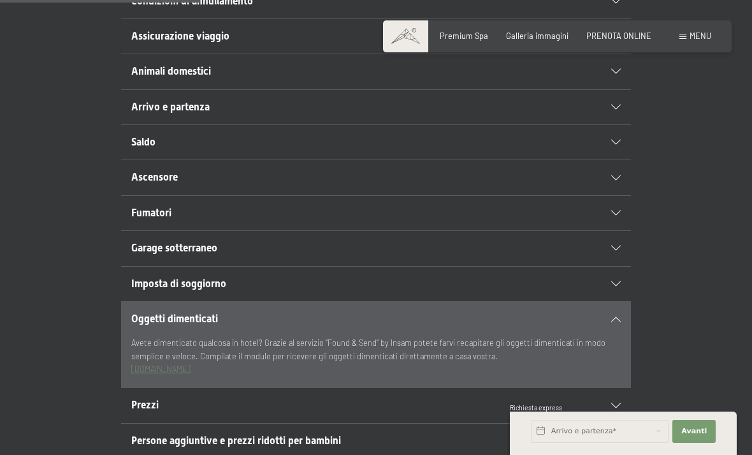
scroll to position [355, 0]
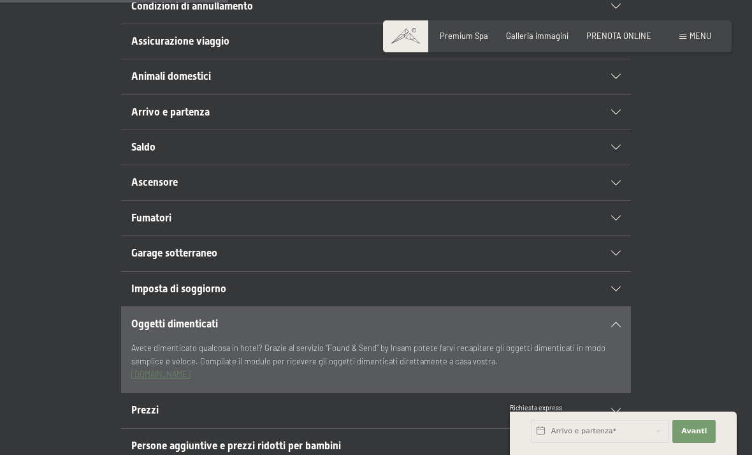
click at [616, 321] on icon at bounding box center [616, 323] width 10 height 5
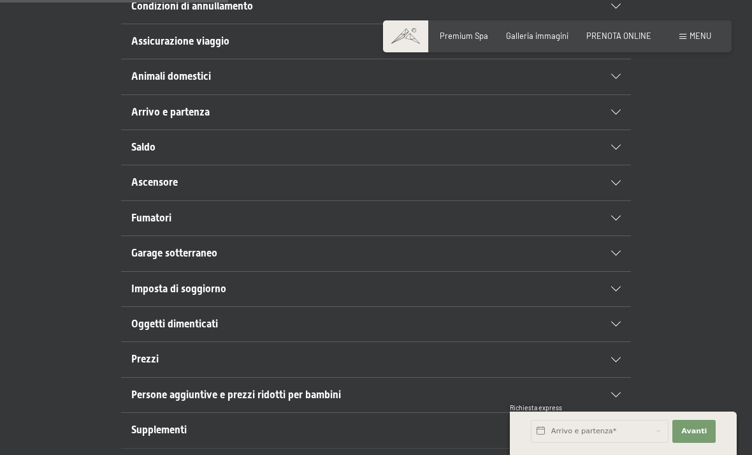
click at [247, 352] on h2 "Prezzi" at bounding box center [351, 359] width 441 height 14
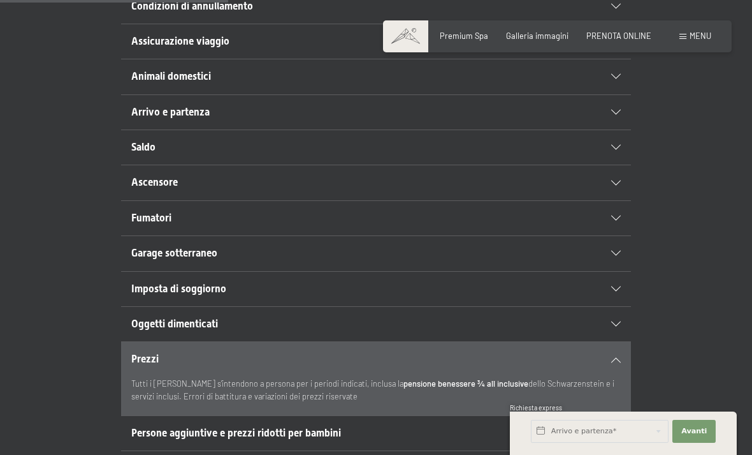
click at [268, 354] on h2 "Prezzi" at bounding box center [351, 359] width 441 height 14
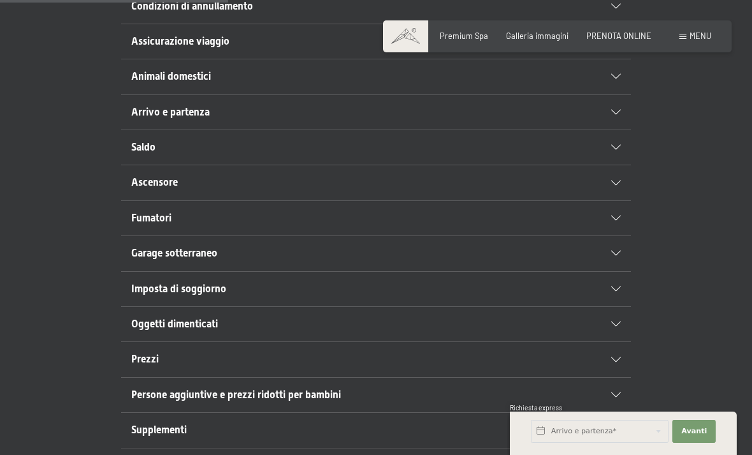
click at [620, 351] on div "Prezzi" at bounding box center [376, 359] width 490 height 34
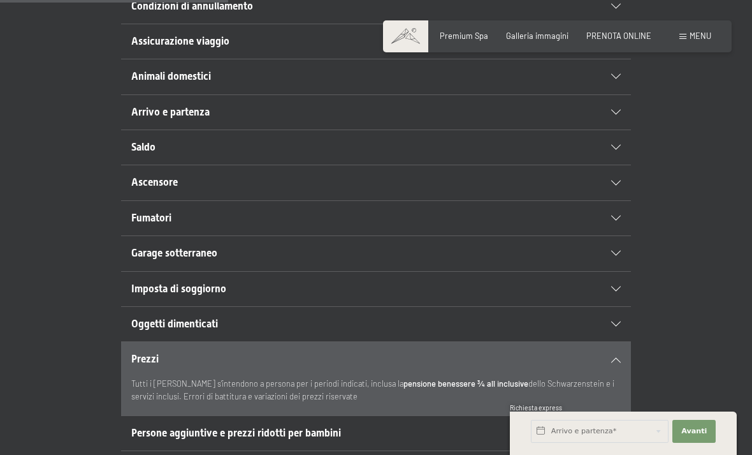
click at [634, 347] on div "Prezzi Tutti i prezzi s’intendono a persona per i periodi indicati, inclusa la …" at bounding box center [376, 378] width 676 height 74
click at [619, 346] on div "Prezzi" at bounding box center [376, 359] width 490 height 34
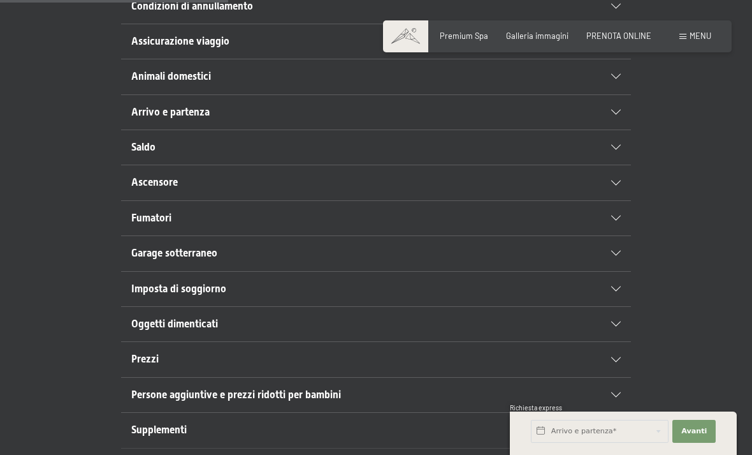
click at [427, 398] on div "Persone aggiuntive e prezzi ridotti per bambini" at bounding box center [376, 394] width 490 height 34
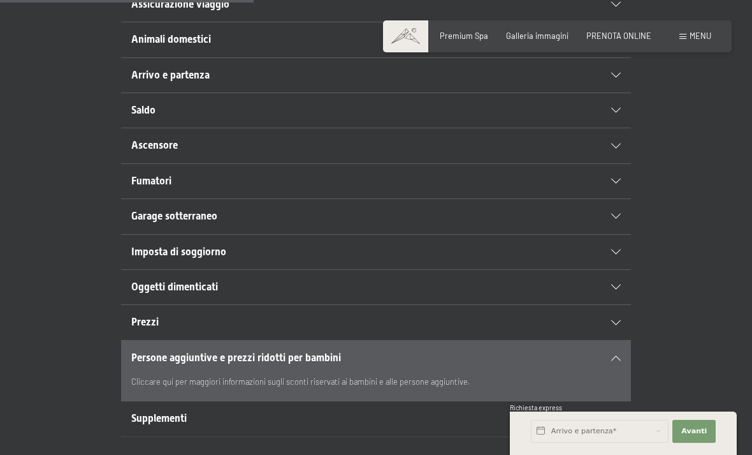
scroll to position [394, 0]
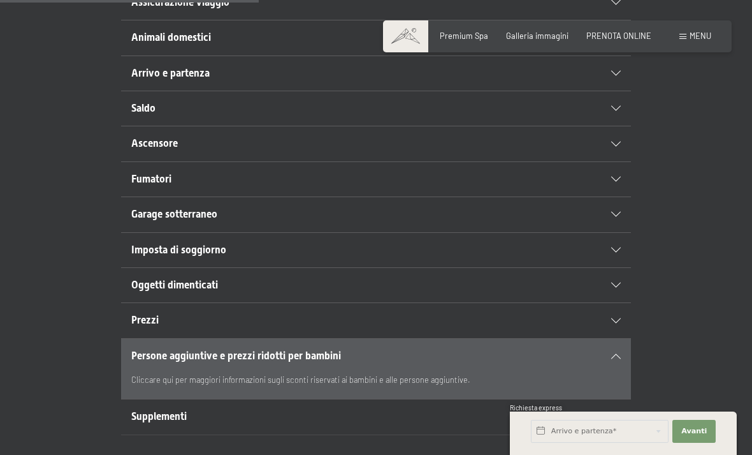
click at [610, 346] on div "Persone aggiuntive e prezzi ridotti per bambini" at bounding box center [376, 356] width 490 height 34
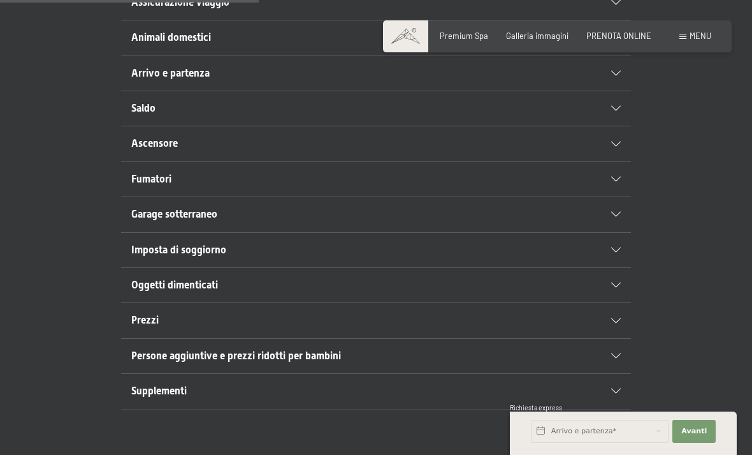
click at [435, 396] on div "Supplementi" at bounding box center [376, 391] width 490 height 34
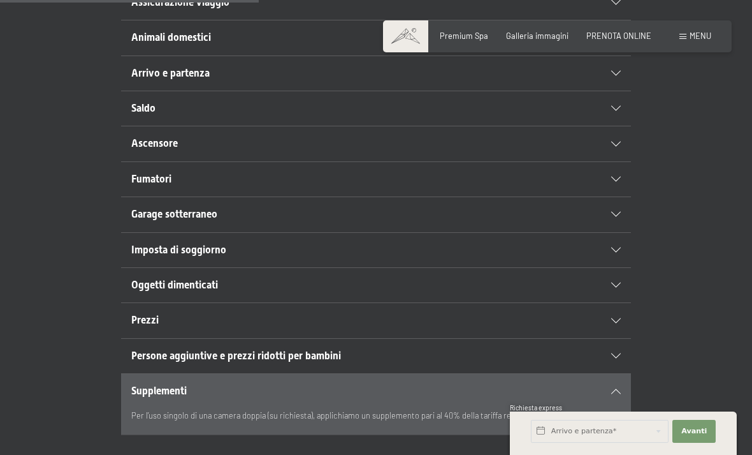
click at [608, 388] on div at bounding box center [610, 390] width 22 height 5
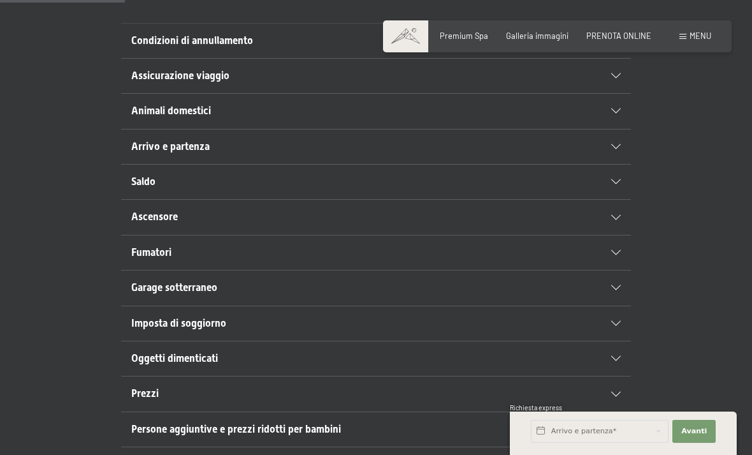
scroll to position [0, 0]
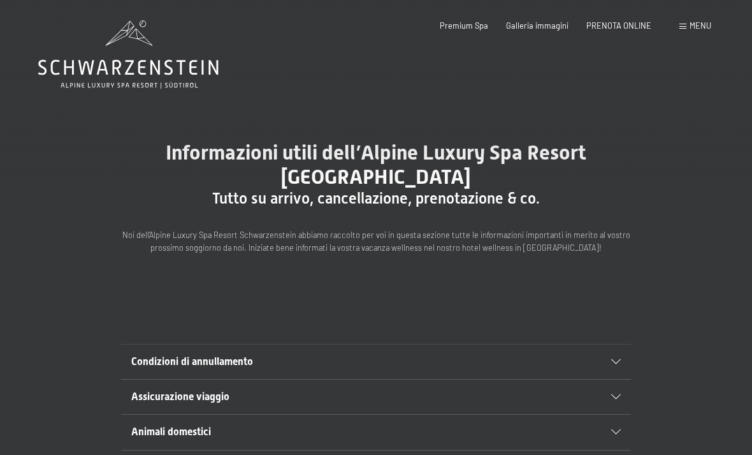
click at [680, 29] on div "Menu" at bounding box center [696, 25] width 32 height 11
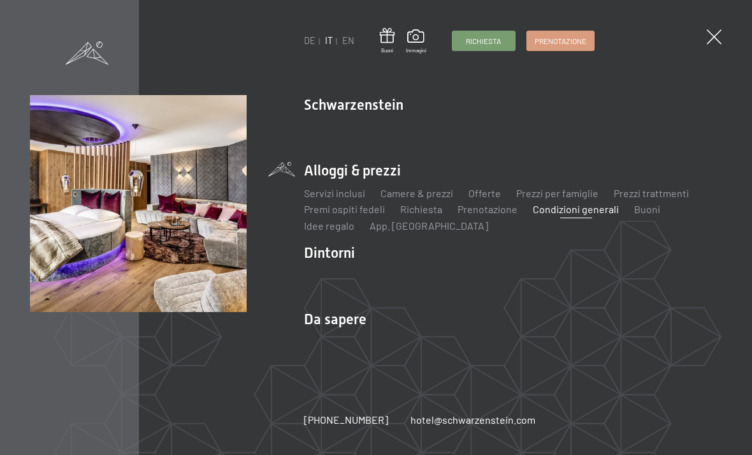
click at [634, 215] on link "Buoni" at bounding box center [647, 209] width 26 height 12
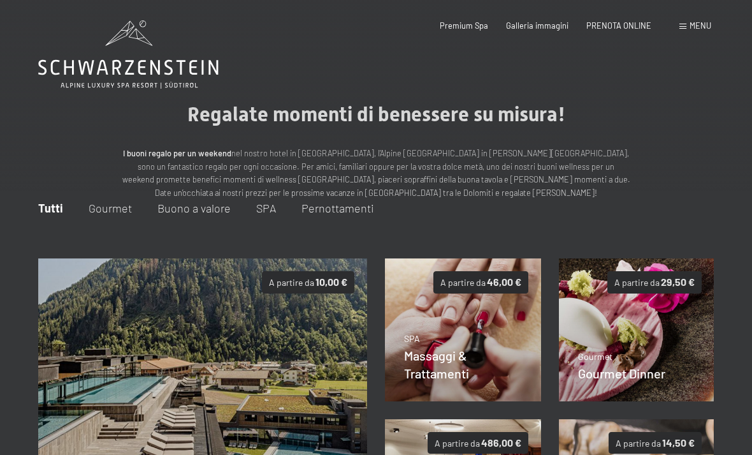
click at [695, 23] on span "Menu" at bounding box center [701, 25] width 22 height 10
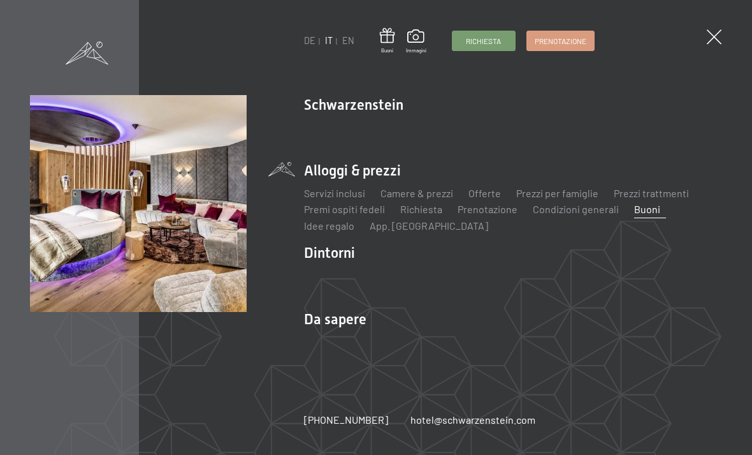
click at [329, 228] on link "Idee regalo" at bounding box center [329, 225] width 50 height 12
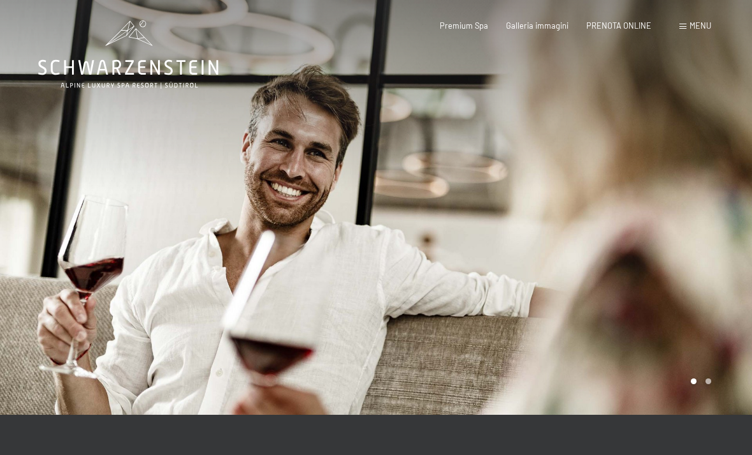
click at [714, 235] on div at bounding box center [564, 207] width 376 height 414
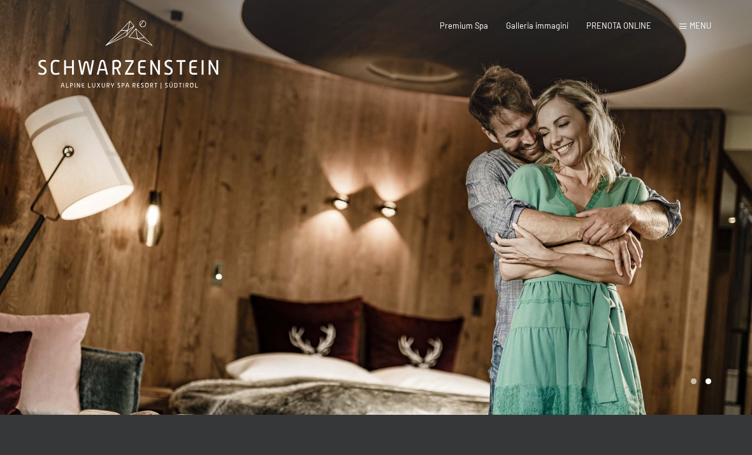
click at [682, 253] on div at bounding box center [564, 207] width 376 height 414
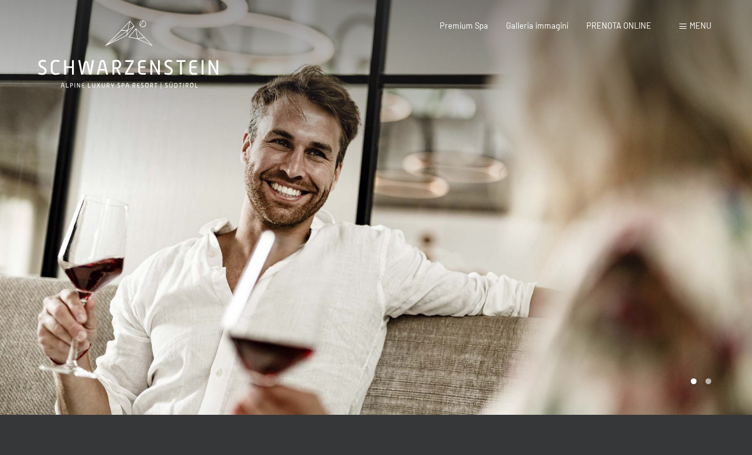
click at [683, 32] on div "Prenotazione Richiesta Premium Spa Galleria immagini PRENOTA ONLINE Menu DE IT …" at bounding box center [558, 25] width 308 height 11
click at [697, 26] on span "Menu" at bounding box center [701, 25] width 22 height 10
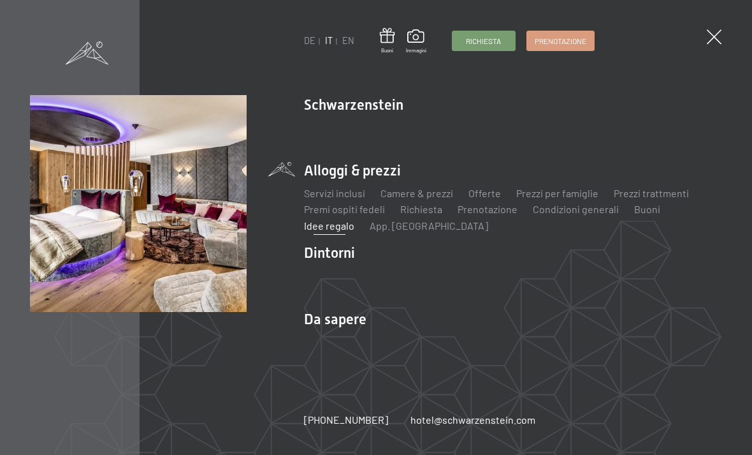
click at [409, 228] on link "App. [GEOGRAPHIC_DATA]" at bounding box center [429, 225] width 119 height 12
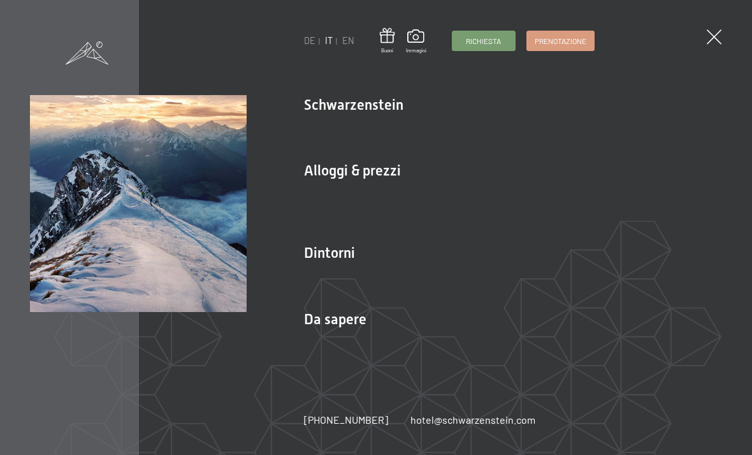
click at [314, 279] on link "Aurina" at bounding box center [318, 275] width 29 height 12
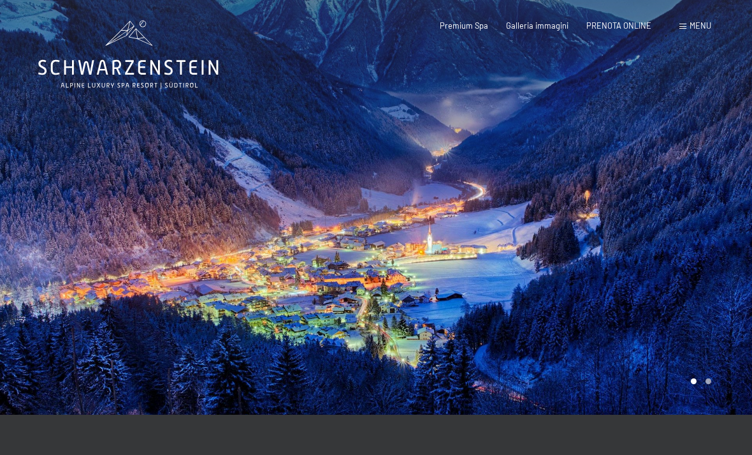
click at [663, 193] on div at bounding box center [564, 207] width 376 height 414
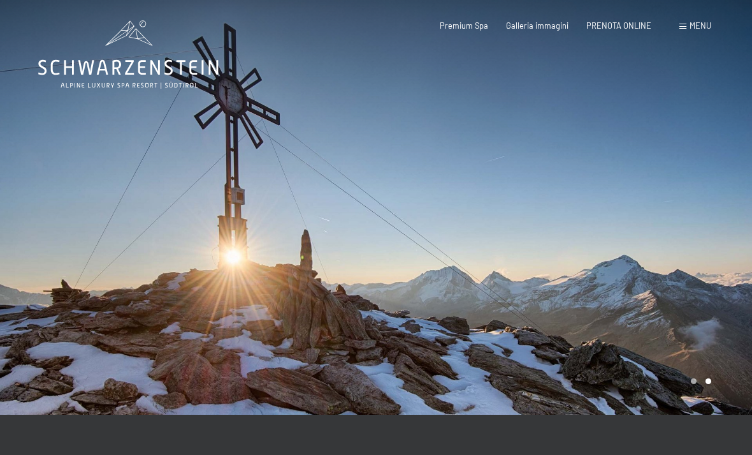
click at [267, 323] on div at bounding box center [188, 207] width 376 height 414
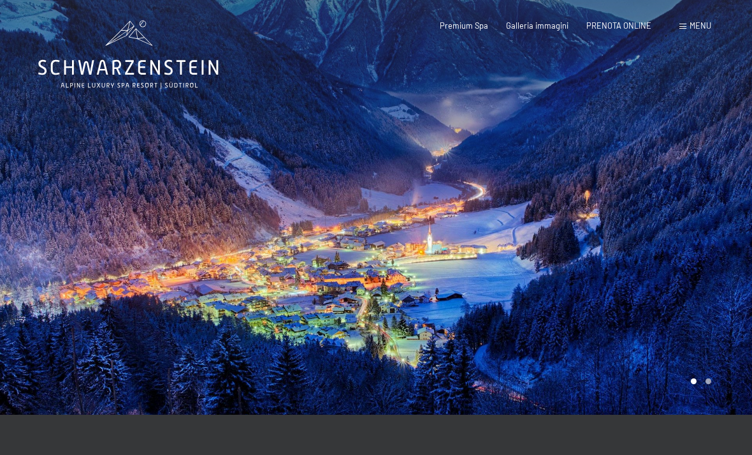
click at [697, 28] on span "Menu" at bounding box center [701, 25] width 22 height 10
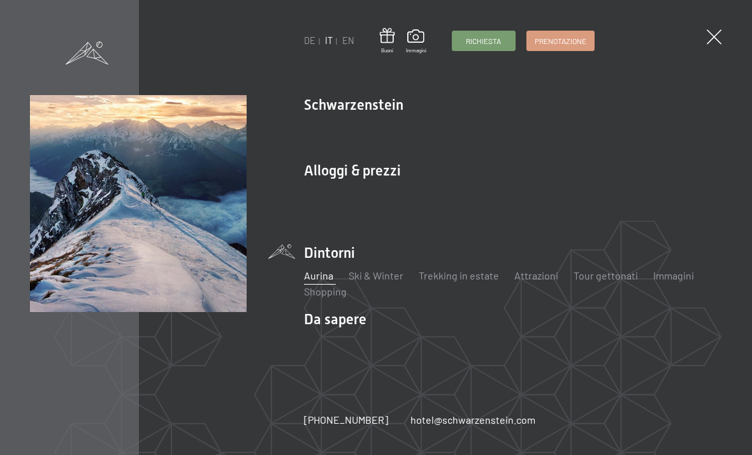
click at [374, 275] on link "Ski & Winter" at bounding box center [376, 275] width 55 height 12
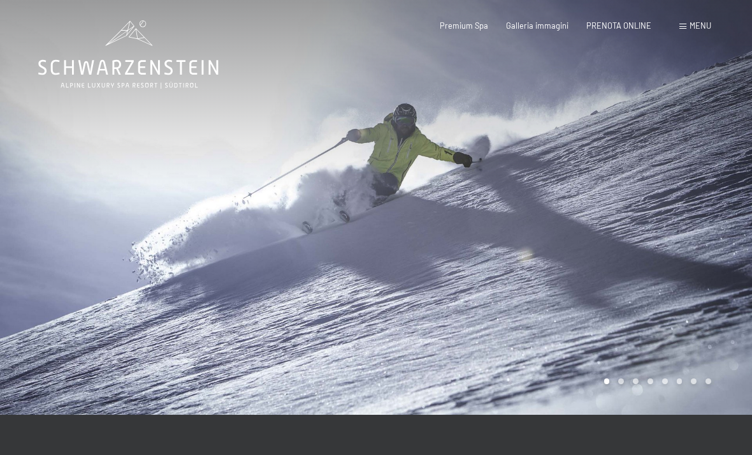
click at [710, 251] on div at bounding box center [564, 207] width 376 height 414
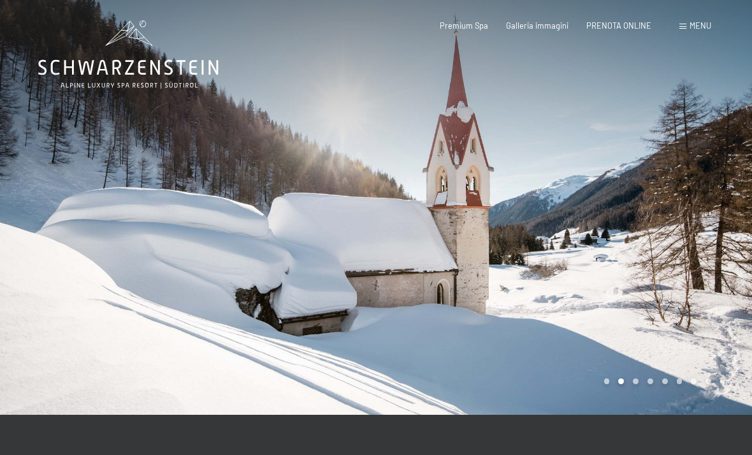
click at [705, 247] on div at bounding box center [564, 207] width 376 height 414
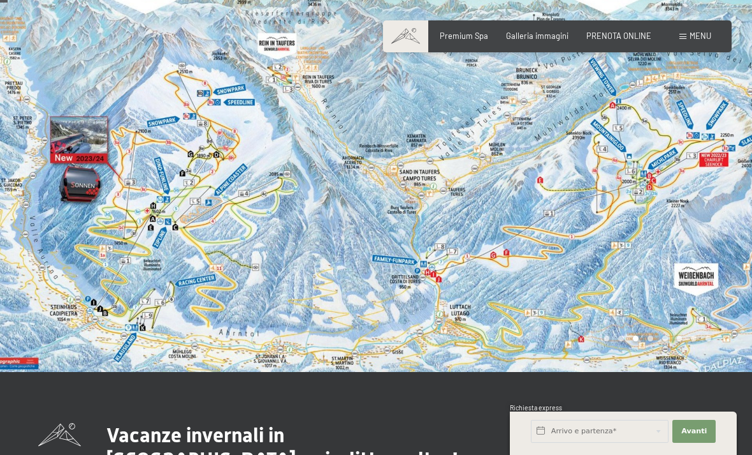
scroll to position [34, 0]
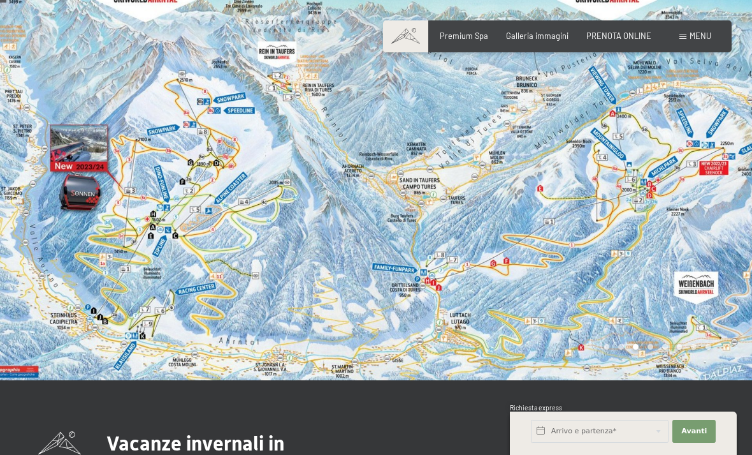
click at [703, 231] on div at bounding box center [564, 173] width 376 height 414
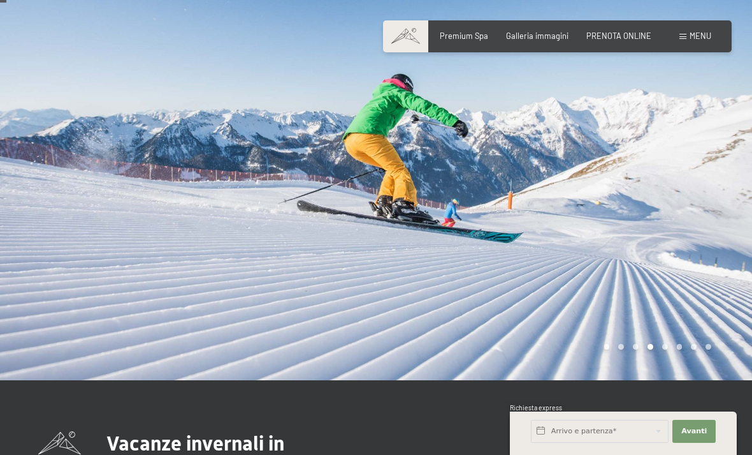
click at [711, 258] on div at bounding box center [564, 173] width 376 height 414
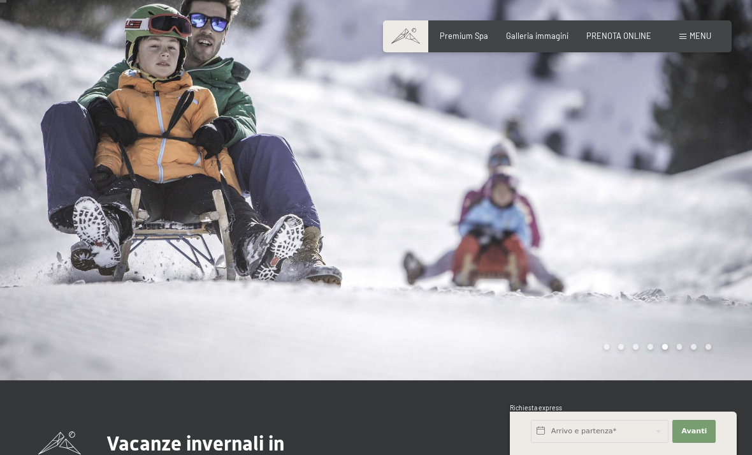
click at [720, 253] on div at bounding box center [564, 173] width 376 height 414
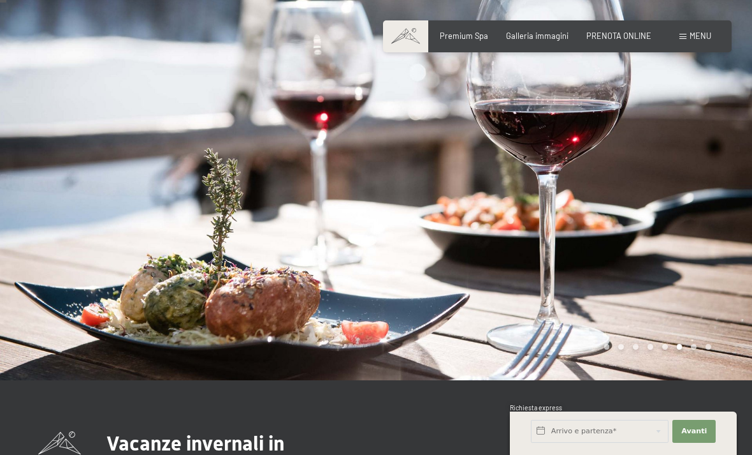
click at [733, 242] on div at bounding box center [564, 173] width 376 height 414
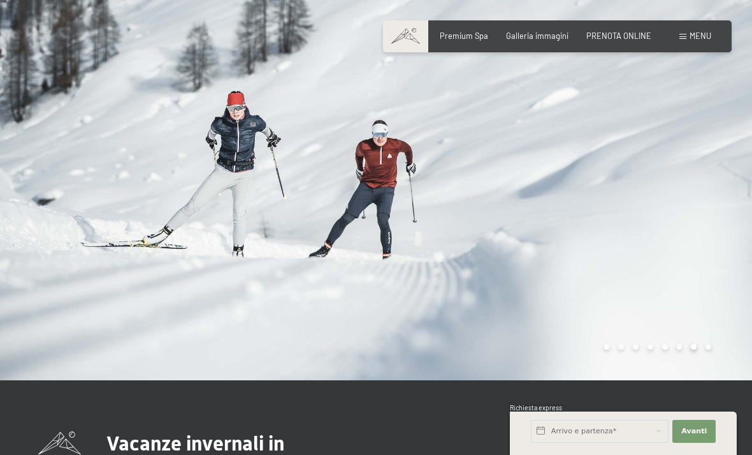
click at [724, 244] on div at bounding box center [564, 173] width 376 height 414
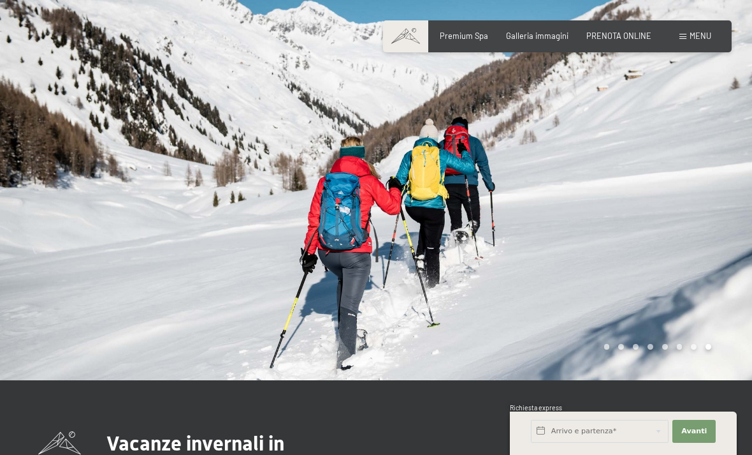
click at [734, 245] on div at bounding box center [564, 173] width 376 height 414
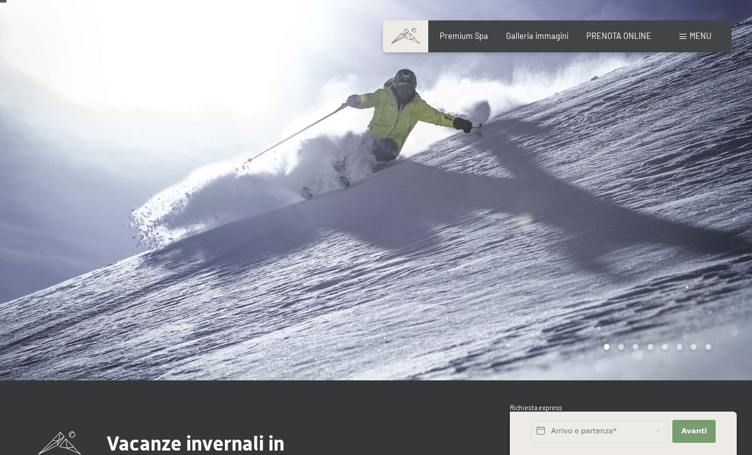
click at [710, 250] on div at bounding box center [564, 173] width 376 height 414
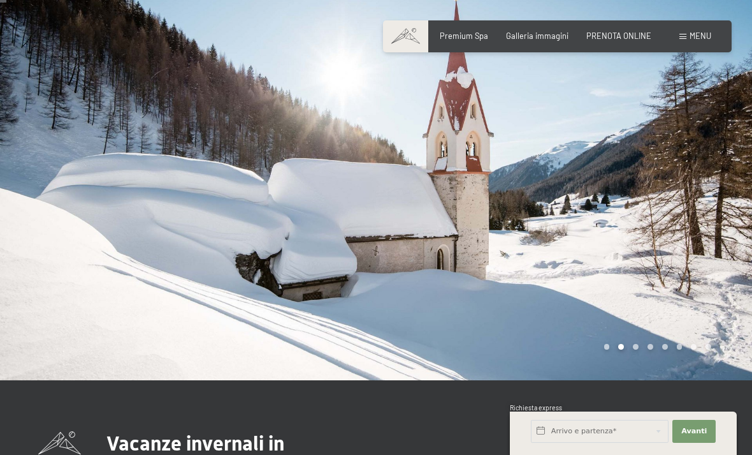
click at [187, 216] on div at bounding box center [188, 173] width 376 height 414
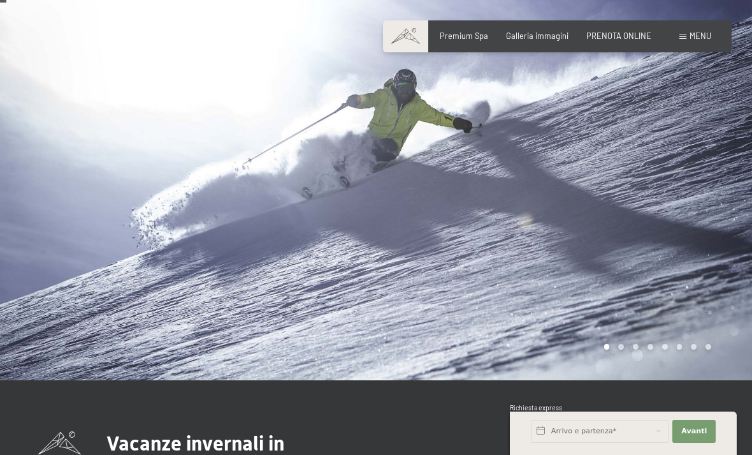
click at [684, 33] on div "Menu" at bounding box center [696, 36] width 32 height 11
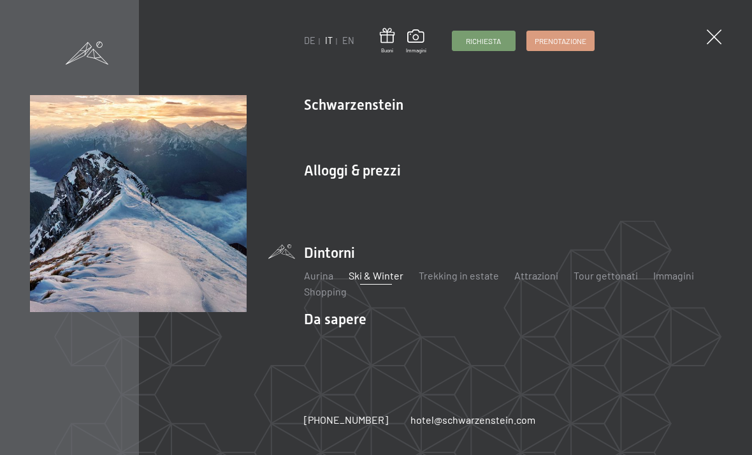
click at [458, 281] on link "Trekking in estate" at bounding box center [459, 275] width 80 height 12
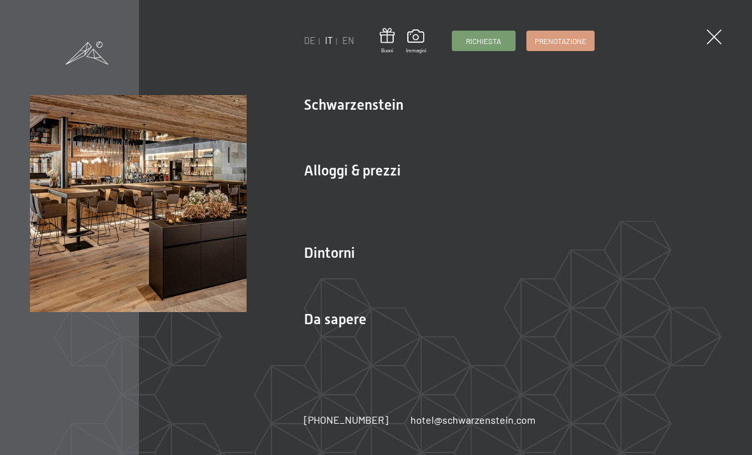
click at [397, 127] on link "Novità allo Schwarzenstein" at bounding box center [364, 126] width 121 height 12
